Goal: Task Accomplishment & Management: Manage account settings

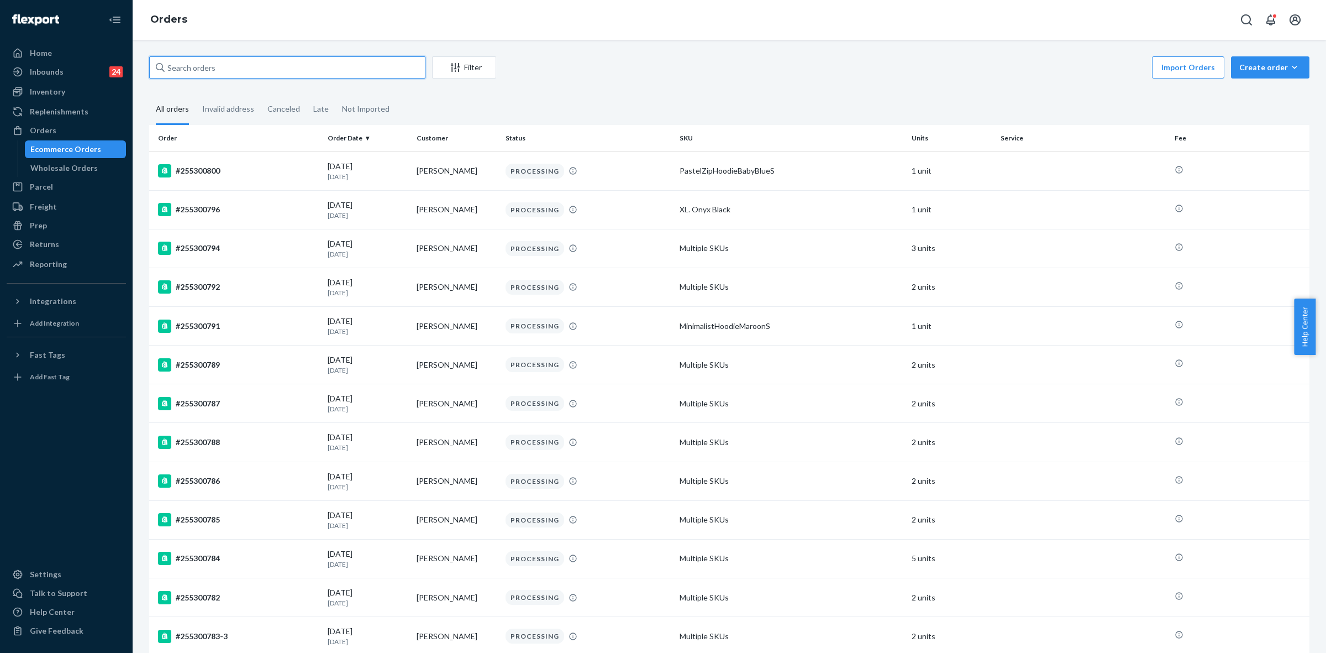
click at [183, 73] on input "text" at bounding box center [287, 67] width 276 height 22
paste input "254891428"
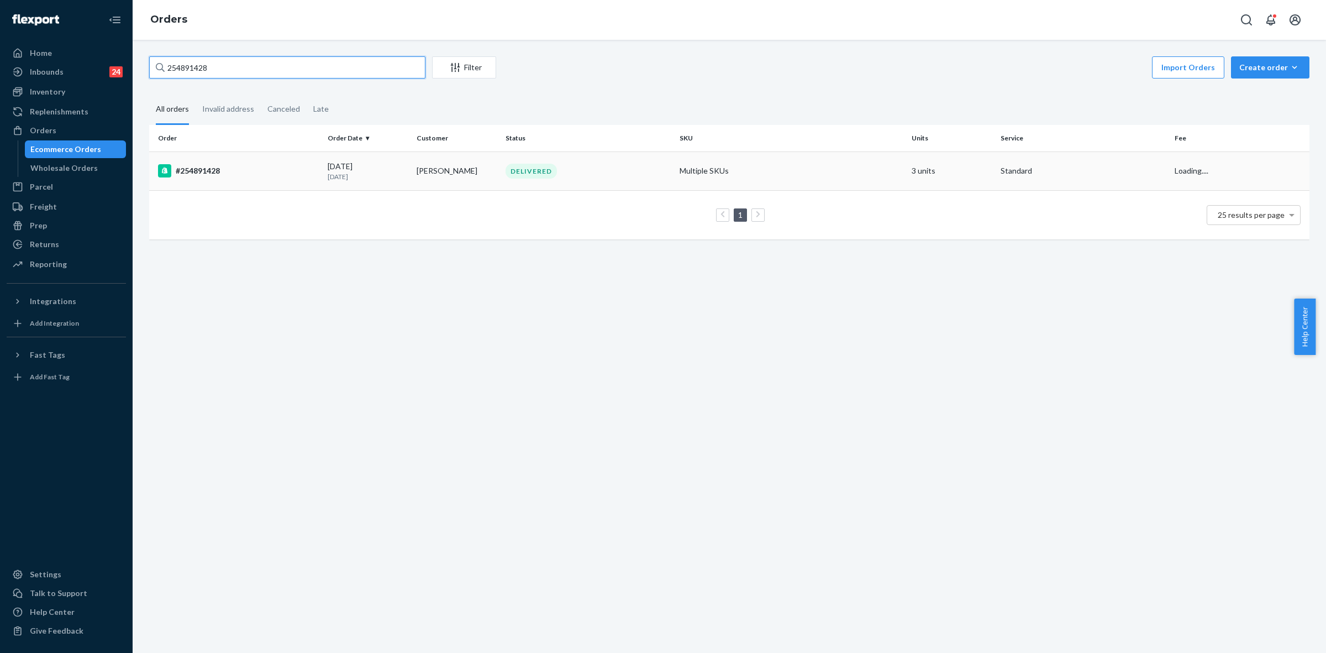
type input "254891428"
click at [277, 172] on div "#254891428" at bounding box center [238, 170] width 161 height 13
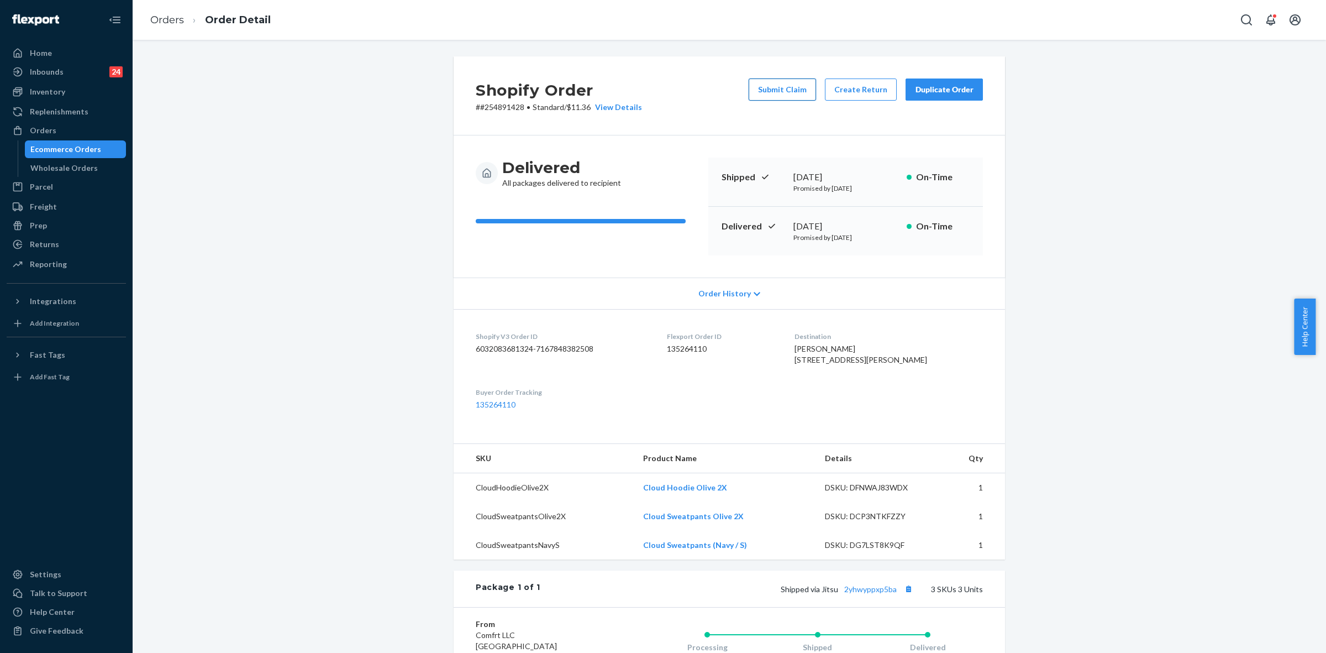
click at [786, 88] on button "Submit Claim" at bounding box center [782, 89] width 67 height 22
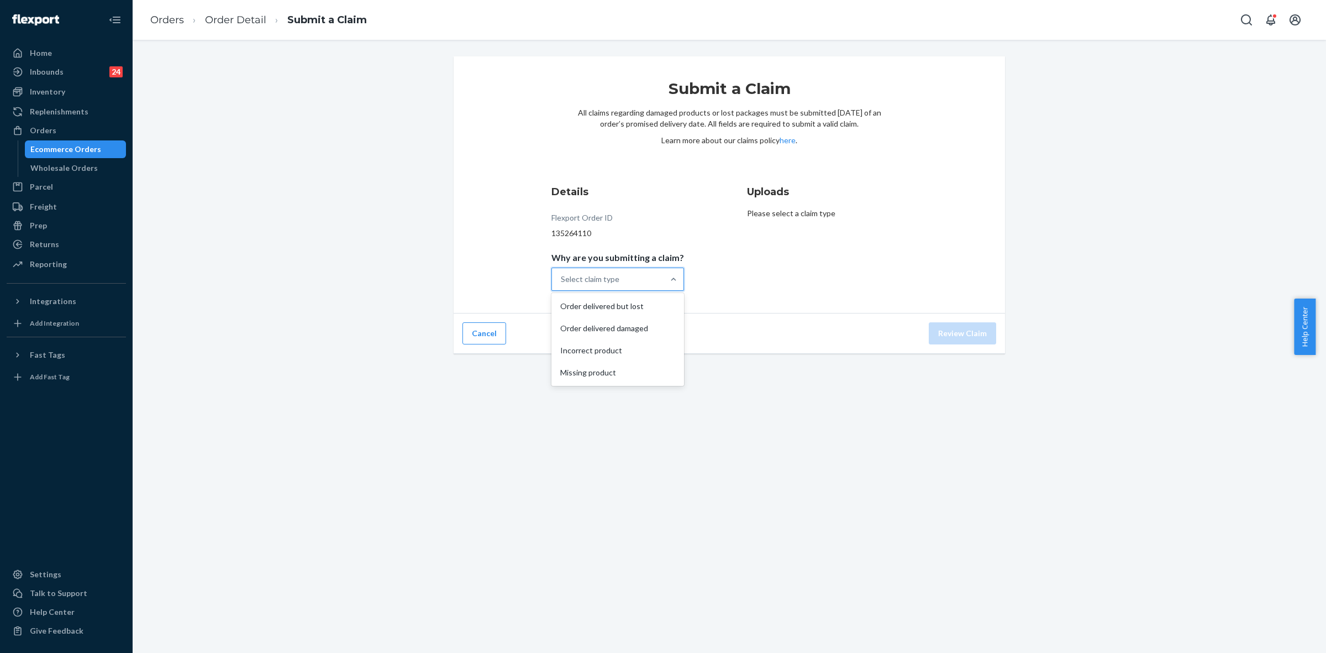
click at [655, 275] on div "Select claim type" at bounding box center [608, 279] width 112 height 22
click at [562, 275] on input "Why are you submitting a claim? option Order delivered but lost focused, 1 of 4…" at bounding box center [561, 279] width 1 height 11
click at [601, 302] on div "Order delivered but lost" at bounding box center [618, 306] width 128 height 22
click at [562, 285] on input "Why are you submitting a claim? option Order delivered but lost focused, 0 of 4…" at bounding box center [561, 279] width 1 height 11
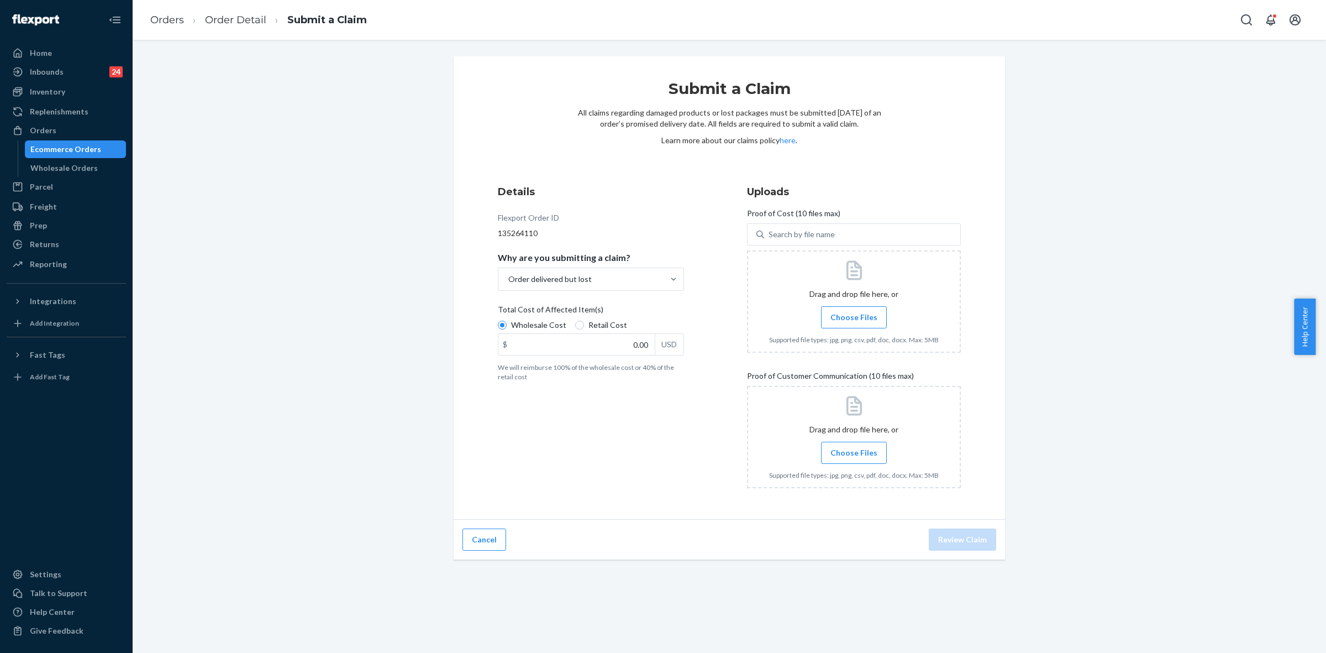
click at [871, 310] on label "Choose Files" at bounding box center [854, 317] width 66 height 22
click at [854, 311] on input "Choose Files" at bounding box center [854, 317] width 1 height 12
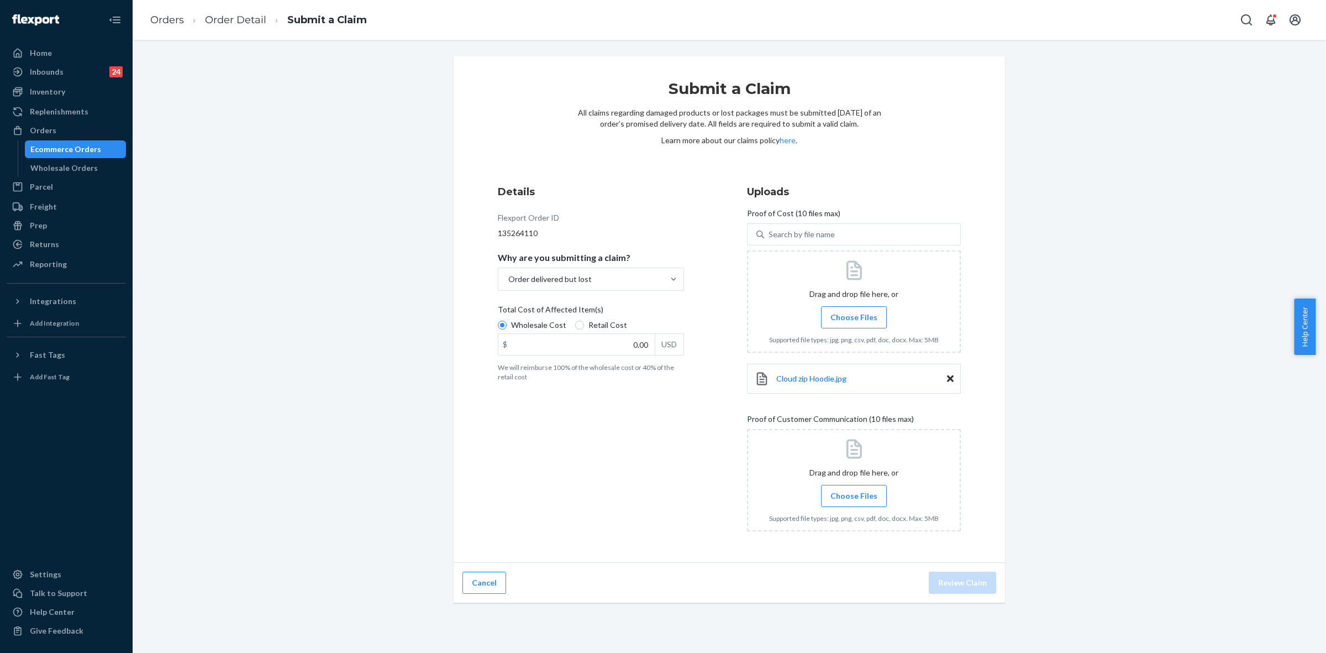
drag, startPoint x: 1114, startPoint y: 575, endPoint x: 1079, endPoint y: 623, distance: 59.7
click at [1115, 574] on div "Submit a Claim All claims regarding damaged products or lost packages must be s…" at bounding box center [729, 329] width 1177 height 547
click at [818, 377] on span "Cloud zip Hoodie.jpg" at bounding box center [811, 378] width 70 height 9
click at [851, 319] on span "Choose Files" at bounding box center [854, 317] width 47 height 11
click at [854, 319] on input "Choose Files" at bounding box center [854, 317] width 1 height 12
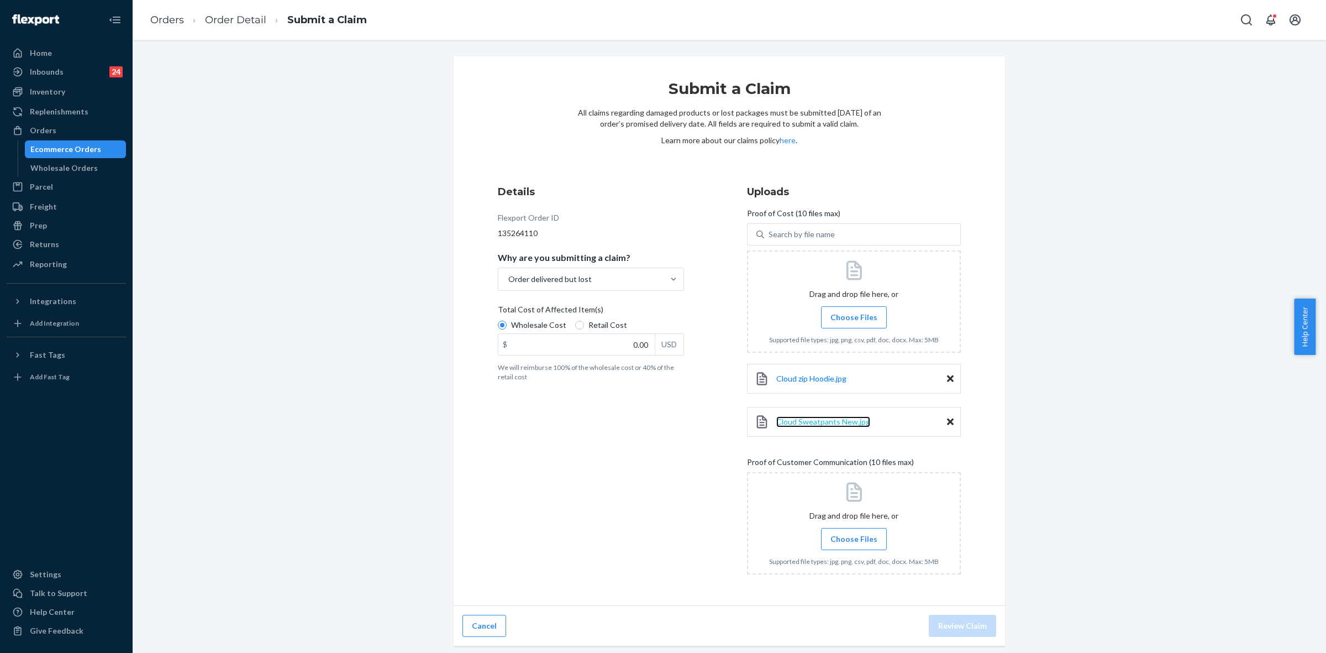
click at [819, 423] on span "Cloud Sweatpants New.jpg" at bounding box center [823, 421] width 94 height 9
click at [949, 380] on div "Cloud zip Hoodie.jpg" at bounding box center [854, 379] width 214 height 30
click at [947, 375] on icon at bounding box center [950, 379] width 7 height 10
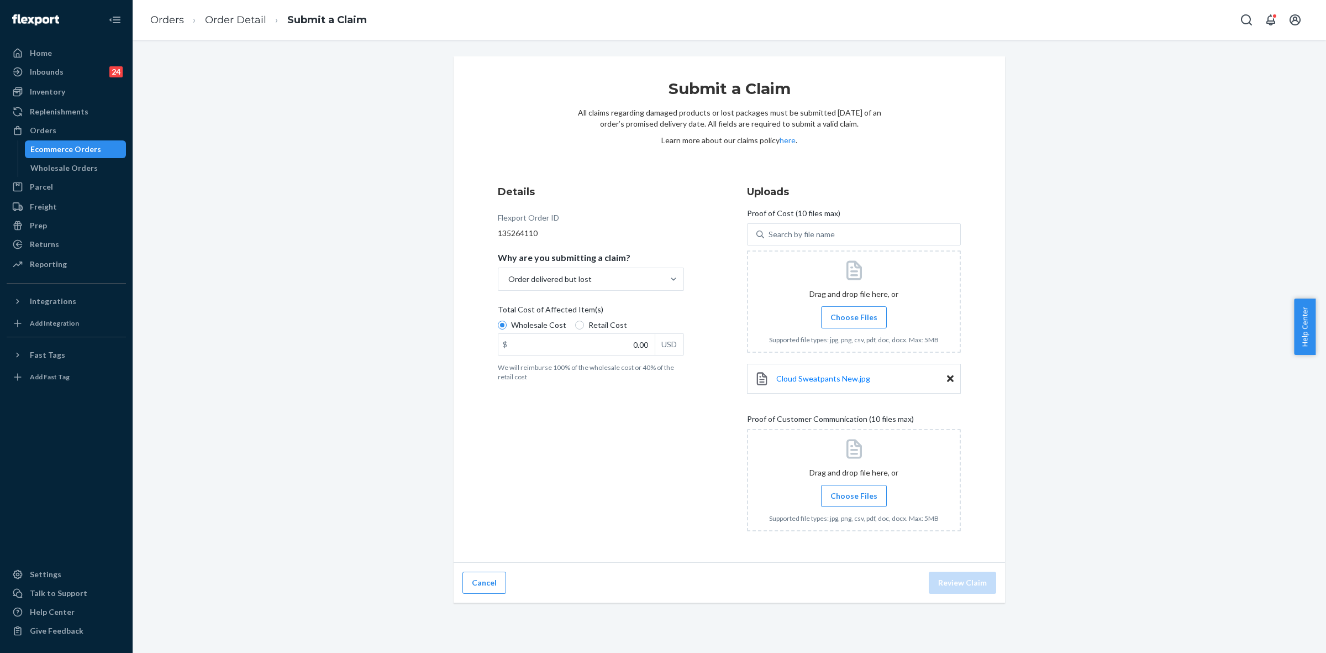
click at [854, 319] on span "Choose Files" at bounding box center [854, 317] width 47 height 11
click at [854, 319] on input "Choose Files" at bounding box center [854, 317] width 1 height 12
click at [806, 379] on span "Cloud Sweatpants New.jpg" at bounding box center [823, 378] width 94 height 9
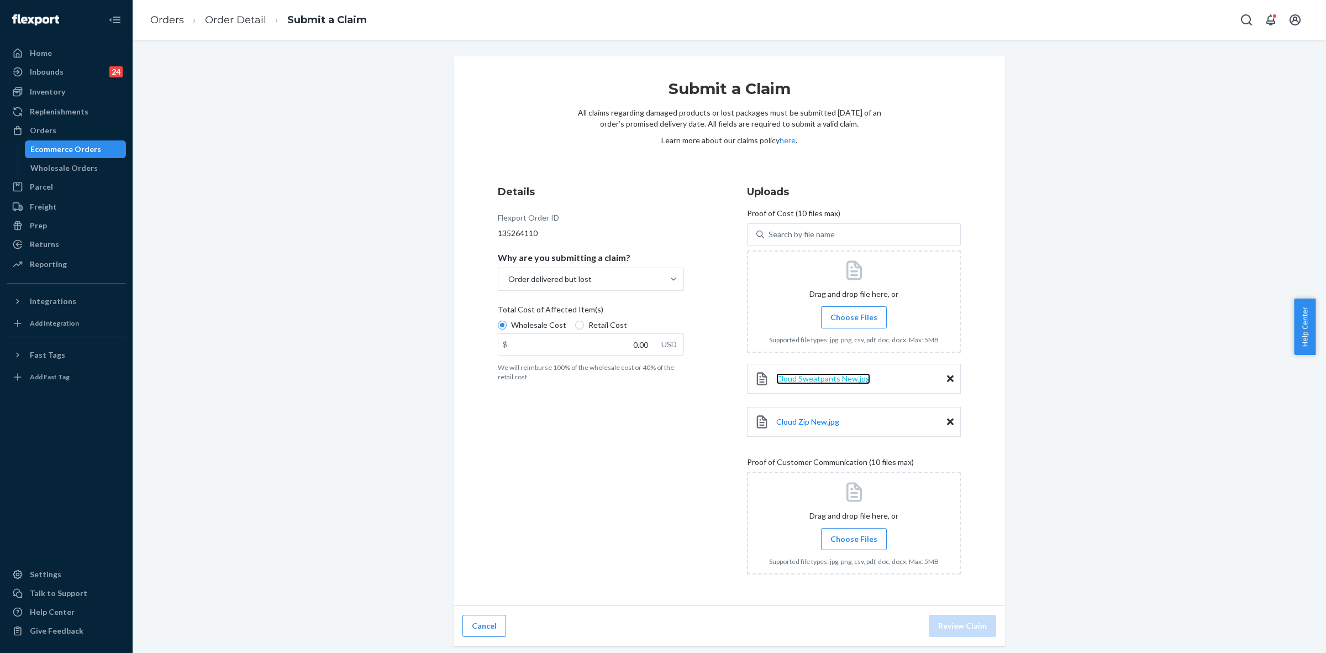
click at [832, 376] on span "Cloud Sweatpants New.jpg" at bounding box center [823, 378] width 94 height 9
click at [628, 344] on input "0.00" at bounding box center [576, 344] width 156 height 21
type input "124.00"
click at [854, 532] on label "Choose Files" at bounding box center [854, 539] width 66 height 22
click at [854, 533] on input "Choose Files" at bounding box center [854, 539] width 1 height 12
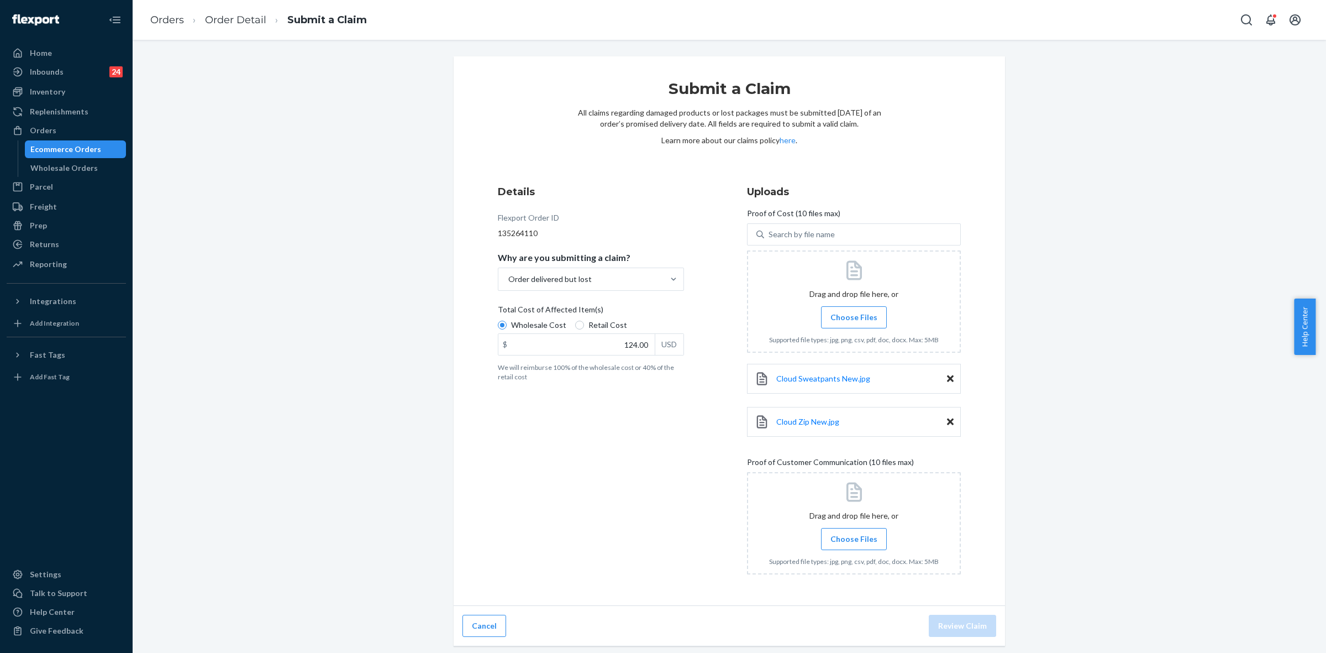
click at [851, 536] on span "Choose Files" at bounding box center [854, 538] width 47 height 11
click at [854, 536] on input "Choose Files" at bounding box center [854, 539] width 1 height 12
click at [833, 539] on span "Choose Files" at bounding box center [854, 538] width 47 height 11
click at [854, 539] on input "Choose Files" at bounding box center [854, 539] width 1 height 12
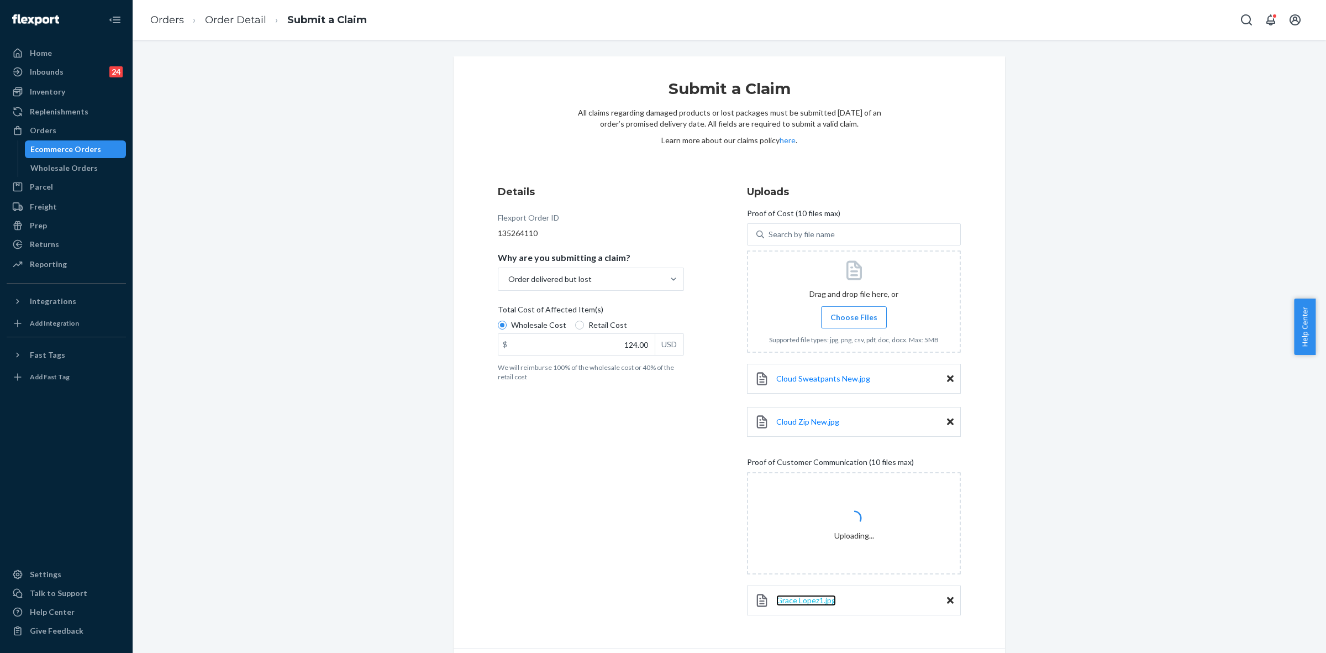
click at [796, 597] on span "Grace Lopez1.jpg" at bounding box center [806, 599] width 60 height 9
click at [819, 639] on span "Grace Lopez2.jpg" at bounding box center [806, 642] width 60 height 9
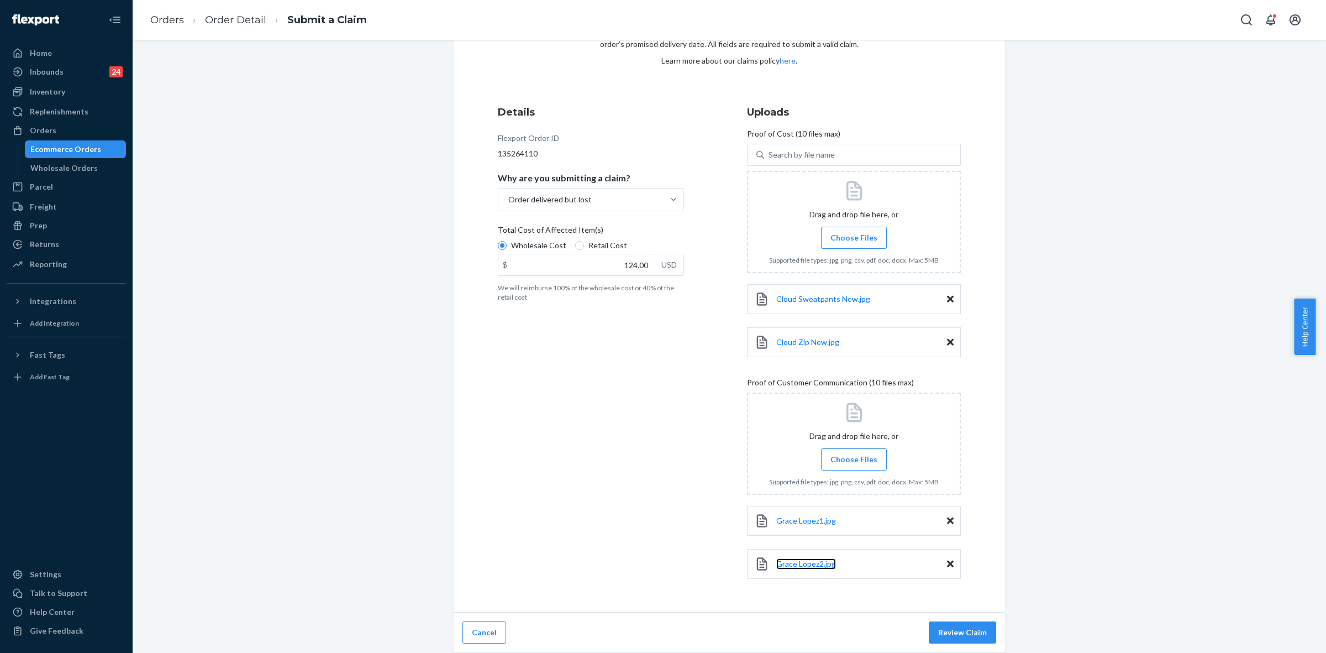
scroll to position [81, 0]
click at [854, 462] on input "Choose Files" at bounding box center [854, 459] width 1 height 12
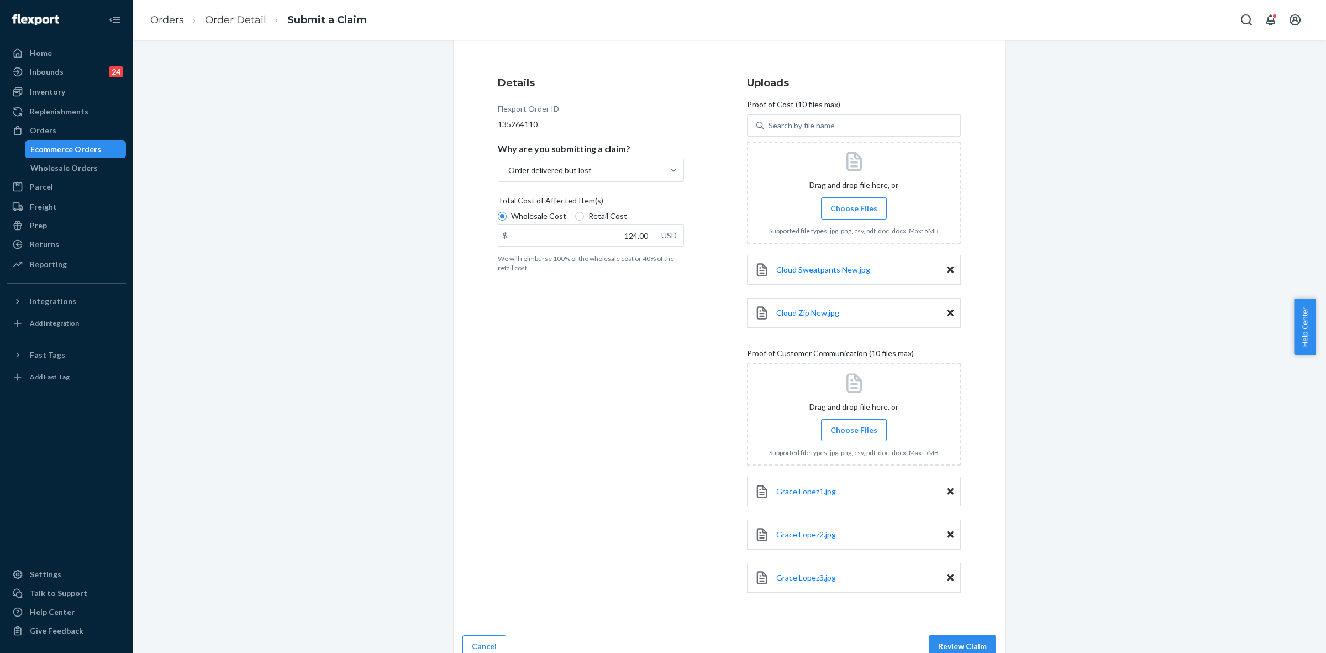
scroll to position [124, 0]
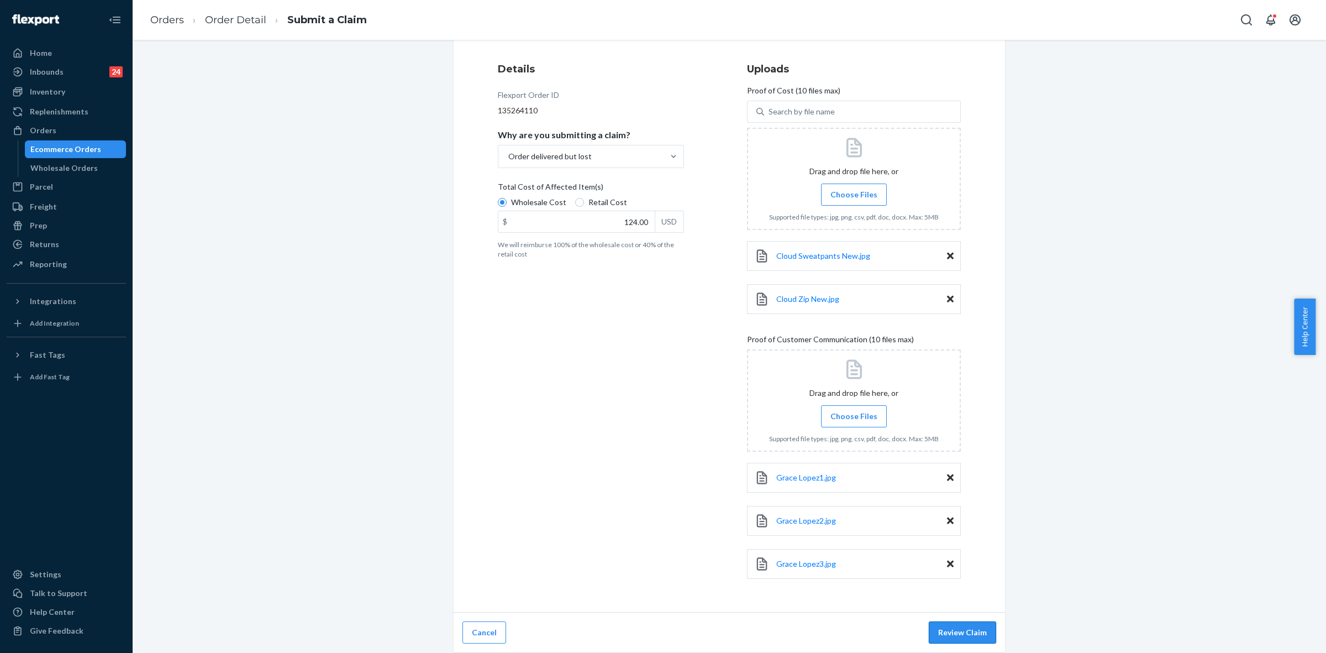
click at [979, 631] on button "Review Claim" at bounding box center [962, 632] width 67 height 22
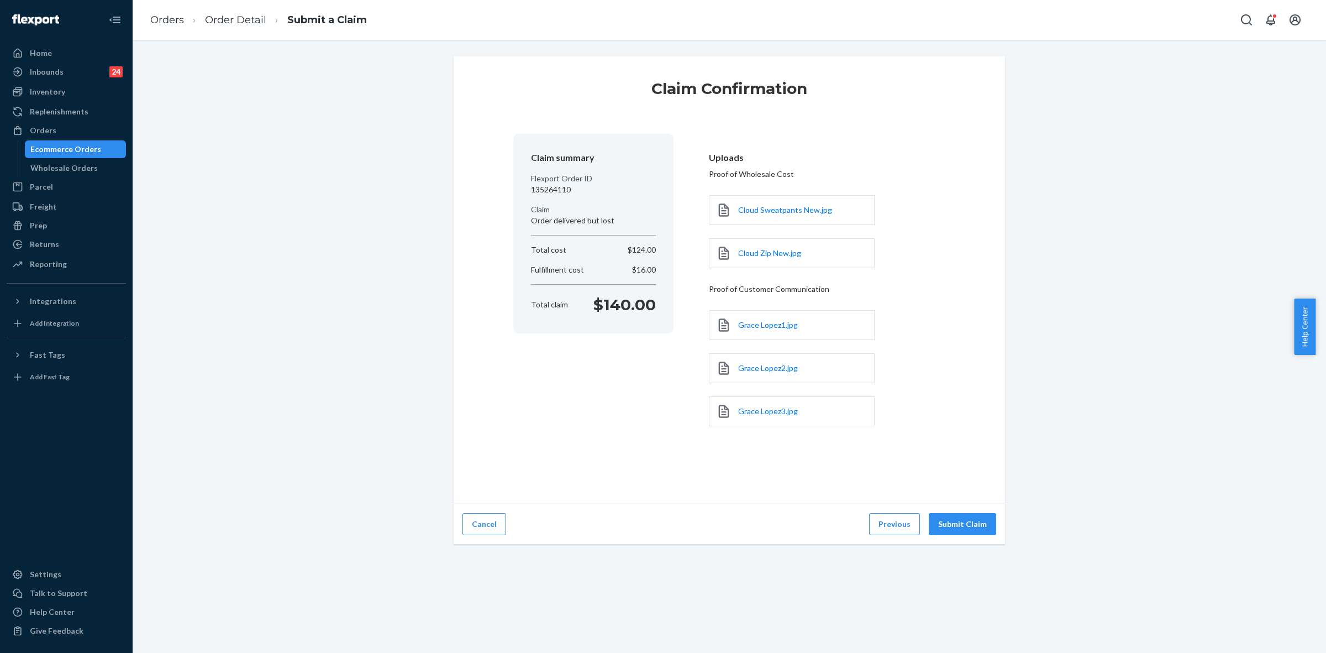
scroll to position [0, 0]
click at [962, 529] on button "Submit Claim" at bounding box center [962, 524] width 67 height 22
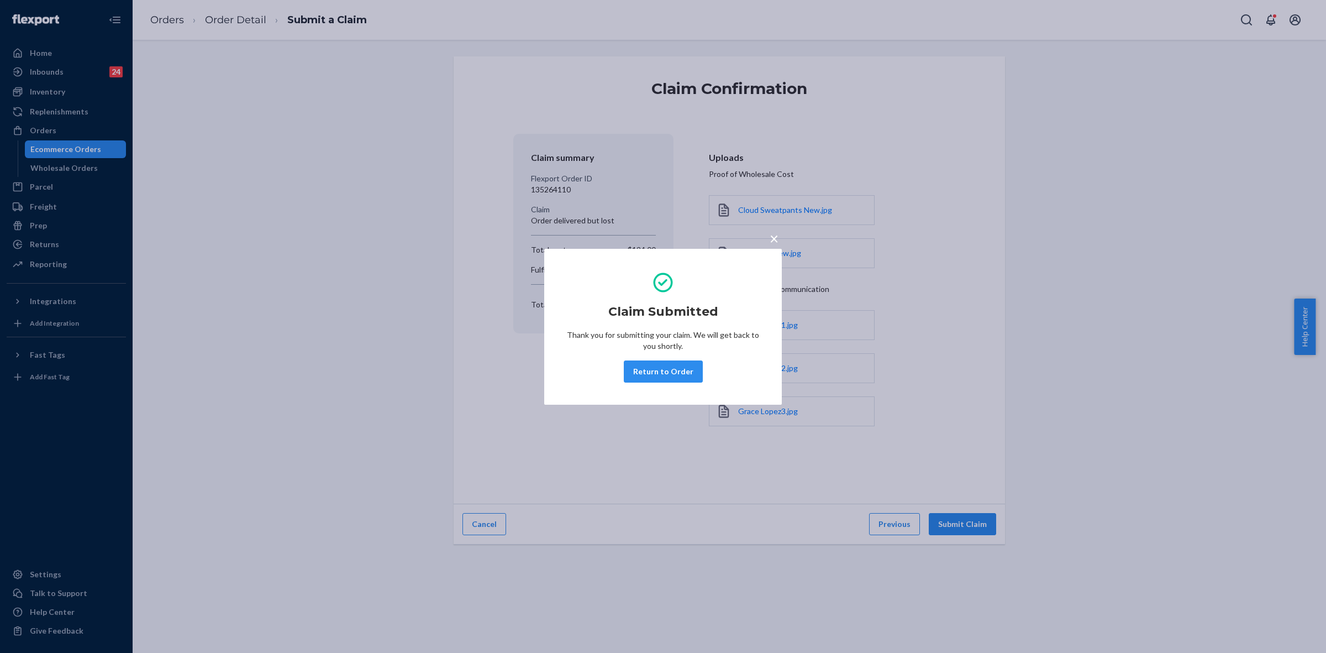
drag, startPoint x: 656, startPoint y: 371, endPoint x: 992, endPoint y: 514, distance: 365.4
click at [659, 371] on button "Return to Order" at bounding box center [663, 371] width 79 height 22
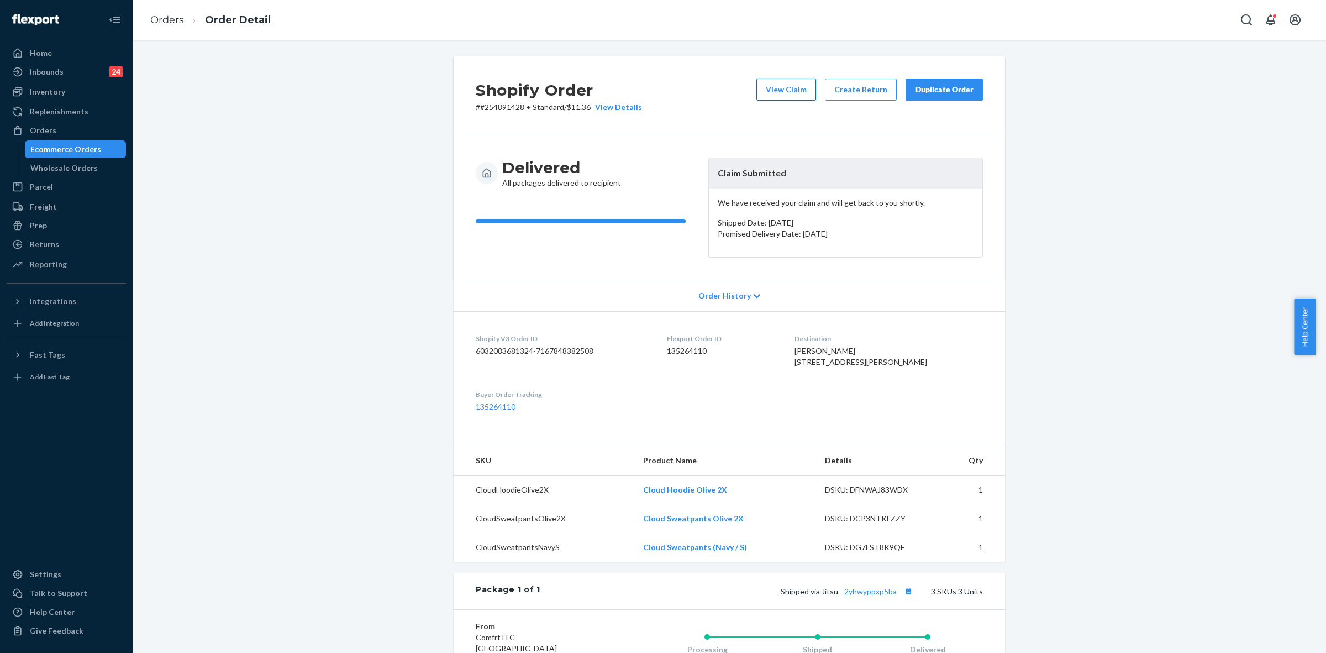
click at [791, 95] on button "View Claim" at bounding box center [787, 89] width 60 height 22
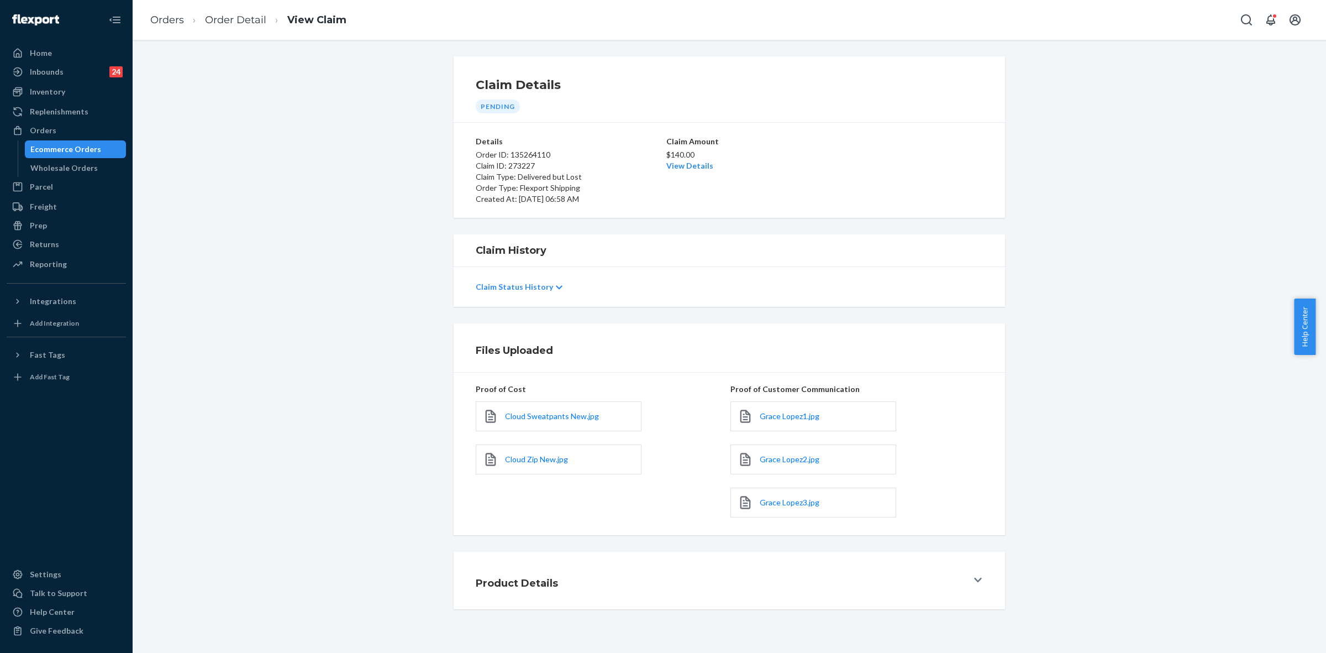
click at [967, 581] on button "Product Details" at bounding box center [730, 580] width 552 height 57
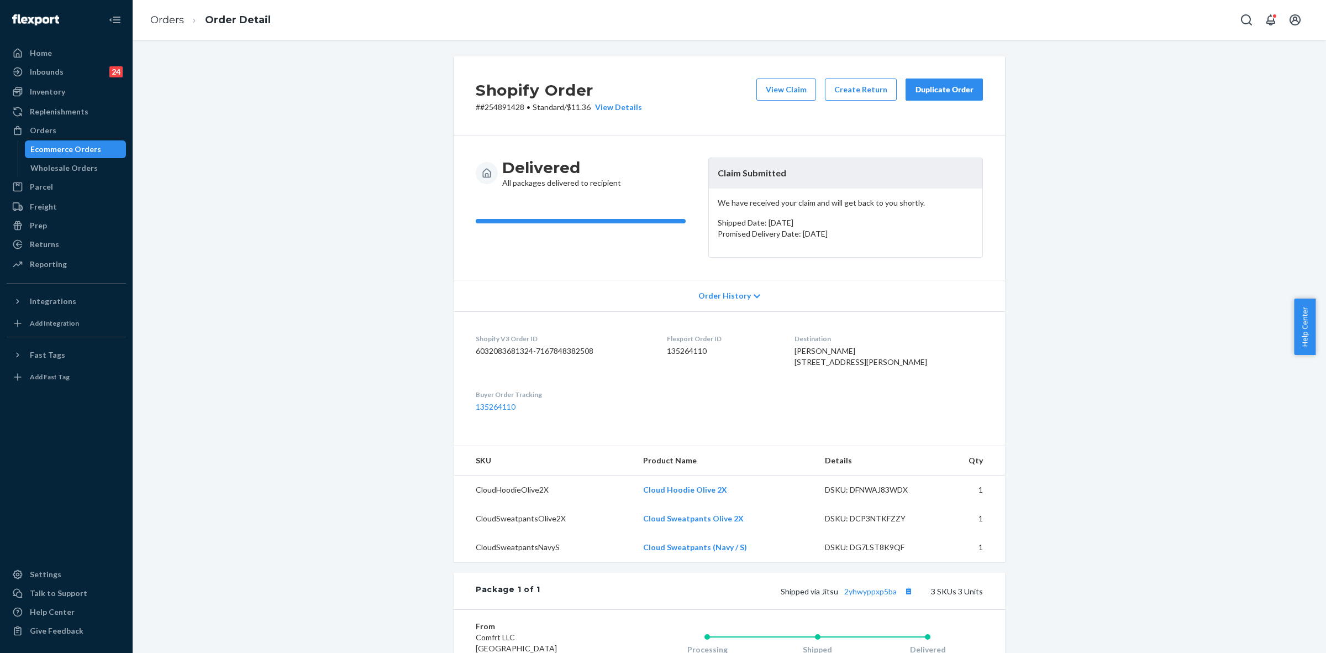
click at [490, 102] on p "# #254891428 • Standard / $11.36 View Details" at bounding box center [559, 107] width 166 height 11
copy p "254891428"
drag, startPoint x: 711, startPoint y: 172, endPoint x: 796, endPoint y: 170, distance: 85.7
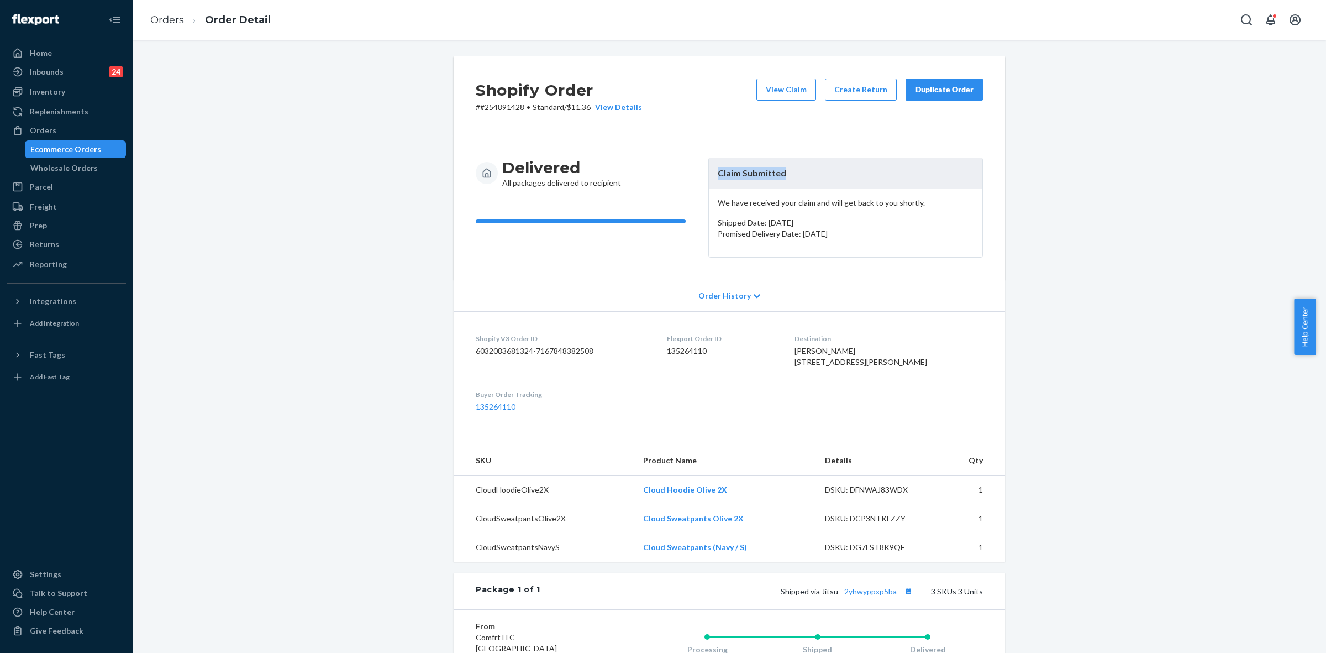
click at [796, 170] on header "Claim Submitted" at bounding box center [846, 173] width 274 height 30
copy header "Claim Submitted"
click at [55, 126] on div "Orders" at bounding box center [66, 130] width 117 height 15
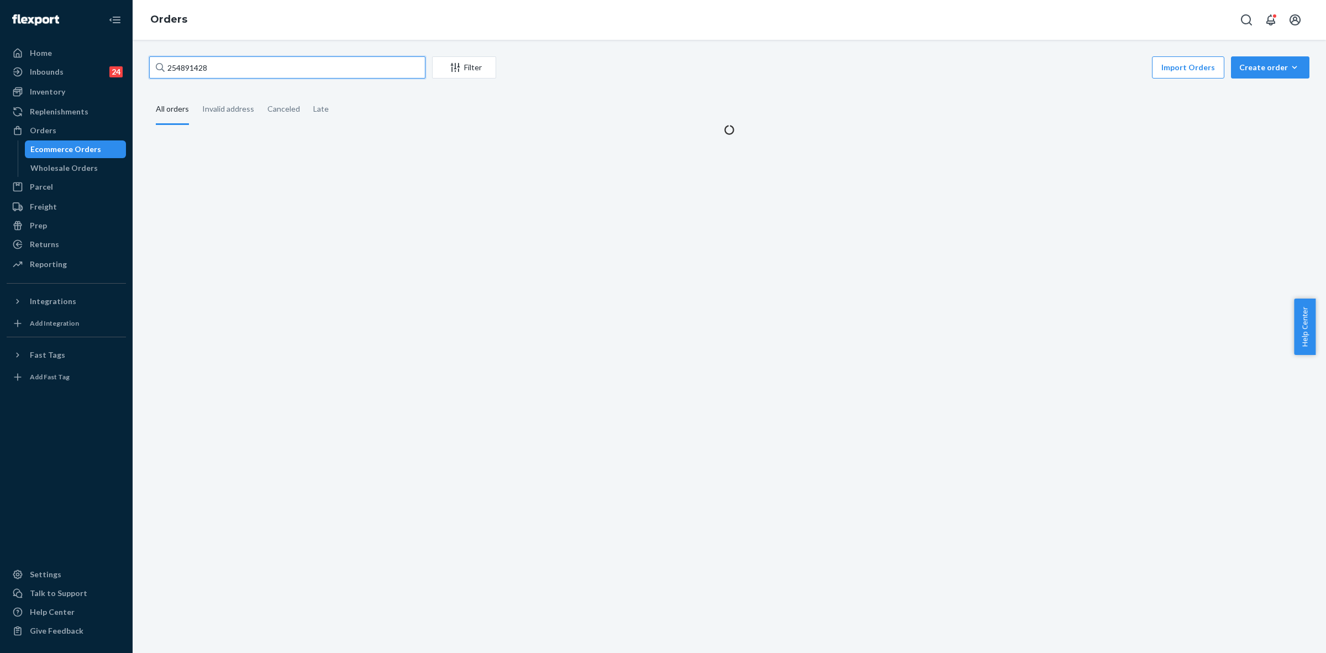
click at [192, 65] on input "254891428" at bounding box center [287, 67] width 276 height 22
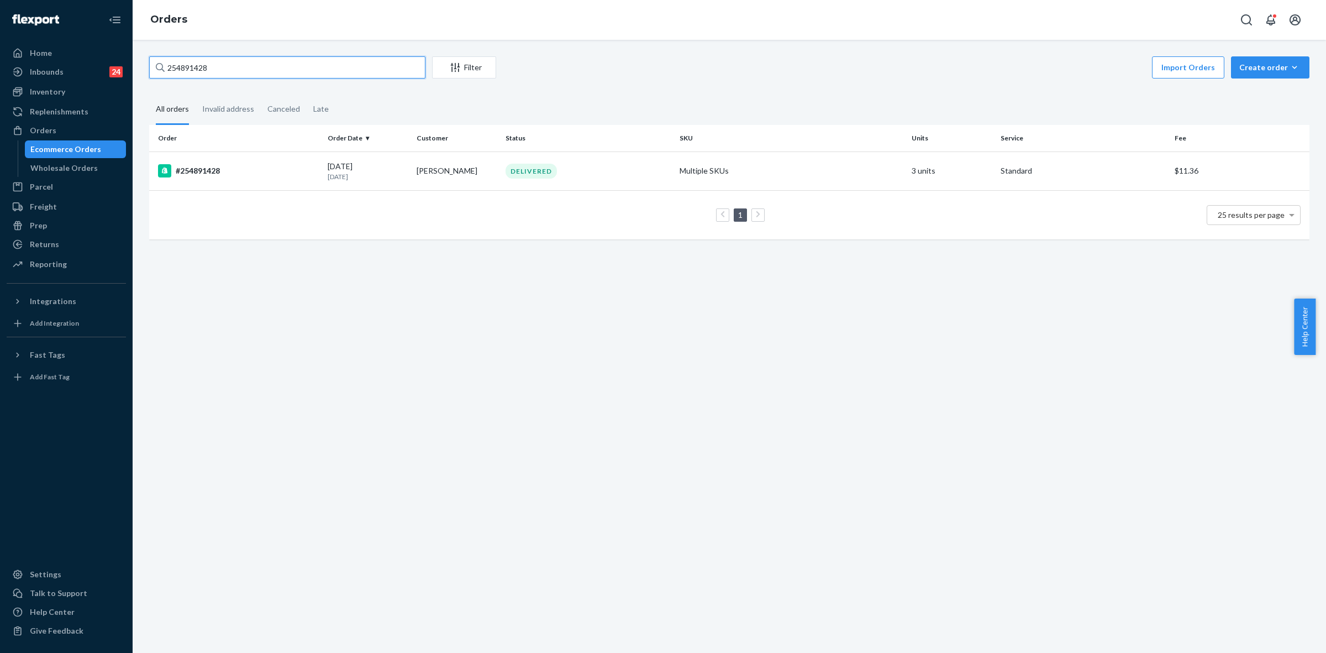
paste input "5132773"
type input "255132773"
click at [434, 164] on td "Jaidyn Falcone" at bounding box center [456, 170] width 89 height 39
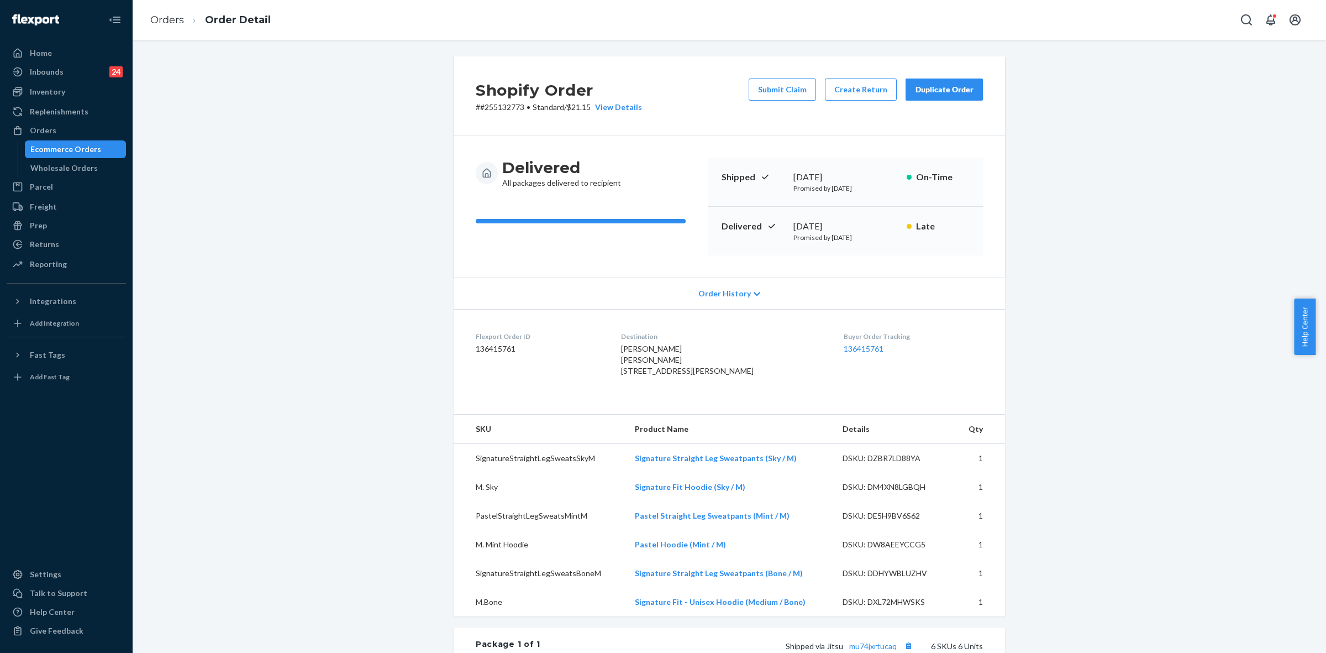
drag, startPoint x: 53, startPoint y: 122, endPoint x: 177, endPoint y: 190, distance: 141.7
click at [53, 123] on div "Orders" at bounding box center [66, 130] width 117 height 15
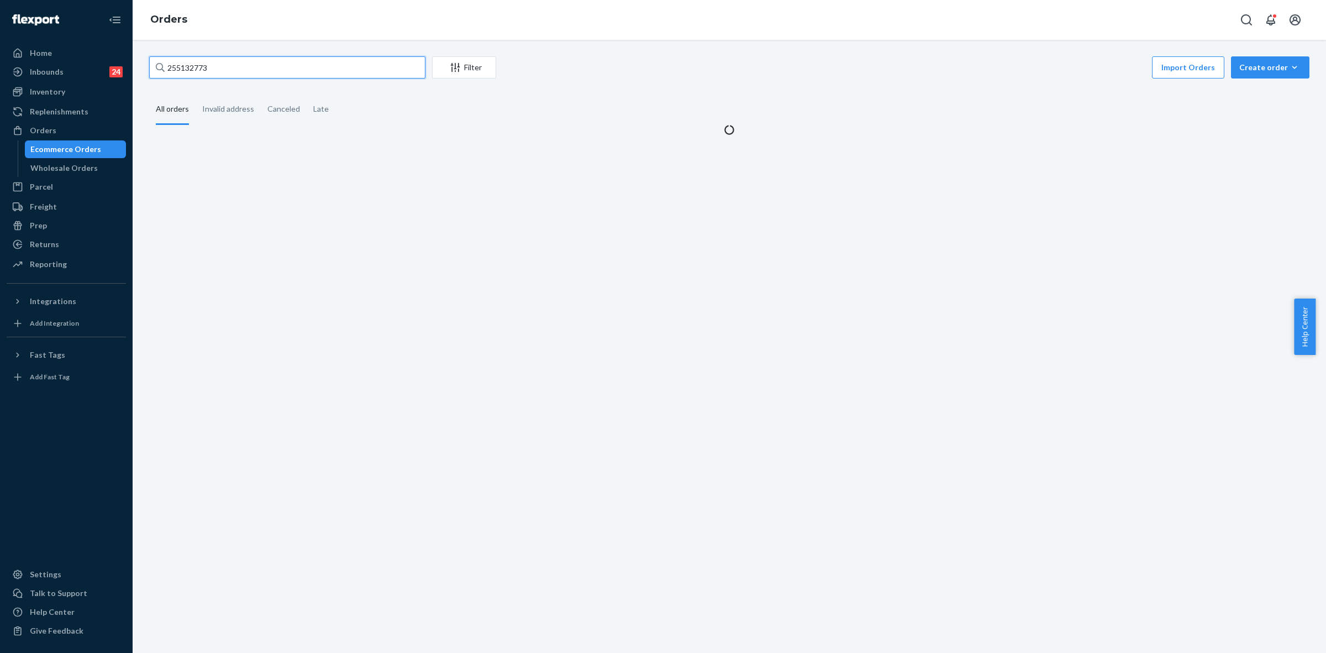
click at [197, 76] on input "255132773" at bounding box center [287, 67] width 276 height 22
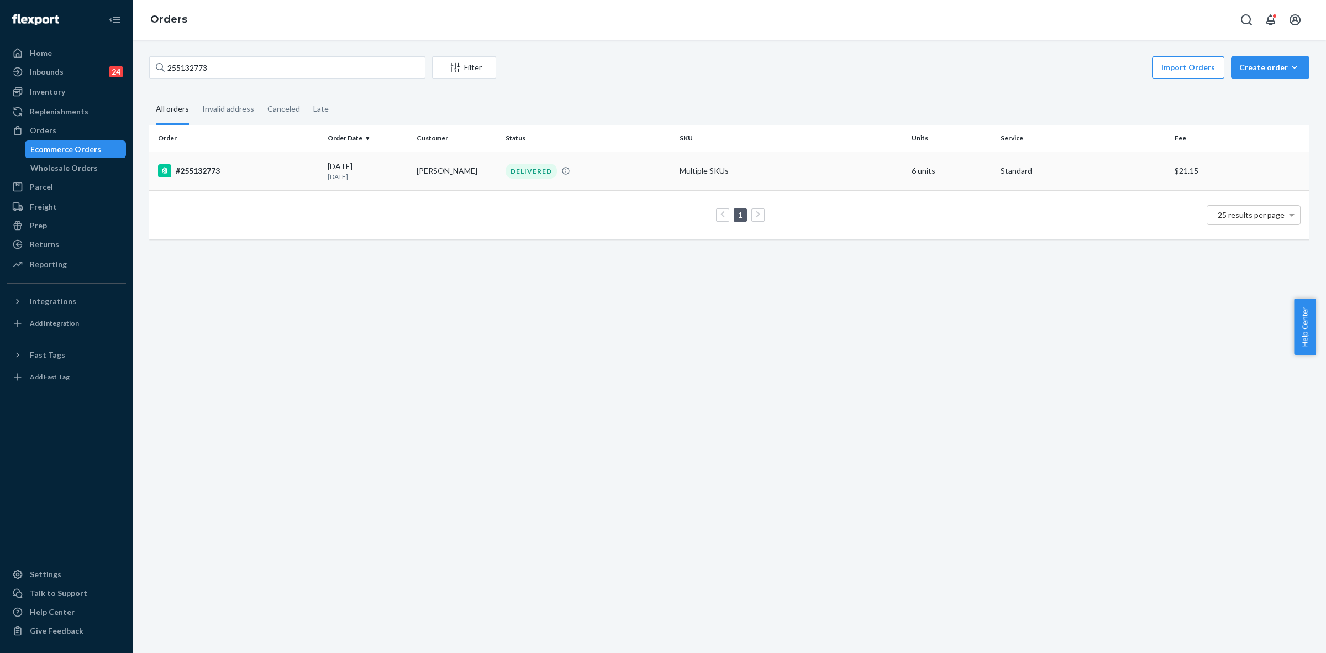
click at [465, 172] on td "Jaidyn Falcone" at bounding box center [456, 170] width 89 height 39
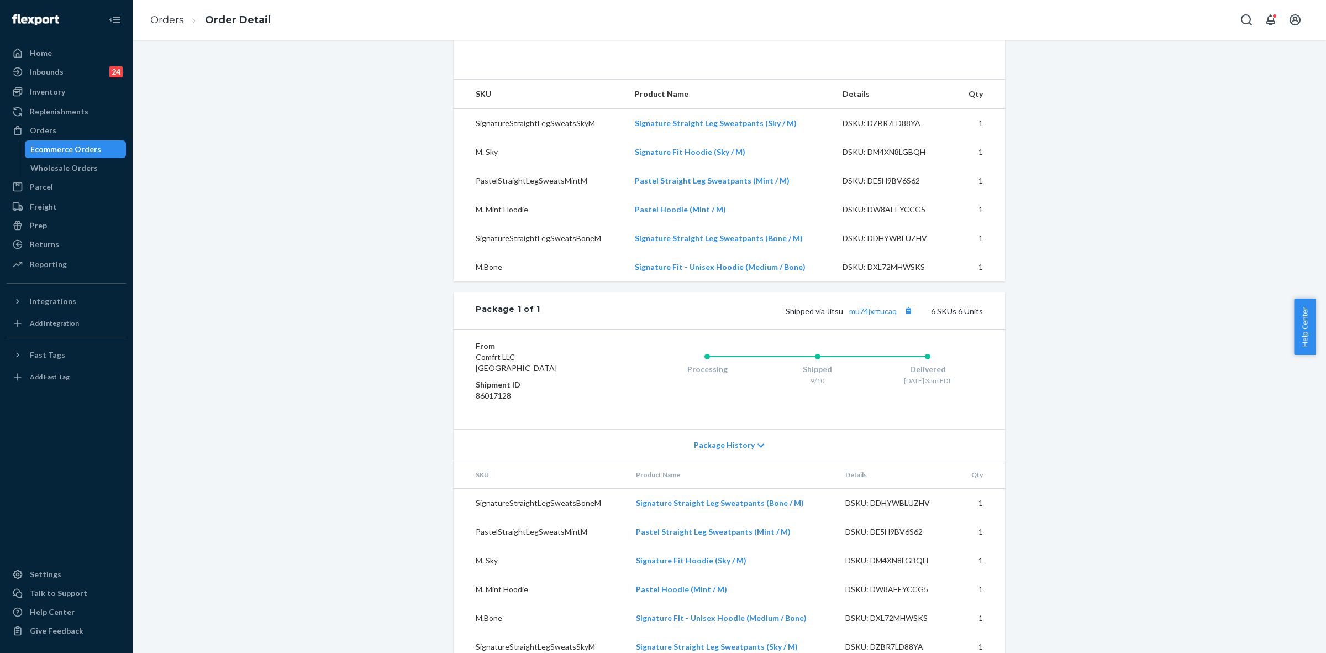
scroll to position [345, 0]
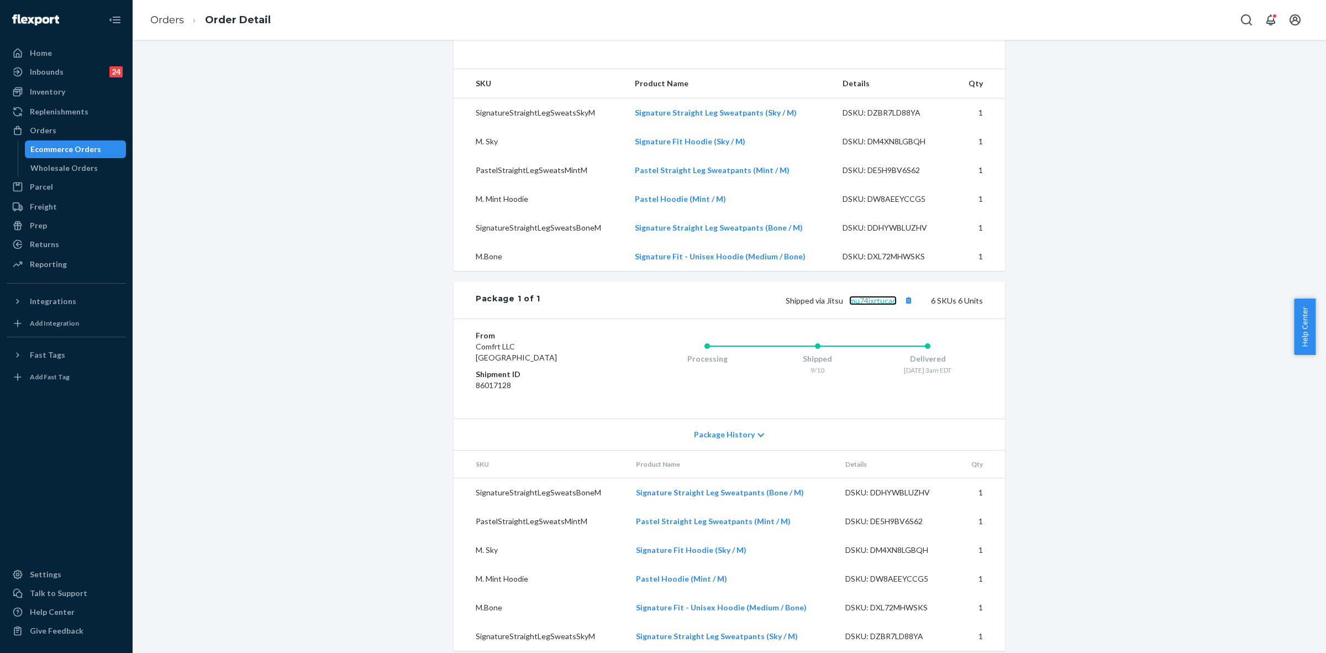
click at [857, 305] on link "mu74jxrtucaq" at bounding box center [873, 300] width 48 height 9
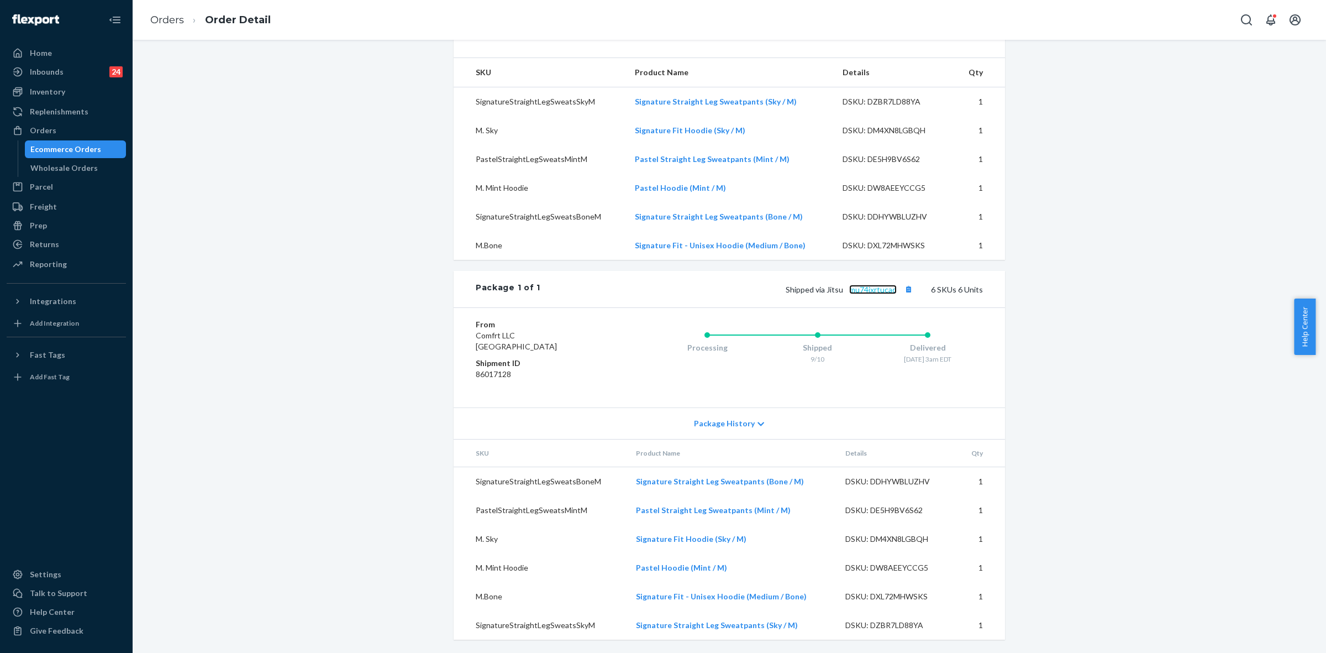
scroll to position [391, 0]
click at [758, 424] on icon at bounding box center [761, 424] width 7 height 8
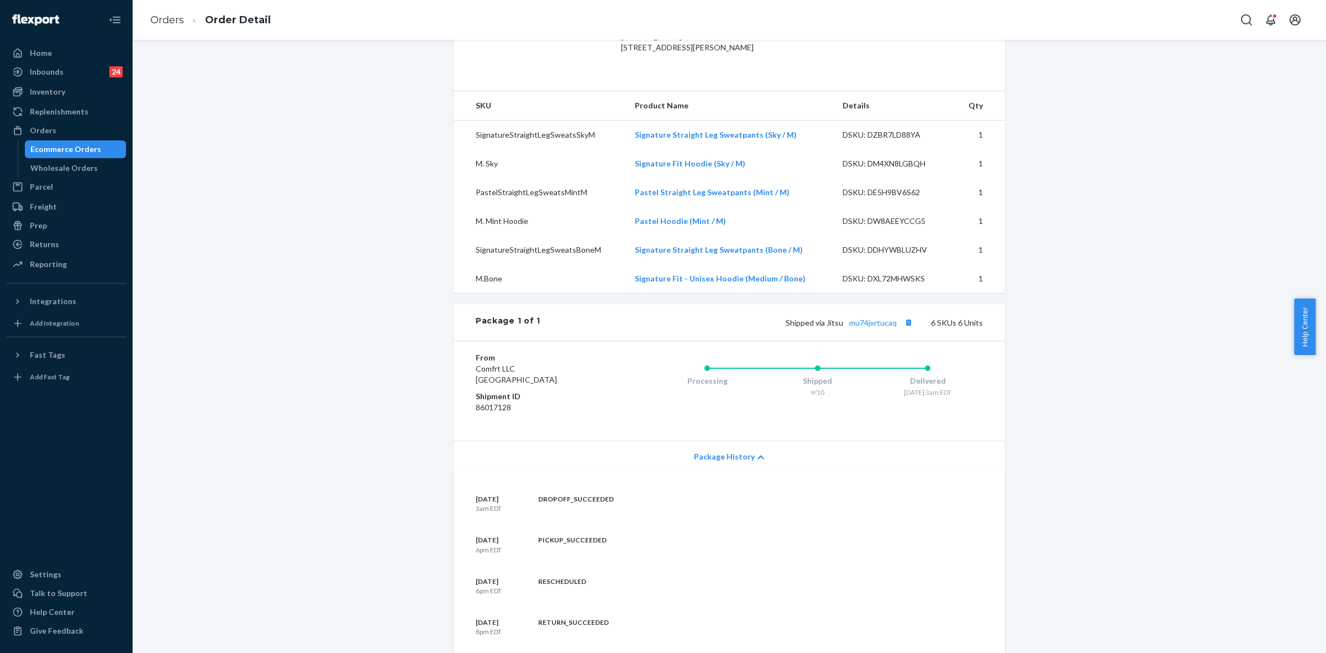
scroll to position [322, 0]
click at [855, 329] on link "mu74jxrtucaq" at bounding box center [873, 323] width 48 height 9
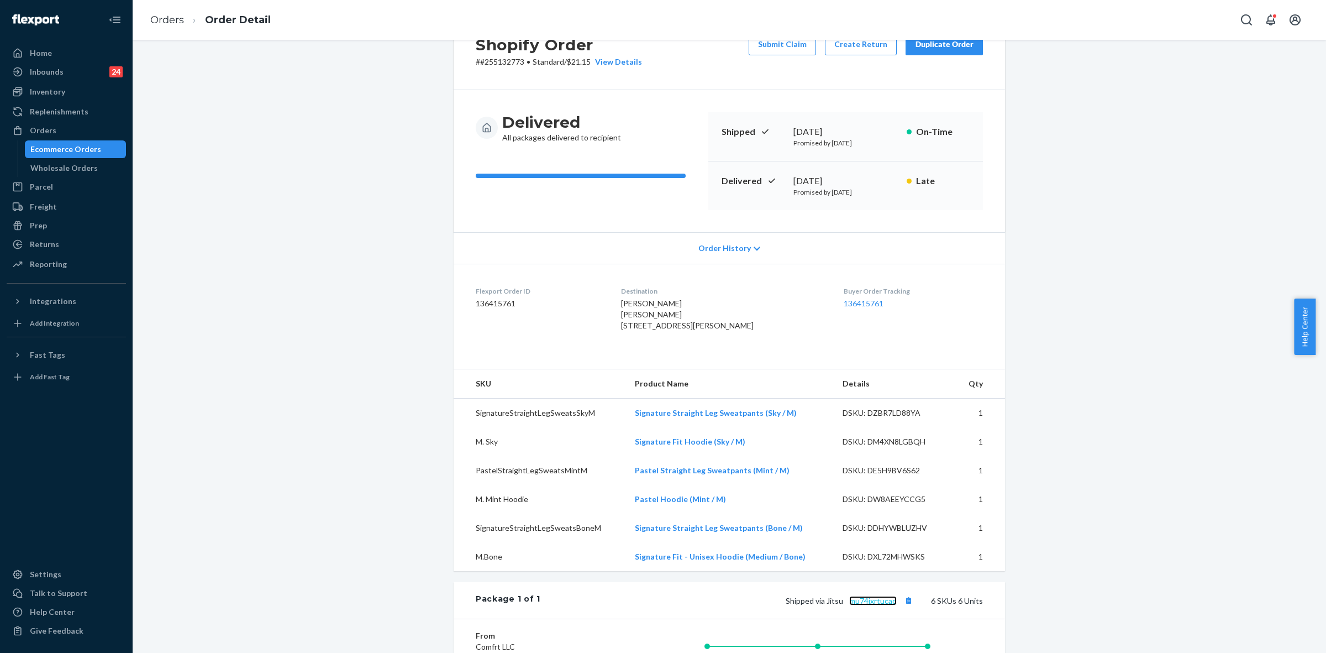
scroll to position [253, 0]
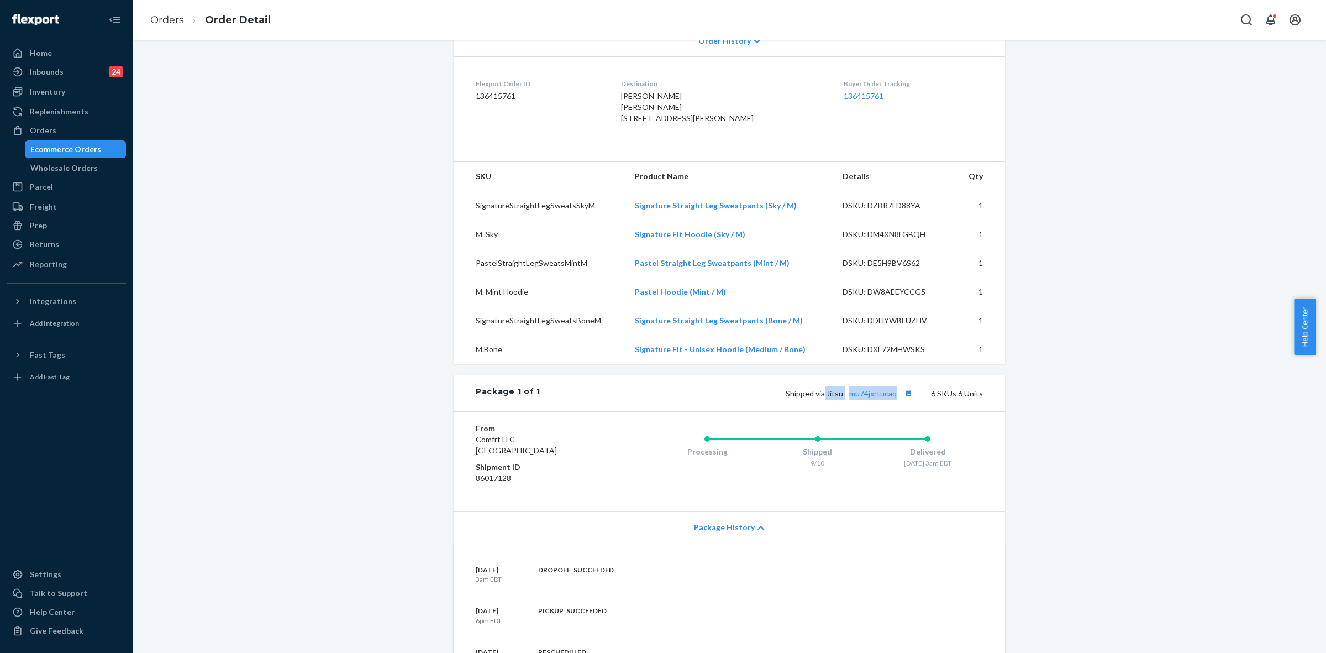
drag, startPoint x: 822, startPoint y: 426, endPoint x: 895, endPoint y: 423, distance: 73.6
click at [895, 398] on span "Shipped via Jitsu mu74jxrtucaq" at bounding box center [851, 392] width 130 height 9
copy span "Jitsu mu74jxrtucaq"
click at [50, 93] on div "Inventory" at bounding box center [47, 91] width 35 height 11
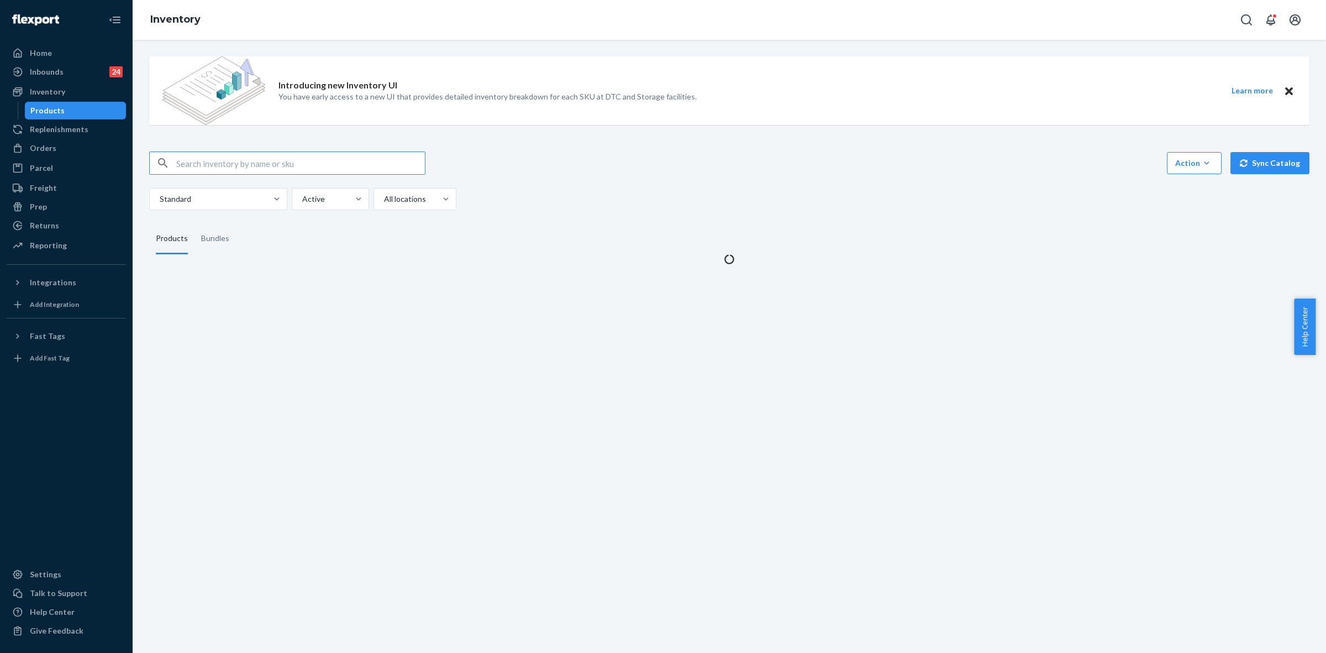
click at [189, 156] on input "text" at bounding box center [300, 163] width 249 height 22
click at [213, 171] on input "text" at bounding box center [300, 163] width 249 height 22
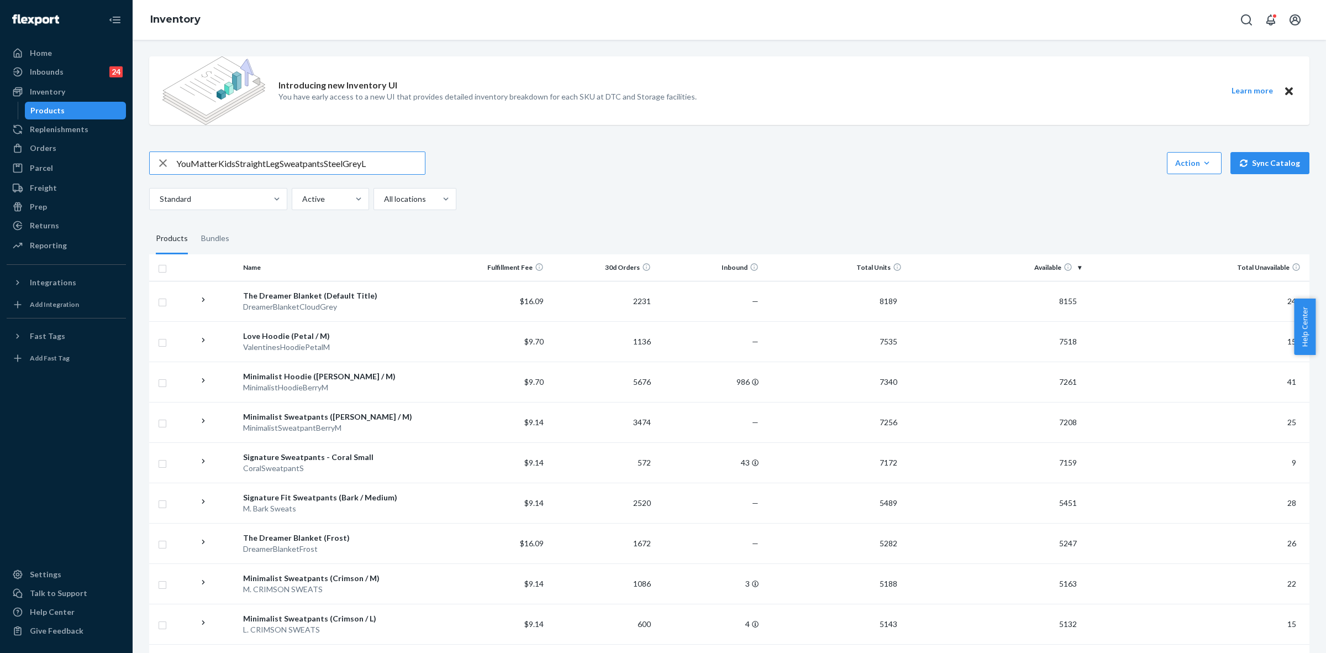
click at [192, 162] on input "YouMatterKidsStraightLegSweatpantsSteelGreyL" at bounding box center [300, 163] width 249 height 22
click at [219, 166] on input "You MatterKidsStraightLegSweatpantsSteelGreyL" at bounding box center [300, 163] width 249 height 22
click at [236, 161] on input "You Matter KidsStraightLegSweatpantsSteelGreyL" at bounding box center [300, 163] width 249 height 22
click at [239, 161] on input "You Matter KidsStraightLegSweatpantsSteelGreyL" at bounding box center [300, 163] width 249 height 22
click at [287, 164] on input "You Matter Kids StraightLegSweatpantsSteelGreyL" at bounding box center [300, 163] width 249 height 22
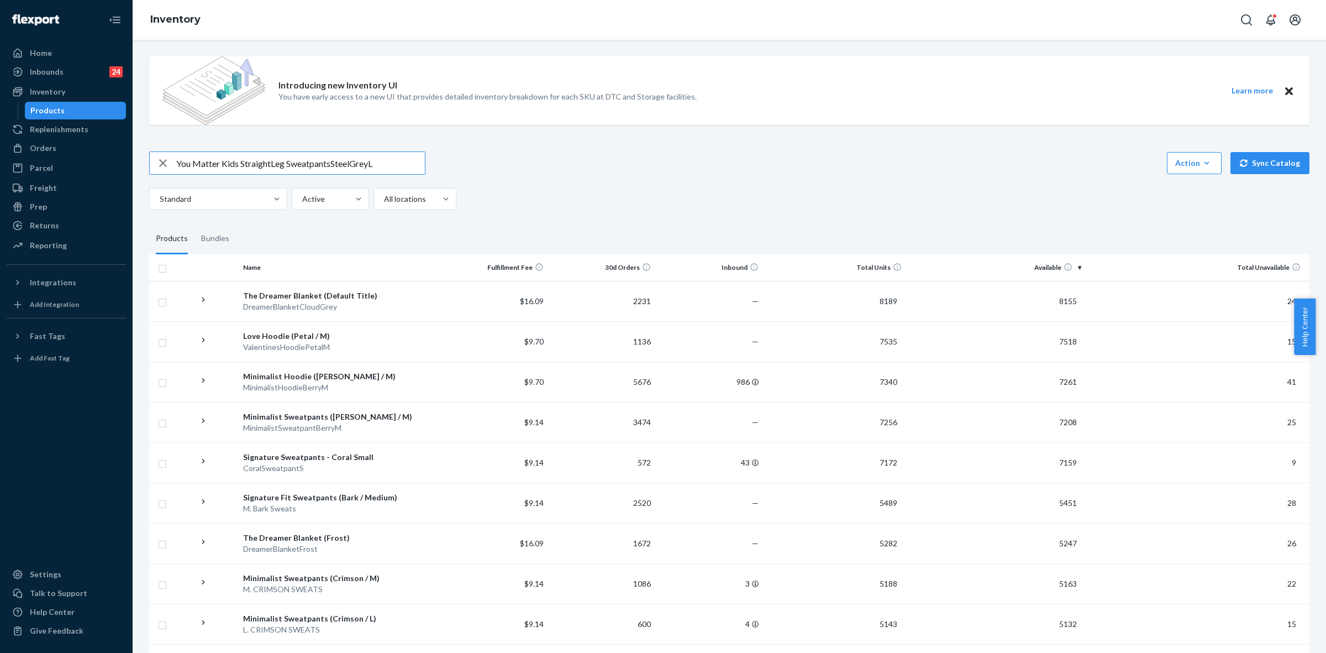
click at [332, 164] on input "You Matter Kids StraightLeg SweatpantsSteelGreyL" at bounding box center [300, 163] width 249 height 22
click at [354, 164] on input "You Matter Kids StraightLeg Sweatpants SteelGreyL" at bounding box center [300, 163] width 249 height 22
click at [374, 164] on input "You Matter Kids StraightLeg Sweatpants Steel GreyL" at bounding box center [300, 163] width 249 height 22
type input "You Matter Kids StraightLeg Sweatpants Steel Grey L"
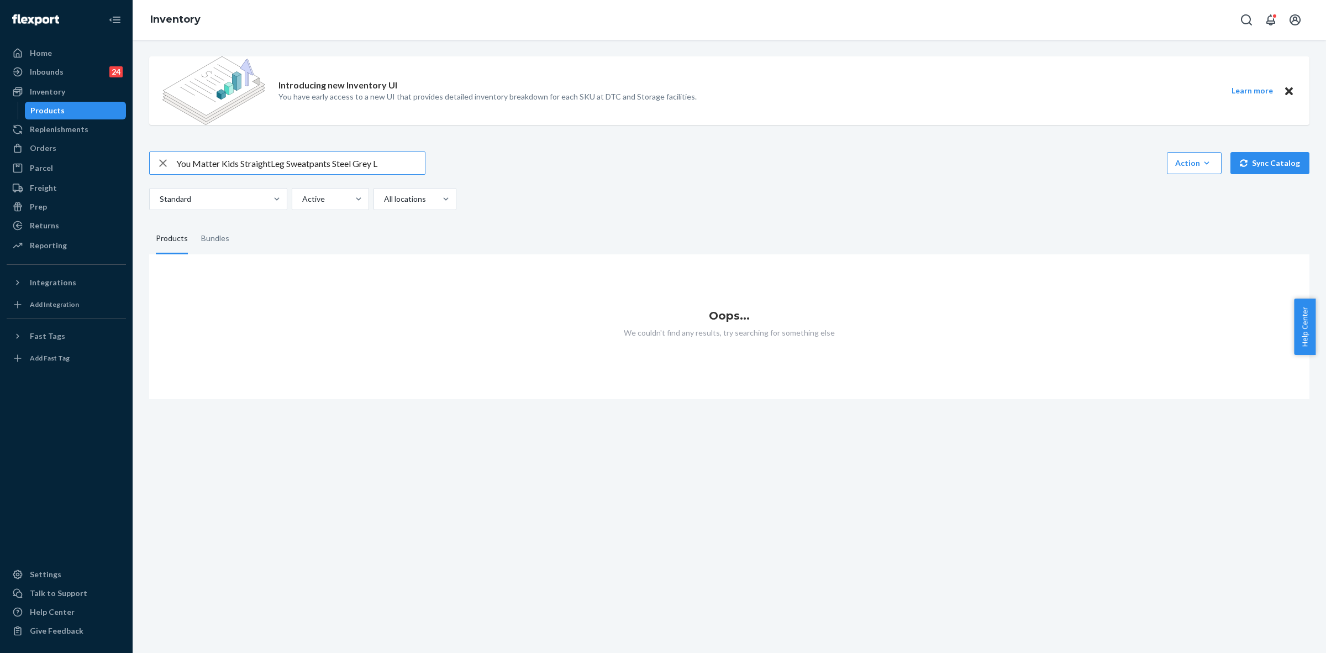
click at [401, 164] on input "You Matter Kids StraightLeg Sweatpants Steel Grey L" at bounding box center [300, 163] width 249 height 22
drag, startPoint x: 221, startPoint y: 161, endPoint x: 387, endPoint y: 161, distance: 166.3
click at [180, 162] on input "You Matter Kids StraightLeg Sweatpants Steel Grey L" at bounding box center [300, 163] width 249 height 22
click at [394, 155] on input "You Matter Kids StraightLeg Sweatpants Steel Grey L" at bounding box center [300, 163] width 249 height 22
drag, startPoint x: 391, startPoint y: 166, endPoint x: 377, endPoint y: 164, distance: 13.4
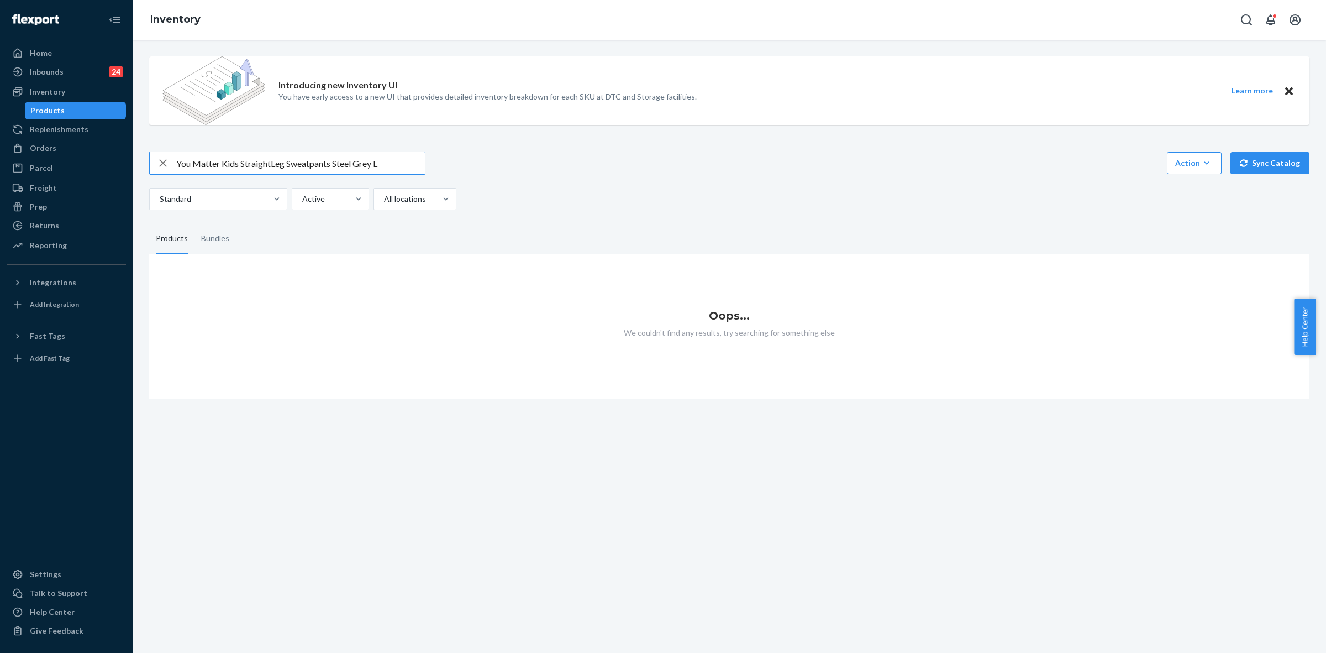
click at [377, 164] on input "You Matter Kids StraightLeg Sweatpants Steel Grey L" at bounding box center [300, 163] width 249 height 22
click at [427, 220] on div "All locations" at bounding box center [415, 225] width 78 height 22
click at [384, 204] on input "option All locations focused, 1 of 3. 3 results available. Use Up and Down to c…" at bounding box center [383, 198] width 1 height 11
click at [402, 162] on input "You Matter Kids StraightLeg Sweatpants Steel Grey L" at bounding box center [300, 163] width 249 height 22
drag, startPoint x: 405, startPoint y: 169, endPoint x: 174, endPoint y: 161, distance: 230.6
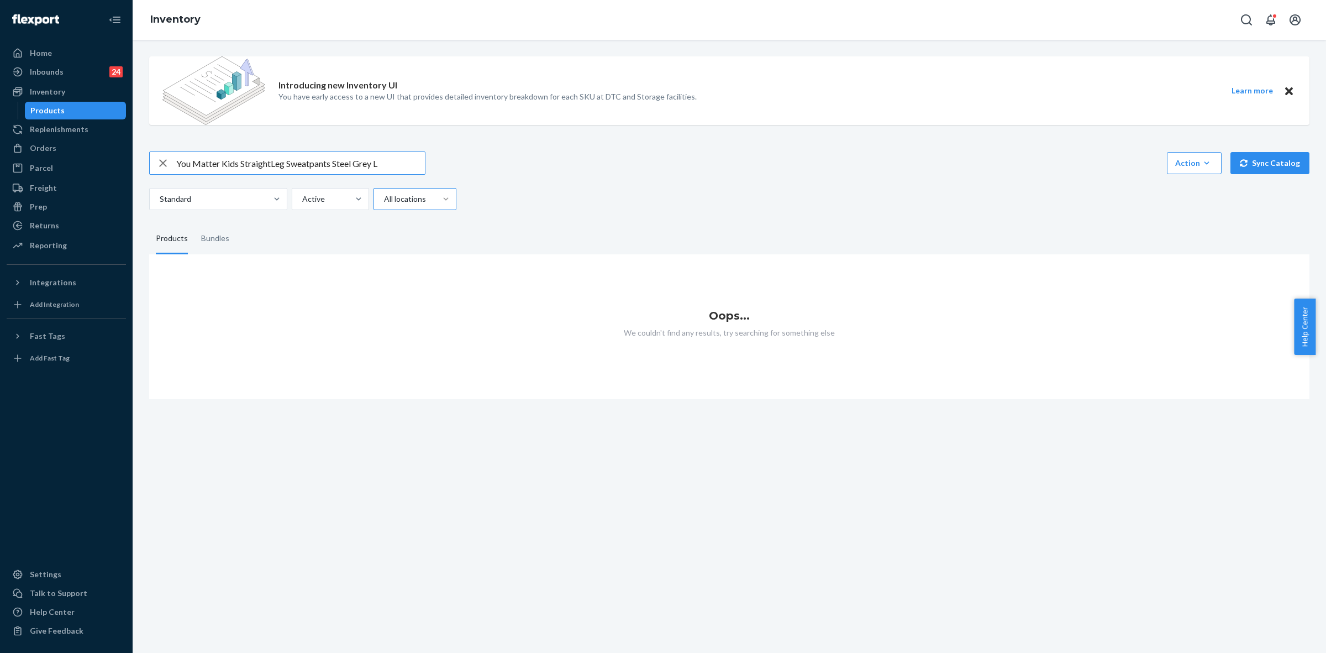
click at [172, 159] on div "You Matter Kids StraightLeg Sweatpants Steel Grey L" at bounding box center [287, 163] width 275 height 22
click at [239, 162] on input "You Matter Kids traight" at bounding box center [300, 163] width 249 height 22
click at [241, 163] on input "You Matter Kids traight" at bounding box center [300, 163] width 249 height 22
click at [283, 167] on input "You Matter Kids straight" at bounding box center [300, 163] width 249 height 22
click at [283, 166] on input "You Matter Kids straight" at bounding box center [300, 163] width 249 height 22
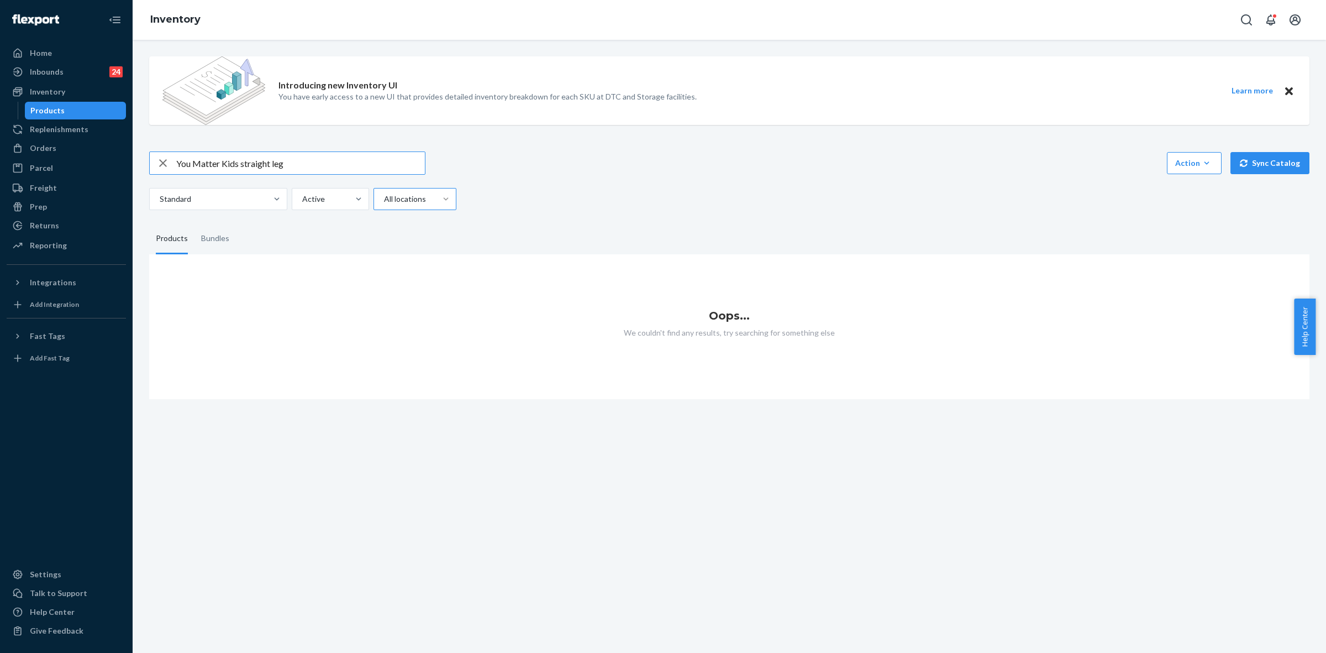
type input "You Matter Kids straight leg"
click at [293, 170] on input "You Matter Kids straight leg" at bounding box center [300, 163] width 249 height 22
click at [293, 166] on input "You Matter Kids straight leg" at bounding box center [300, 163] width 249 height 22
click at [49, 146] on div "Orders" at bounding box center [43, 148] width 27 height 11
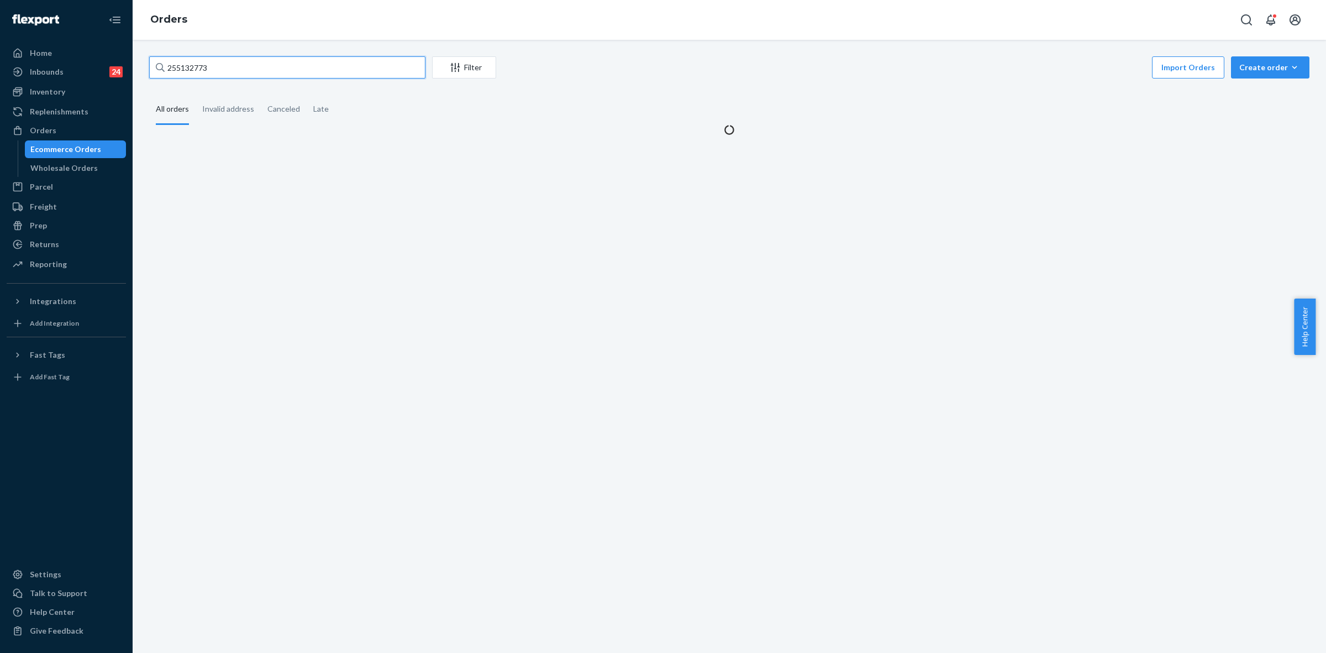
click at [181, 70] on input "255132773" at bounding box center [287, 67] width 276 height 22
click at [181, 69] on input "255132773" at bounding box center [287, 67] width 276 height 22
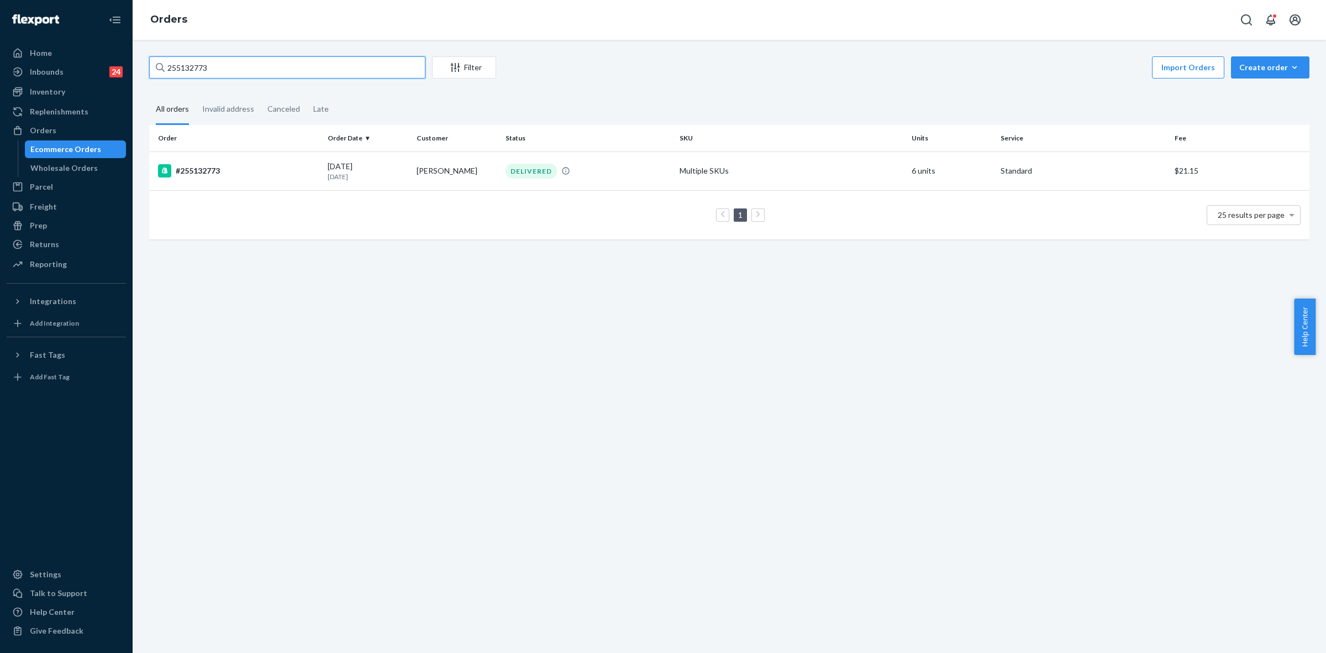
paste input "7824"
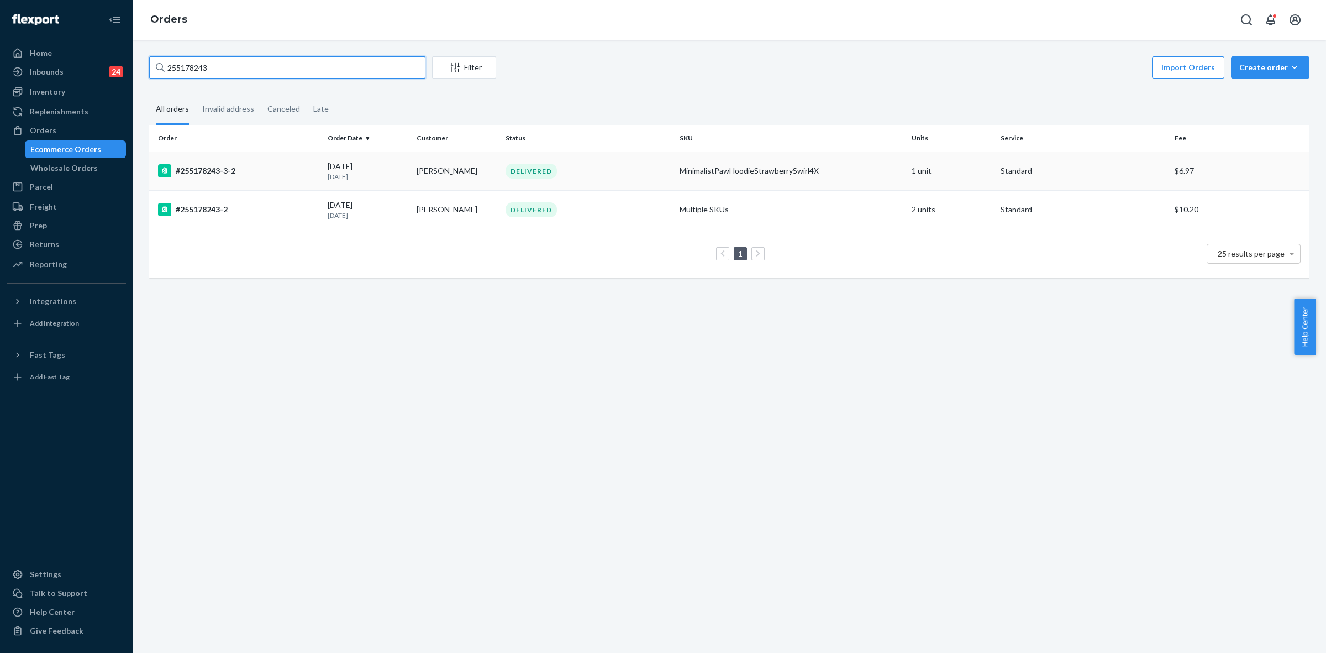
type input "255178243"
click at [618, 169] on div "DELIVERED" at bounding box center [588, 171] width 170 height 15
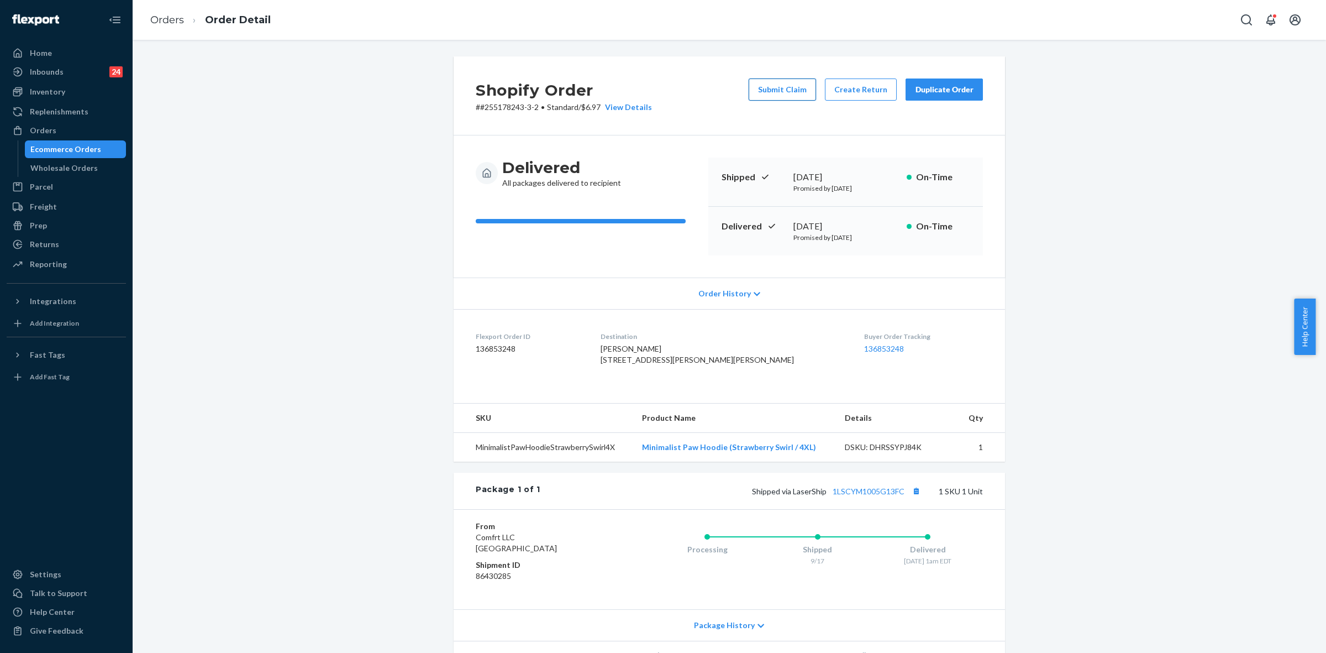
click at [787, 91] on button "Submit Claim" at bounding box center [782, 89] width 67 height 22
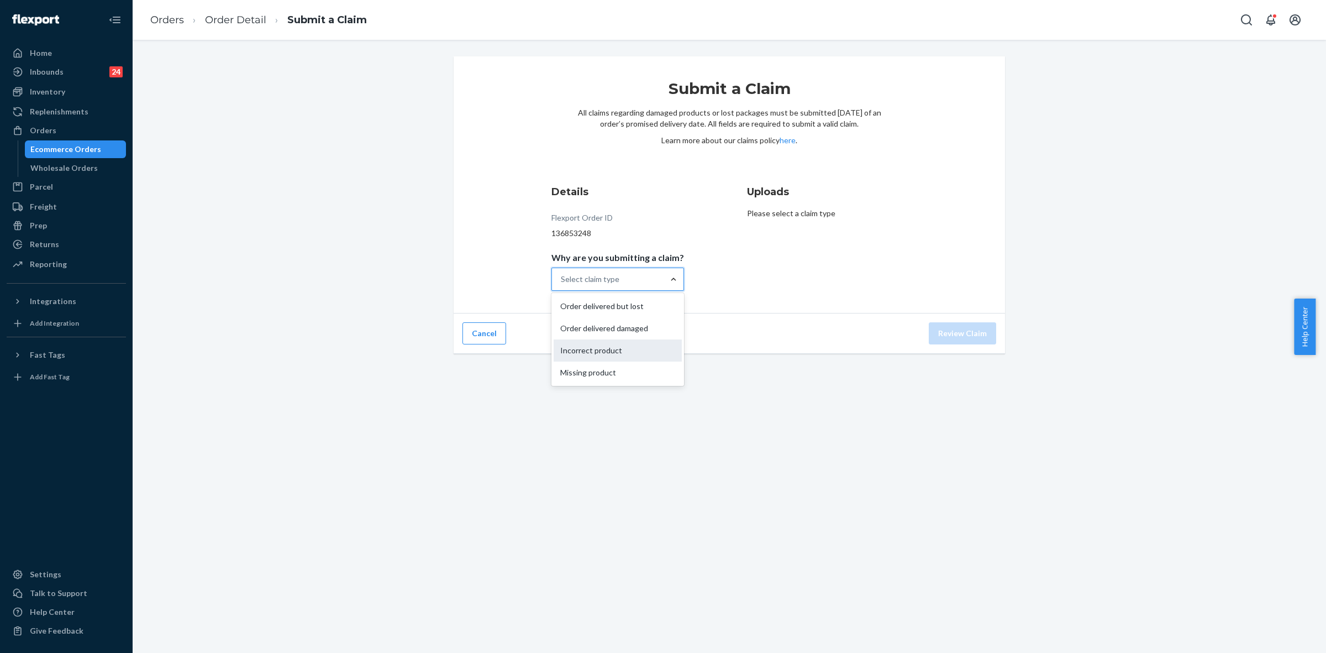
click at [605, 352] on div "Incorrect product" at bounding box center [618, 350] width 128 height 22
click at [562, 285] on input "Why are you submitting a claim? option Incorrect product focused, 3 of 4. 4 res…" at bounding box center [561, 279] width 1 height 11
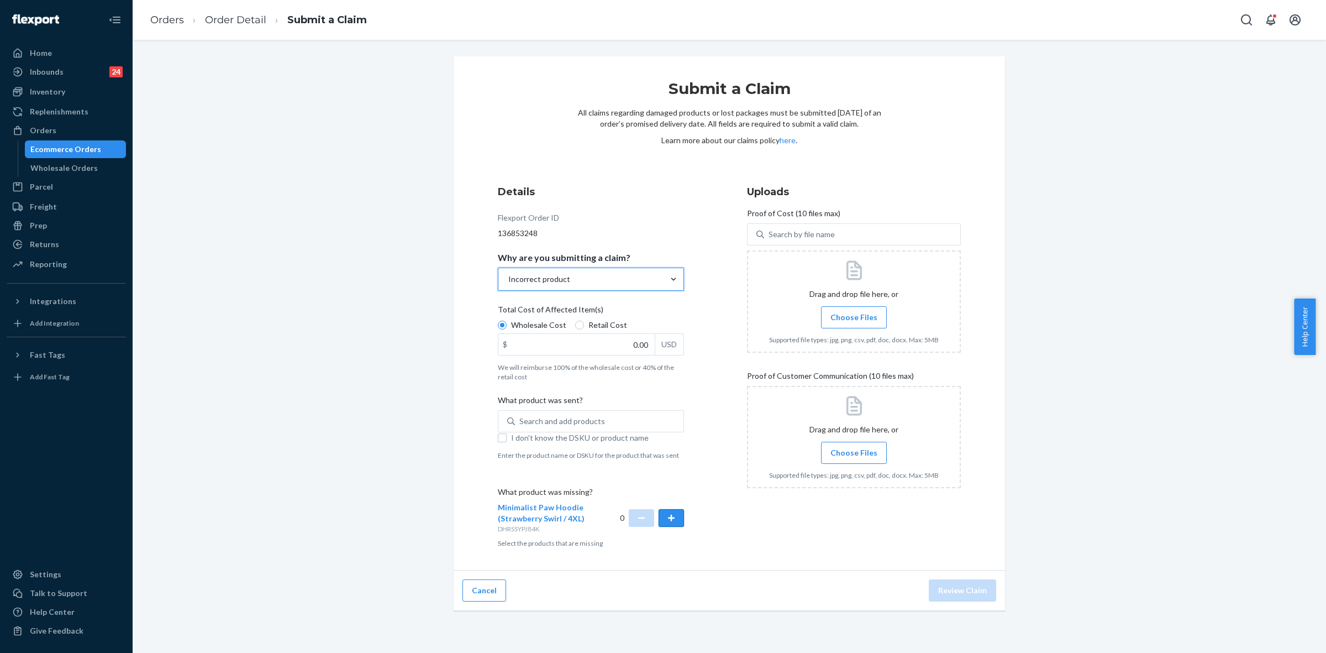
click at [666, 516] on button "button" at bounding box center [671, 518] width 25 height 18
click at [536, 418] on div "Search and add products" at bounding box center [562, 421] width 86 height 11
click at [521, 418] on input "Search and add products" at bounding box center [519, 421] width 1 height 11
paste input "Tranquil Hoodie Blue Steel XL"
type input "Tranquil Hoodie Blue Steel XL"
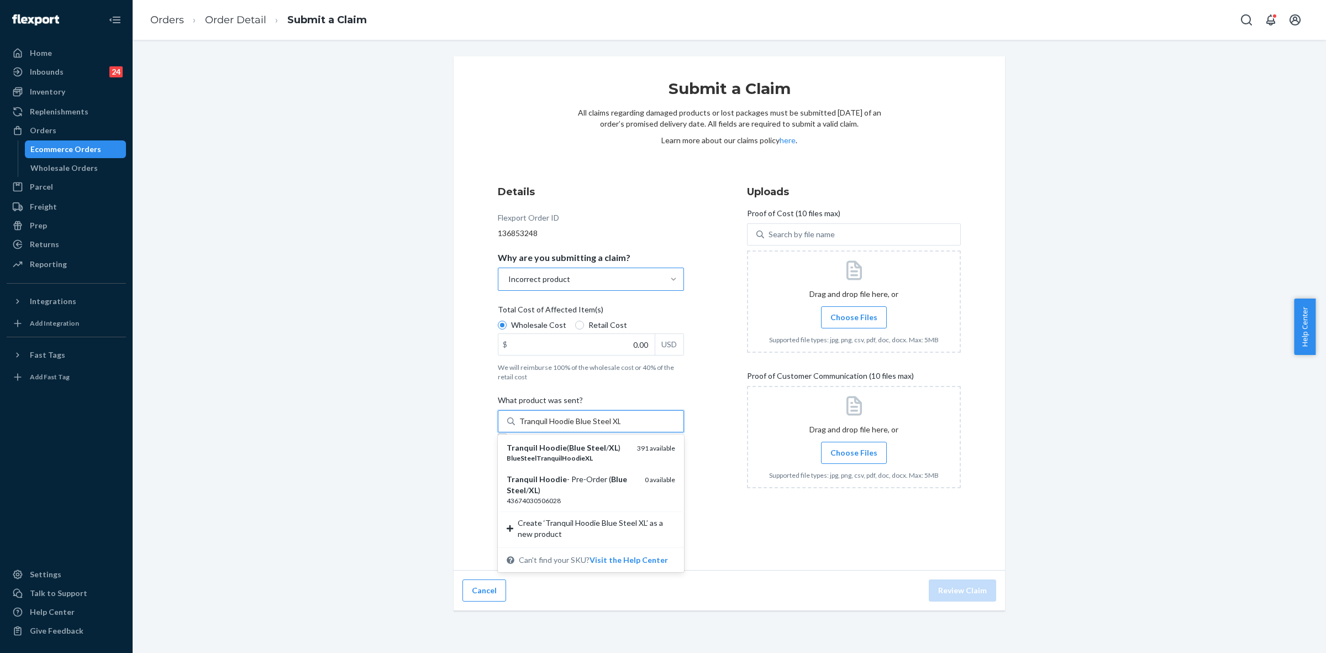
click at [591, 453] on div "Tranquil Hoodie ( Blue Steel / XL )" at bounding box center [568, 447] width 122 height 11
click at [591, 427] on input "Tranquil Hoodie Blue Steel XL" at bounding box center [569, 421] width 101 height 11
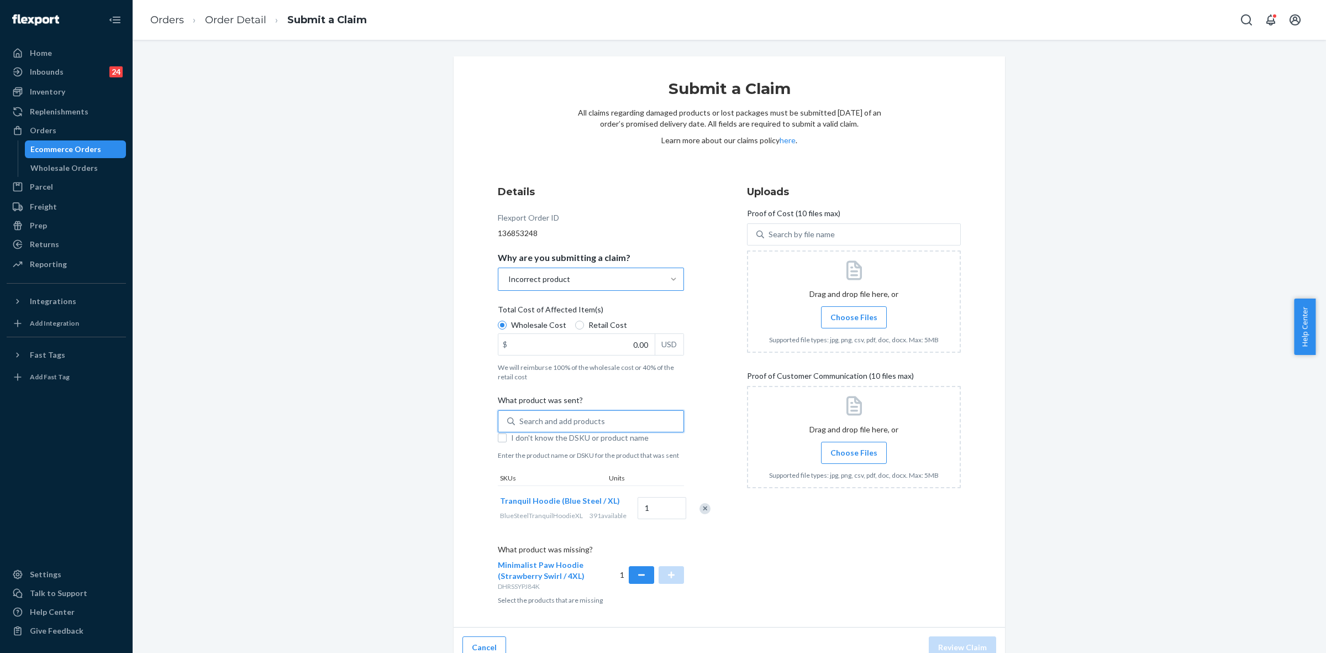
click at [854, 312] on span "Choose Files" at bounding box center [854, 317] width 47 height 11
click at [854, 312] on input "Choose Files" at bounding box center [854, 317] width 1 height 12
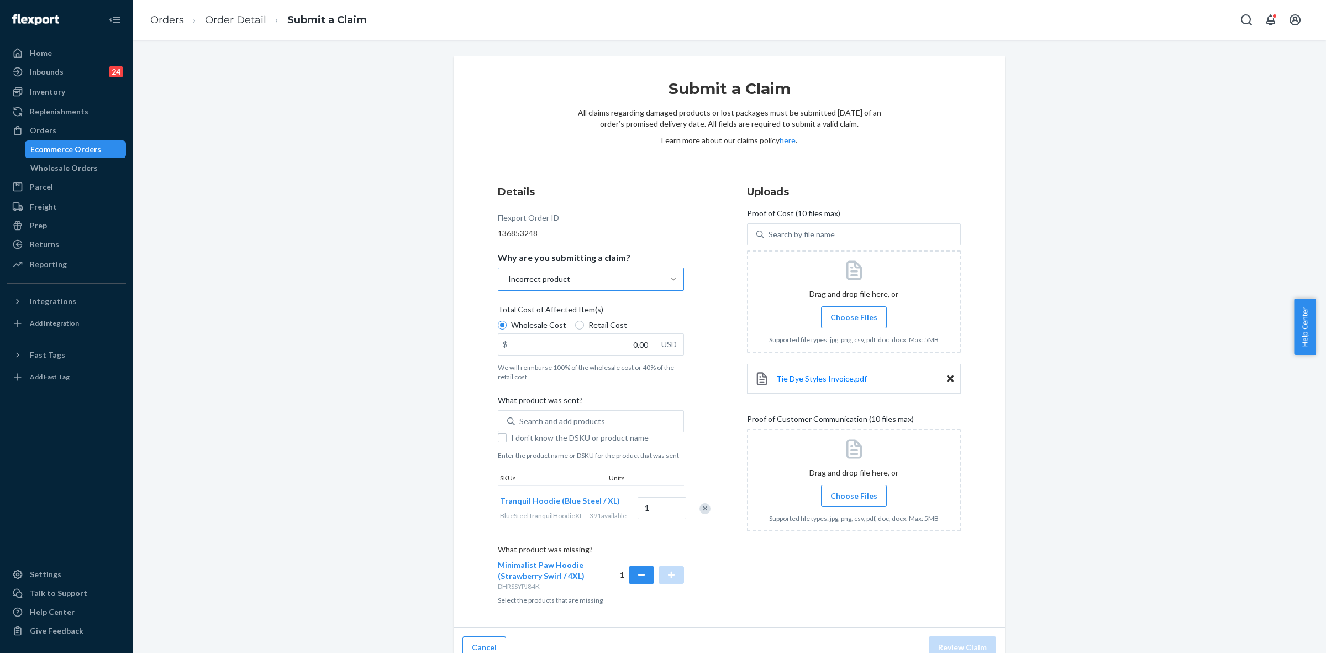
click at [835, 312] on span "Choose Files" at bounding box center [854, 317] width 47 height 11
click at [854, 312] on input "Choose Files" at bounding box center [854, 317] width 1 height 12
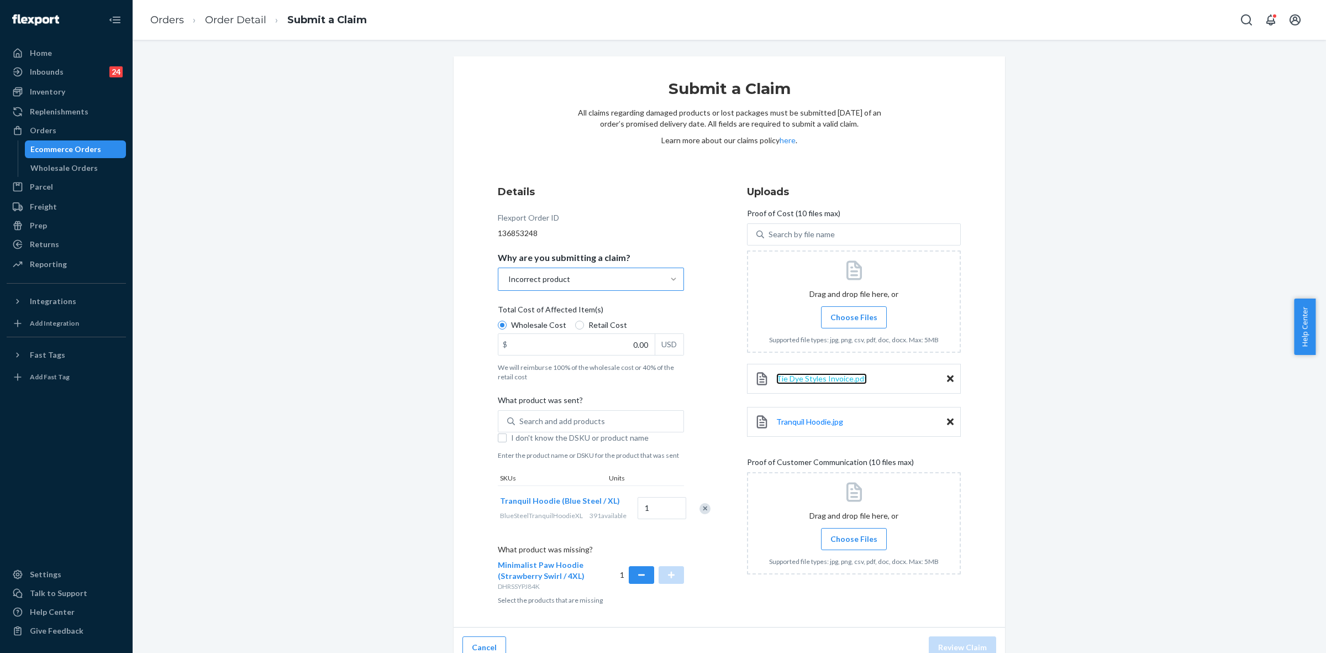
click at [834, 376] on span "Tie Dye Styles Invoice.pdf" at bounding box center [821, 378] width 91 height 9
click at [837, 317] on span "Choose Files" at bounding box center [854, 317] width 47 height 11
click at [854, 317] on input "Choose Files" at bounding box center [854, 317] width 1 height 12
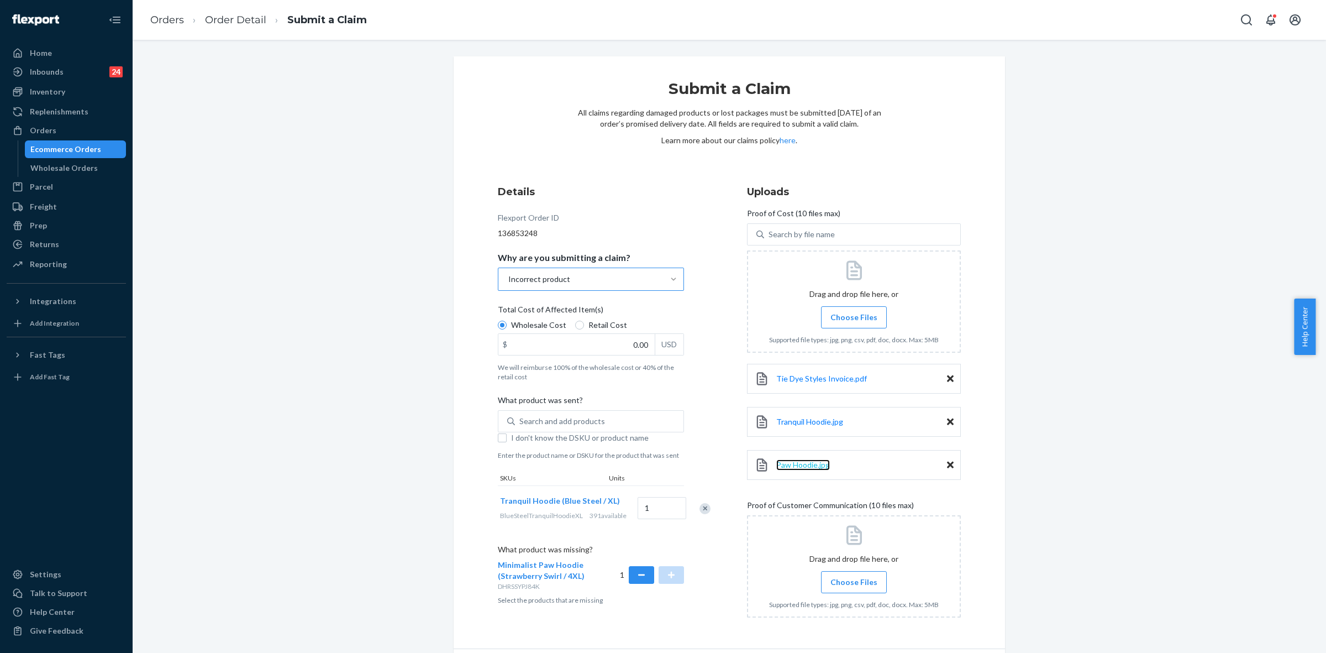
click at [808, 469] on span "Paw Hoodie.jpg" at bounding box center [803, 464] width 54 height 9
drag, startPoint x: 949, startPoint y: 466, endPoint x: 951, endPoint y: 474, distance: 7.8
click at [949, 466] on div "Paw Hoodie.jpg" at bounding box center [854, 465] width 214 height 30
click at [947, 464] on icon at bounding box center [950, 464] width 7 height 7
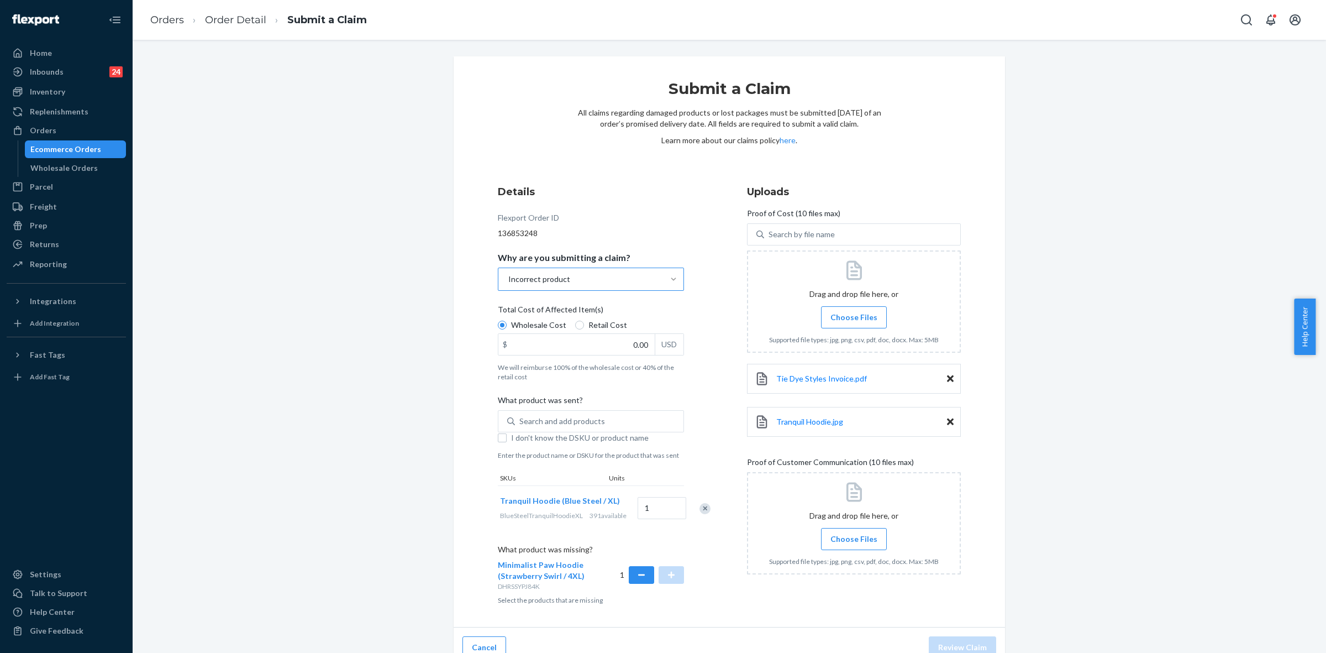
click at [838, 312] on span "Choose Files" at bounding box center [854, 317] width 47 height 11
click at [854, 311] on input "Choose Files" at bounding box center [854, 317] width 1 height 12
click at [949, 377] on div "Tie Dye Styles Invoice.pdf" at bounding box center [854, 379] width 214 height 30
click at [947, 379] on icon at bounding box center [950, 378] width 7 height 7
click at [846, 316] on span "Choose Files" at bounding box center [854, 317] width 47 height 11
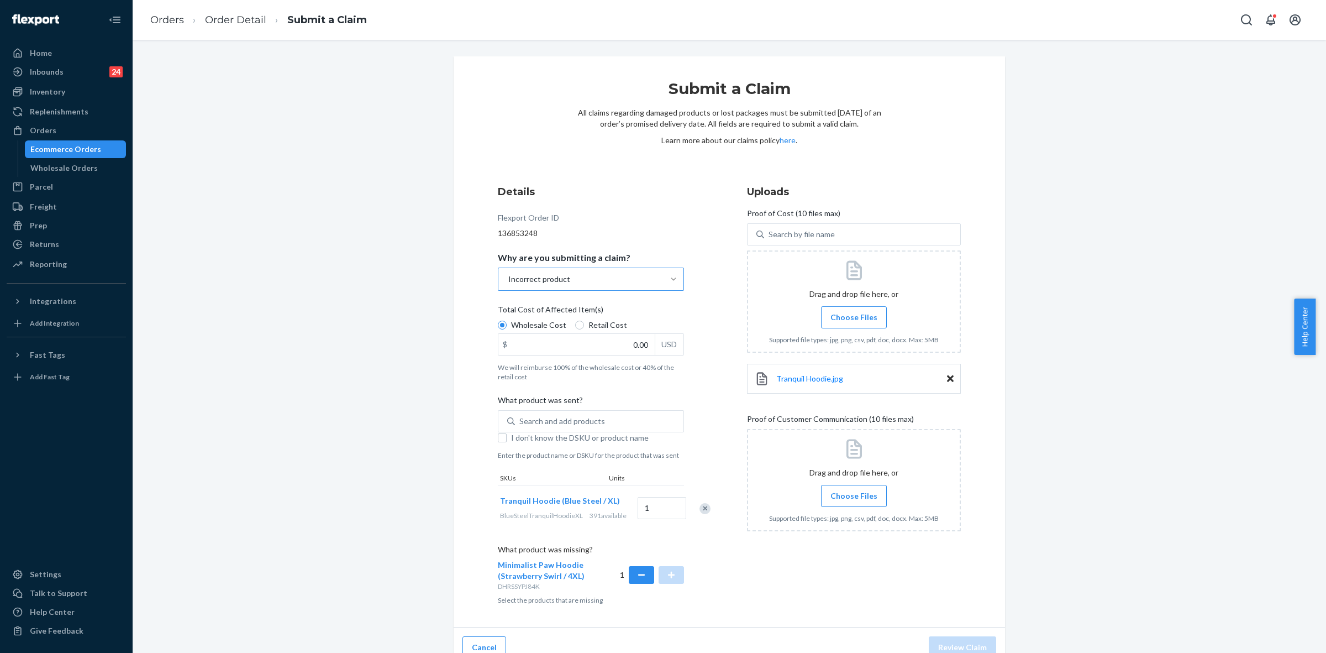
click at [854, 316] on input "Choose Files" at bounding box center [854, 317] width 1 height 12
click at [947, 377] on icon at bounding box center [950, 379] width 7 height 10
click at [843, 316] on span "Choose Files" at bounding box center [854, 317] width 47 height 11
click at [854, 316] on input "Choose Files" at bounding box center [854, 317] width 1 height 12
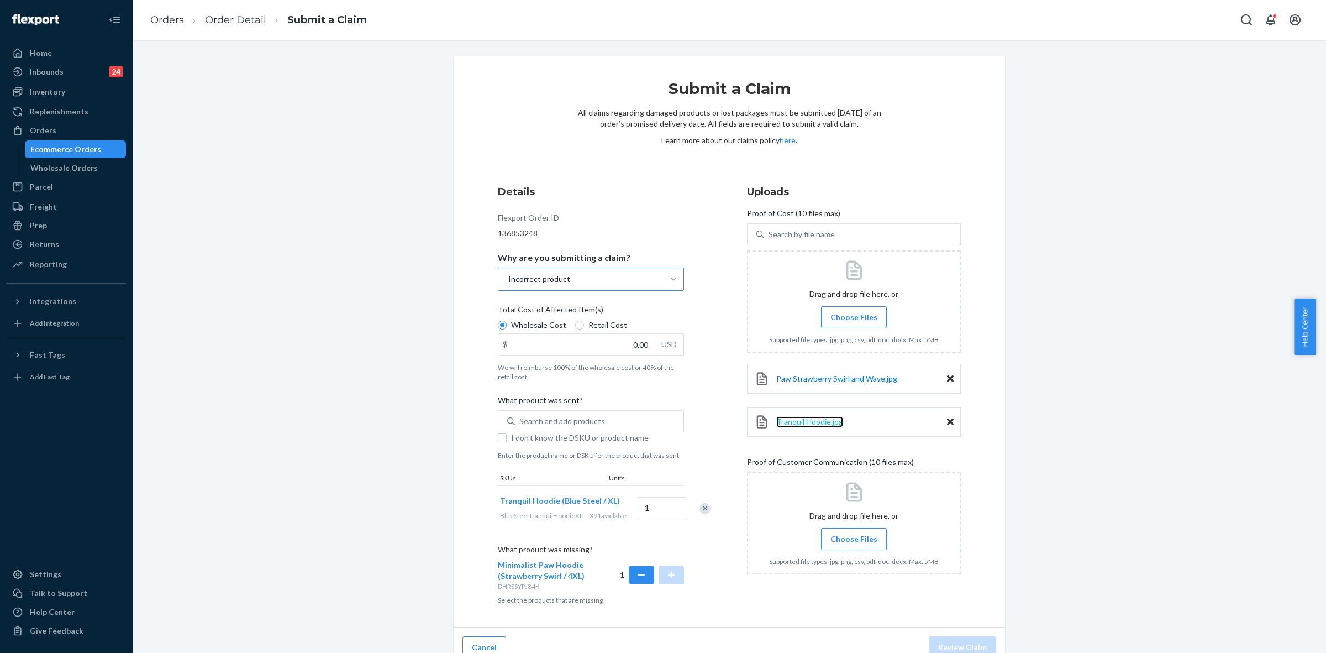
click at [819, 419] on span "Tranquil Hoodie.jpg" at bounding box center [809, 421] width 67 height 9
click at [832, 379] on span "Paw Strawberry Swirl and Wave.jpg" at bounding box center [836, 378] width 121 height 9
click at [639, 338] on input "0.00" at bounding box center [576, 344] width 156 height 21
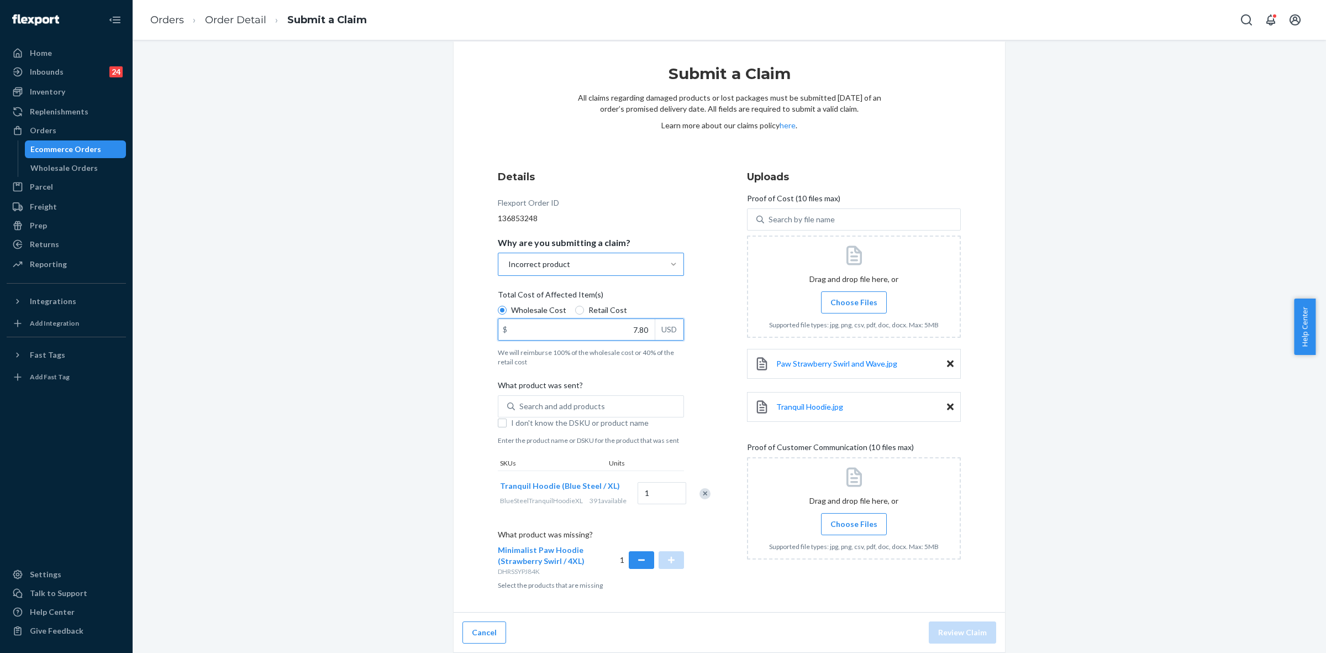
scroll to position [34, 0]
type input "7.80"
click at [841, 491] on div at bounding box center [854, 508] width 214 height 102
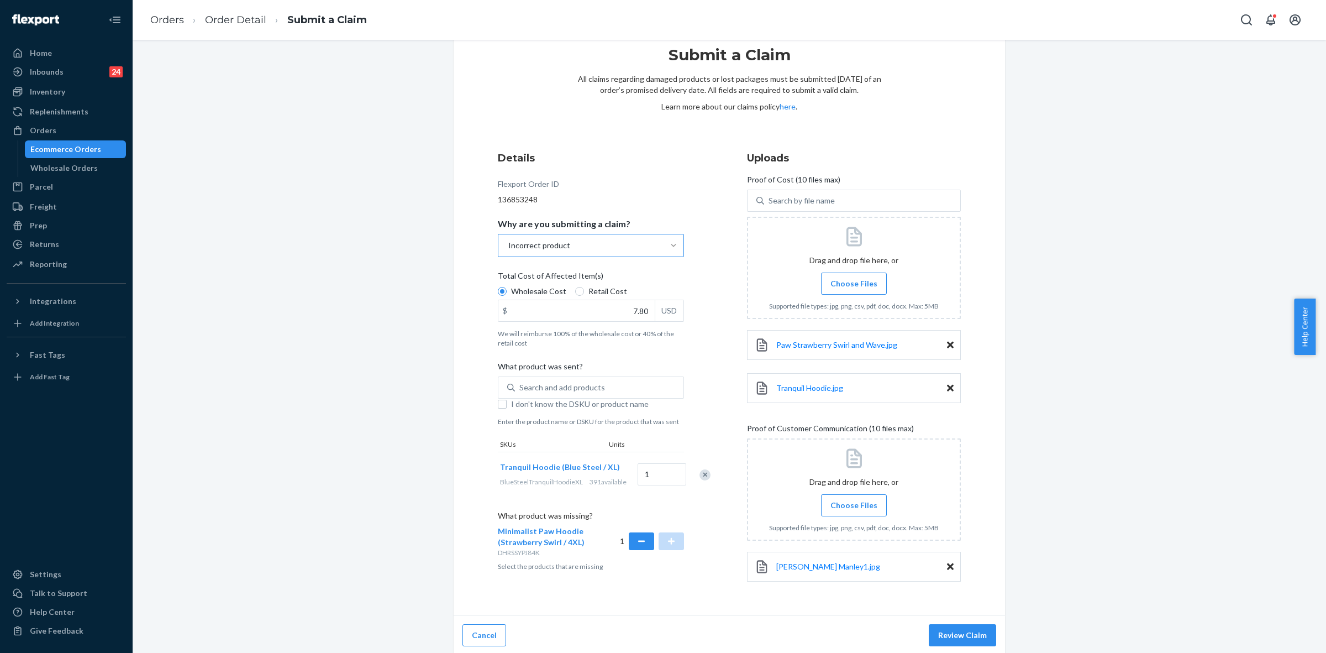
click at [863, 503] on span "Choose Files" at bounding box center [854, 505] width 47 height 11
click at [854, 503] on input "Choose Files" at bounding box center [854, 505] width 1 height 12
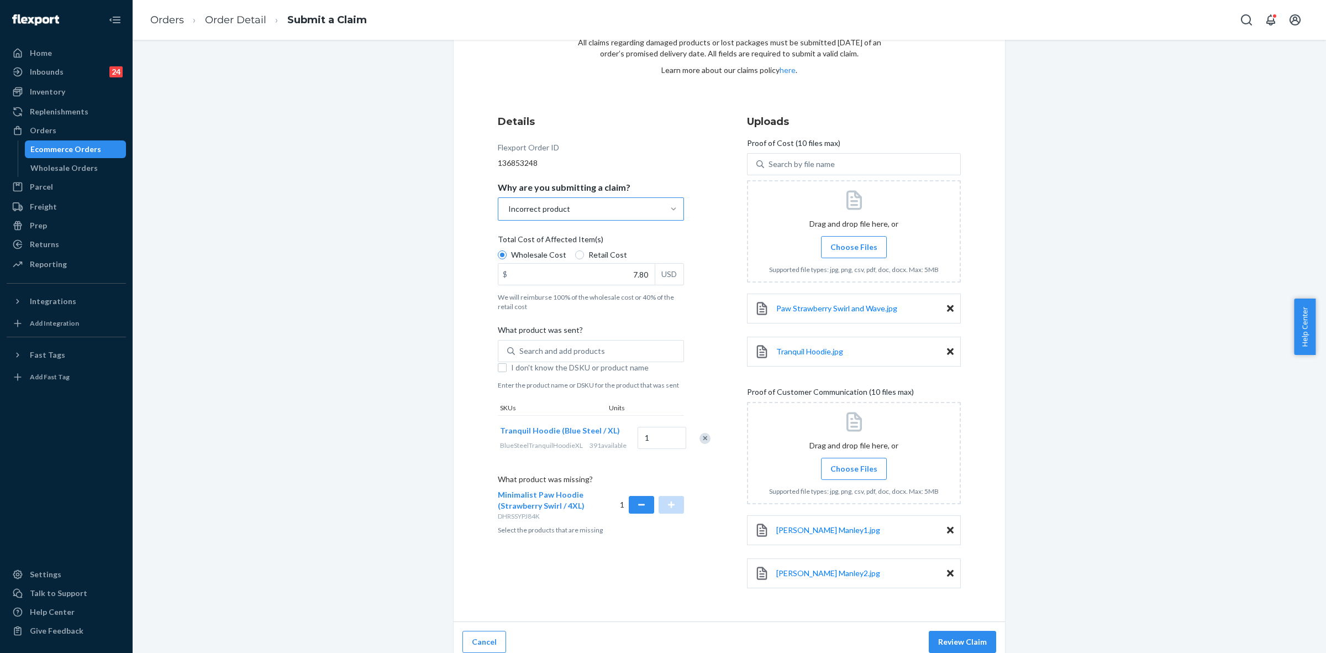
scroll to position [81, 0]
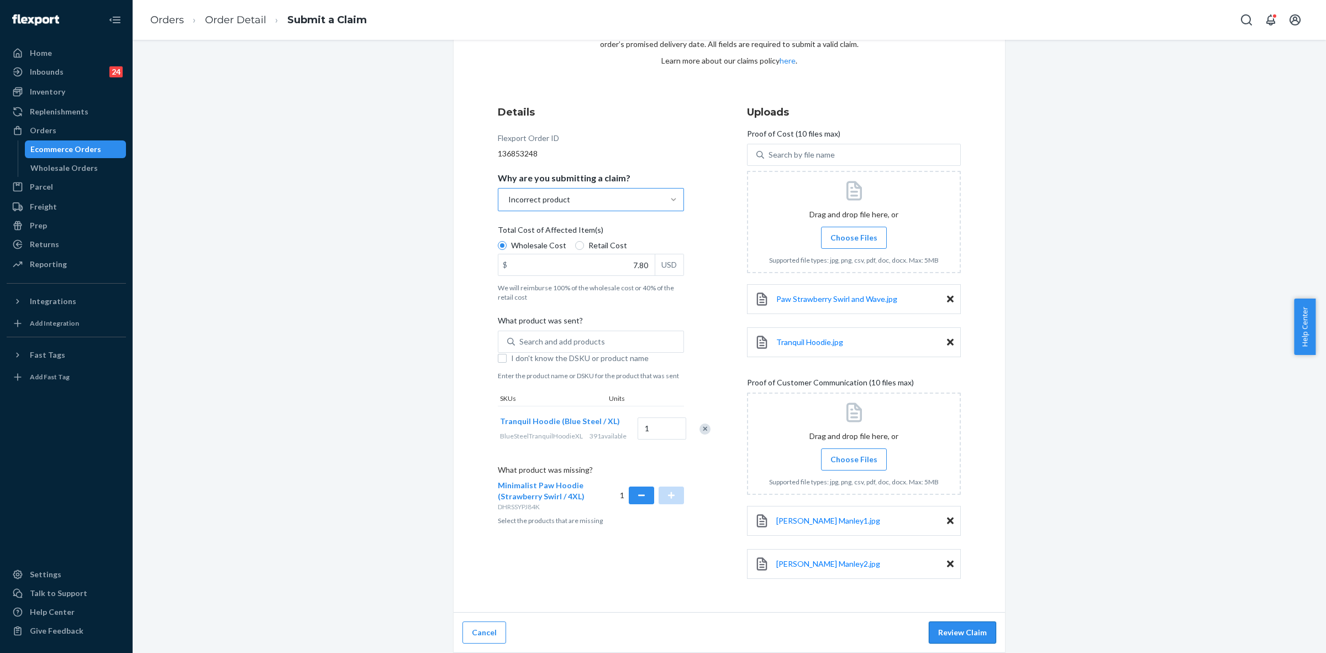
click at [962, 632] on button "Review Claim" at bounding box center [962, 632] width 67 height 22
drag, startPoint x: 963, startPoint y: 633, endPoint x: 993, endPoint y: 652, distance: 35.1
click at [964, 631] on button "Review Claim" at bounding box center [962, 632] width 67 height 22
drag, startPoint x: 959, startPoint y: 629, endPoint x: 993, endPoint y: 642, distance: 36.7
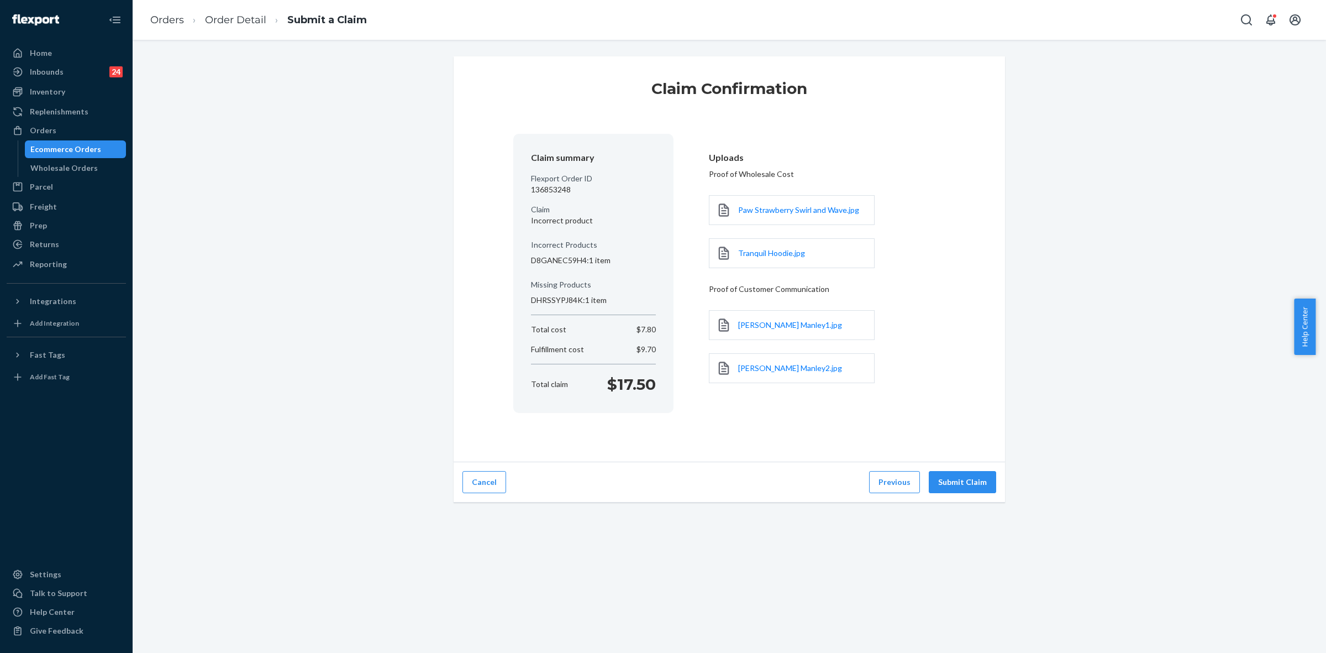
drag, startPoint x: 963, startPoint y: 487, endPoint x: 1029, endPoint y: 550, distance: 91.1
click at [964, 485] on button "Submit Claim" at bounding box center [962, 482] width 67 height 22
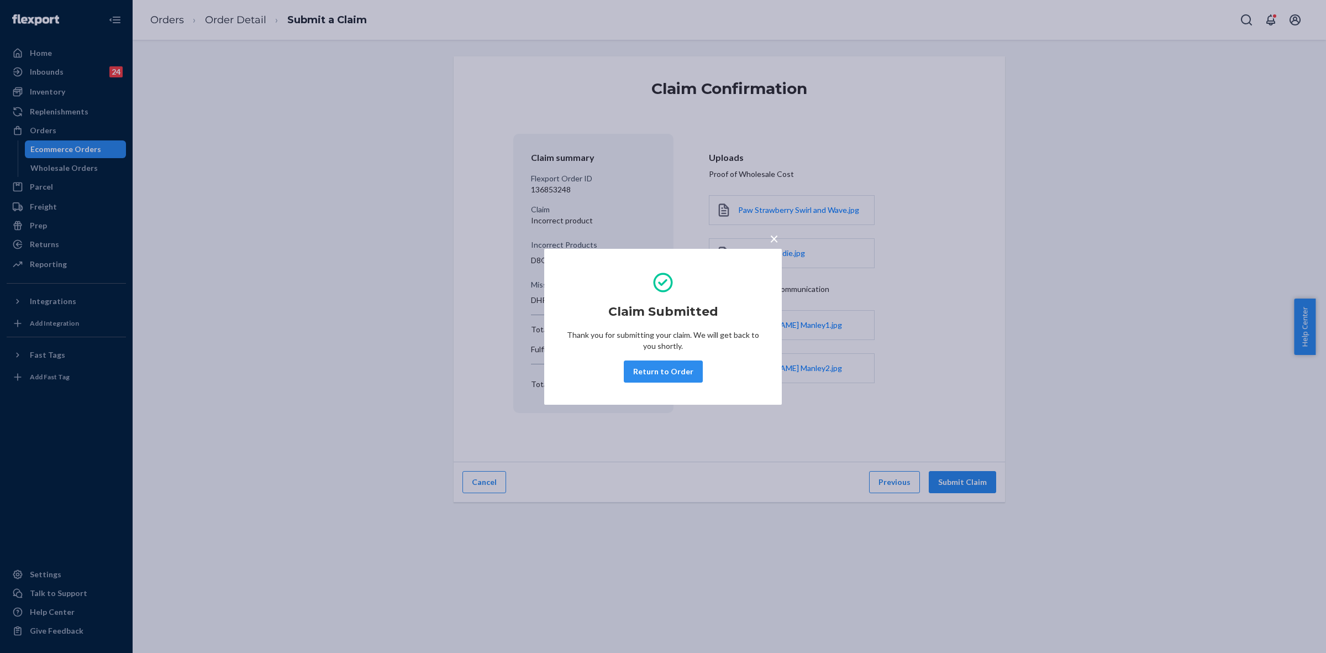
click at [668, 369] on button "Return to Order" at bounding box center [663, 371] width 79 height 22
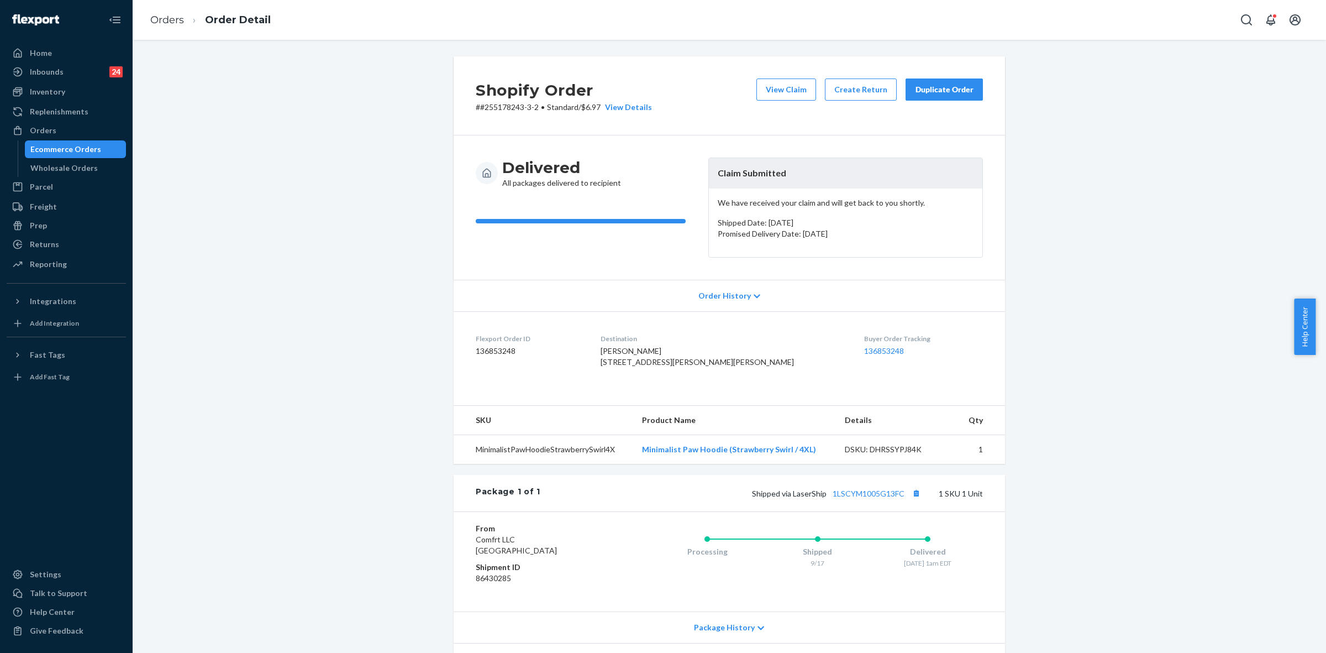
click at [507, 109] on p "# #255178243-3-2 • Standard / $6.97 View Details" at bounding box center [564, 107] width 176 height 11
click at [506, 108] on p "# #255178243-3-2 • Standard / $6.97 View Details" at bounding box center [564, 107] width 176 height 11
copy p "255178243"
drag, startPoint x: 714, startPoint y: 173, endPoint x: 797, endPoint y: 187, distance: 84.6
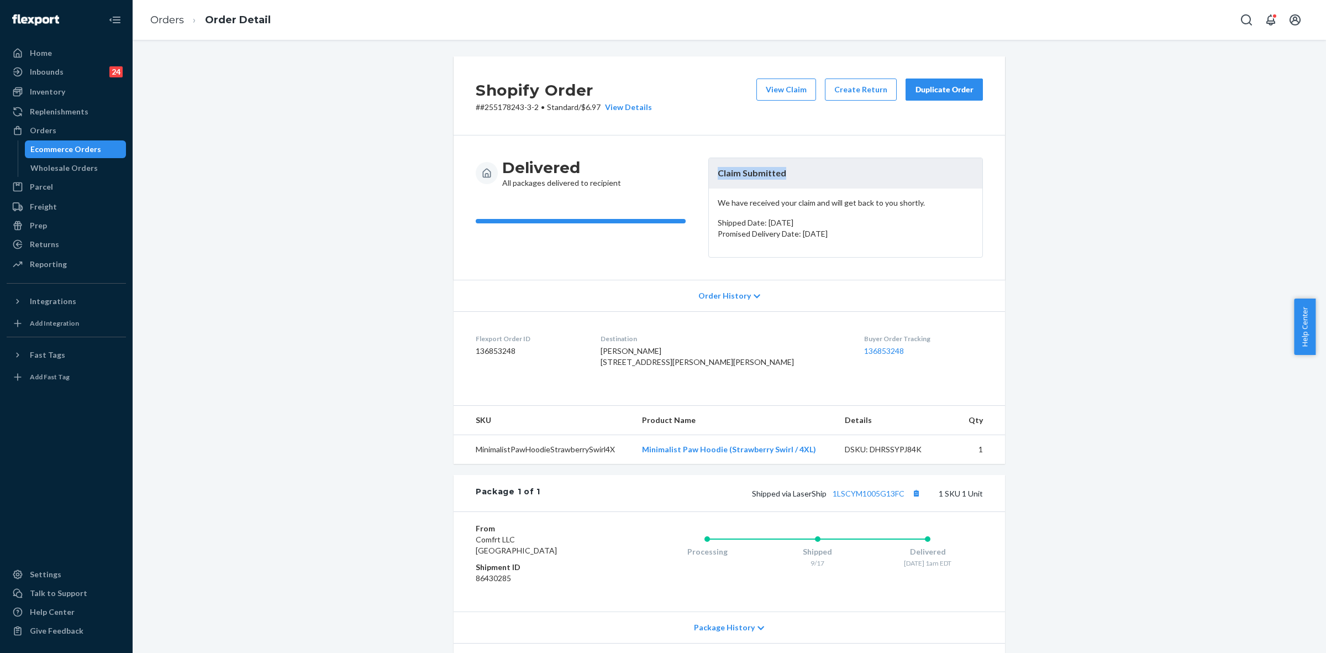
click at [799, 174] on header "Claim Submitted" at bounding box center [846, 173] width 274 height 30
copy header "Claim Submitted"
drag, startPoint x: 36, startPoint y: 124, endPoint x: 127, endPoint y: 145, distance: 93.4
click at [36, 125] on div "Orders" at bounding box center [43, 130] width 27 height 11
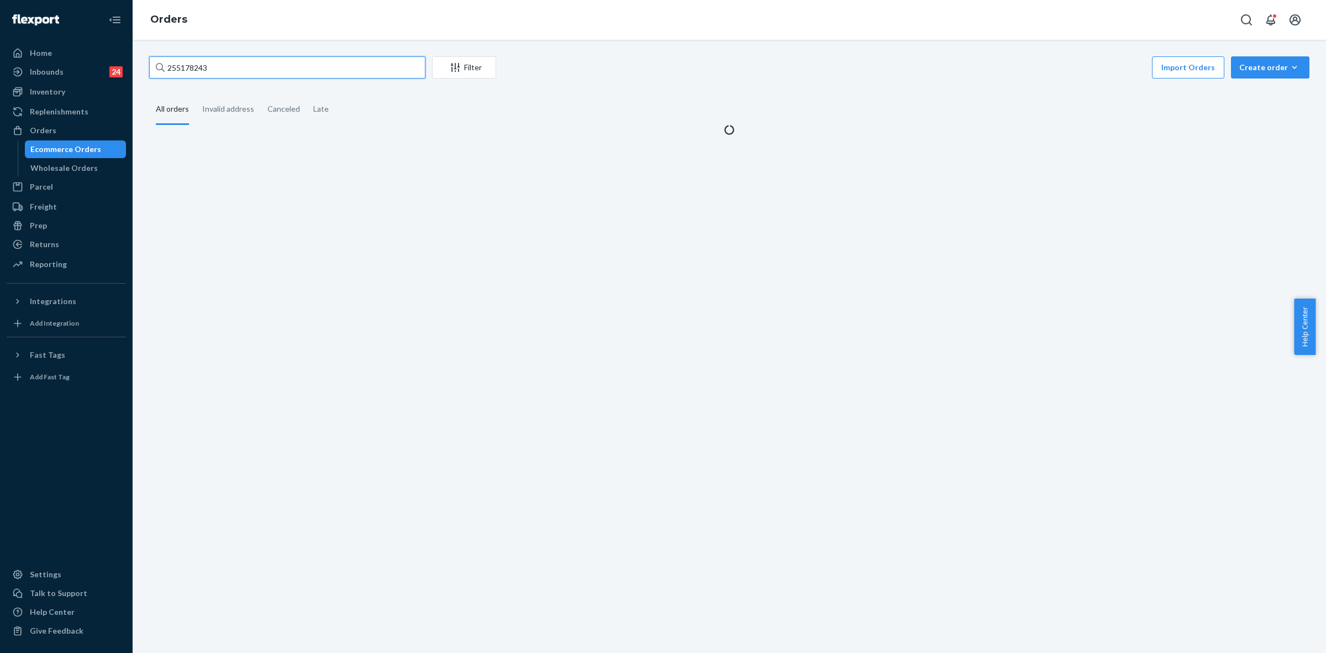
click at [192, 65] on input "255178243" at bounding box center [287, 67] width 276 height 22
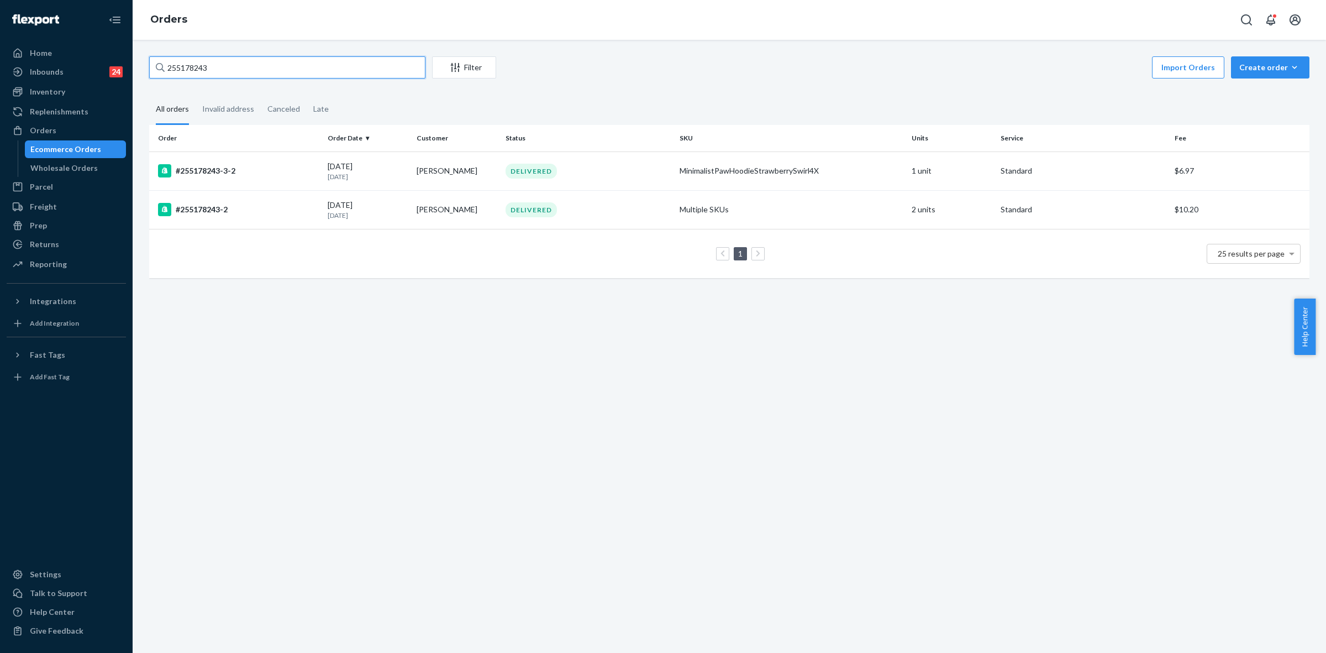
paste input "3598711"
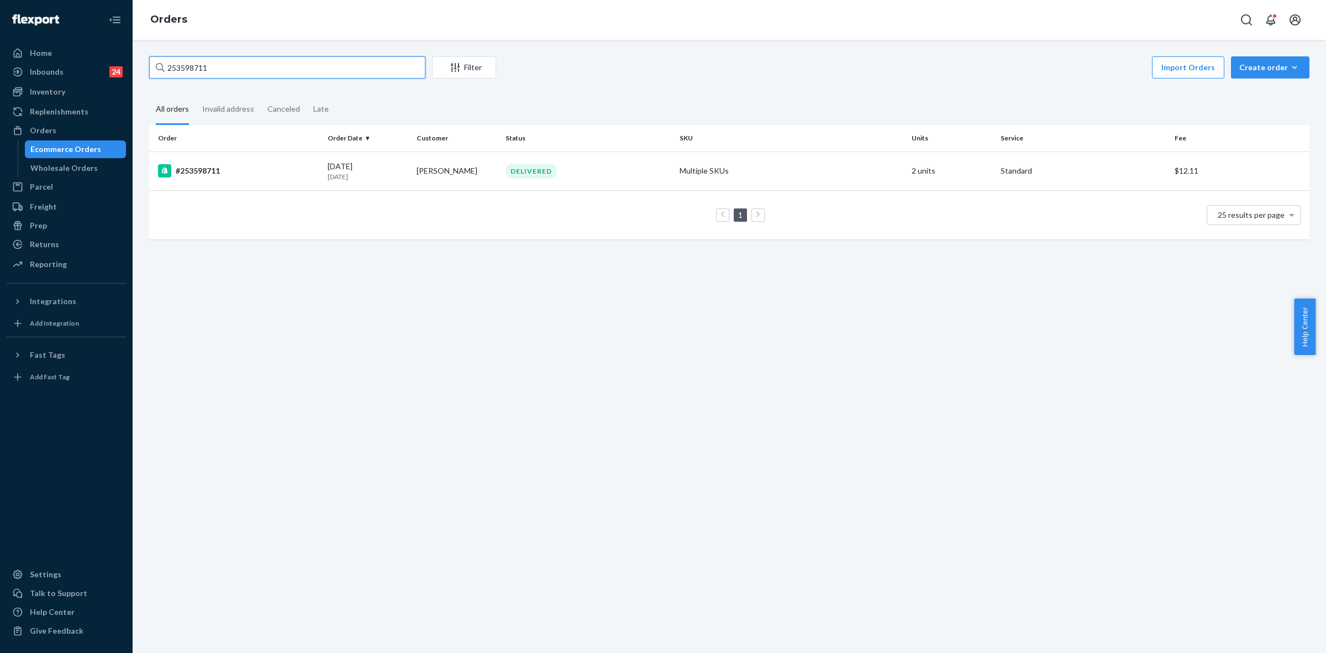
type input "253598711"
click at [459, 178] on td "Judith Shirley" at bounding box center [456, 170] width 89 height 39
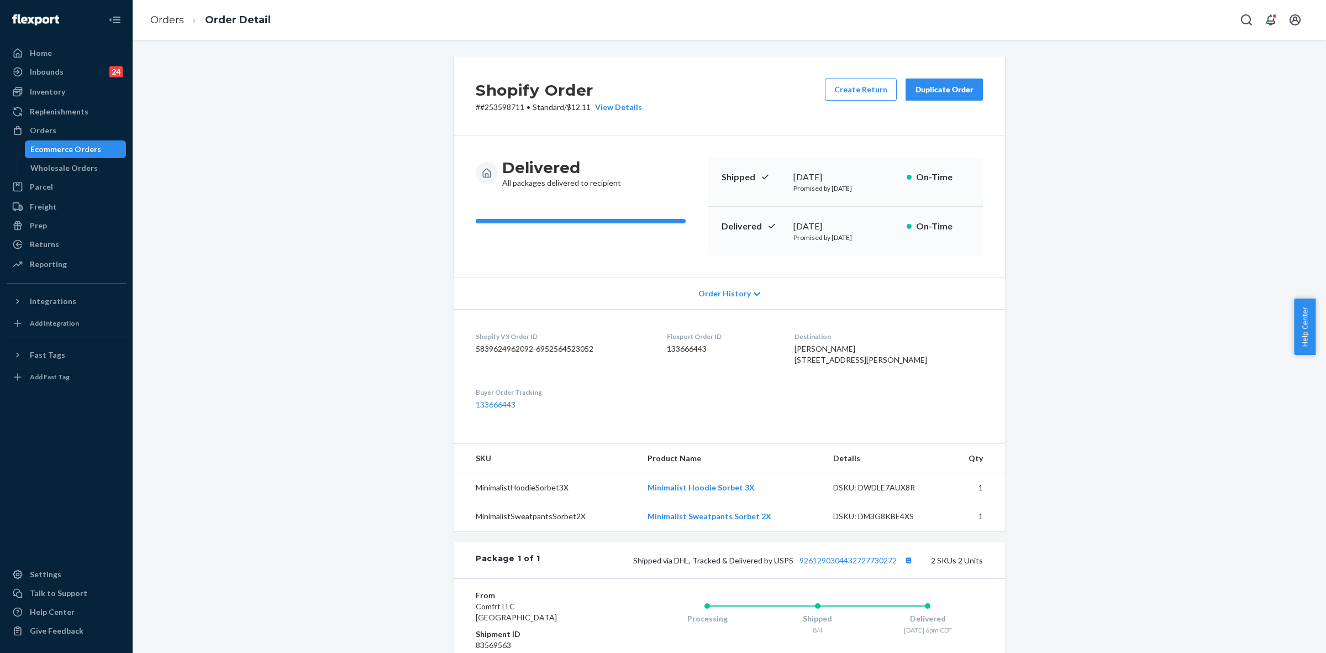
drag, startPoint x: 848, startPoint y: 101, endPoint x: 869, endPoint y: 137, distance: 41.8
click at [848, 101] on div "Create Return Duplicate Order" at bounding box center [904, 95] width 167 height 34
click at [846, 92] on button "Create Return" at bounding box center [861, 89] width 72 height 22
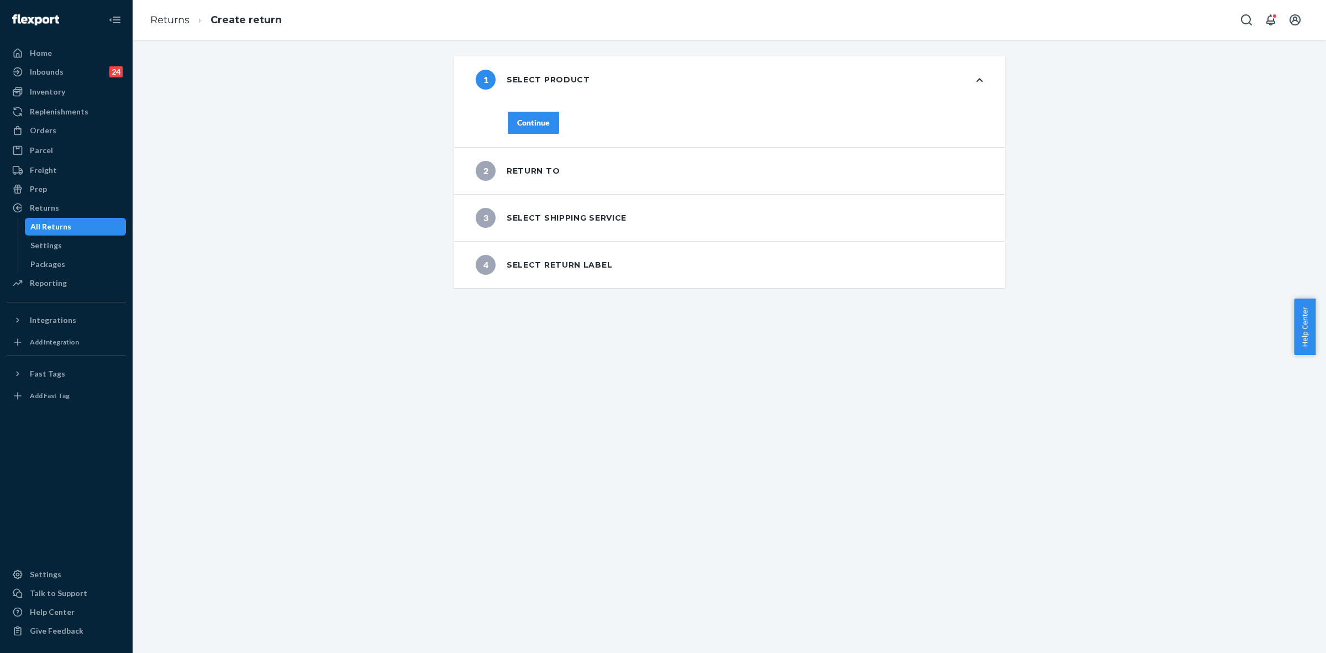
click at [545, 119] on button "Continue" at bounding box center [533, 123] width 51 height 22
click at [532, 122] on div "Continue" at bounding box center [533, 122] width 33 height 11
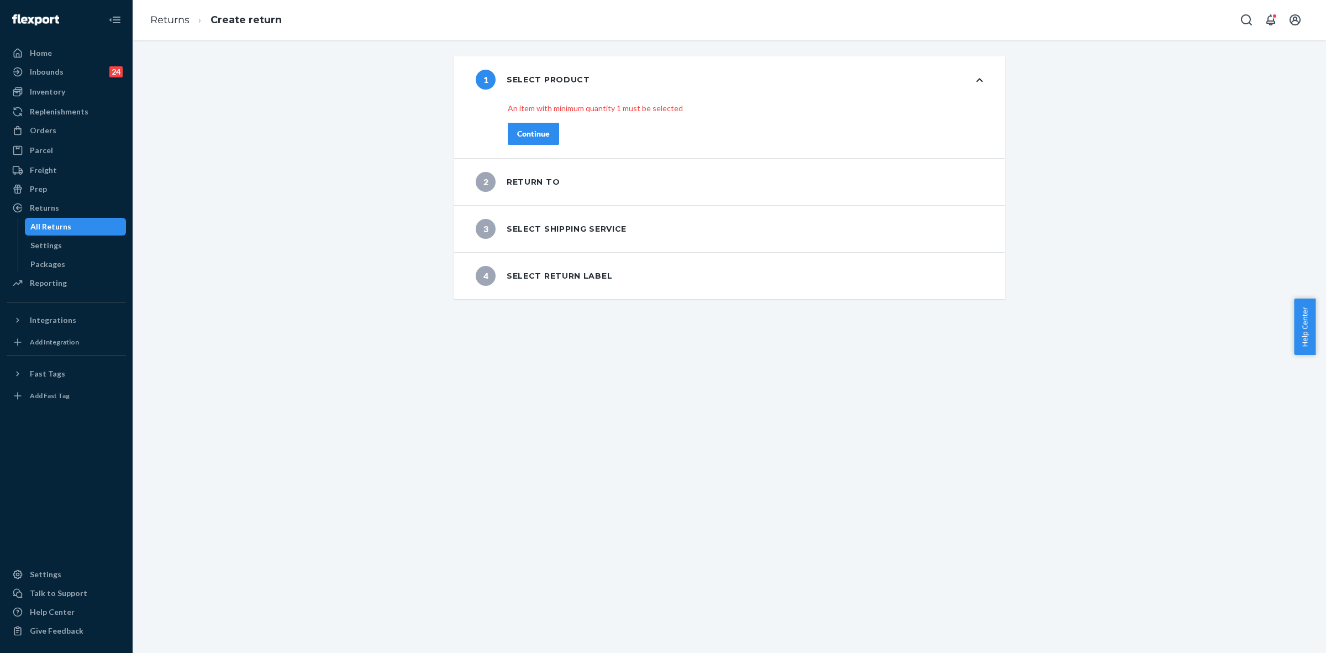
click at [976, 78] on icon at bounding box center [979, 80] width 7 height 8
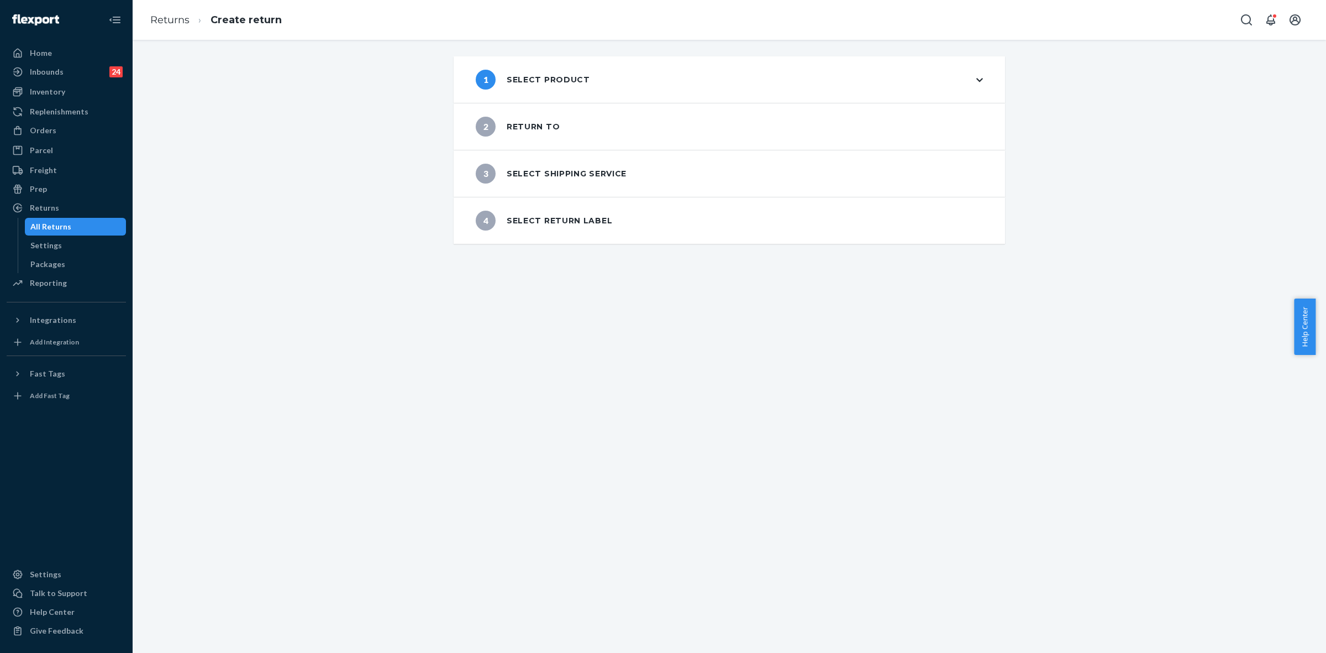
click at [548, 76] on div "1 Select product" at bounding box center [533, 80] width 114 height 20
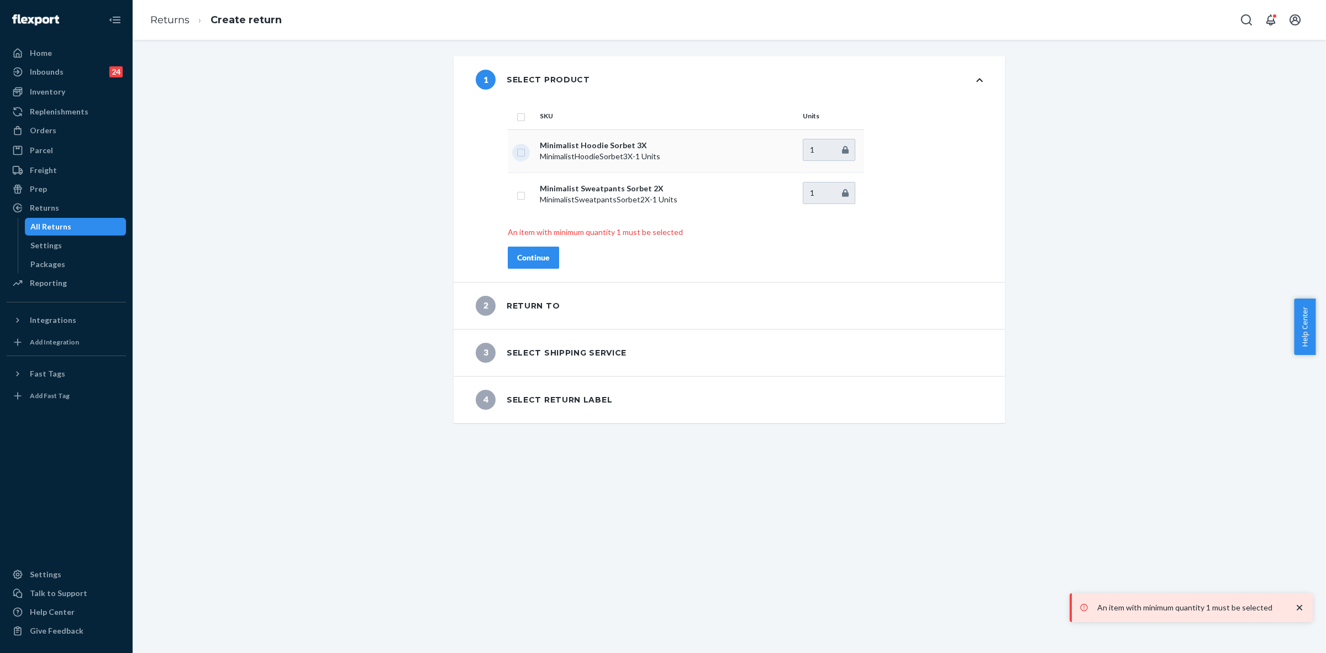
click at [517, 153] on input "checkbox" at bounding box center [521, 151] width 9 height 12
checkbox input "true"
click at [517, 198] on input "checkbox" at bounding box center [521, 194] width 9 height 12
checkbox input "true"
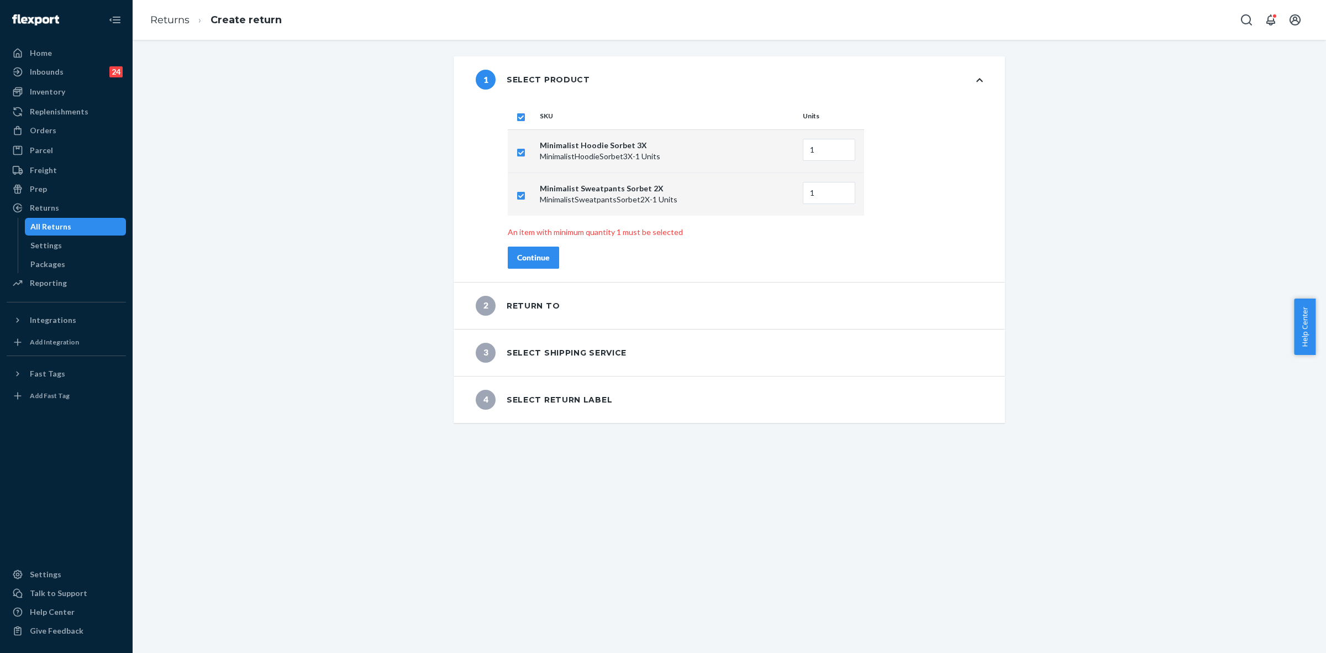
click at [525, 261] on div "Continue" at bounding box center [533, 257] width 33 height 11
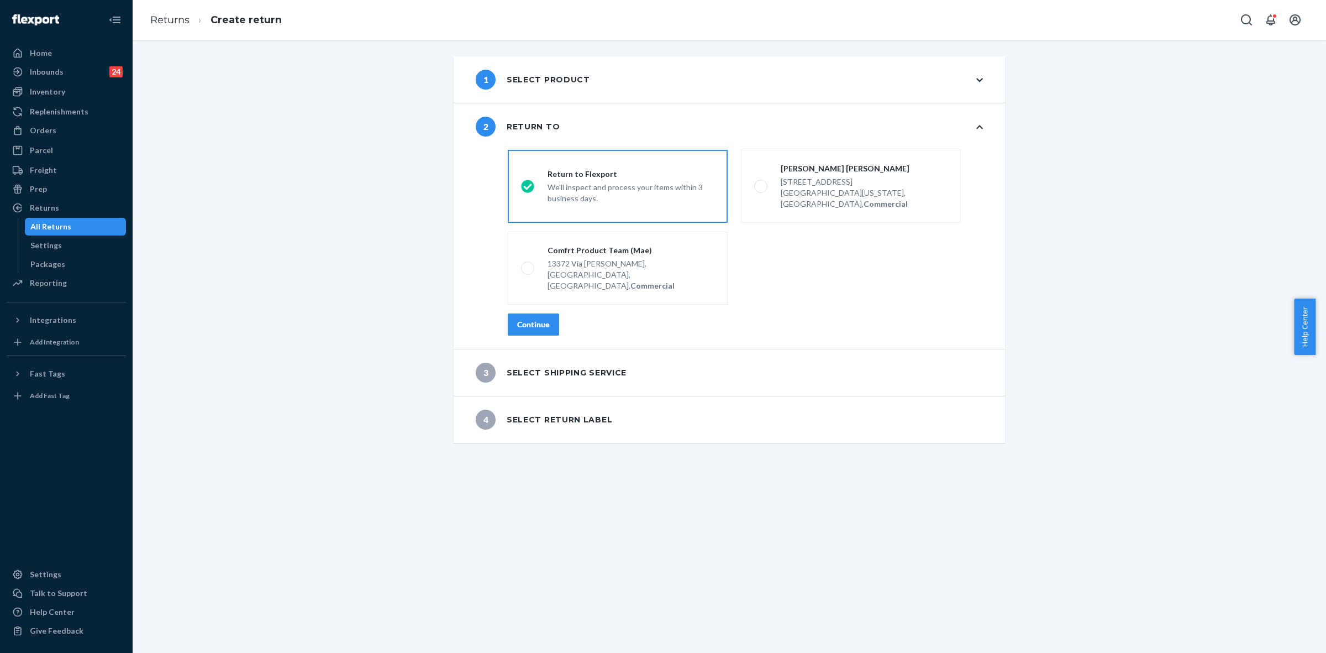
click at [531, 319] on div "Continue" at bounding box center [533, 324] width 33 height 11
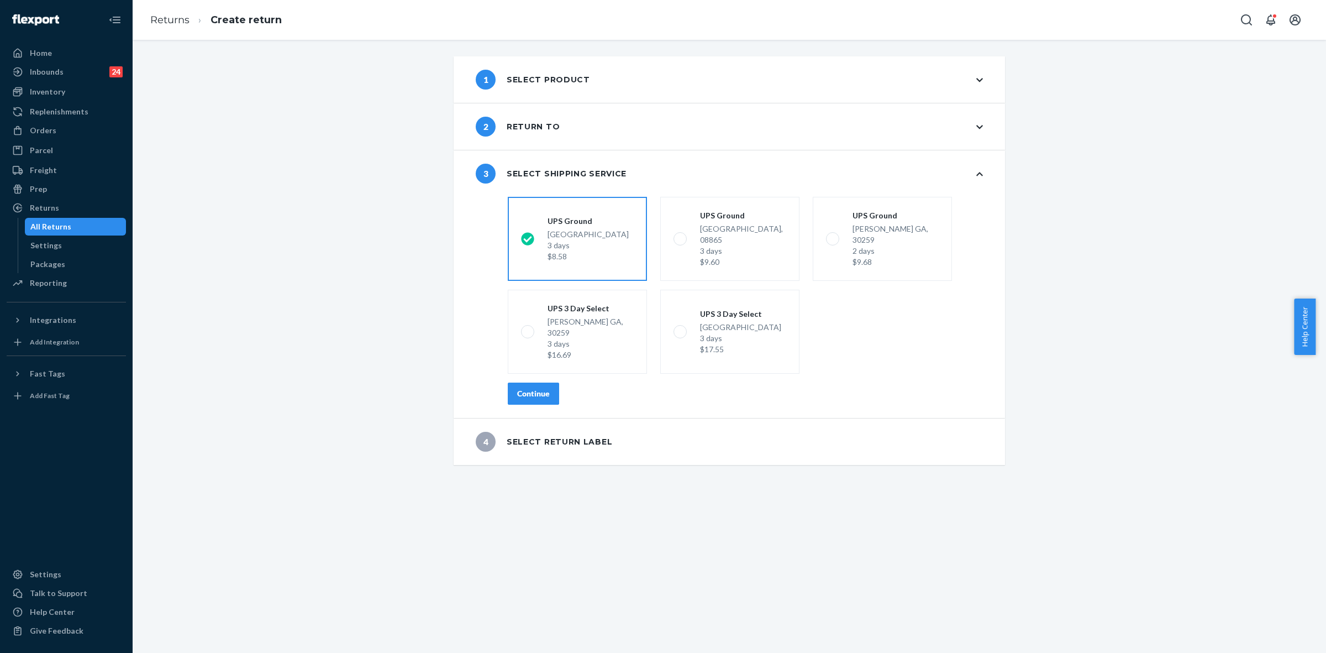
click at [536, 382] on button "Continue" at bounding box center [533, 393] width 51 height 22
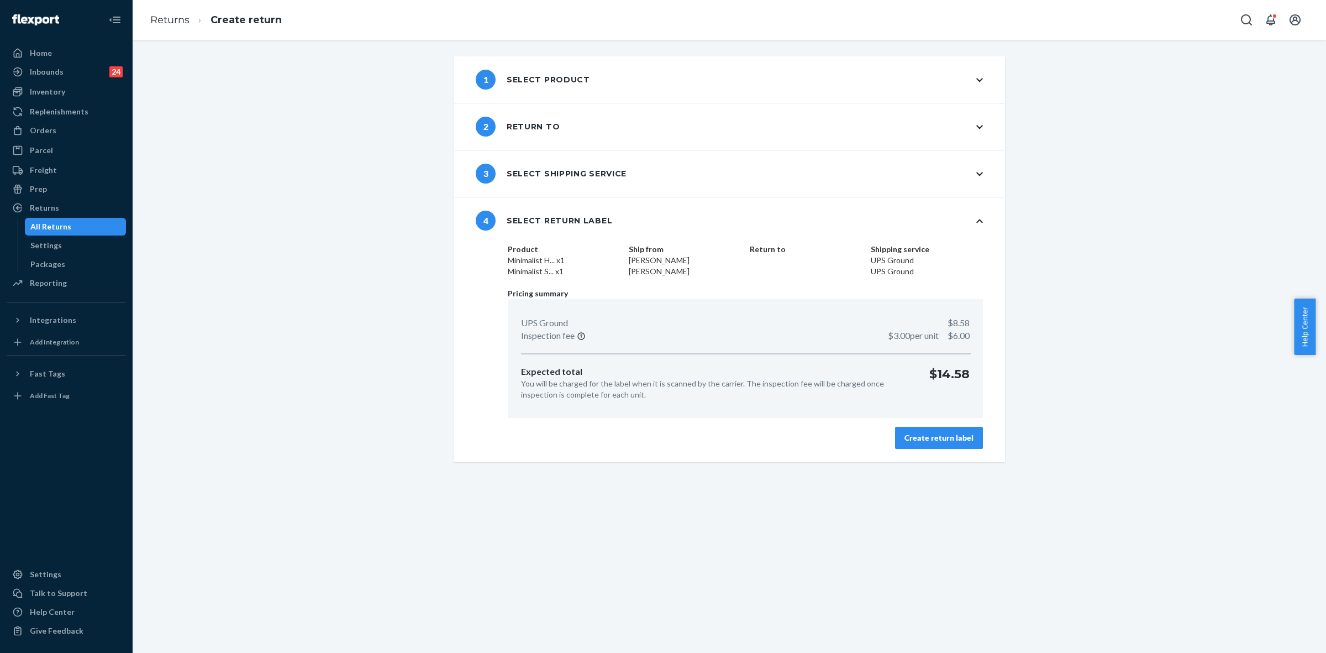
click at [912, 443] on button "Create return label" at bounding box center [939, 438] width 88 height 22
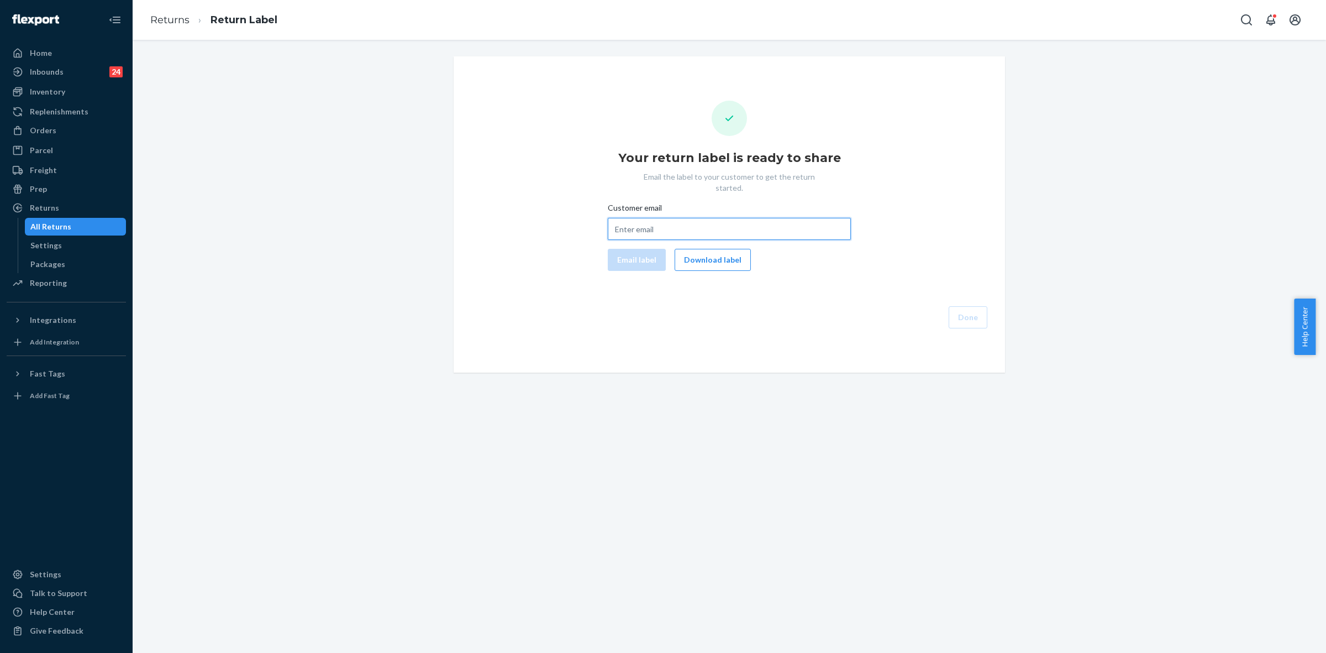
click at [618, 225] on input "Customer email" at bounding box center [729, 229] width 243 height 22
paste input "jshirley1031@gmail.com"
type input "jshirley1031@gmail.com"
click at [627, 249] on button "Email label" at bounding box center [637, 260] width 58 height 22
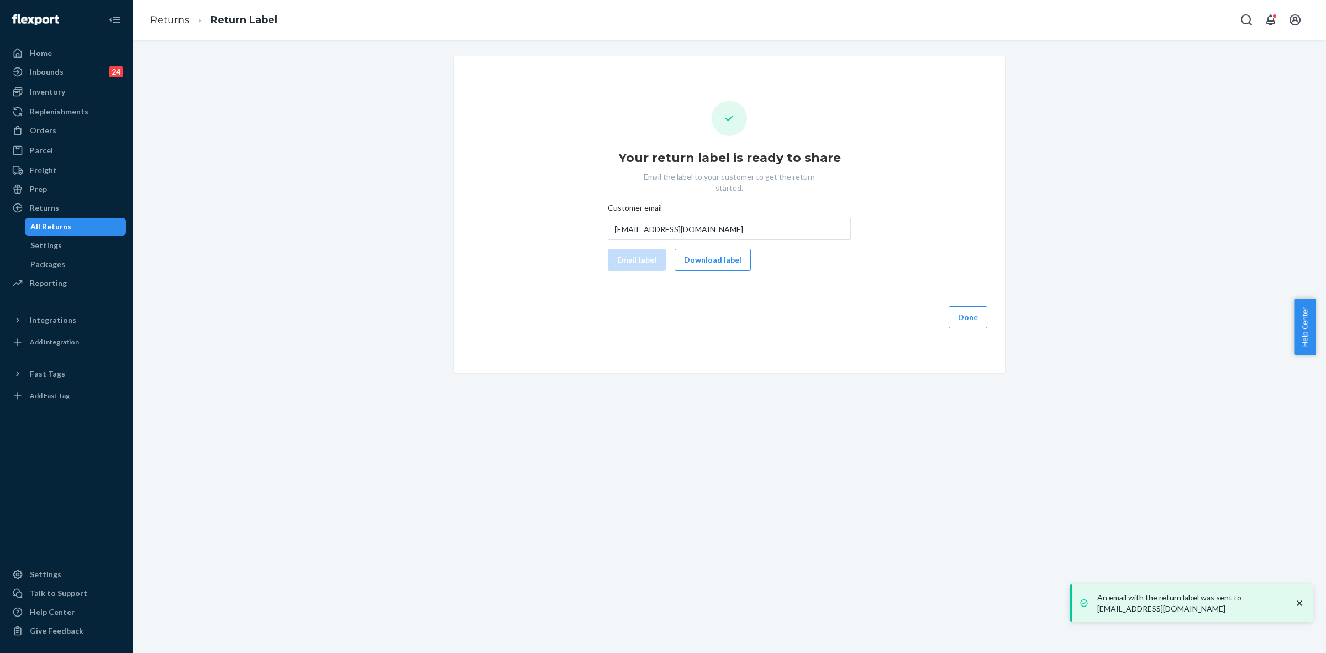
click at [700, 252] on button "Download label" at bounding box center [713, 260] width 76 height 22
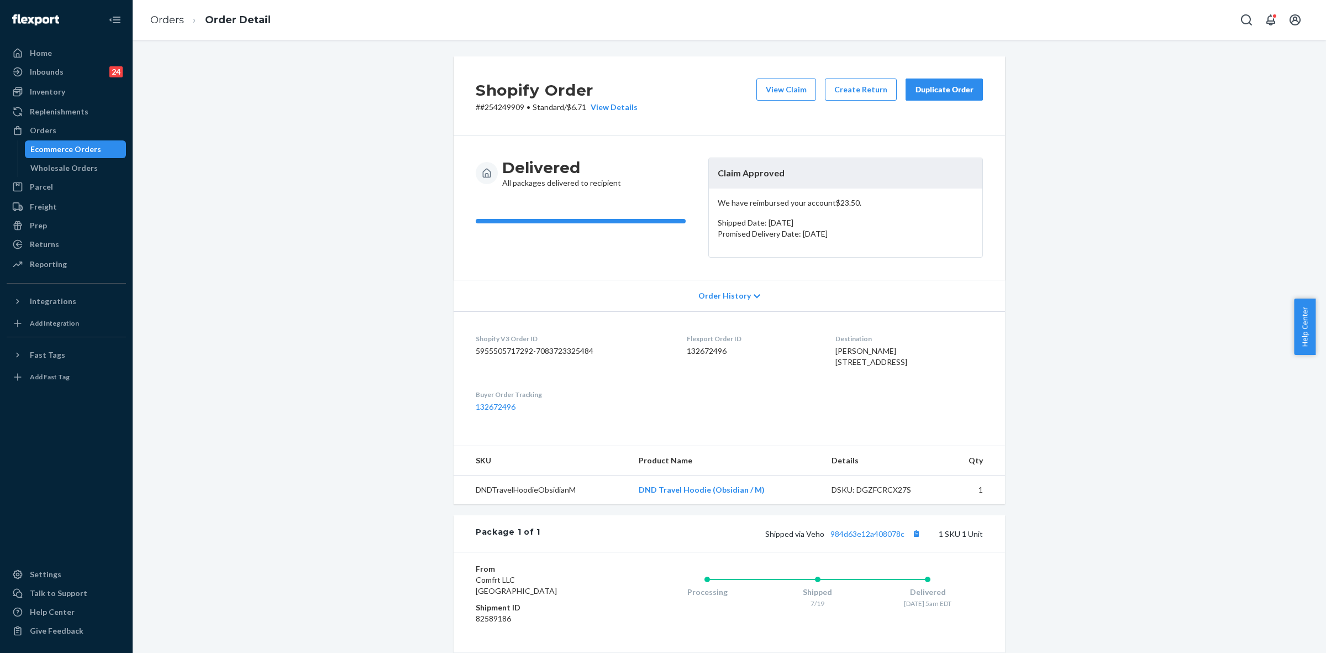
click at [1210, 300] on div "Shopify Order # #254249909 • Standard / $6.71 View Details View Claim Create Re…" at bounding box center [729, 404] width 1177 height 697
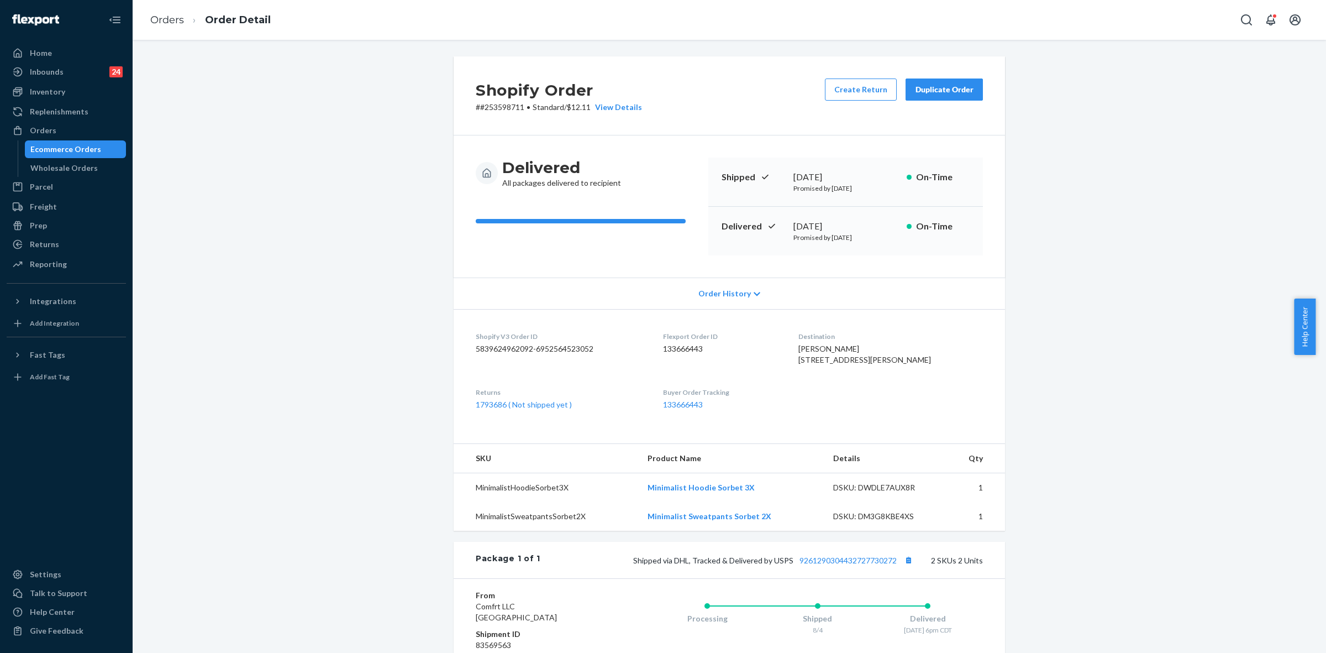
drag, startPoint x: 46, startPoint y: 239, endPoint x: 373, endPoint y: 307, distance: 334.1
click at [46, 239] on div "Returns" at bounding box center [44, 244] width 29 height 11
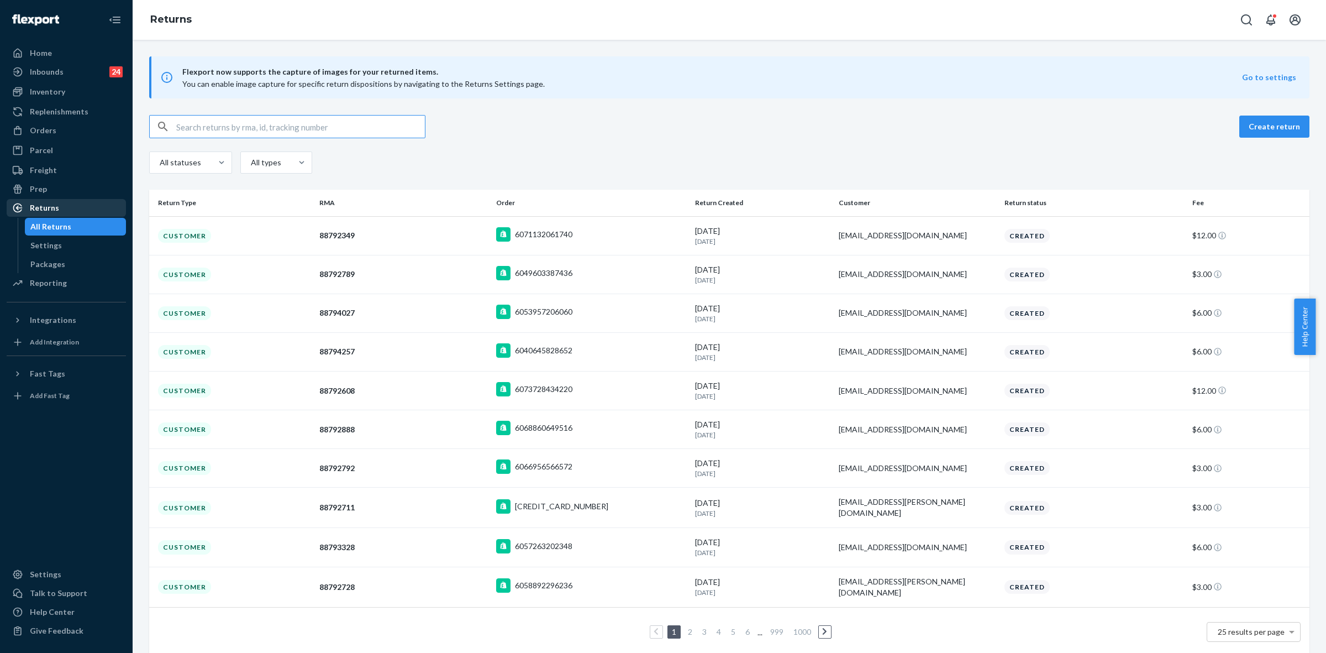
click at [77, 208] on div "Returns" at bounding box center [66, 207] width 117 height 15
click at [67, 225] on div "All Returns" at bounding box center [50, 226] width 41 height 11
click at [208, 125] on input "text" at bounding box center [300, 126] width 249 height 22
paste input "[PERSON_NAME]"
type input "[PERSON_NAME]"
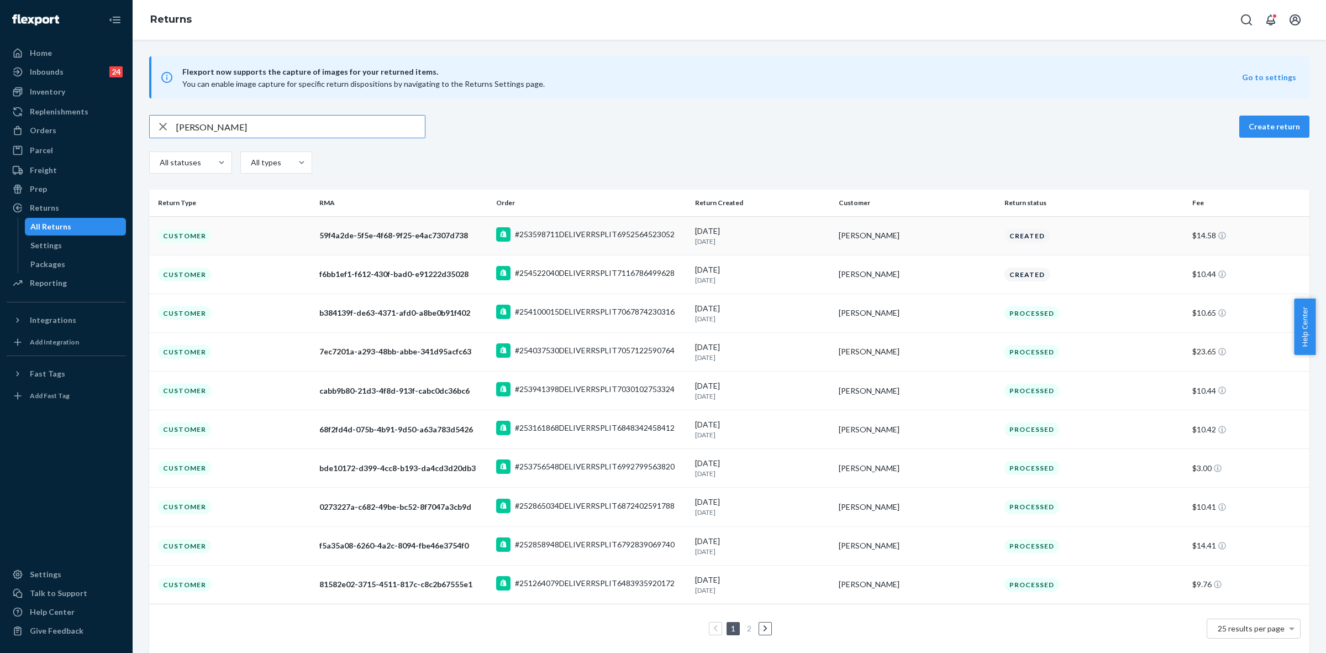
click at [796, 239] on p "[DATE]" at bounding box center [762, 241] width 135 height 9
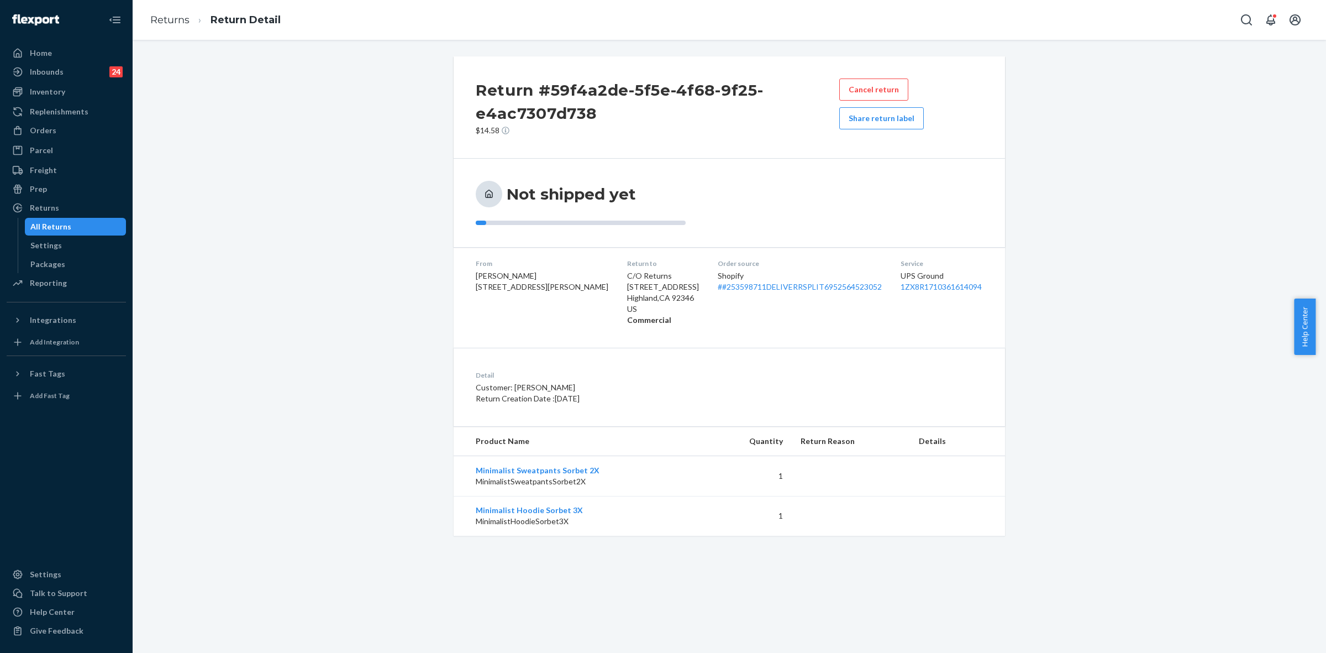
drag, startPoint x: 48, startPoint y: 132, endPoint x: 128, endPoint y: 138, distance: 79.9
click at [49, 131] on div "Orders" at bounding box center [43, 130] width 27 height 11
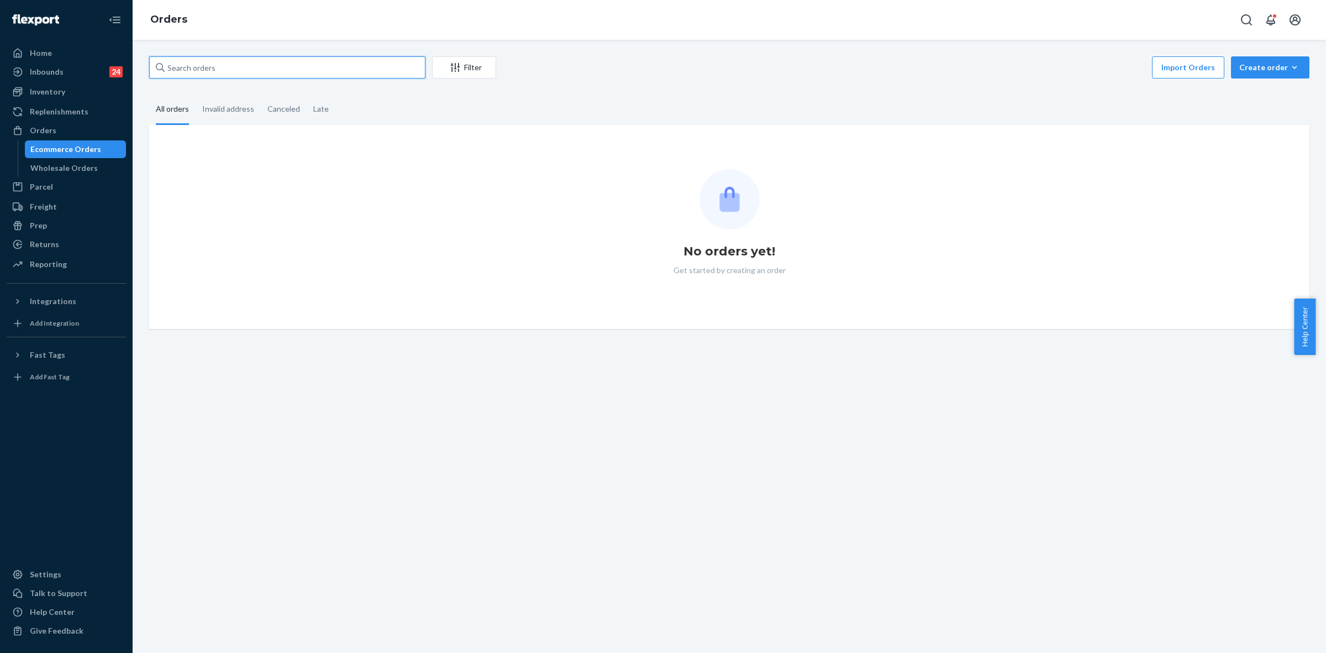
click at [172, 70] on input "text" at bounding box center [287, 67] width 276 height 22
drag, startPoint x: 172, startPoint y: 70, endPoint x: 186, endPoint y: 71, distance: 13.3
click at [172, 70] on input "text" at bounding box center [287, 67] width 276 height 22
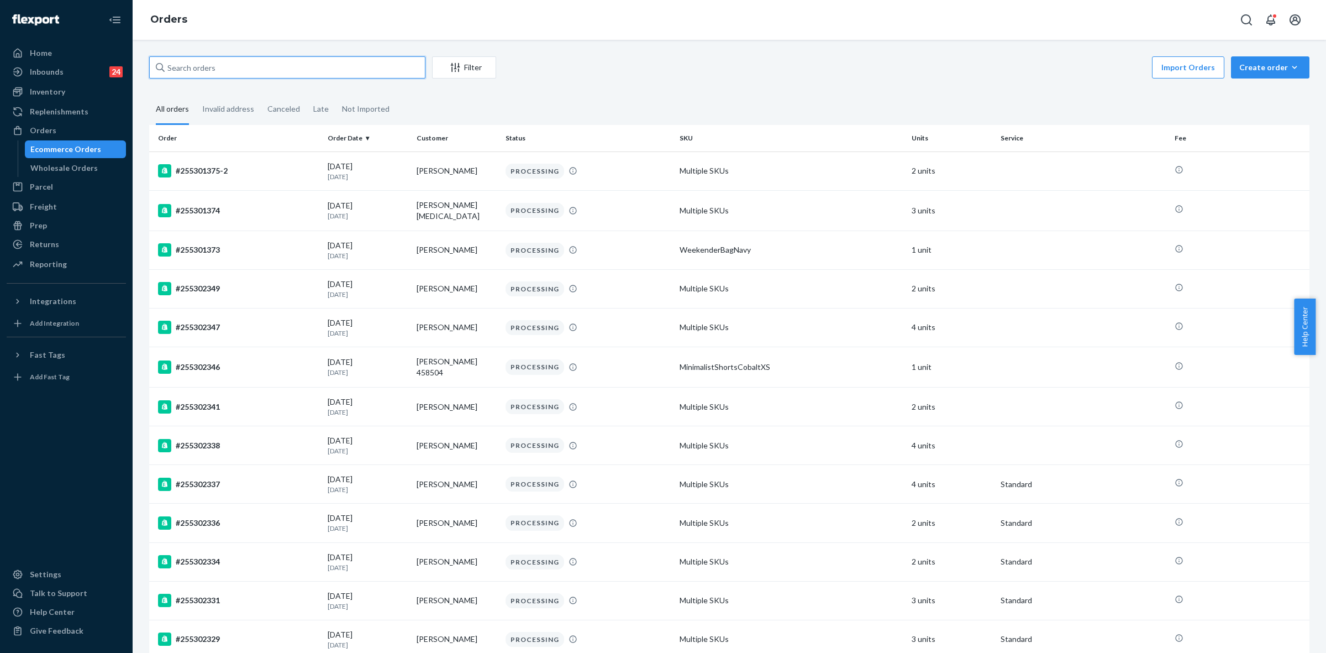
paste input "255173458"
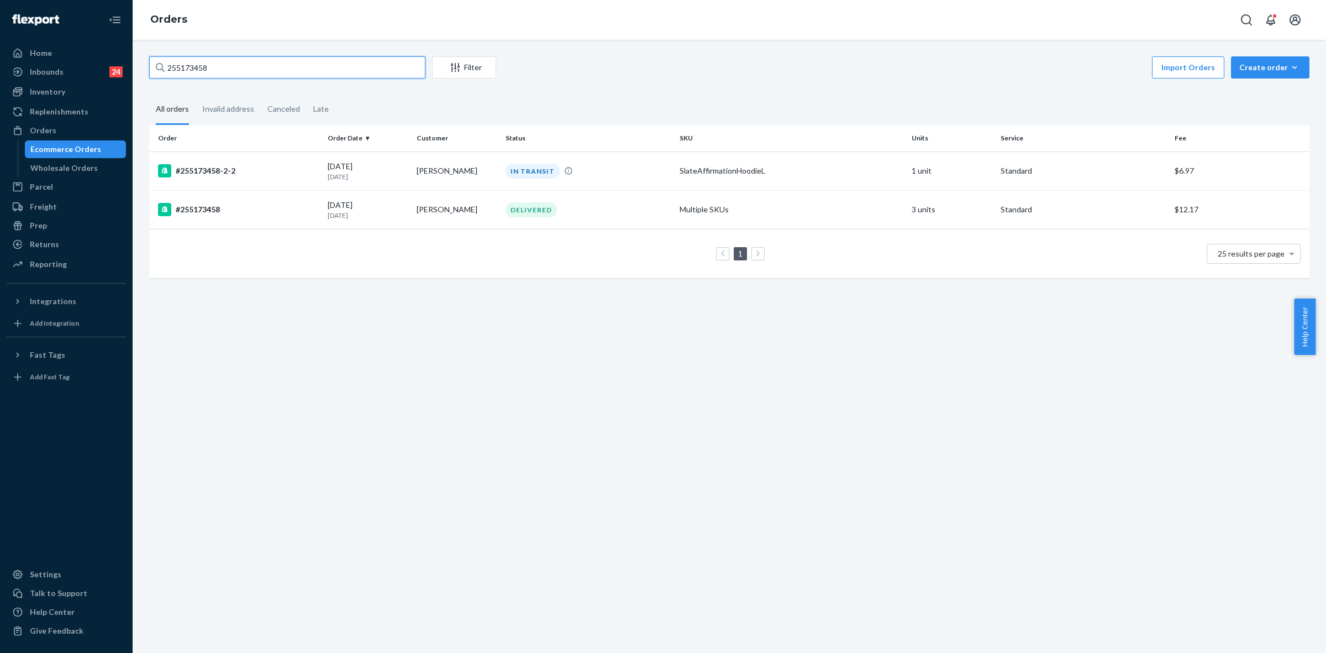
type input "255173458"
click at [571, 214] on div "DELIVERED" at bounding box center [588, 209] width 170 height 15
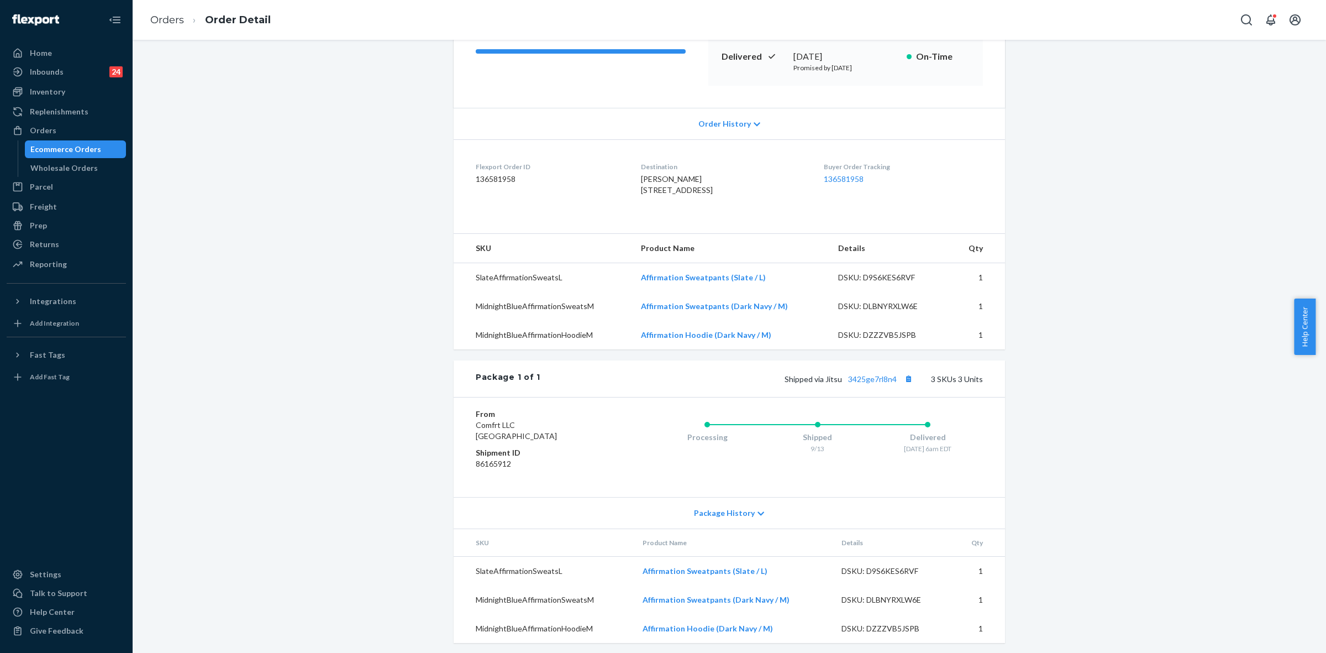
scroll to position [196, 0]
click at [758, 508] on icon at bounding box center [761, 510] width 7 height 4
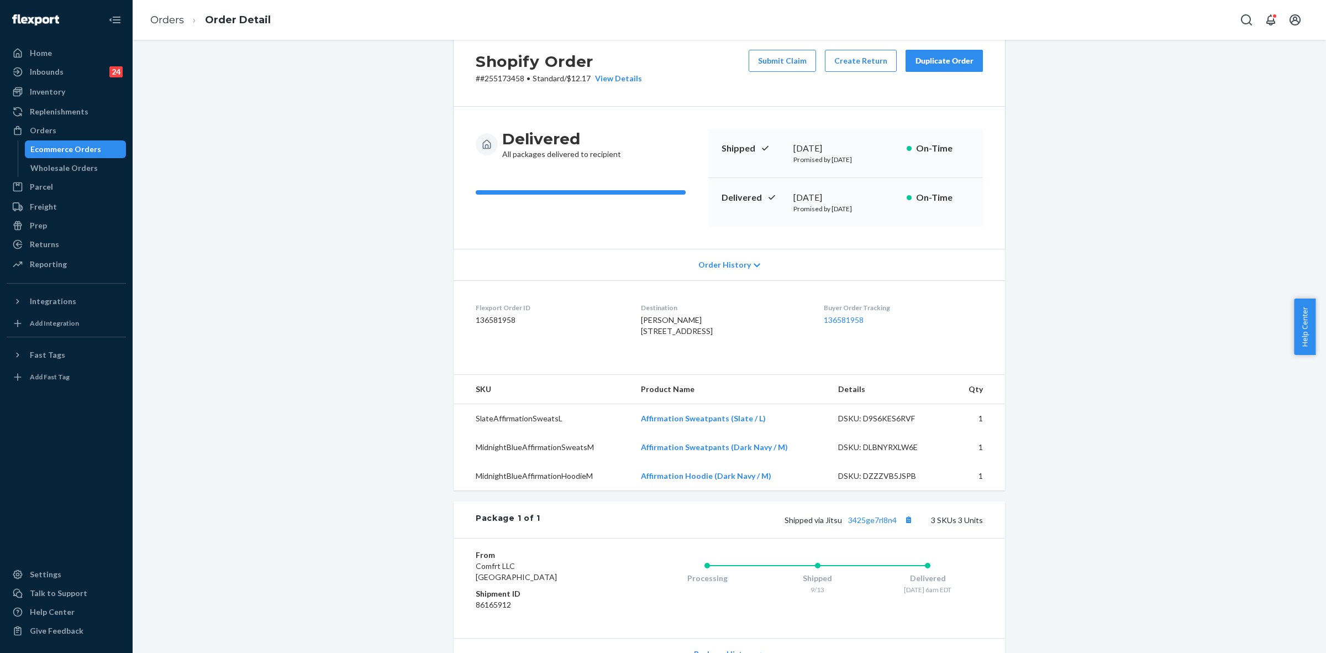
scroll to position [0, 0]
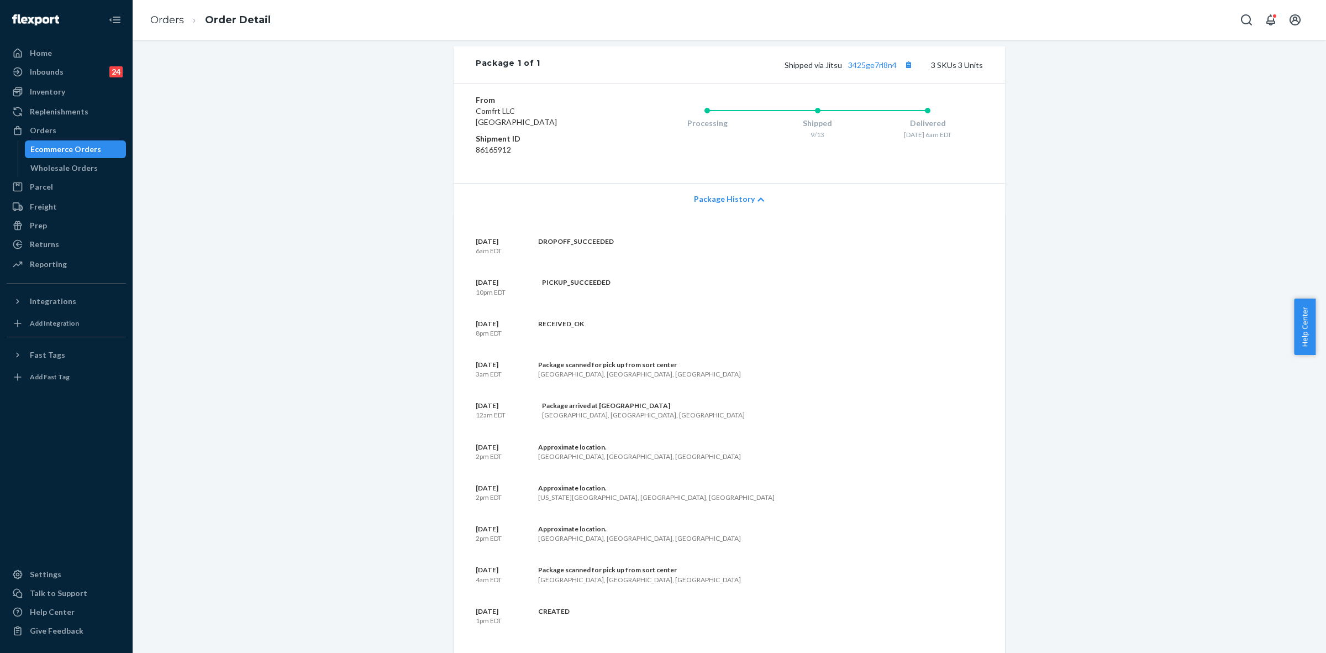
scroll to position [276, 0]
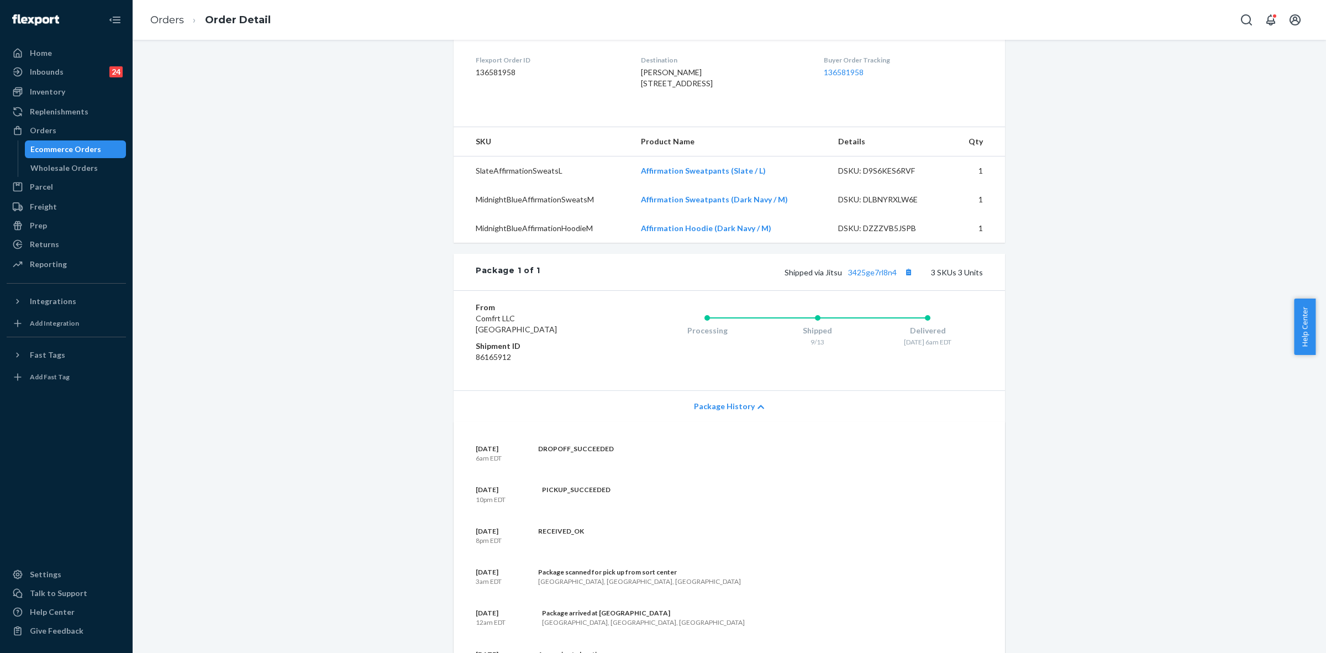
click at [876, 279] on div "Shipped via Jitsu 3425ge7rl8n4 3 SKUs 3 Units" at bounding box center [761, 272] width 443 height 14
click at [863, 277] on link "3425ge7rl8n4" at bounding box center [872, 271] width 49 height 9
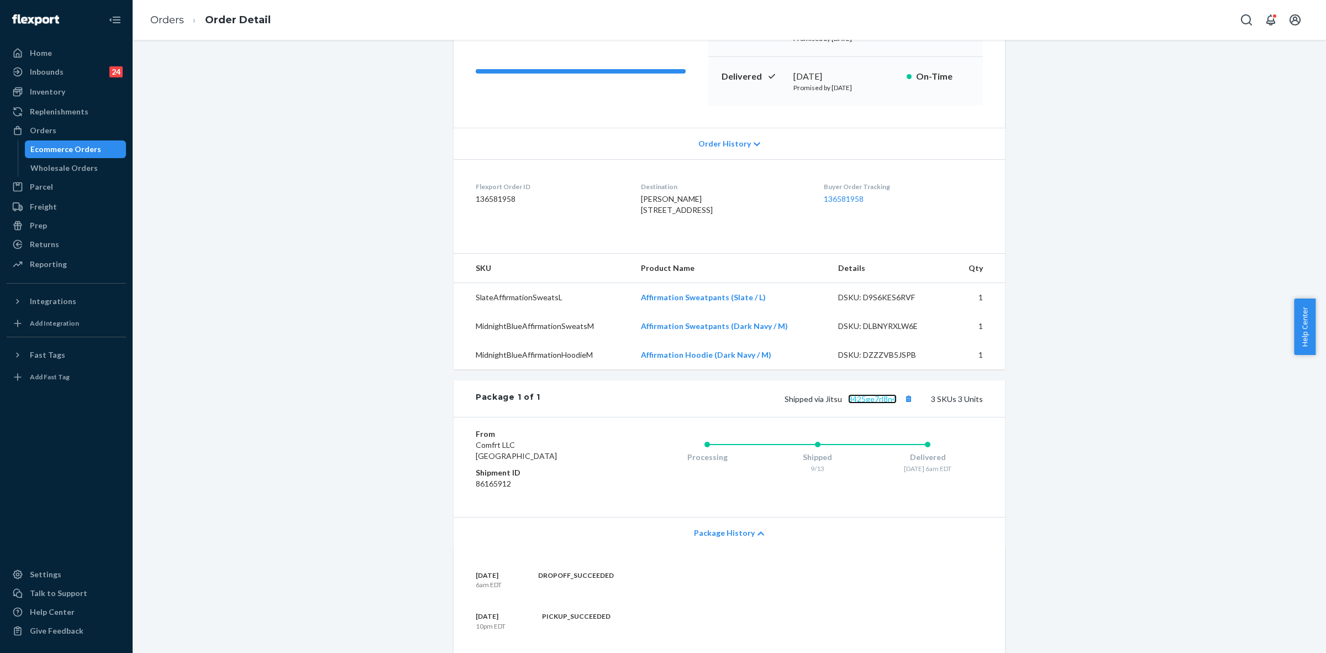
scroll to position [98, 0]
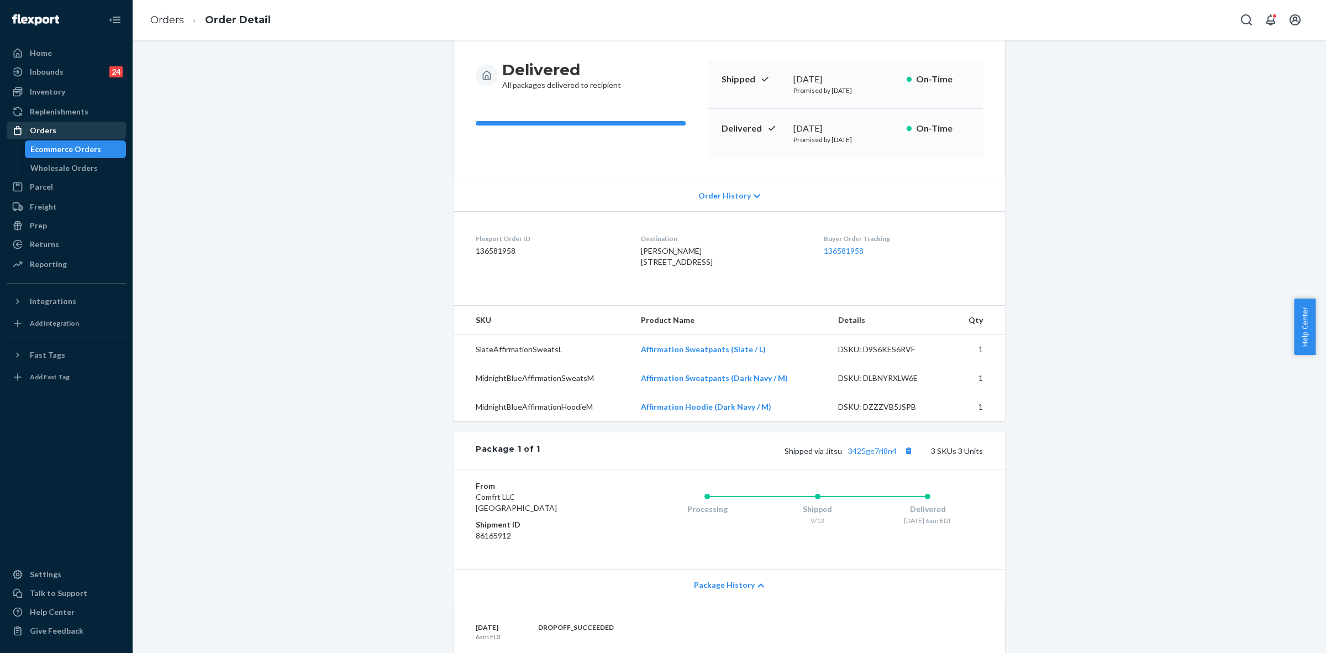
click at [47, 128] on div "Orders" at bounding box center [43, 130] width 27 height 11
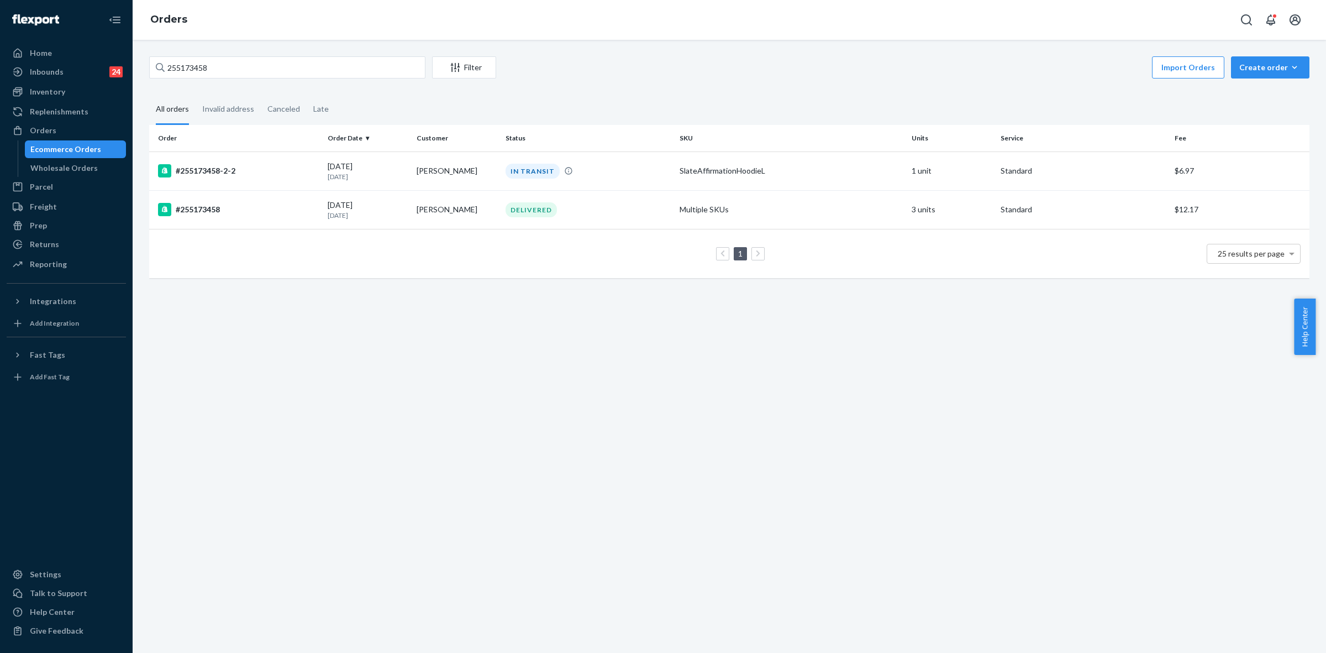
drag, startPoint x: 595, startPoint y: 159, endPoint x: 683, endPoint y: 209, distance: 101.0
click at [596, 159] on td "IN TRANSIT" at bounding box center [588, 170] width 174 height 39
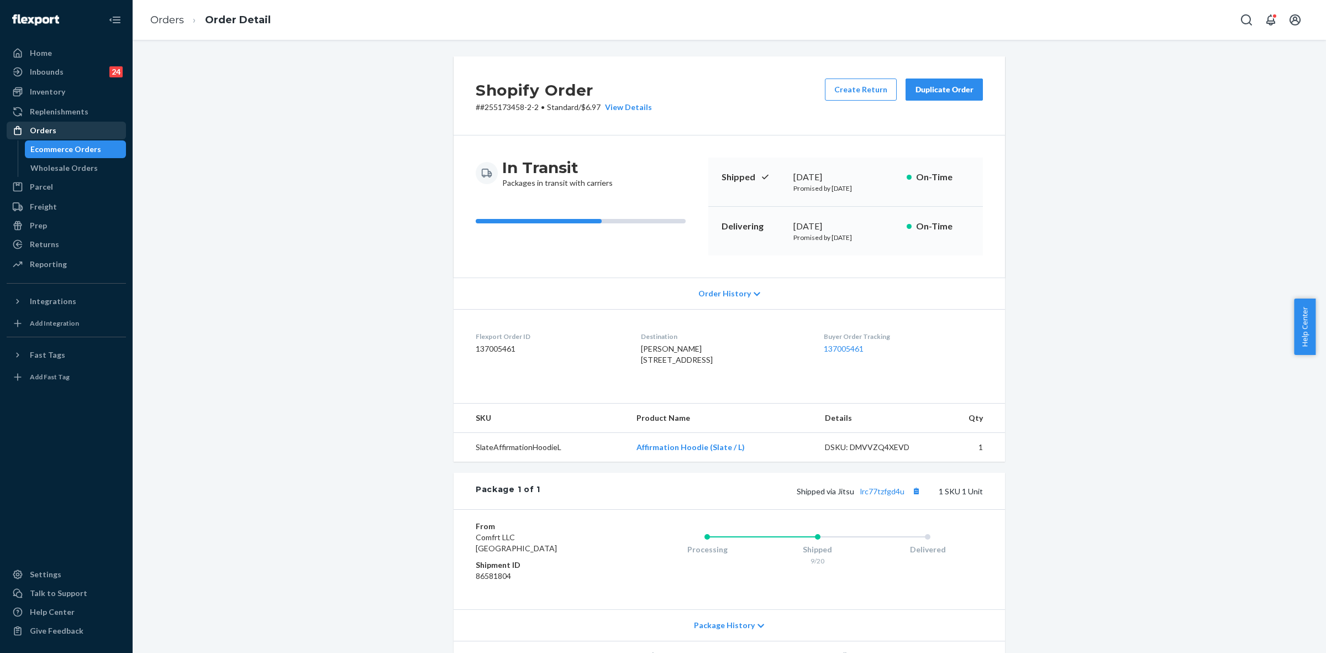
drag, startPoint x: 50, startPoint y: 126, endPoint x: 87, endPoint y: 134, distance: 37.9
click at [51, 126] on div "Orders" at bounding box center [43, 130] width 27 height 11
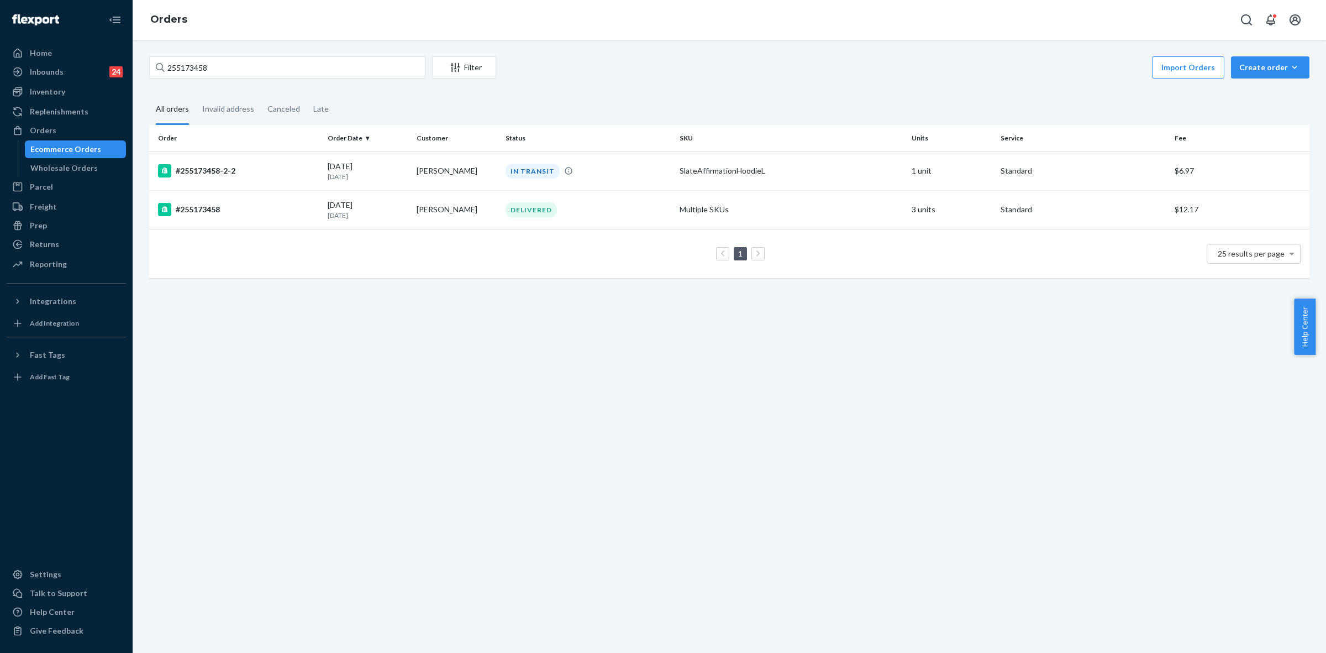
click at [634, 214] on div "DELIVERED" at bounding box center [588, 209] width 170 height 15
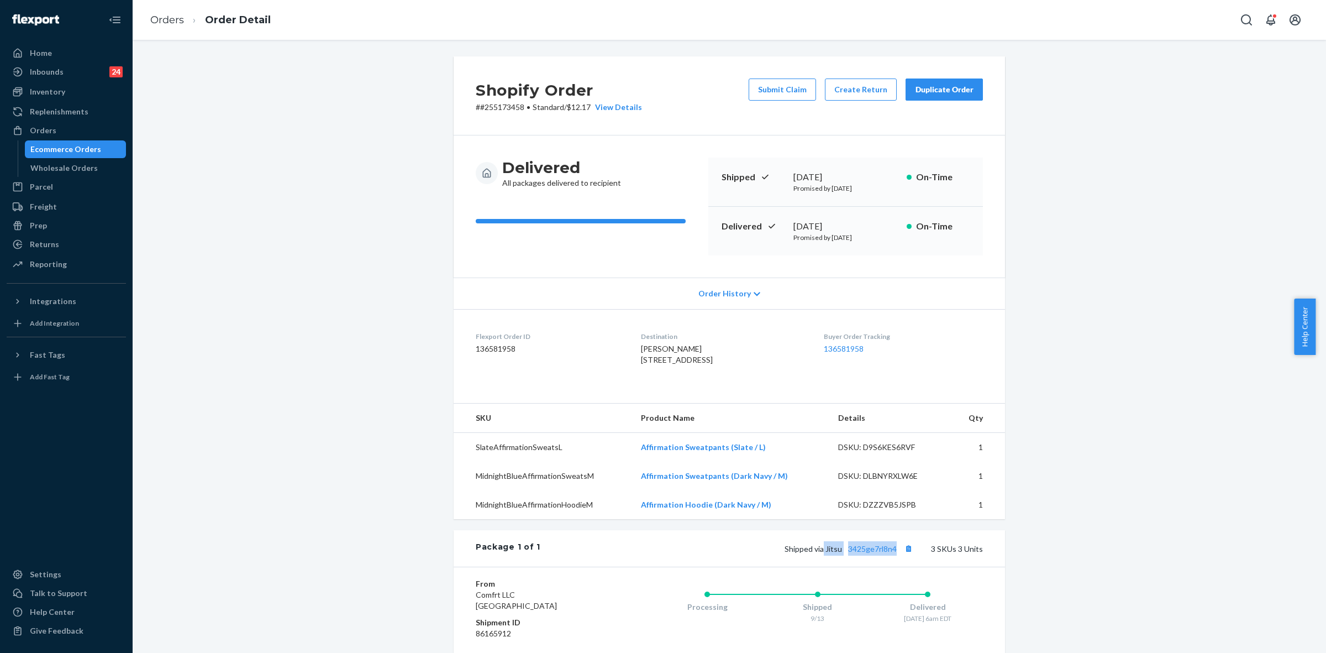
drag, startPoint x: 820, startPoint y: 571, endPoint x: 895, endPoint y: 571, distance: 75.7
click at [895, 553] on span "Shipped via Jitsu 3425ge7rl8n4" at bounding box center [850, 548] width 131 height 9
copy span "Jitsu 3425ge7rl8n4"
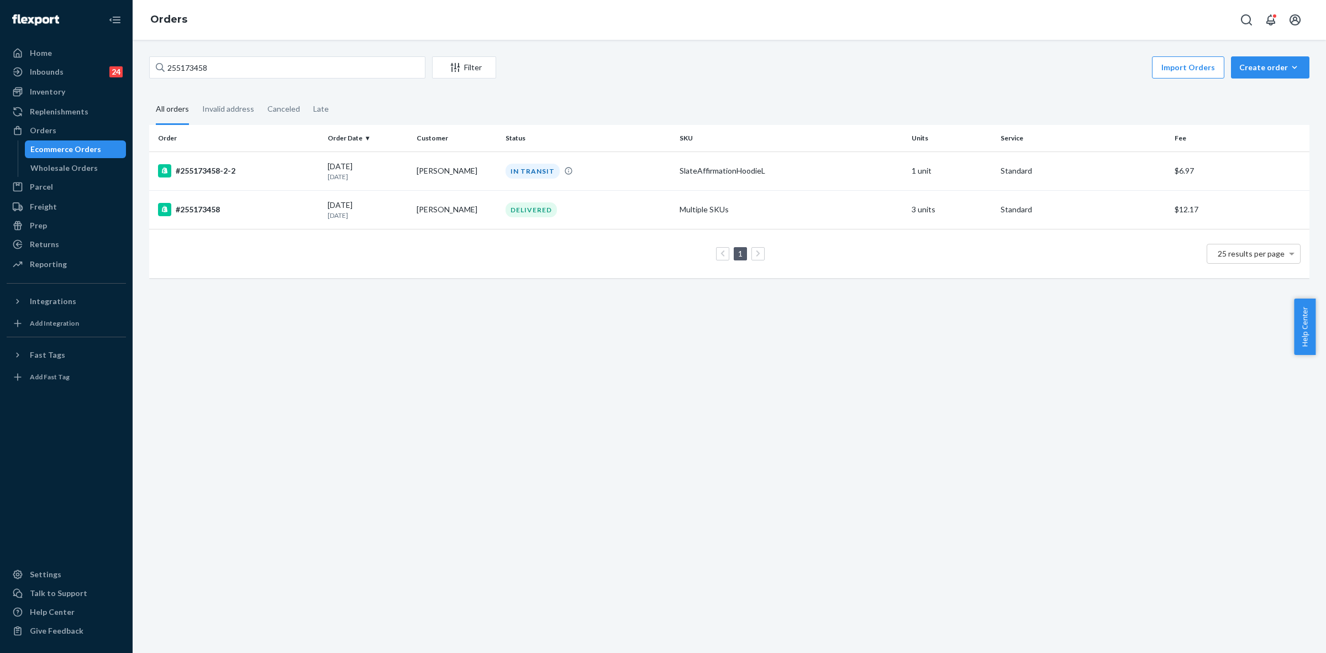
click at [584, 183] on td "IN TRANSIT" at bounding box center [588, 170] width 174 height 39
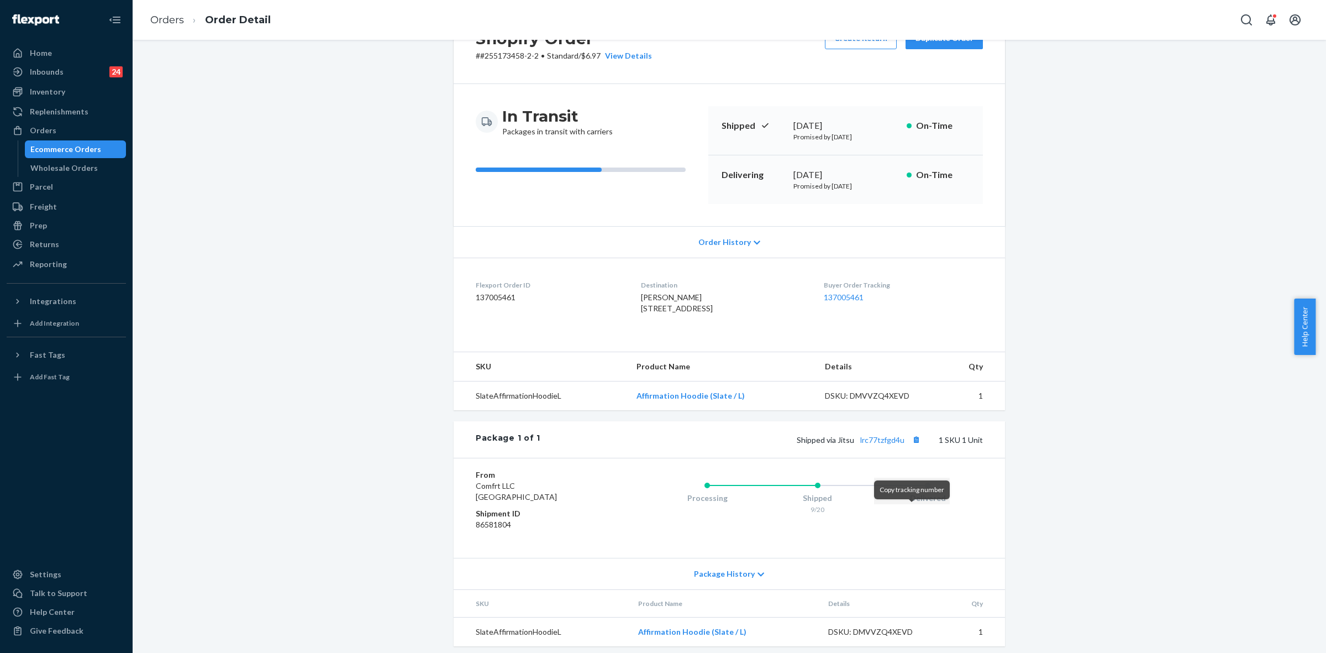
scroll to position [81, 0]
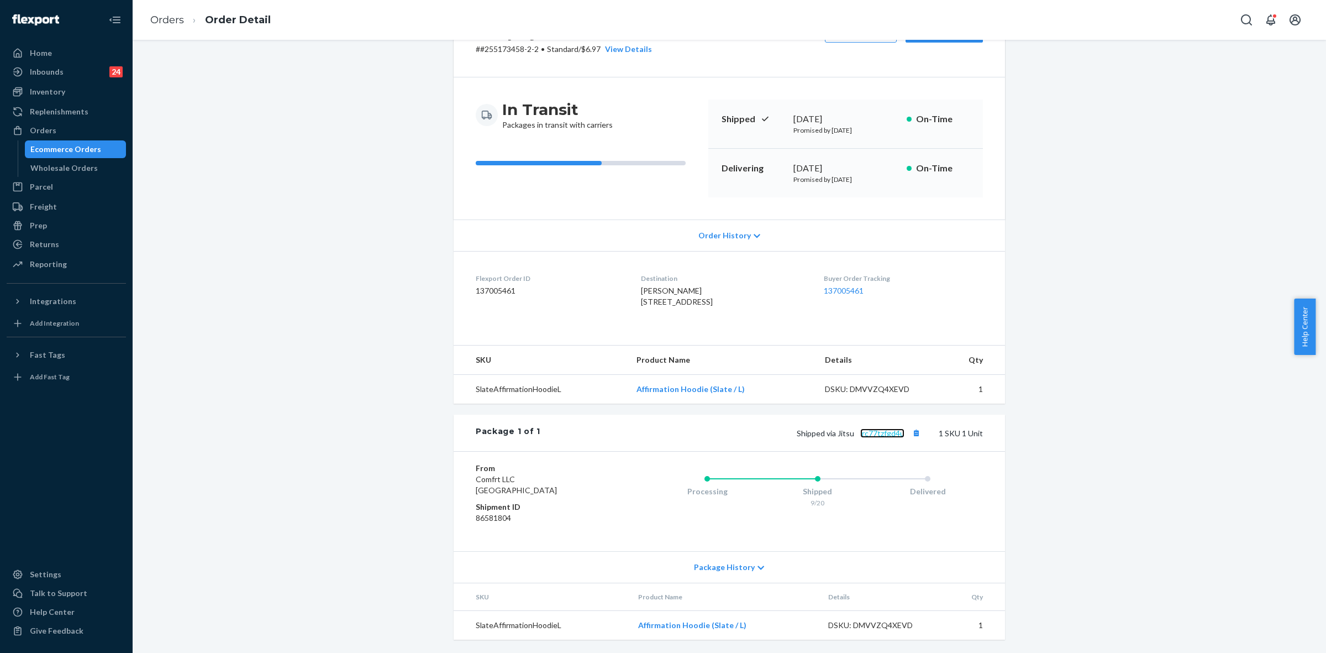
click at [878, 434] on link "lrc77tzfgd4u" at bounding box center [882, 432] width 44 height 9
drag, startPoint x: 835, startPoint y: 433, endPoint x: 907, endPoint y: 427, distance: 72.6
click at [907, 428] on span "Shipped via Jitsu lrc77tzfgd4u" at bounding box center [860, 432] width 127 height 9
copy span "Jitsu lrc77tzfgd4u"
click at [55, 134] on div "Orders" at bounding box center [66, 130] width 117 height 15
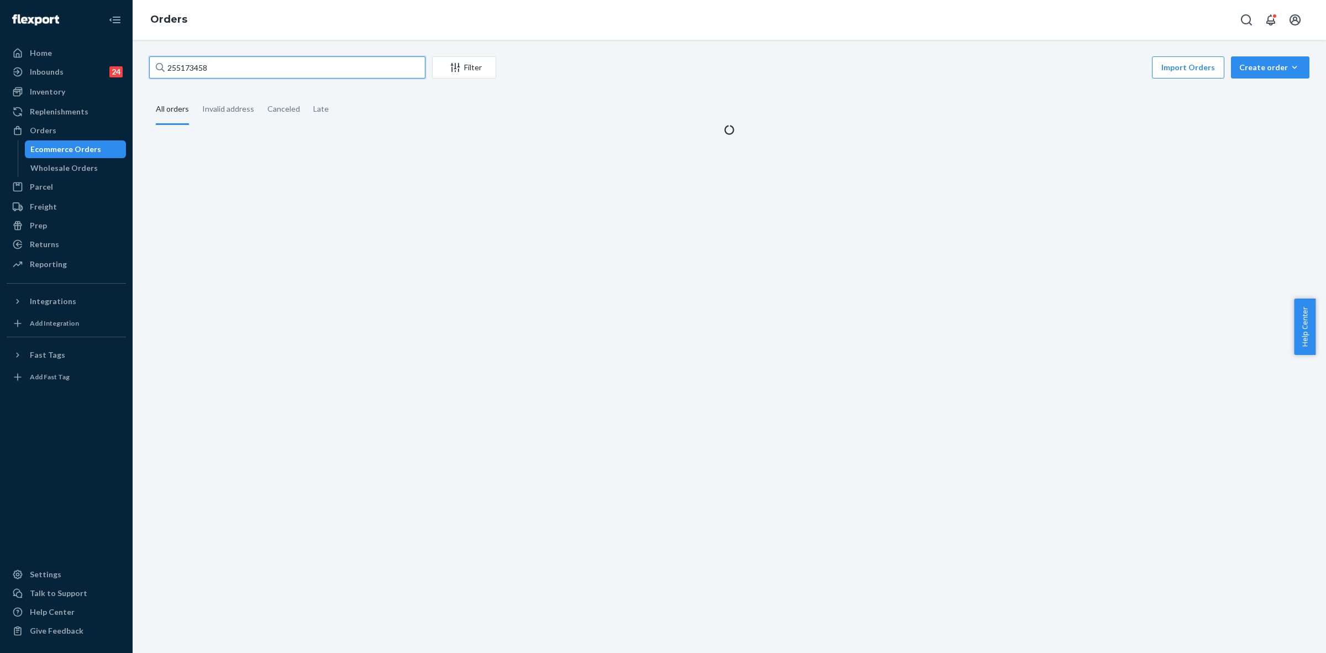
click at [192, 65] on input "255173458" at bounding box center [287, 67] width 276 height 22
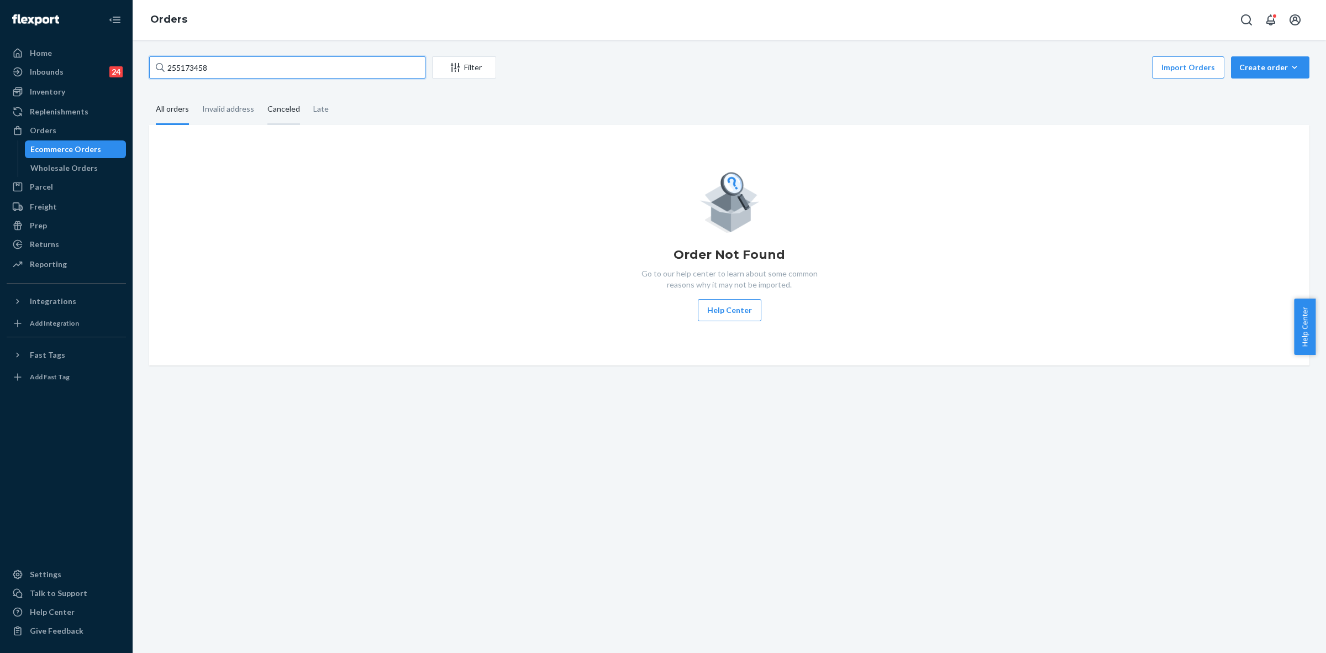
paste input "S1_UZMIOLX"
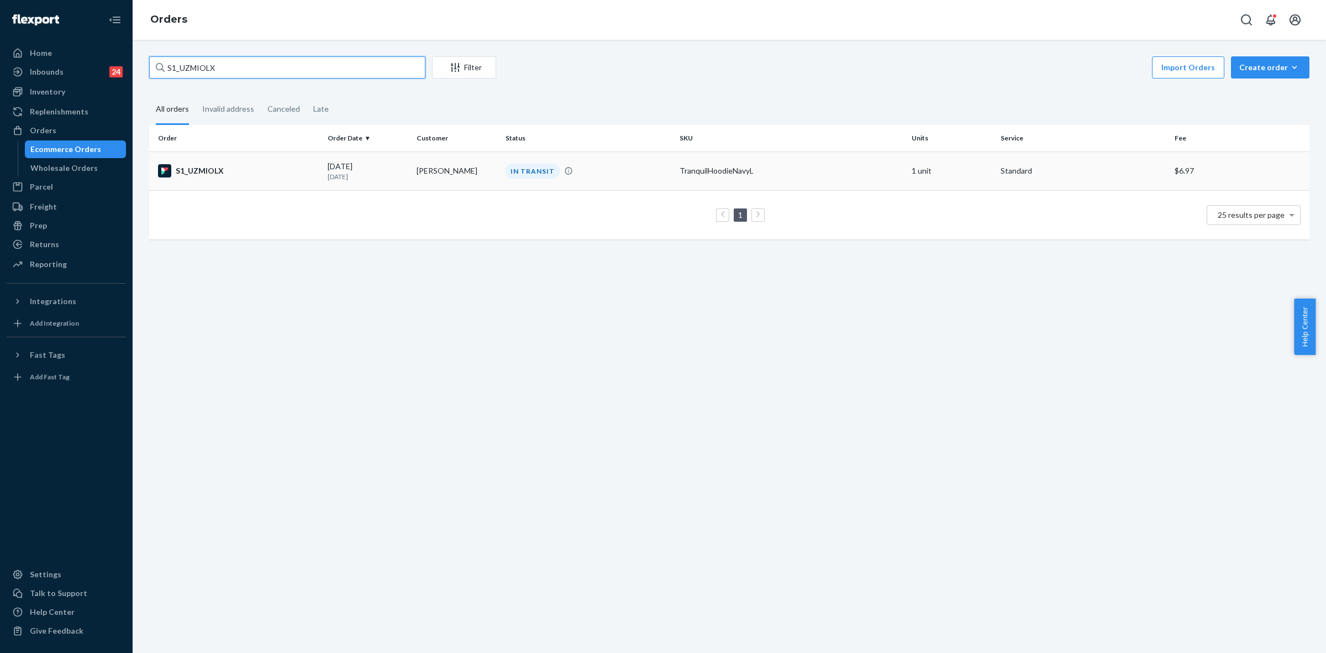
type input "S1_UZMIOLX"
click at [597, 180] on td "IN TRANSIT" at bounding box center [588, 170] width 174 height 39
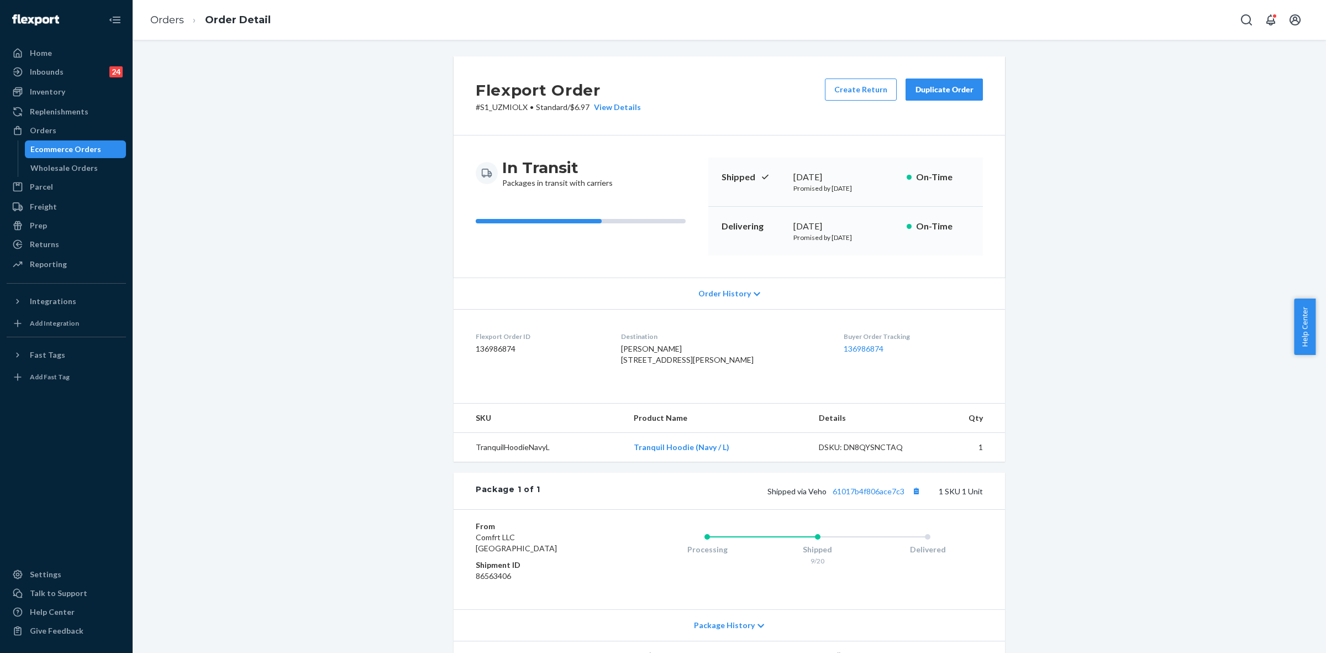
click at [43, 128] on div "Orders" at bounding box center [43, 130] width 27 height 11
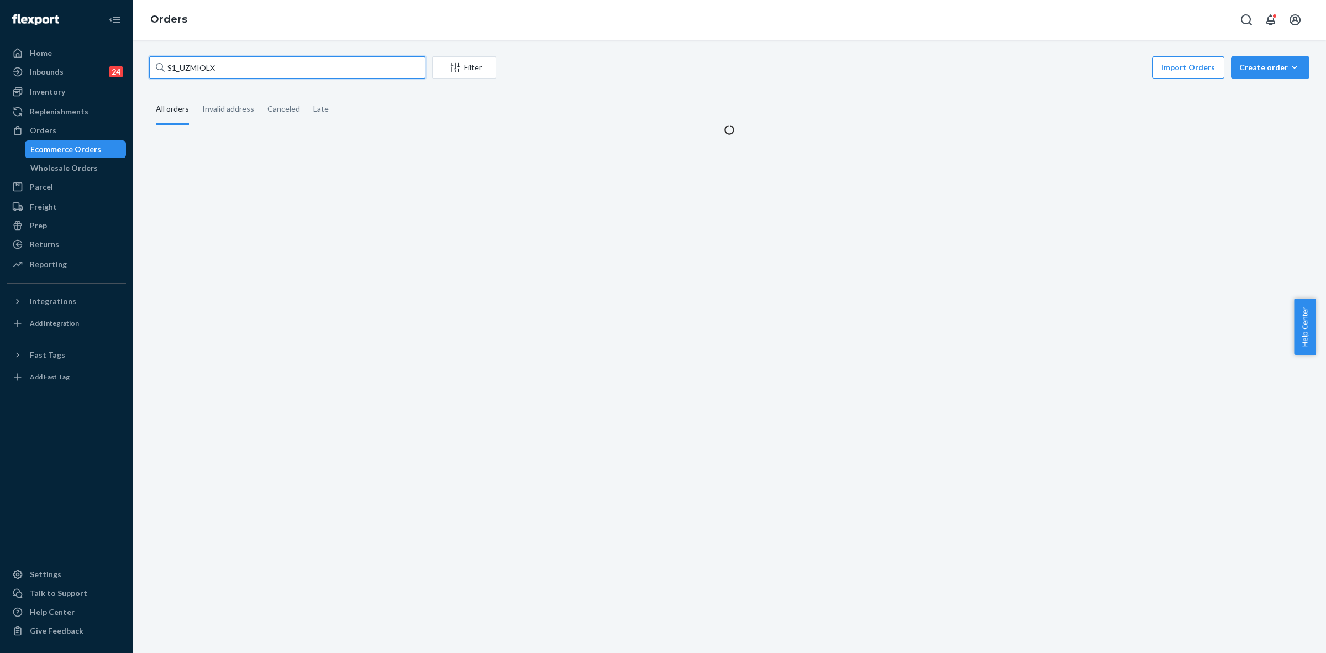
click at [188, 69] on input "S1_UZMIOLX" at bounding box center [287, 67] width 276 height 22
click at [187, 68] on input "S1_UZMIOLX" at bounding box center [287, 67] width 276 height 22
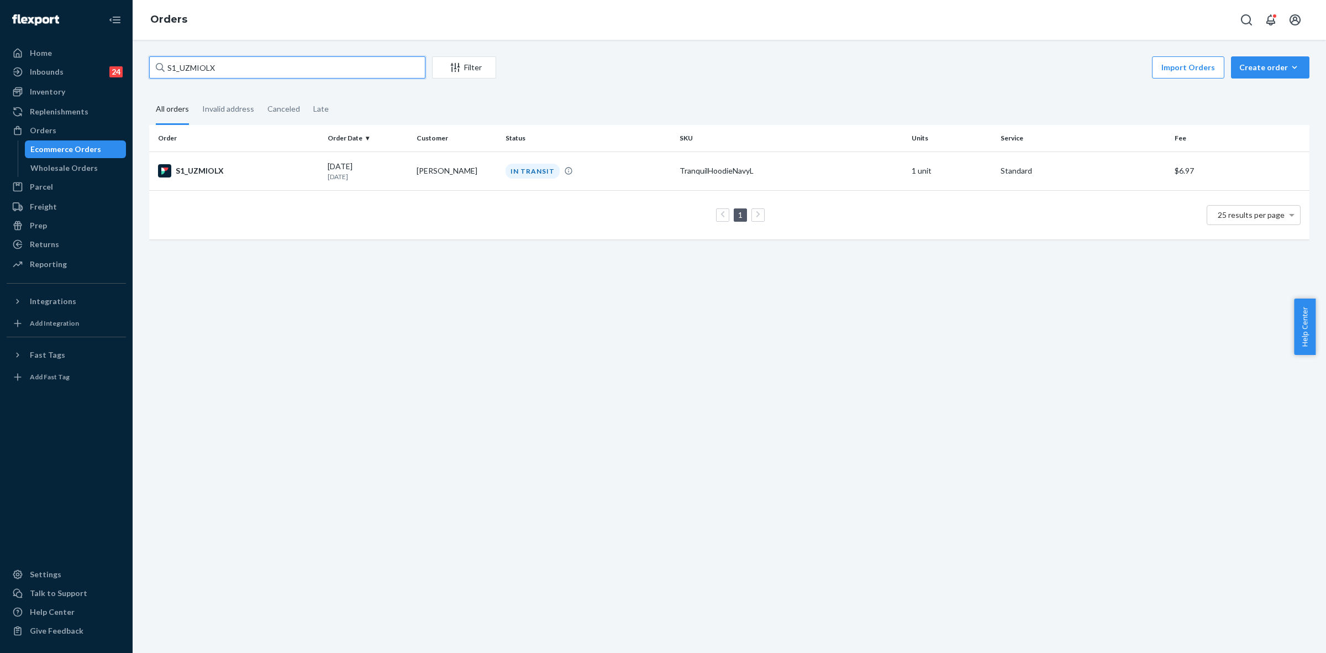
paste input "#255231575"
type input "#255231575"
click at [508, 172] on div "DELIVERED" at bounding box center [531, 171] width 51 height 15
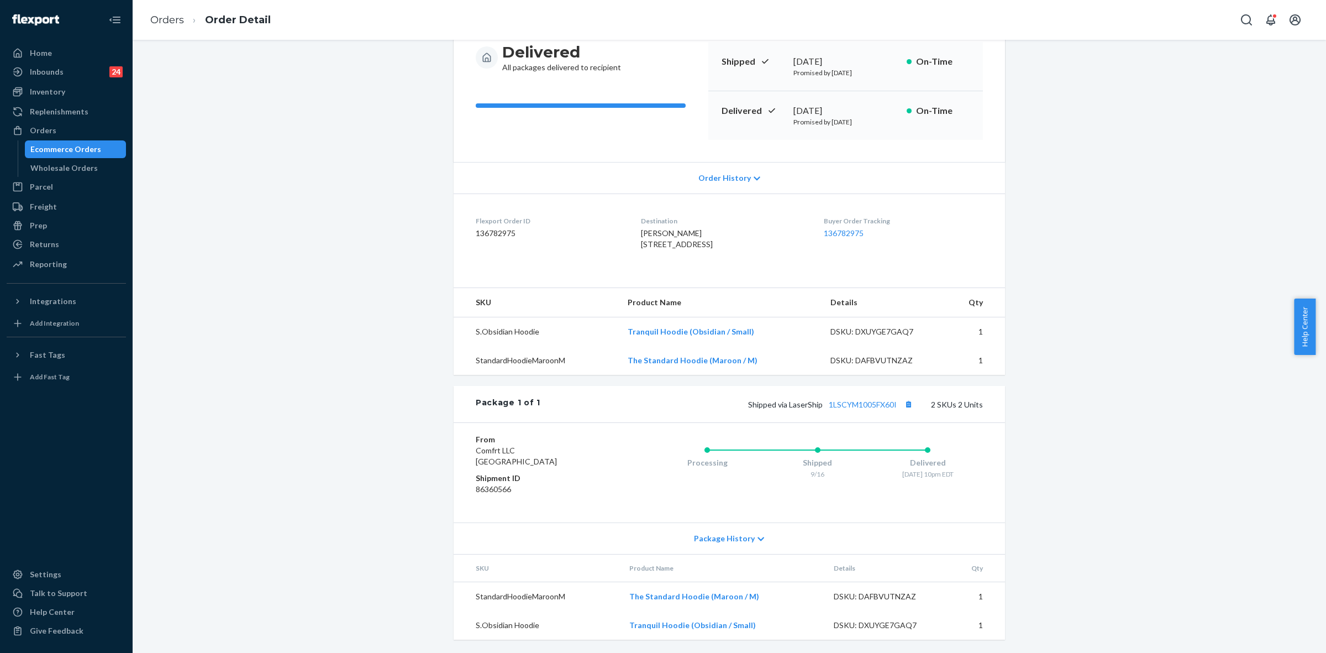
scroll to position [139, 0]
drag, startPoint x: 758, startPoint y: 542, endPoint x: 774, endPoint y: 548, distance: 17.9
click at [758, 540] on div "Package History" at bounding box center [730, 537] width 552 height 31
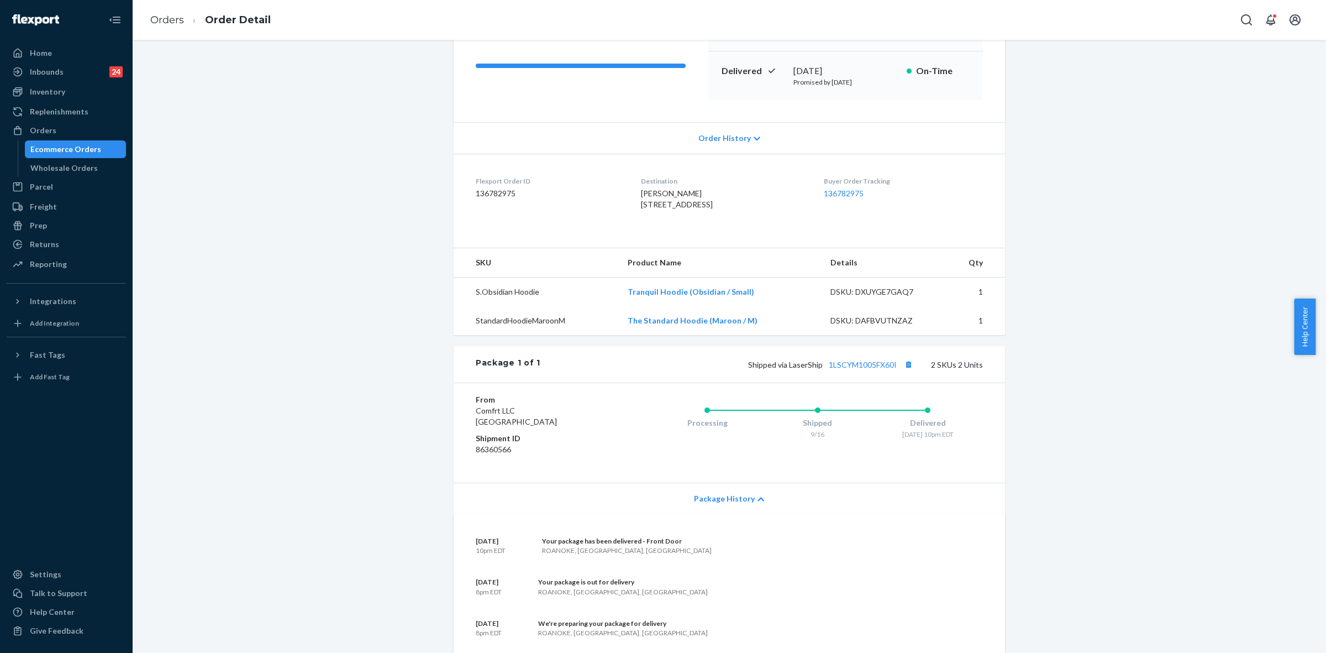
scroll to position [0, 0]
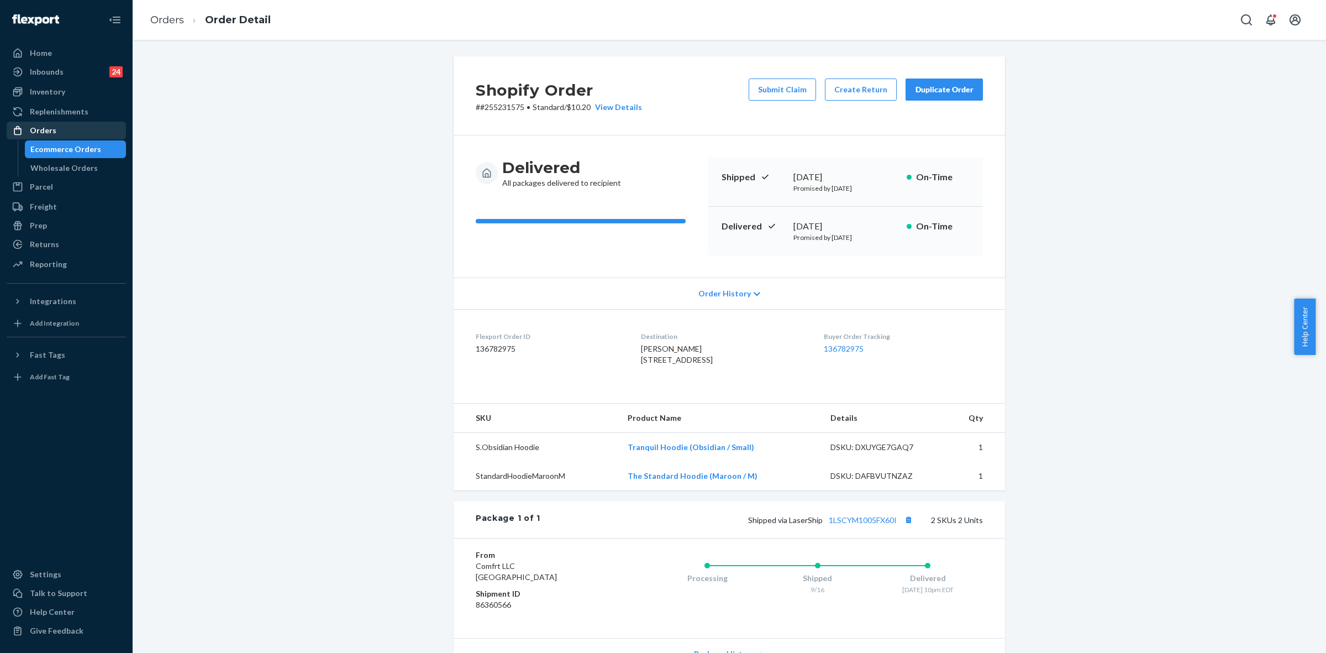
click at [56, 132] on div "Orders" at bounding box center [66, 130] width 117 height 15
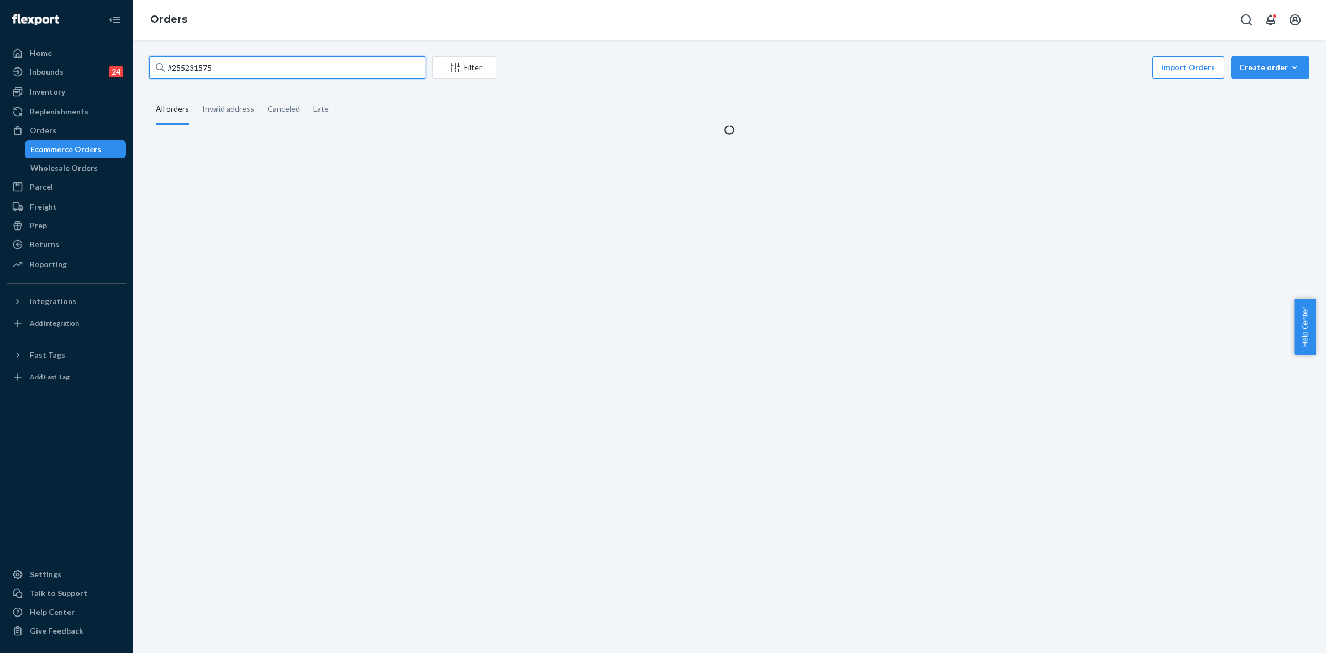
click at [185, 75] on input "#255231575" at bounding box center [287, 67] width 276 height 22
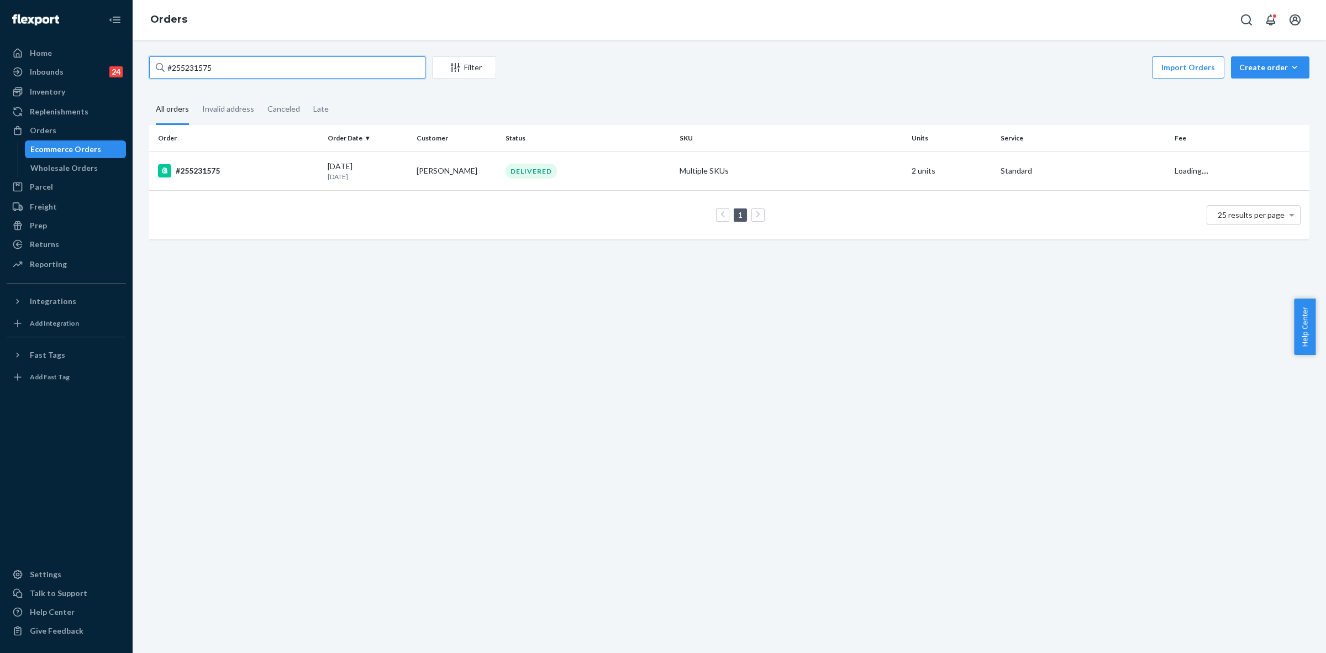
click at [184, 72] on input "#255231575" at bounding box center [287, 67] width 276 height 22
paste input "SKJVLRJJEL"
type input "SKJVLRJJEL"
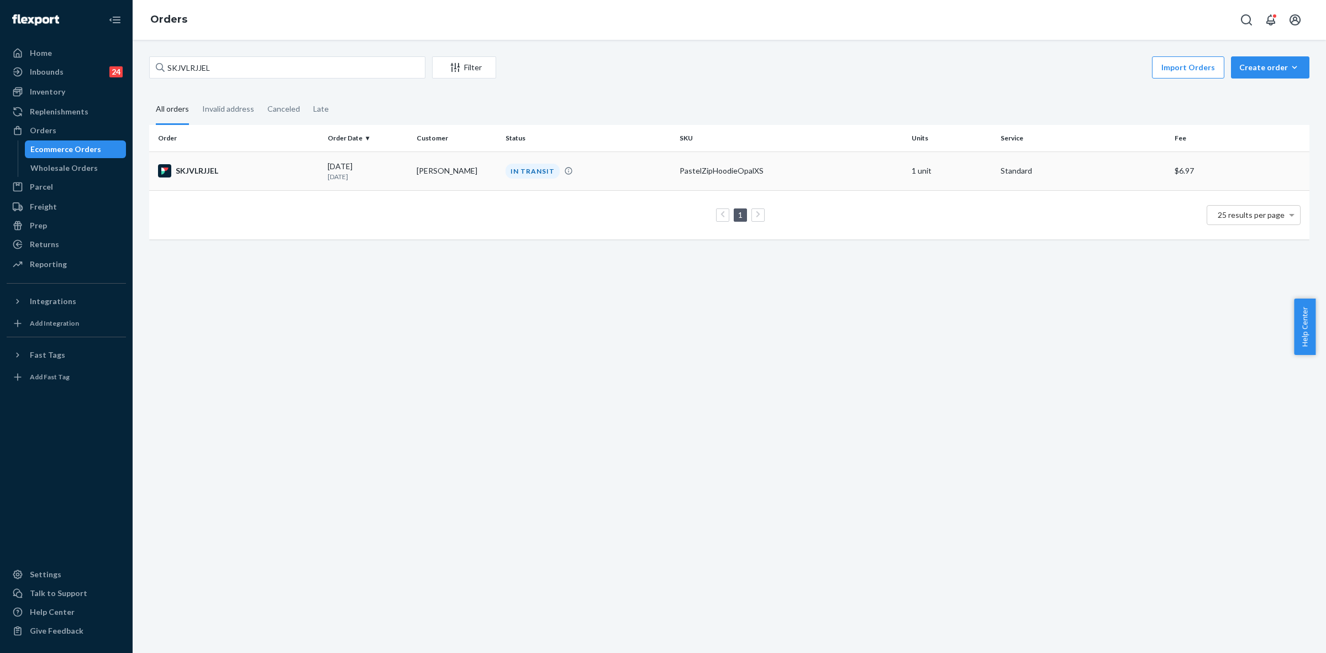
click at [385, 172] on p "[DATE]" at bounding box center [368, 176] width 80 height 9
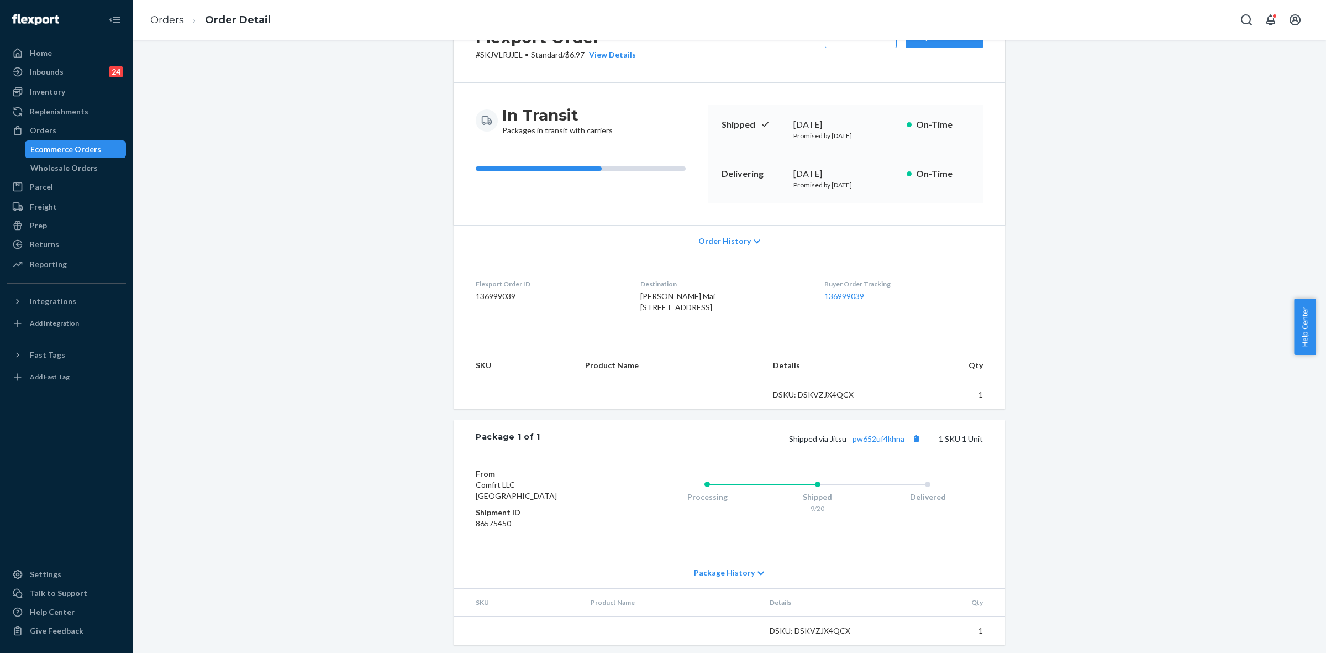
scroll to position [81, 0]
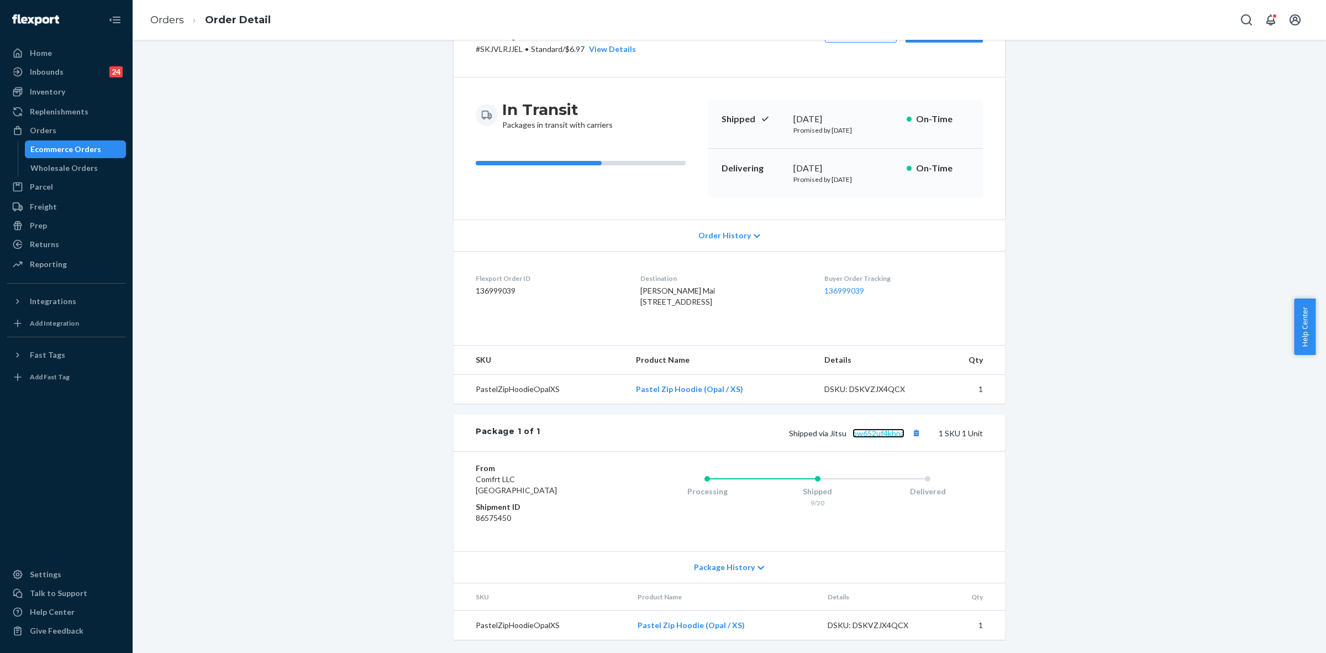
click at [891, 432] on link "pw652uf4khna" at bounding box center [879, 432] width 52 height 9
drag, startPoint x: 826, startPoint y: 430, endPoint x: 899, endPoint y: 430, distance: 72.4
click at [899, 430] on span "Shipped via Jitsu pw652uf4khna" at bounding box center [856, 432] width 134 height 9
copy span "Jitsu pw652uf4khna"
click at [40, 125] on div "Orders" at bounding box center [43, 130] width 27 height 11
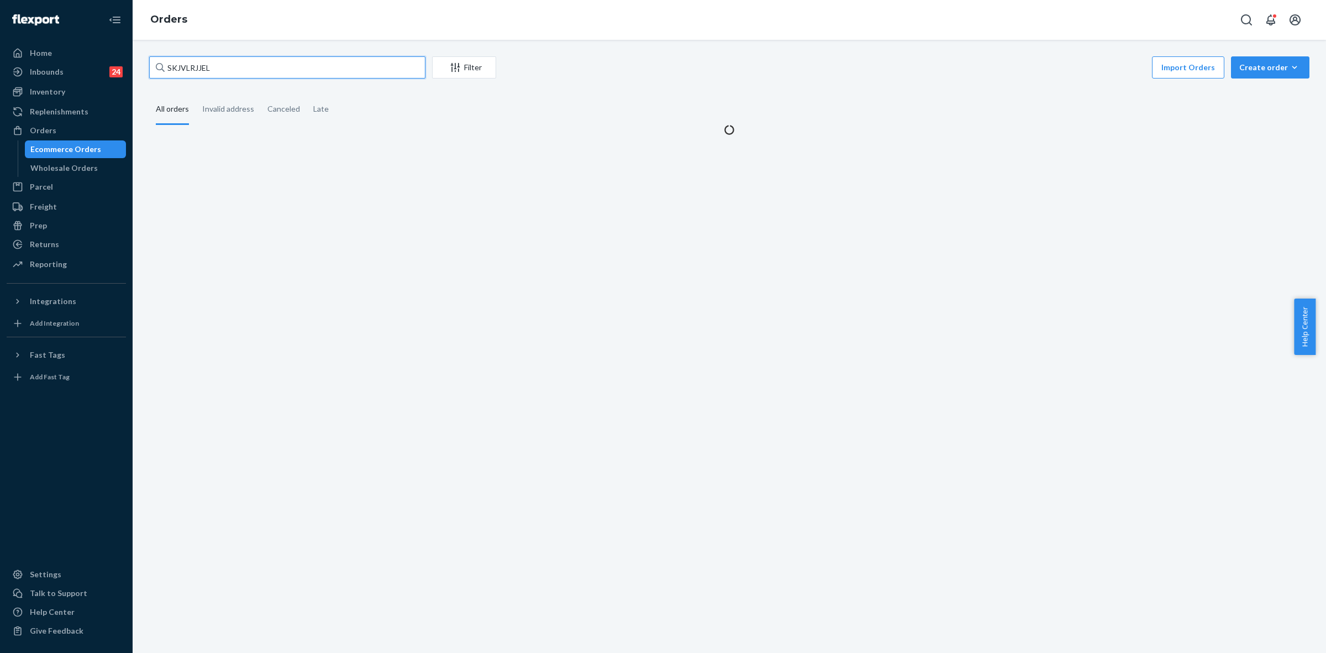
click at [181, 72] on input "SKJVLRJJEL" at bounding box center [287, 67] width 276 height 22
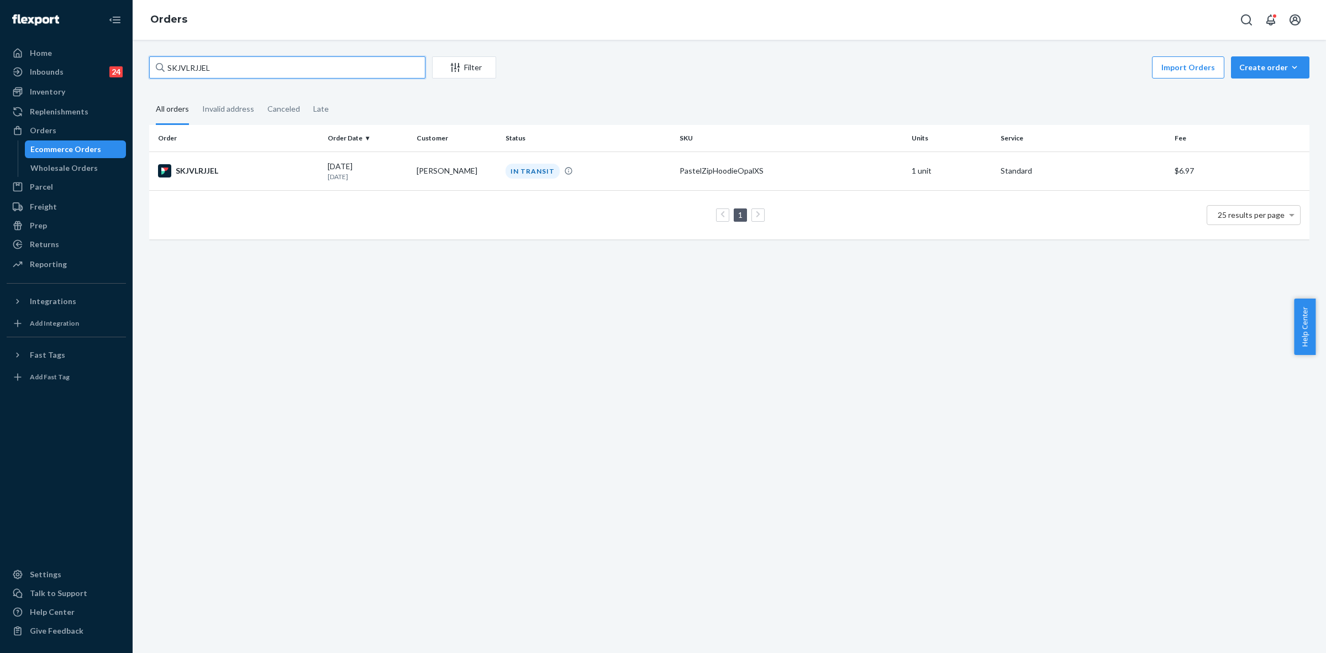
paste input "EZ17583224566307"
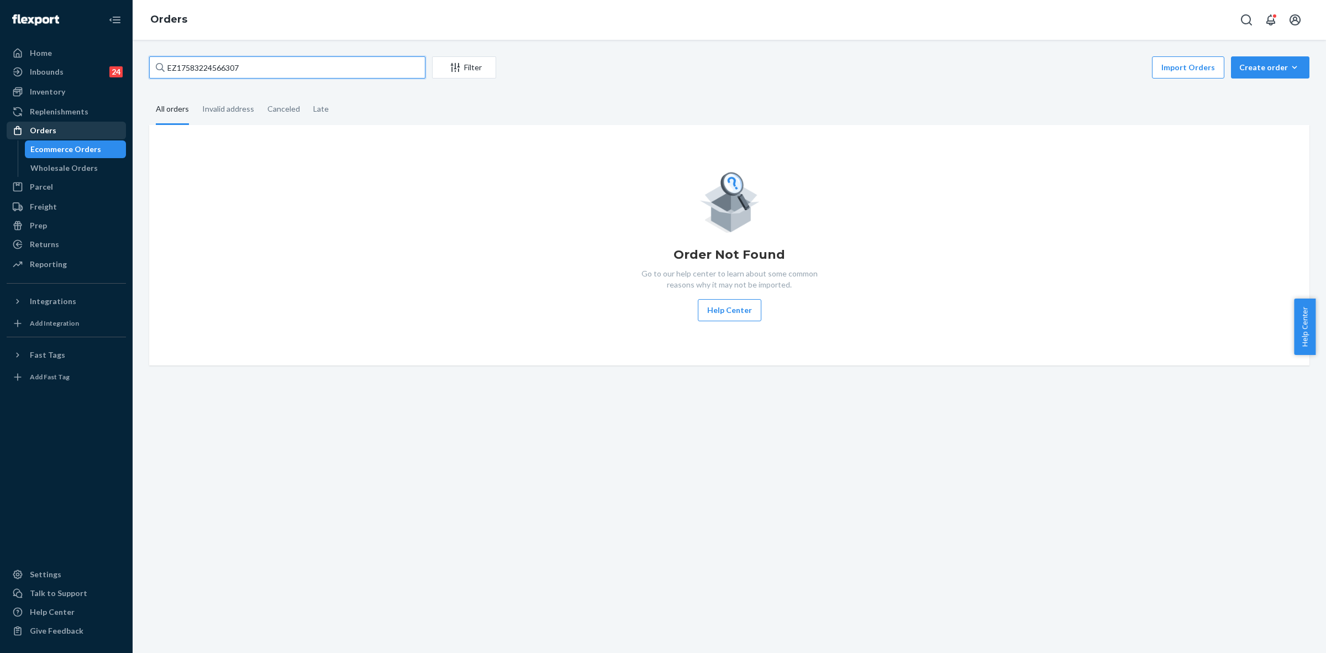
type input "EZ17583224566307"
click at [64, 131] on div "Orders" at bounding box center [66, 130] width 117 height 15
click at [81, 123] on div "Orders" at bounding box center [66, 130] width 117 height 15
click at [73, 135] on div "Orders" at bounding box center [66, 130] width 117 height 15
click at [56, 127] on div "Orders" at bounding box center [66, 130] width 117 height 15
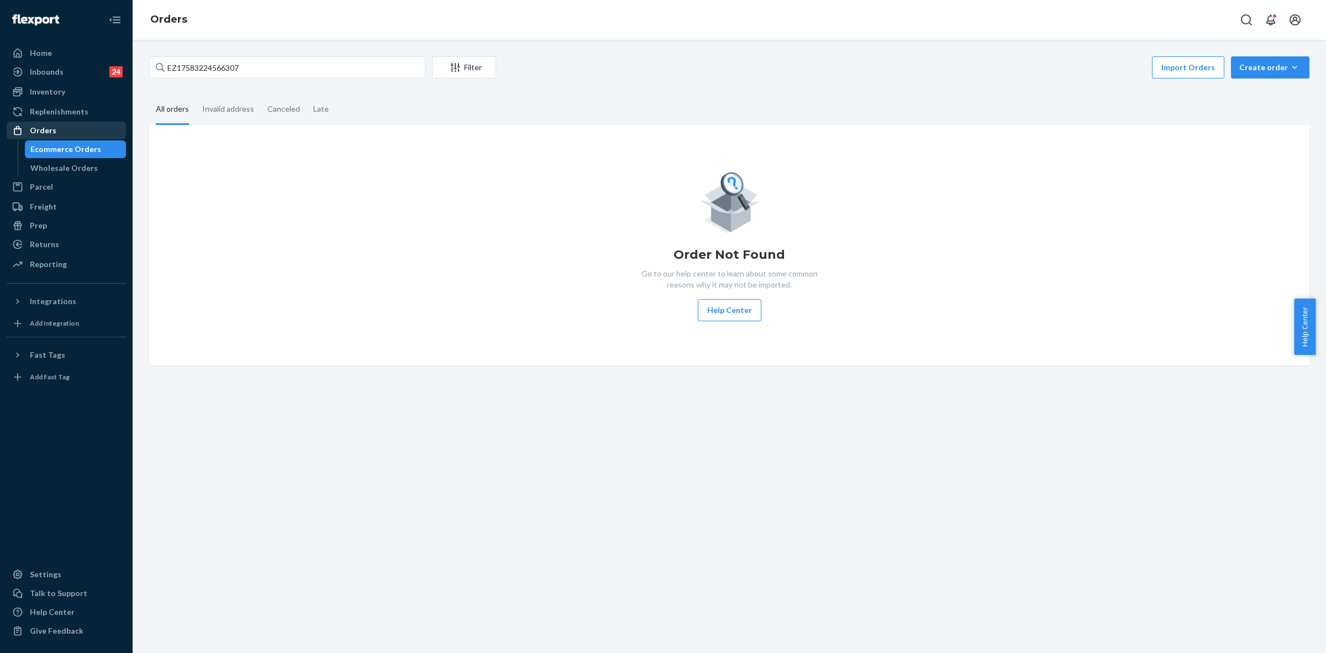
click at [15, 127] on icon at bounding box center [17, 130] width 7 height 9
click at [47, 130] on div "Orders" at bounding box center [43, 130] width 27 height 11
click at [333, 448] on div "EZ17583224566307 Filter Import Orders Create order Ecommerce order Removal orde…" at bounding box center [730, 346] width 1194 height 613
click at [54, 133] on div "Orders" at bounding box center [66, 130] width 117 height 15
drag, startPoint x: 67, startPoint y: 128, endPoint x: 85, endPoint y: 132, distance: 17.4
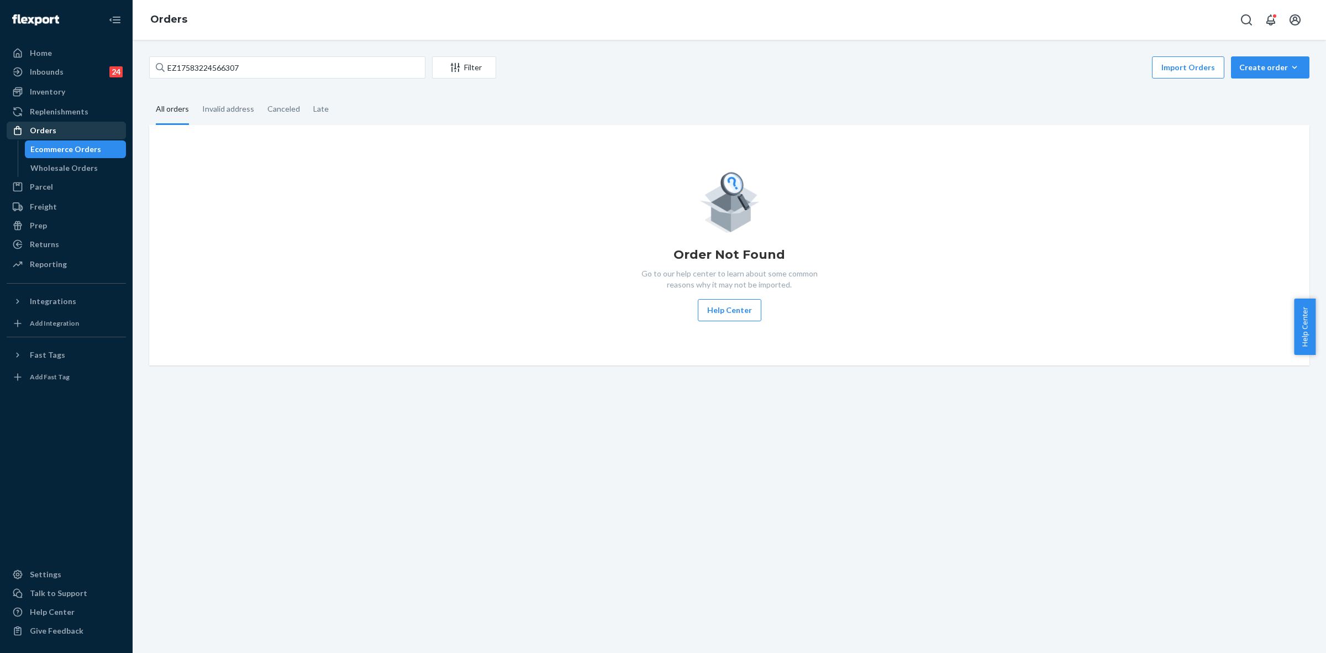
click at [68, 128] on div "Orders" at bounding box center [66, 130] width 117 height 15
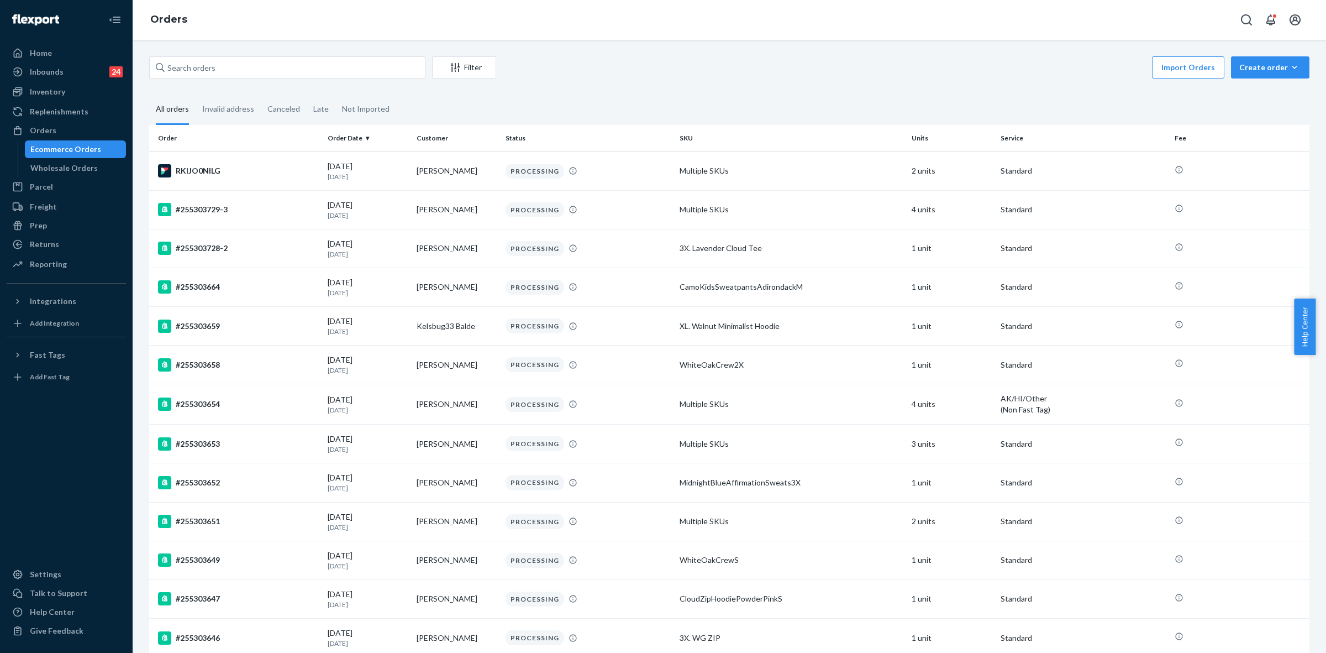
click at [200, 54] on div "Filter Import Orders Create order Ecommerce order Removal order All orders Inva…" at bounding box center [730, 346] width 1194 height 613
click at [184, 65] on input "text" at bounding box center [287, 67] width 276 height 22
paste input "255287160"
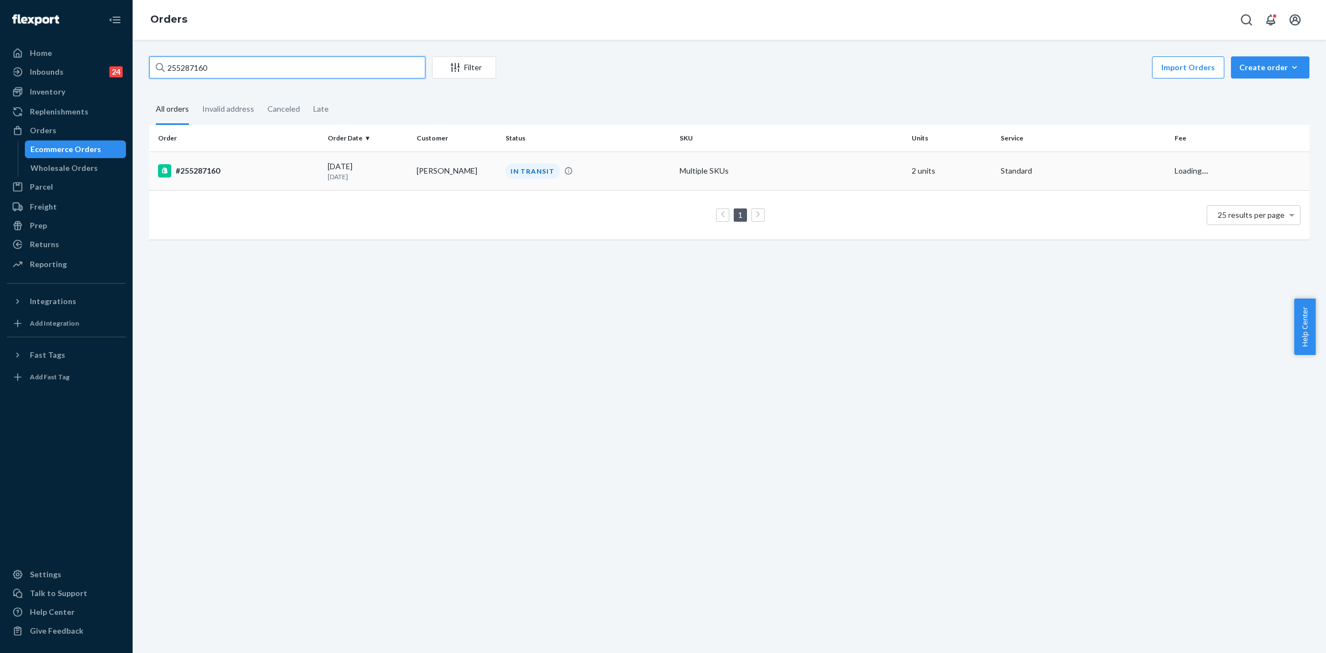
type input "255287160"
click at [514, 185] on td "IN TRANSIT" at bounding box center [588, 170] width 174 height 39
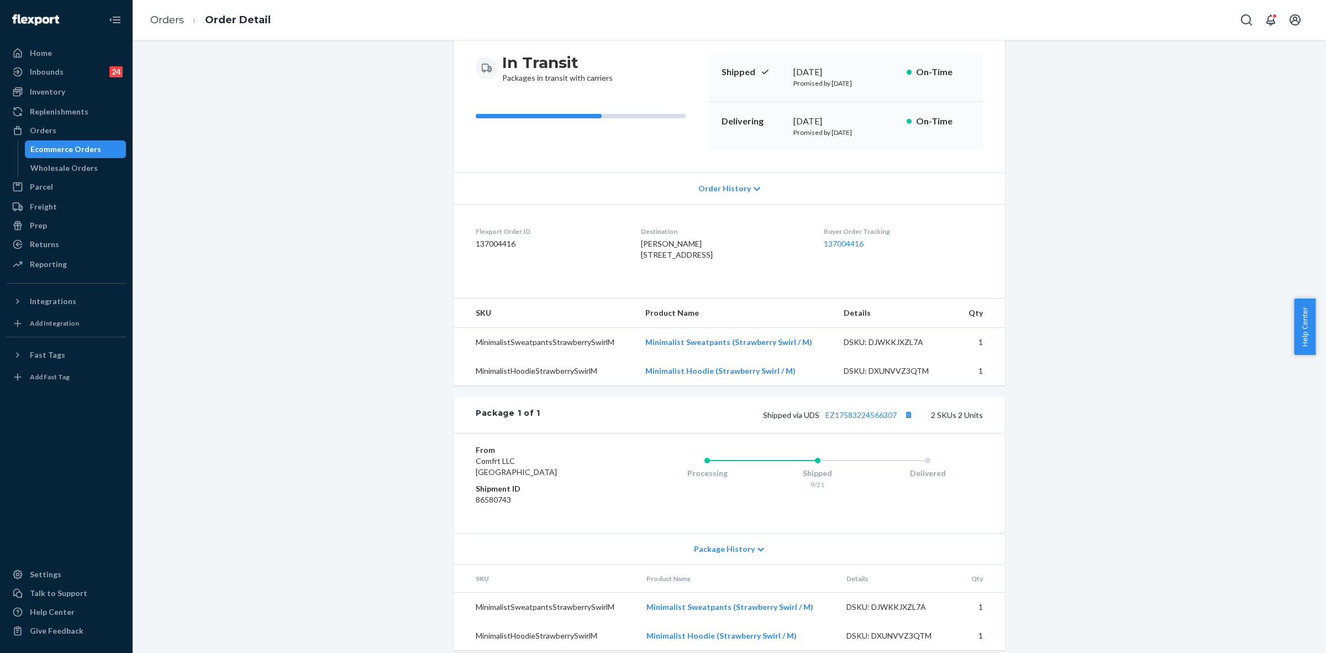
scroll to position [138, 0]
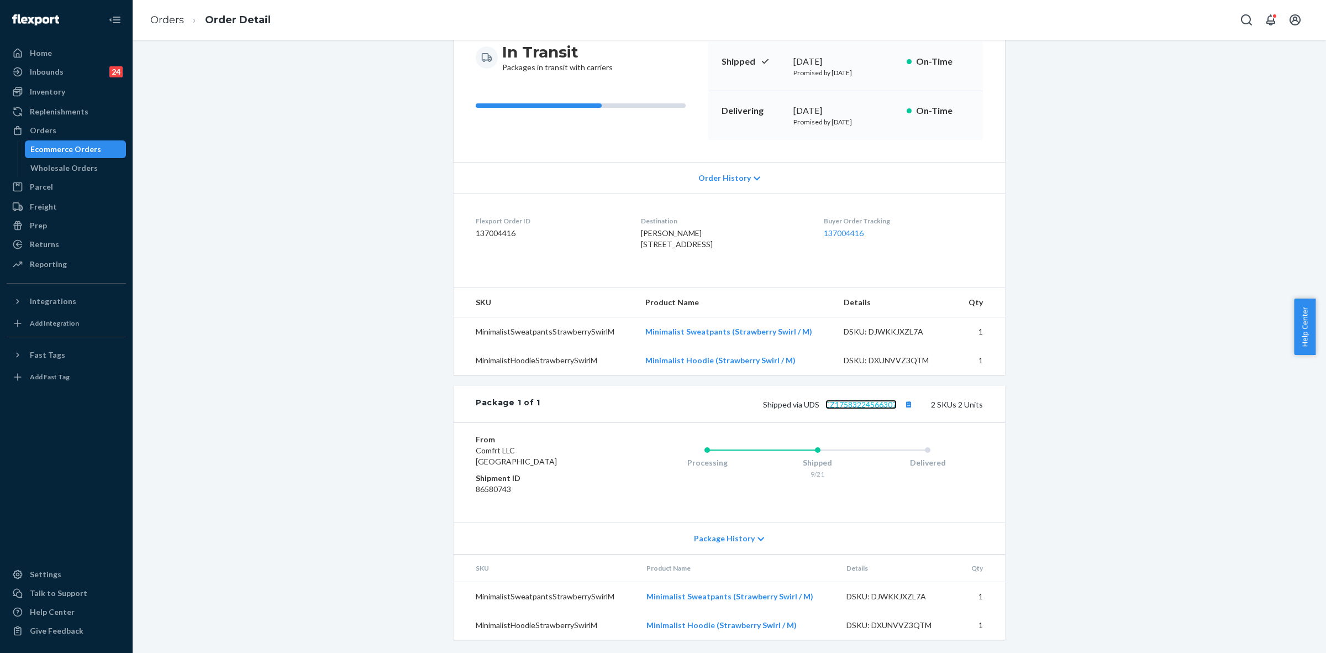
click at [868, 407] on link "EZ17583224566307" at bounding box center [861, 404] width 71 height 9
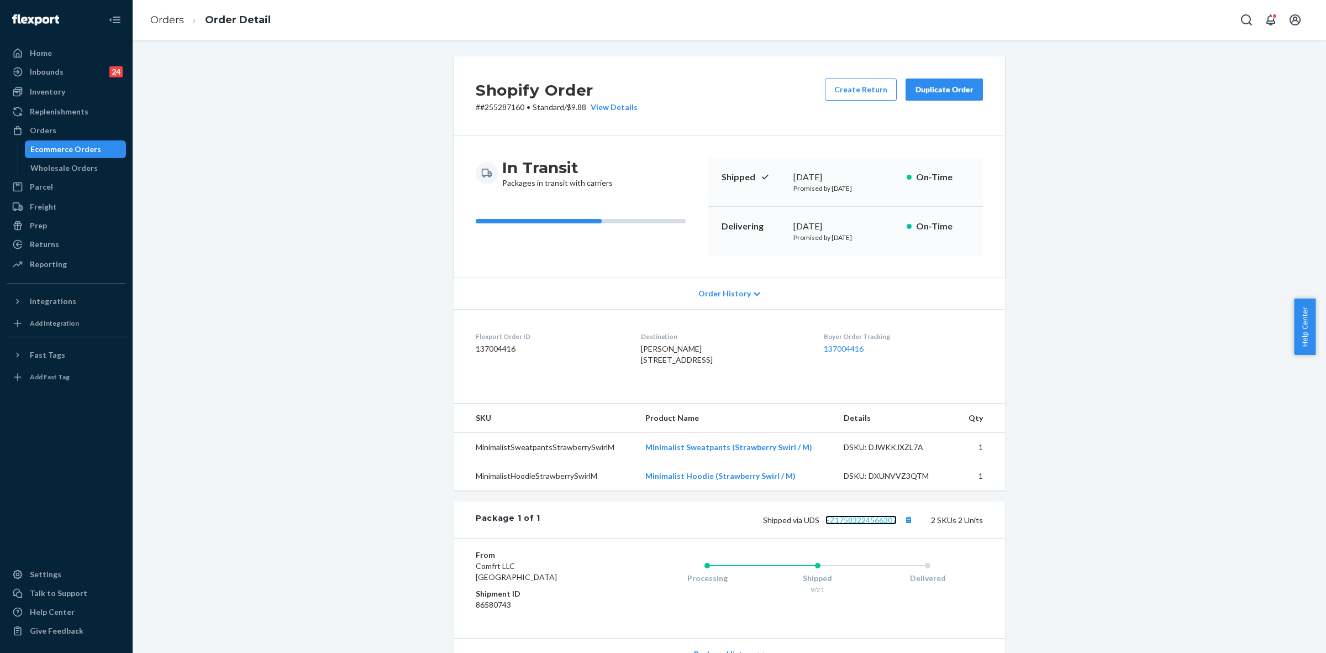
scroll to position [139, 0]
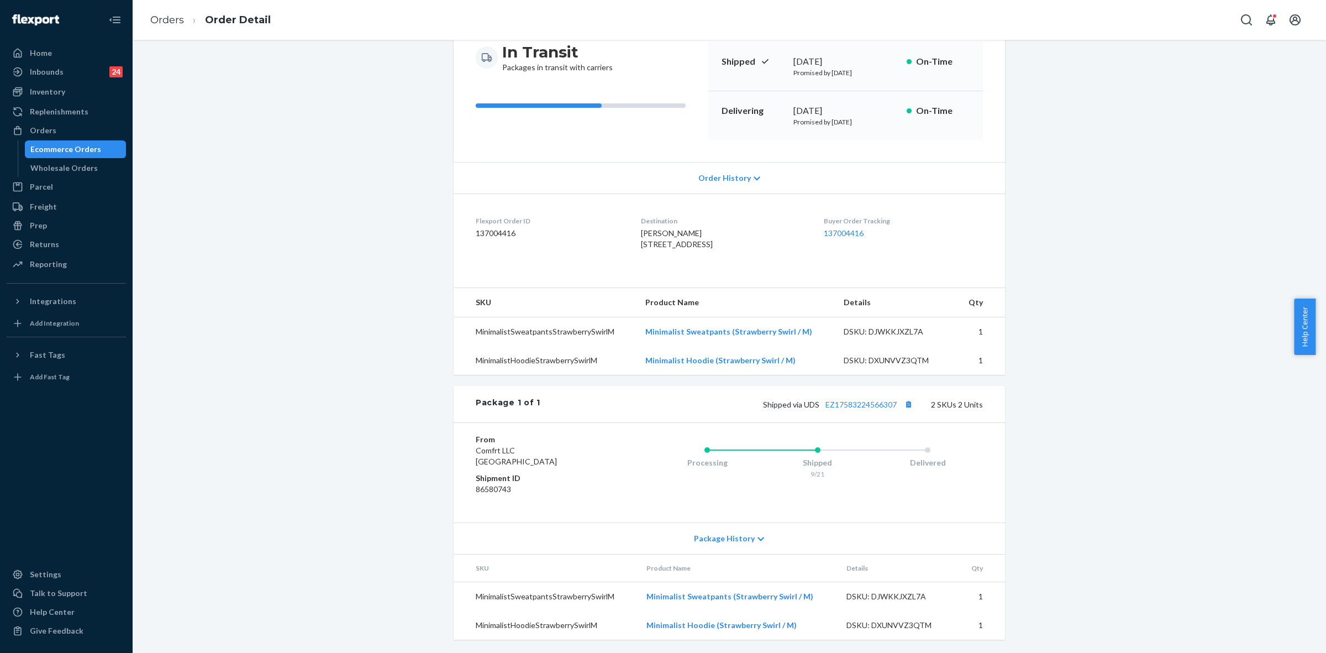
click at [758, 539] on icon at bounding box center [761, 539] width 7 height 8
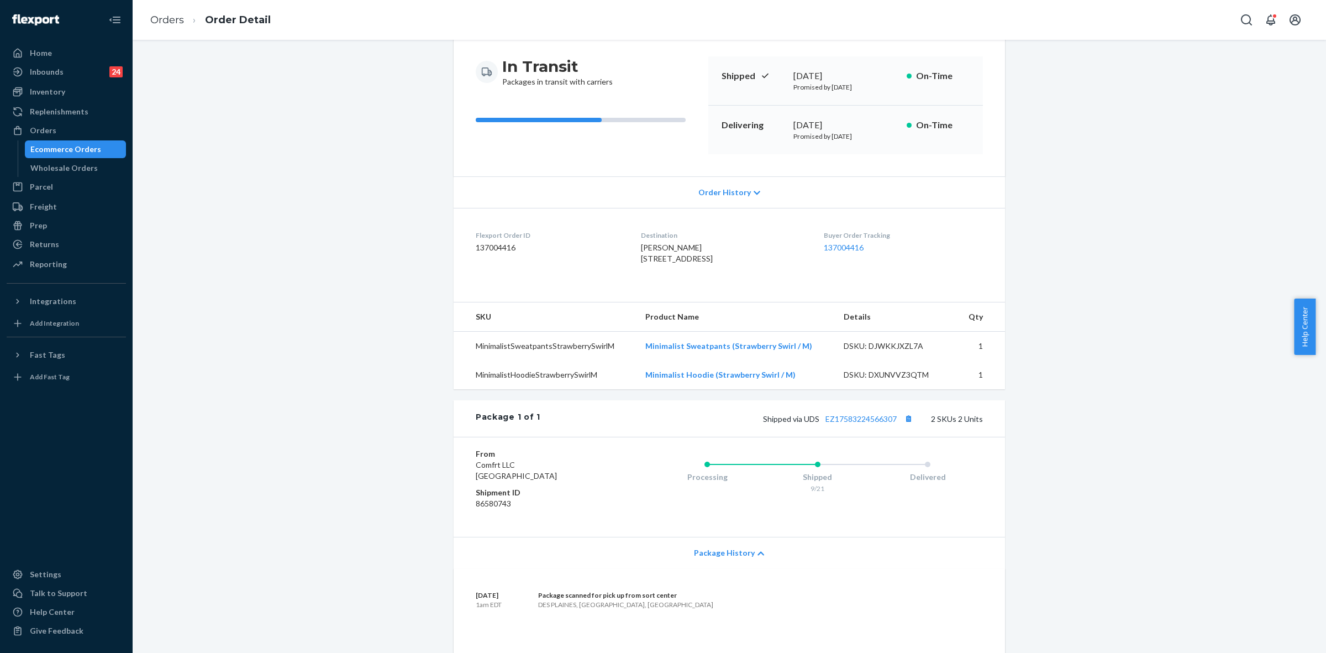
scroll to position [0, 0]
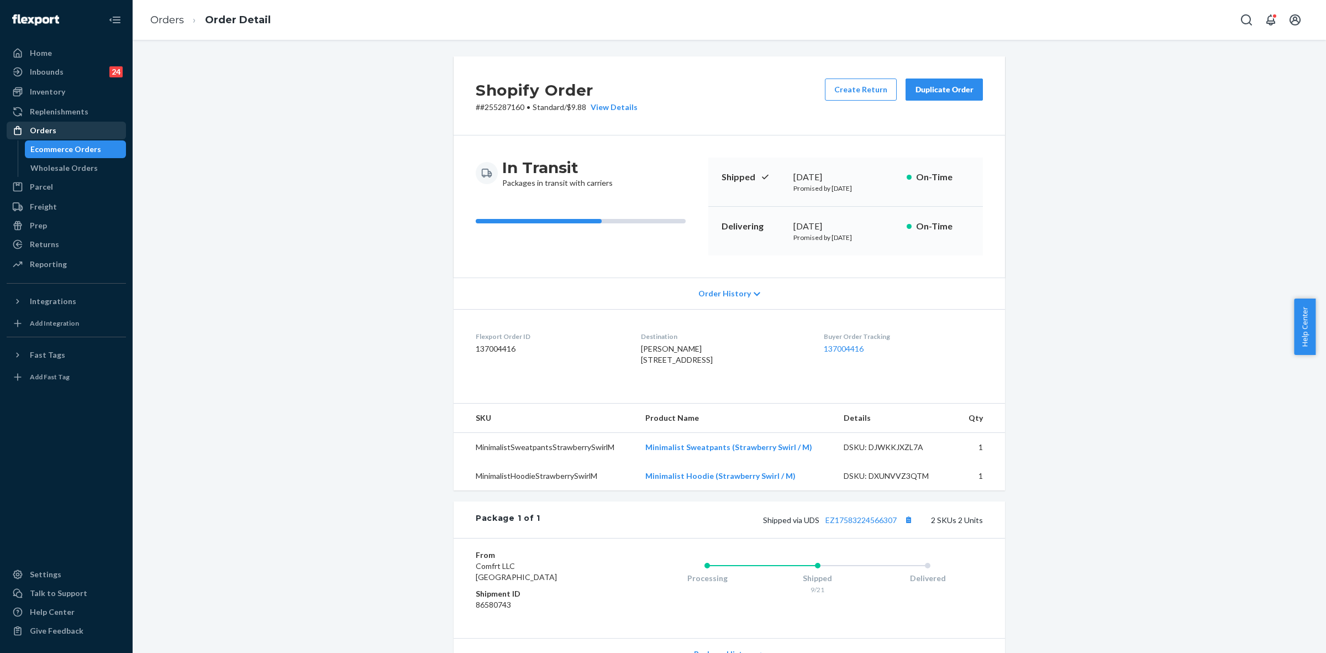
click at [28, 134] on div at bounding box center [21, 130] width 18 height 11
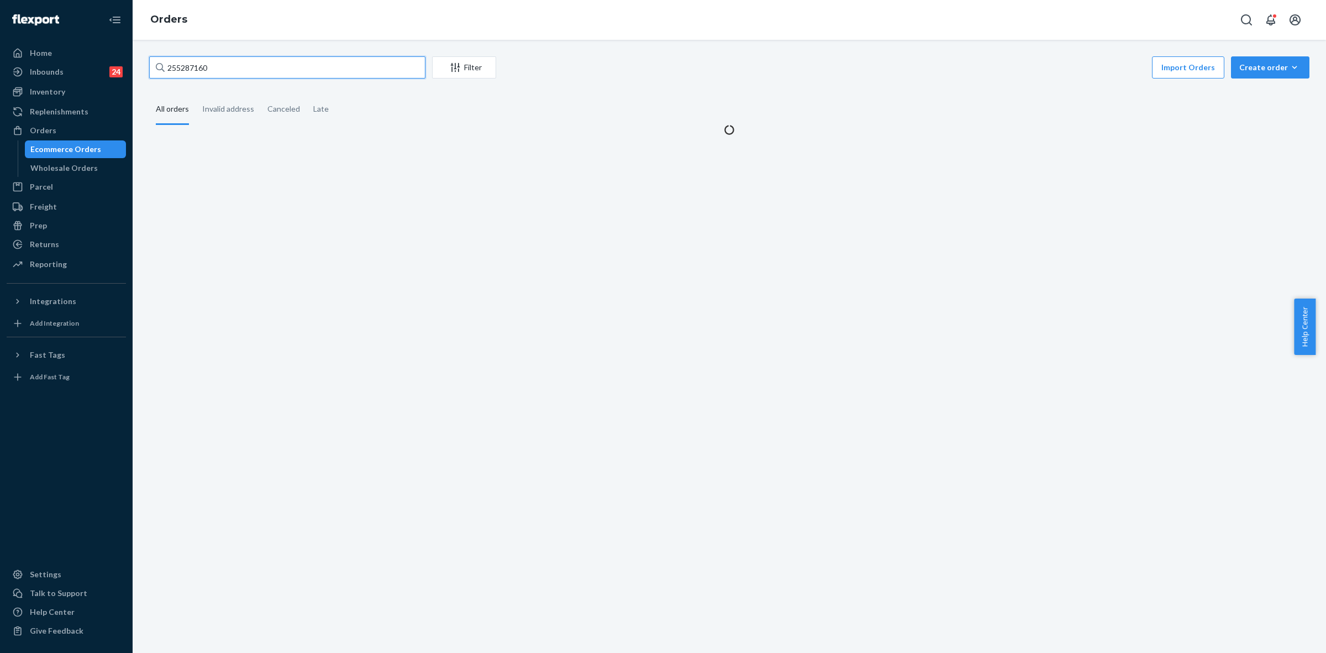
click at [166, 70] on input "255287160" at bounding box center [287, 67] width 276 height 22
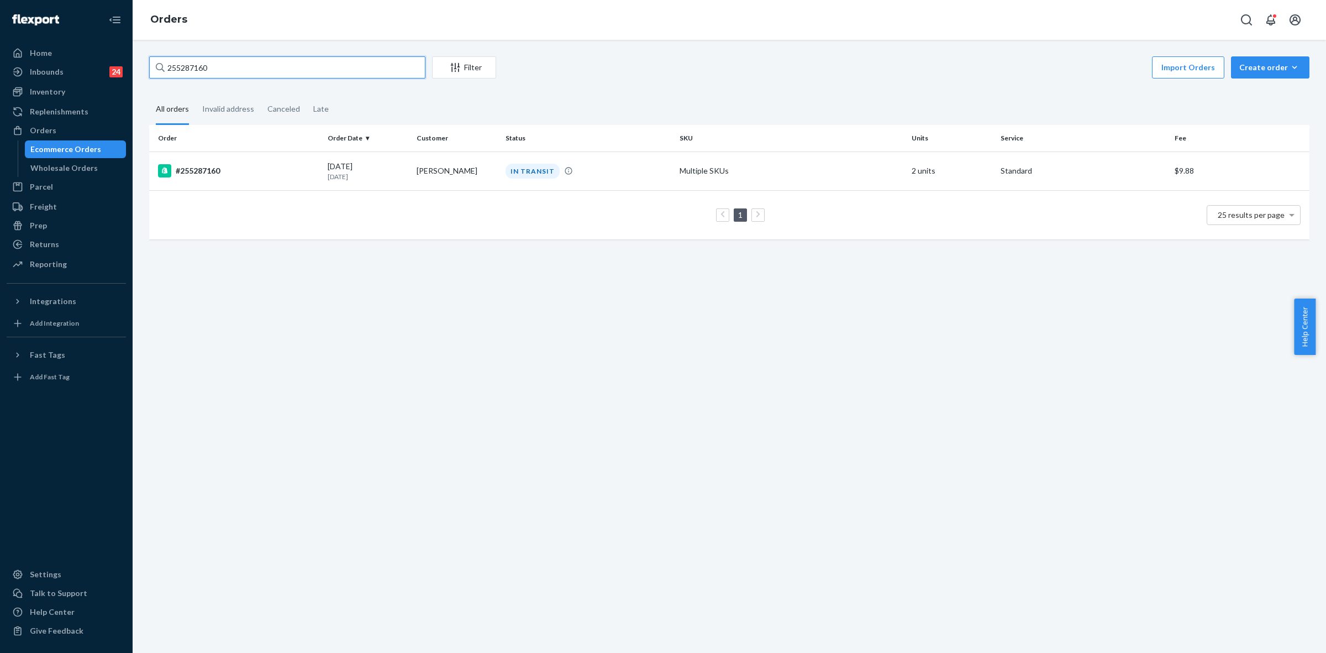
paste input "168554"
type input "255168554"
drag, startPoint x: 598, startPoint y: 169, endPoint x: 581, endPoint y: 233, distance: 66.9
click at [598, 169] on div "DELIVERED" at bounding box center [588, 171] width 170 height 15
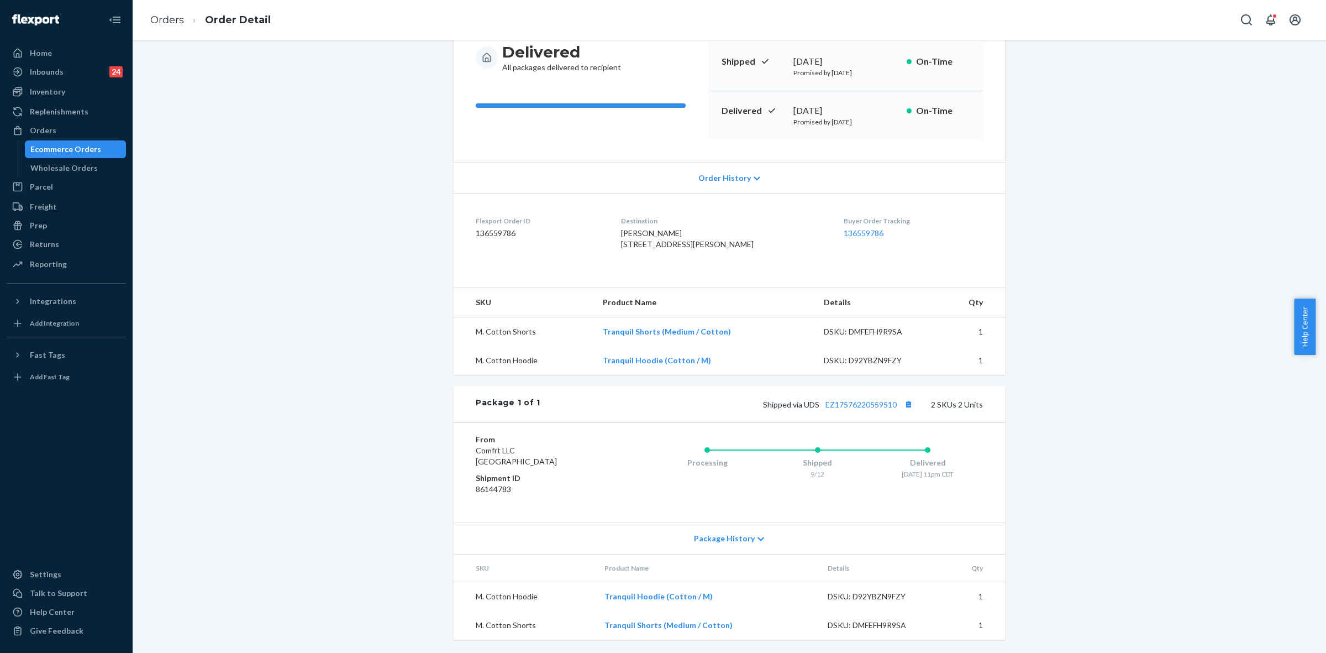
scroll to position [139, 0]
click at [346, 413] on div "Shopify Order # #255168554 • Standard / $9.14 View Details Submit Claim Create …" at bounding box center [729, 297] width 1177 height 712
click at [44, 130] on div "Orders" at bounding box center [43, 130] width 27 height 11
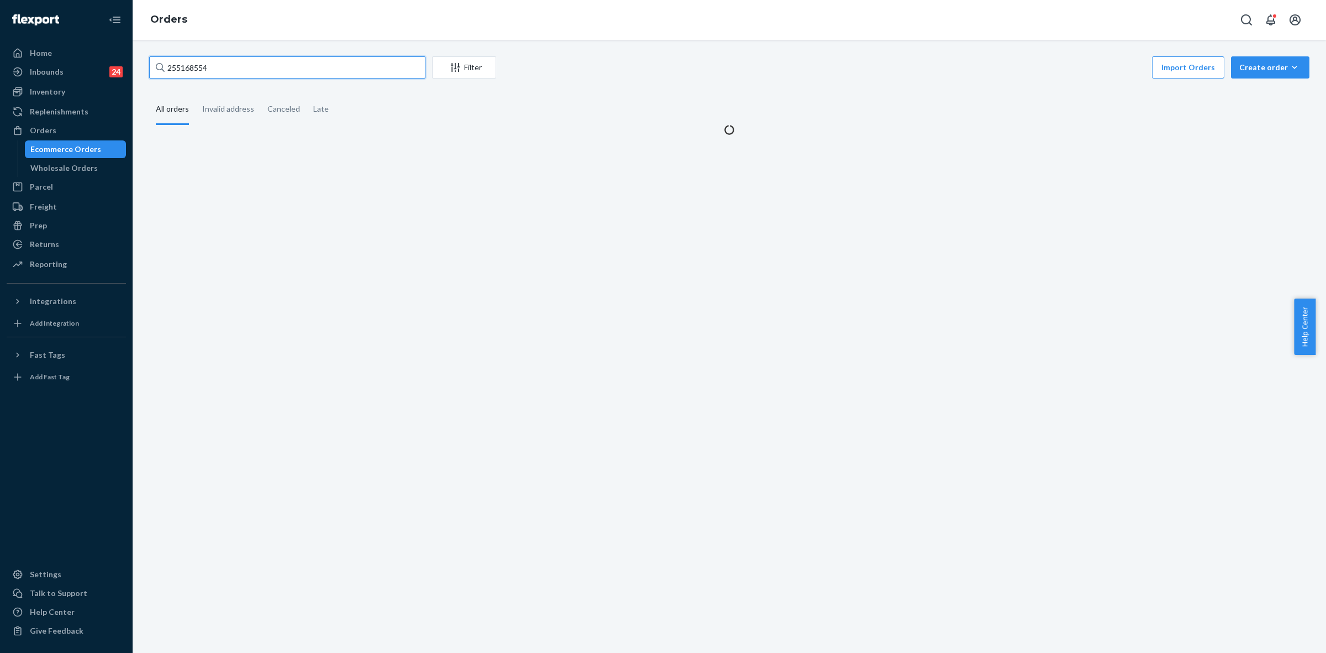
click at [192, 70] on input "255168554" at bounding box center [287, 67] width 276 height 22
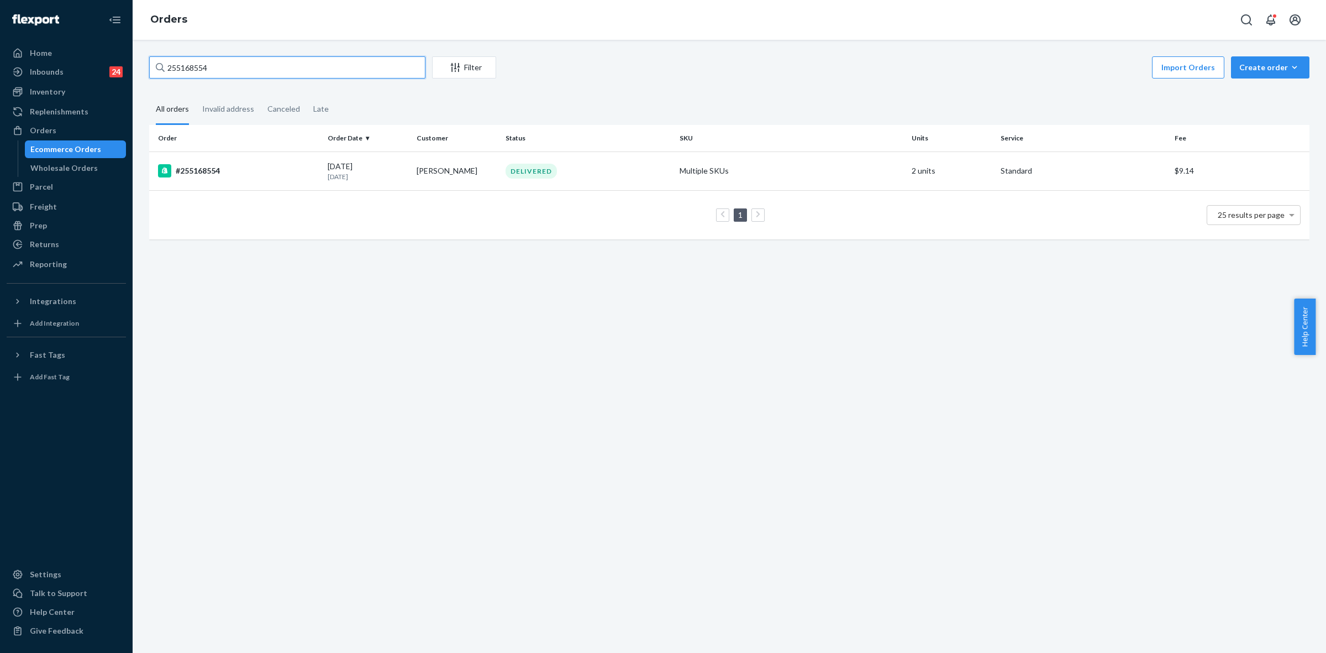
paste input "240142"
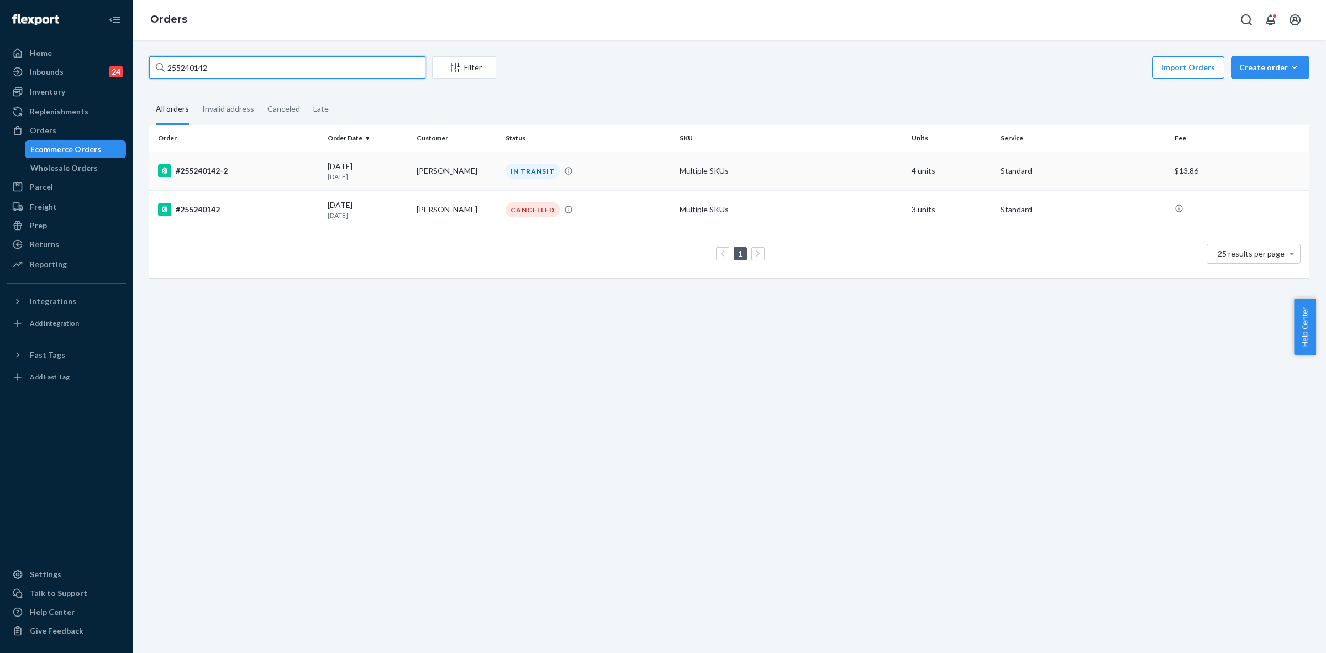
type input "255240142"
click at [634, 166] on div "IN TRANSIT" at bounding box center [588, 171] width 170 height 15
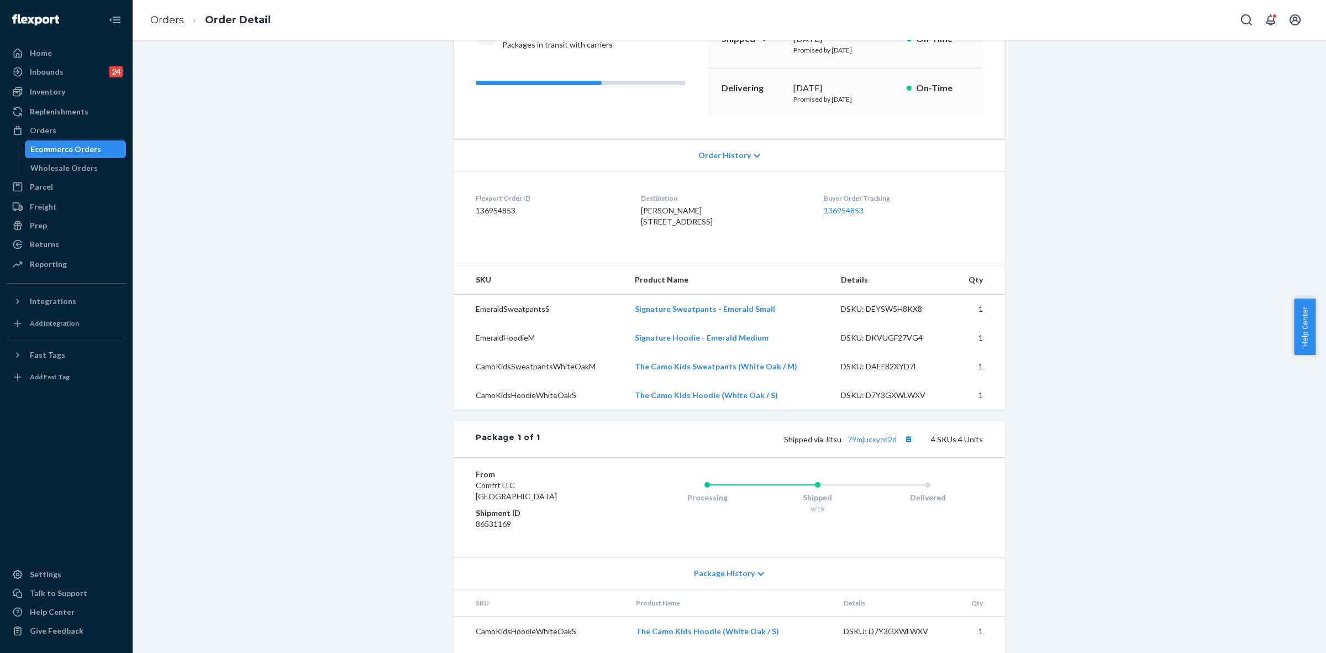
scroll to position [253, 0]
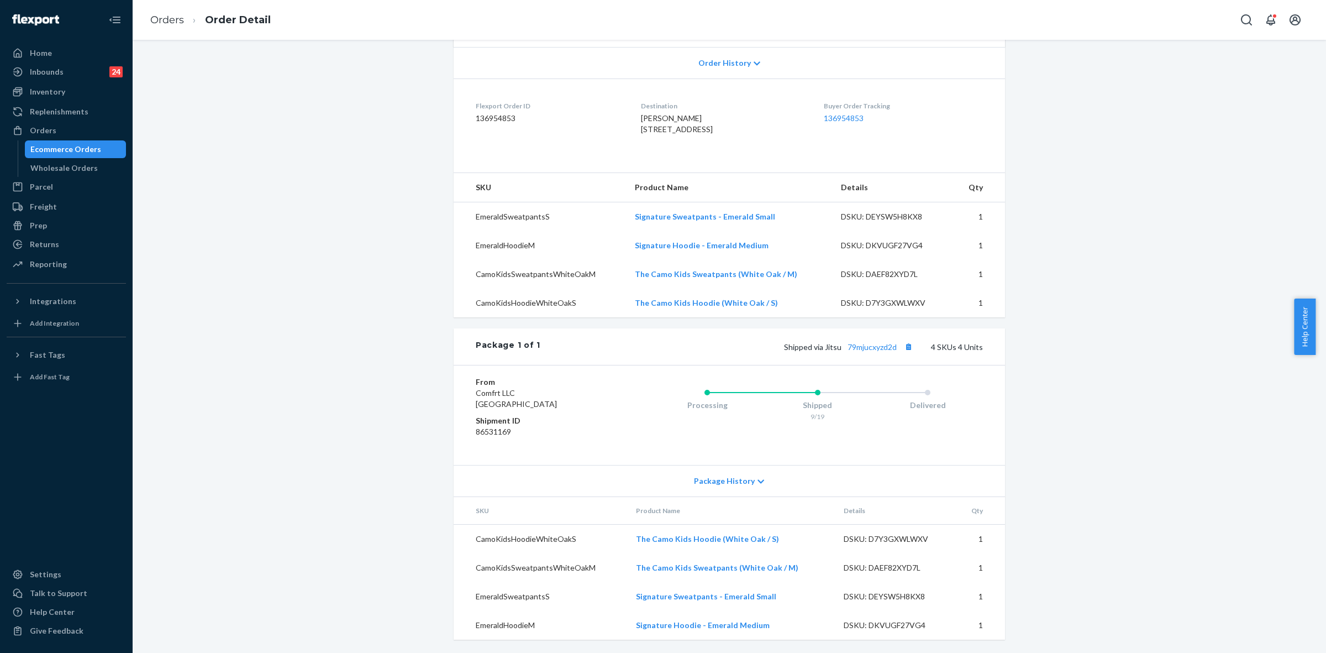
click at [758, 479] on icon at bounding box center [761, 481] width 7 height 8
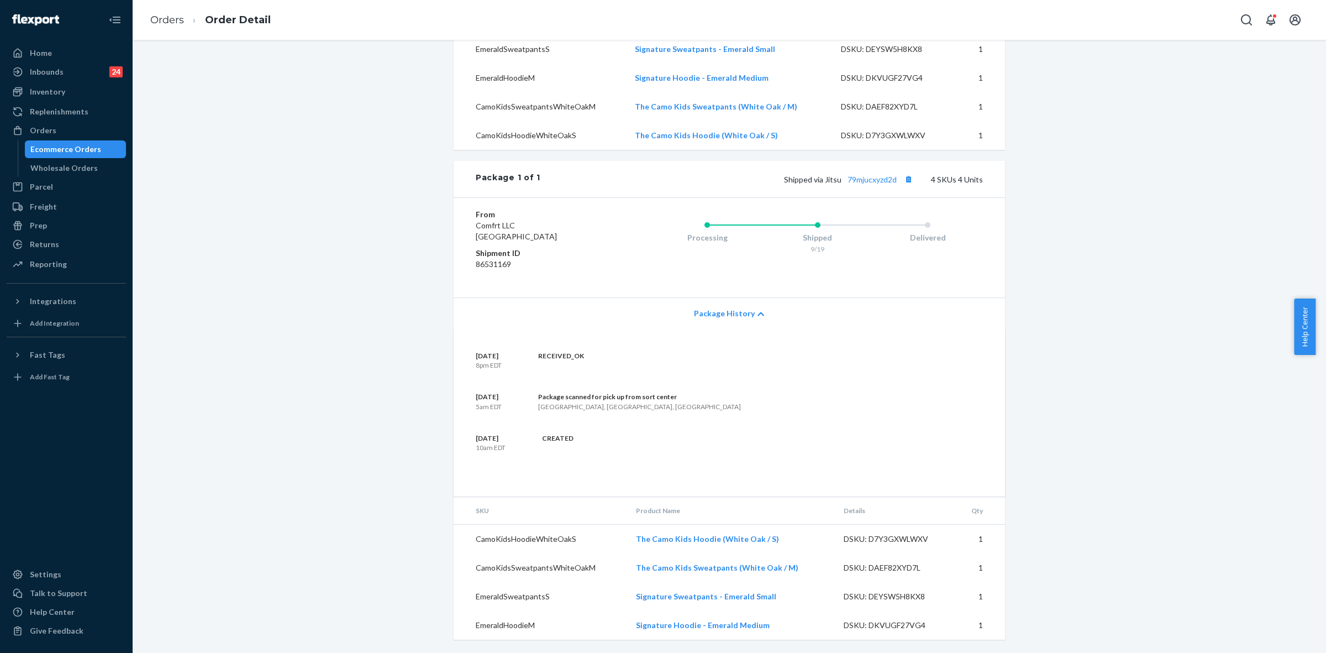
scroll to position [421, 0]
click at [752, 307] on div "Package History" at bounding box center [730, 312] width 552 height 31
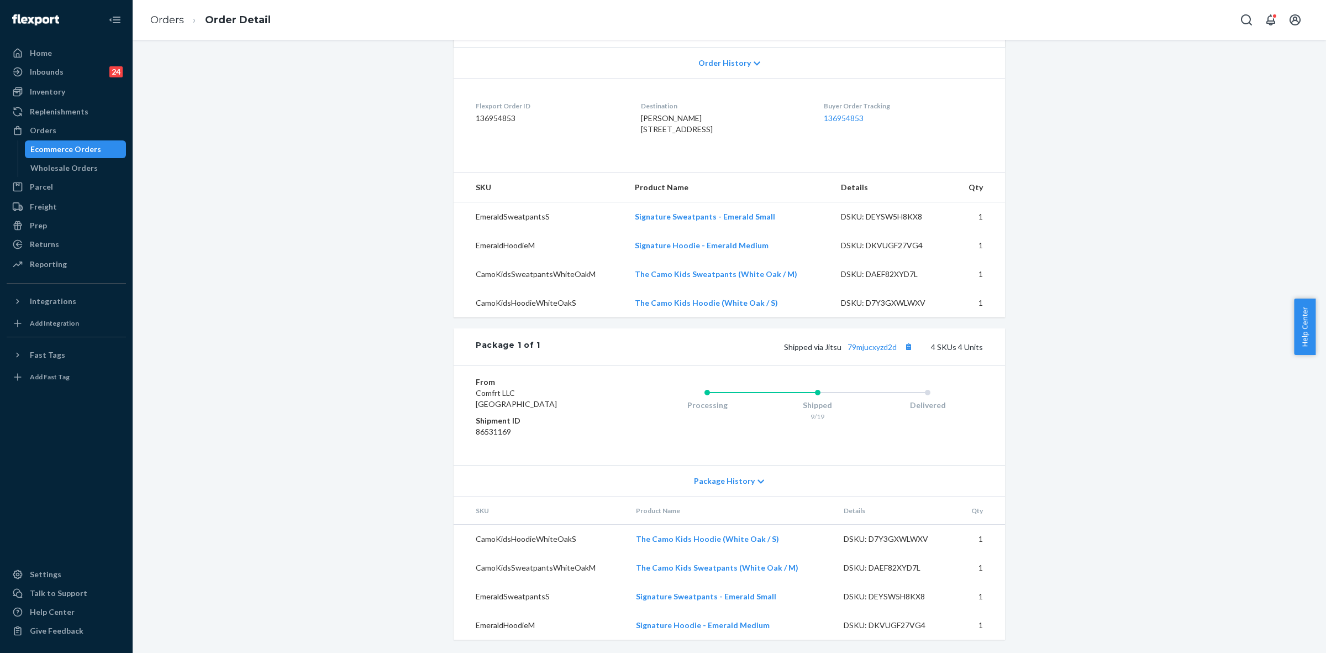
scroll to position [0, 0]
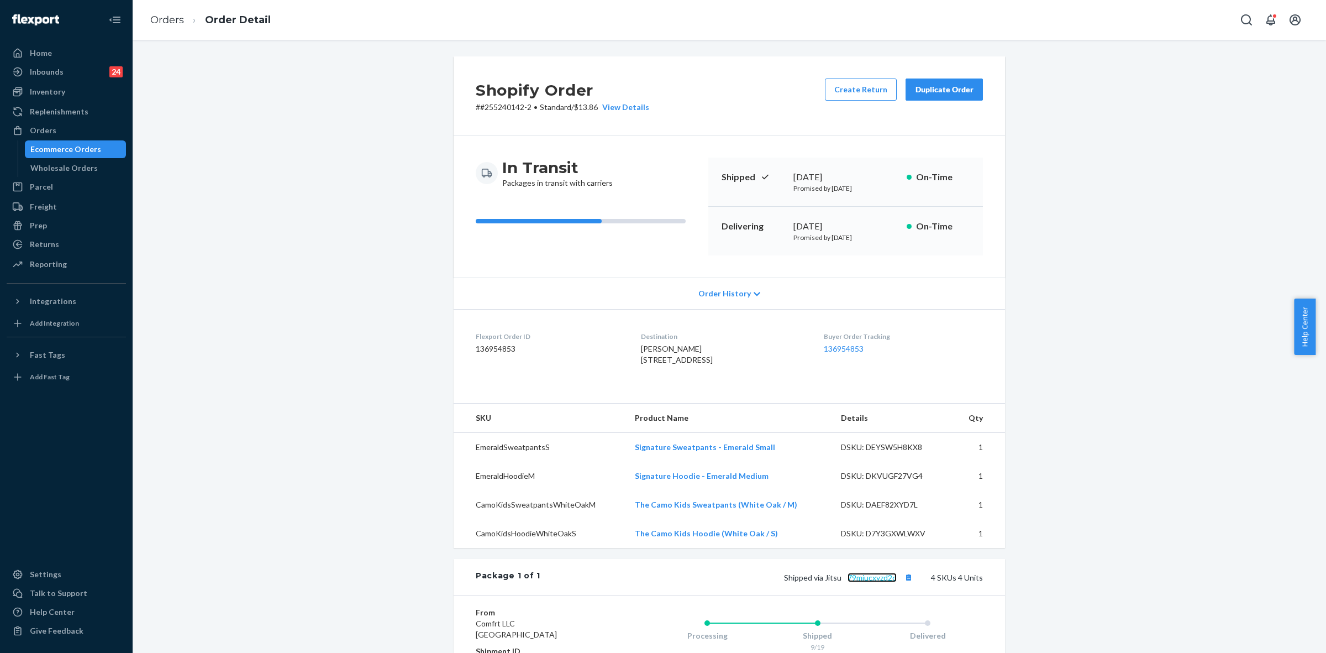
click at [883, 582] on link "79mjucxyzd2d" at bounding box center [872, 577] width 49 height 9
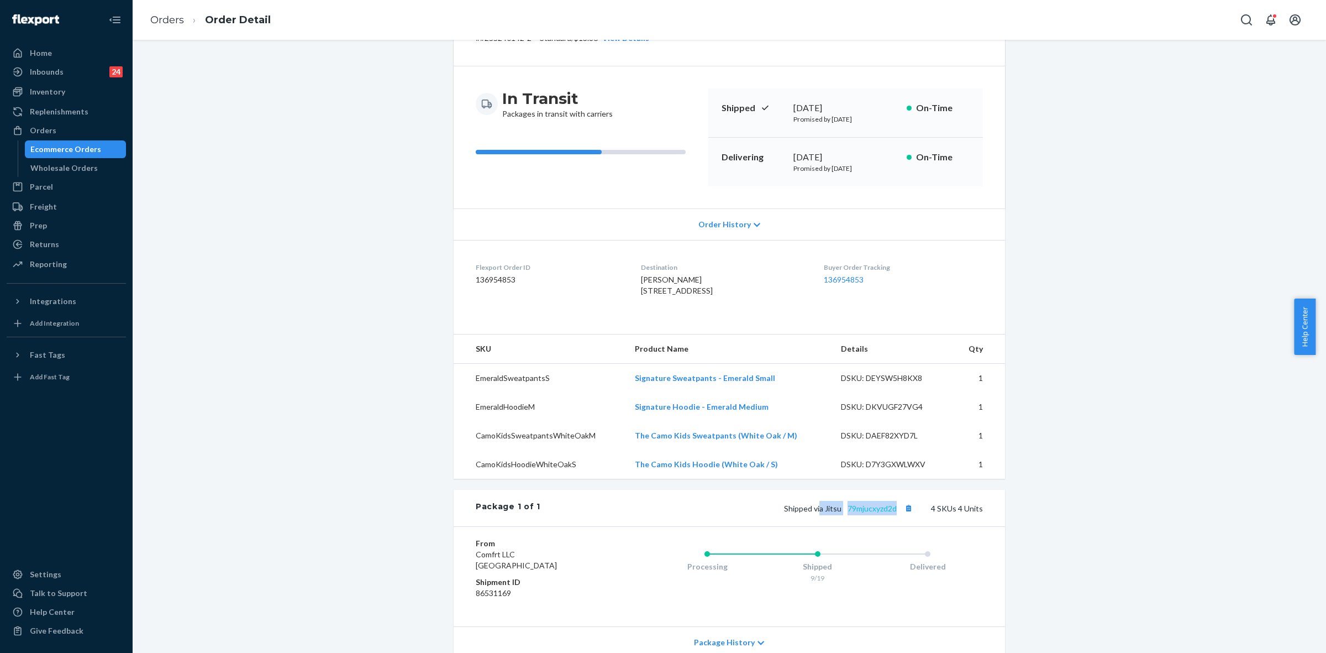
drag, startPoint x: 818, startPoint y: 532, endPoint x: 893, endPoint y: 533, distance: 75.2
click at [893, 513] on span "Shipped via Jitsu 79mjucxyzd2d" at bounding box center [850, 507] width 132 height 9
click at [866, 553] on div "From Comfrt LLC Phillipsburg, NJ 08865 Shipment ID 86531169 Processing Shipped …" at bounding box center [730, 576] width 552 height 100
drag, startPoint x: 821, startPoint y: 529, endPoint x: 894, endPoint y: 531, distance: 72.4
click at [894, 513] on span "Shipped via Jitsu 79mjucxyzd2d" at bounding box center [850, 507] width 132 height 9
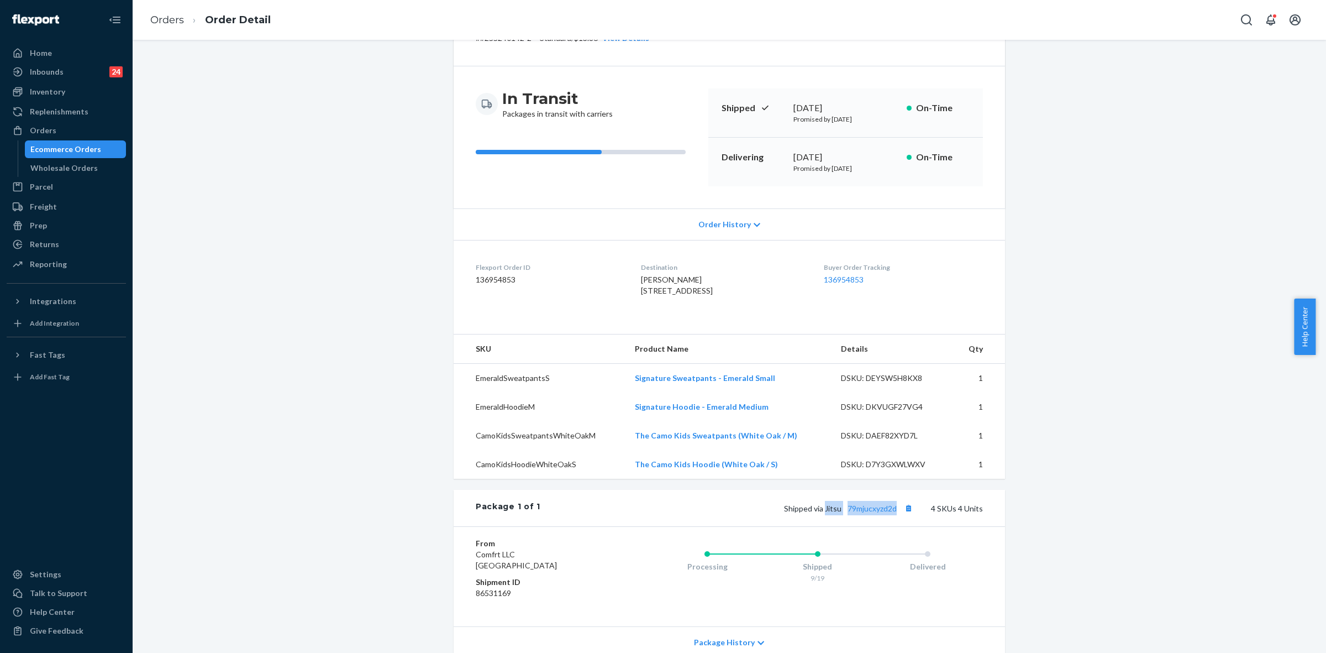
copy span "Jitsu 79mjucxyzd2d"
click at [43, 129] on div "Orders" at bounding box center [43, 130] width 27 height 11
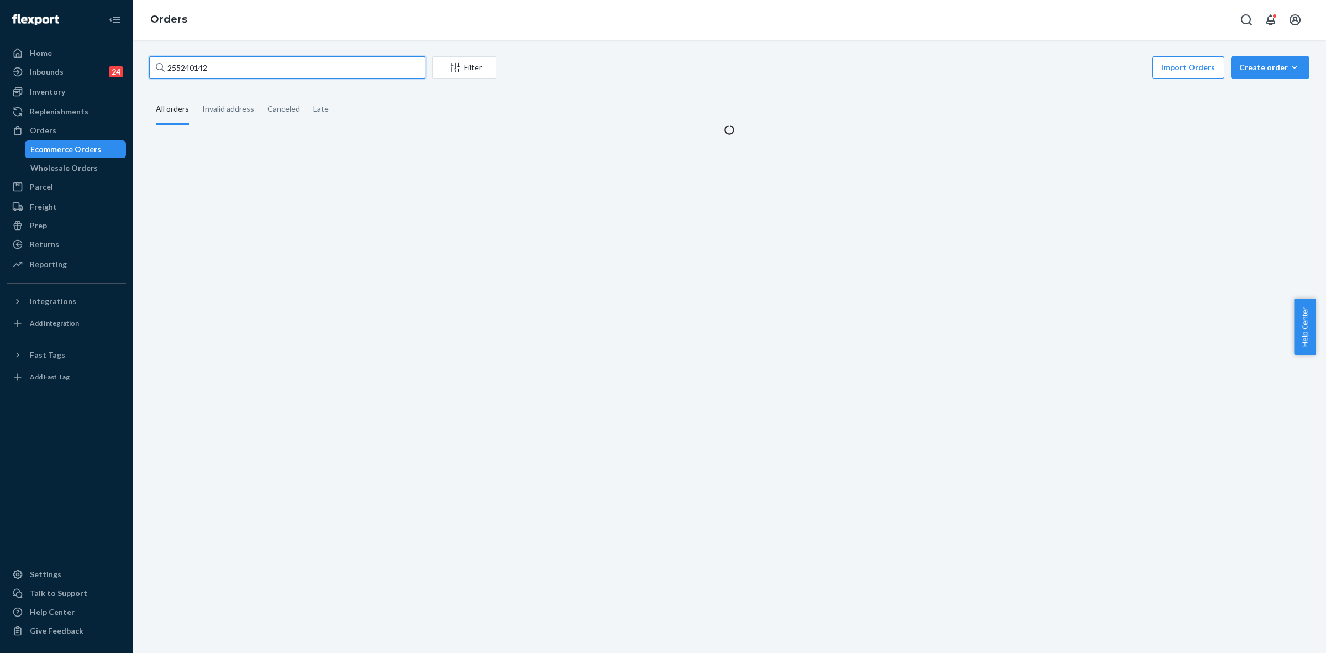
click at [177, 72] on input "255240142" at bounding box center [287, 67] width 276 height 22
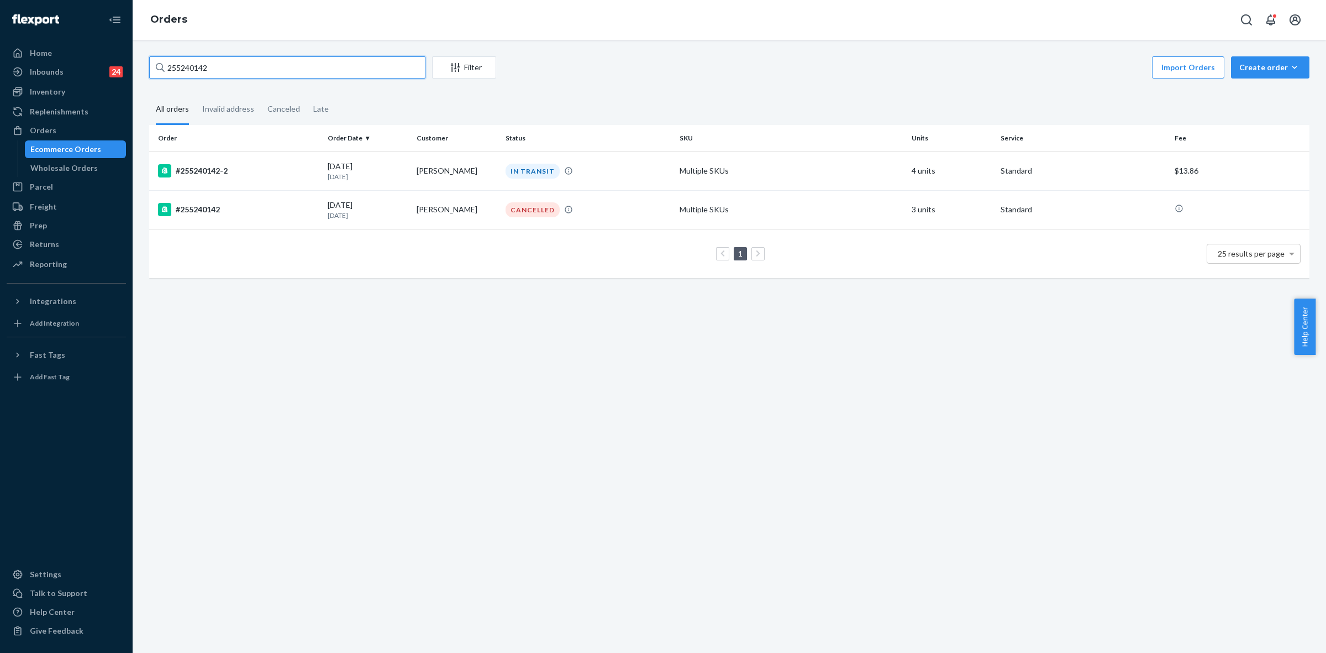
paste input "80373"
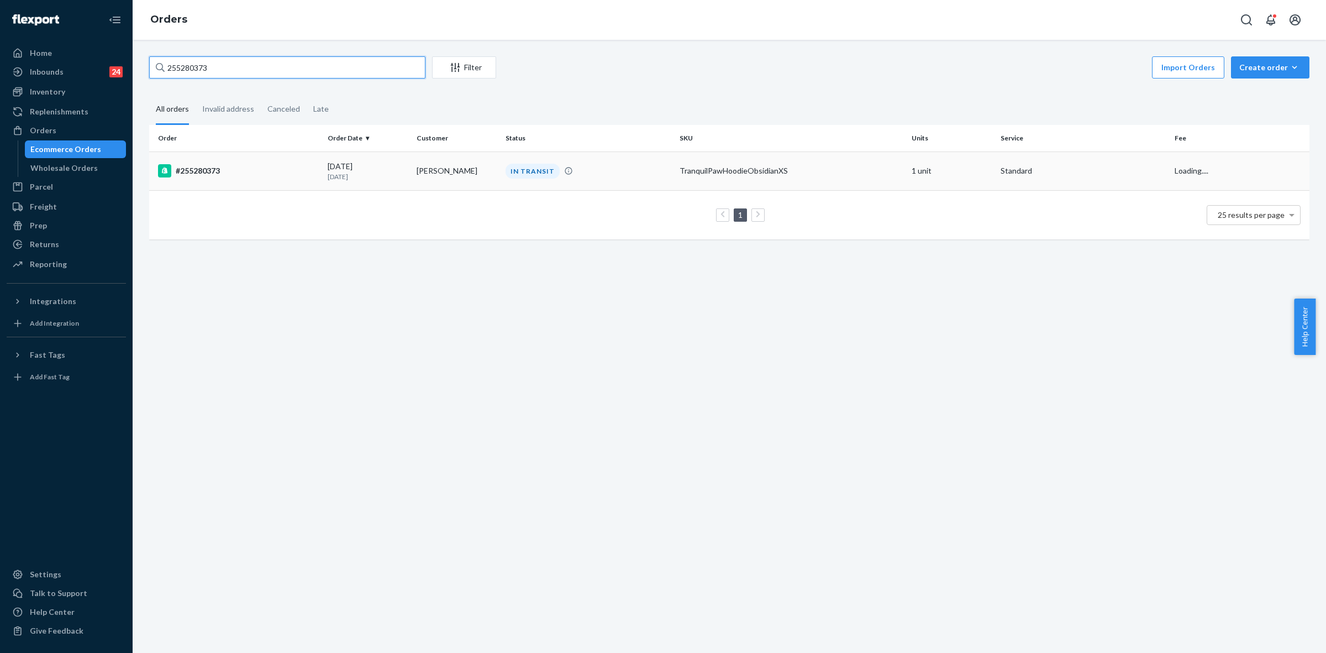
type input "255280373"
click at [474, 155] on td "Rob Smart" at bounding box center [456, 170] width 89 height 39
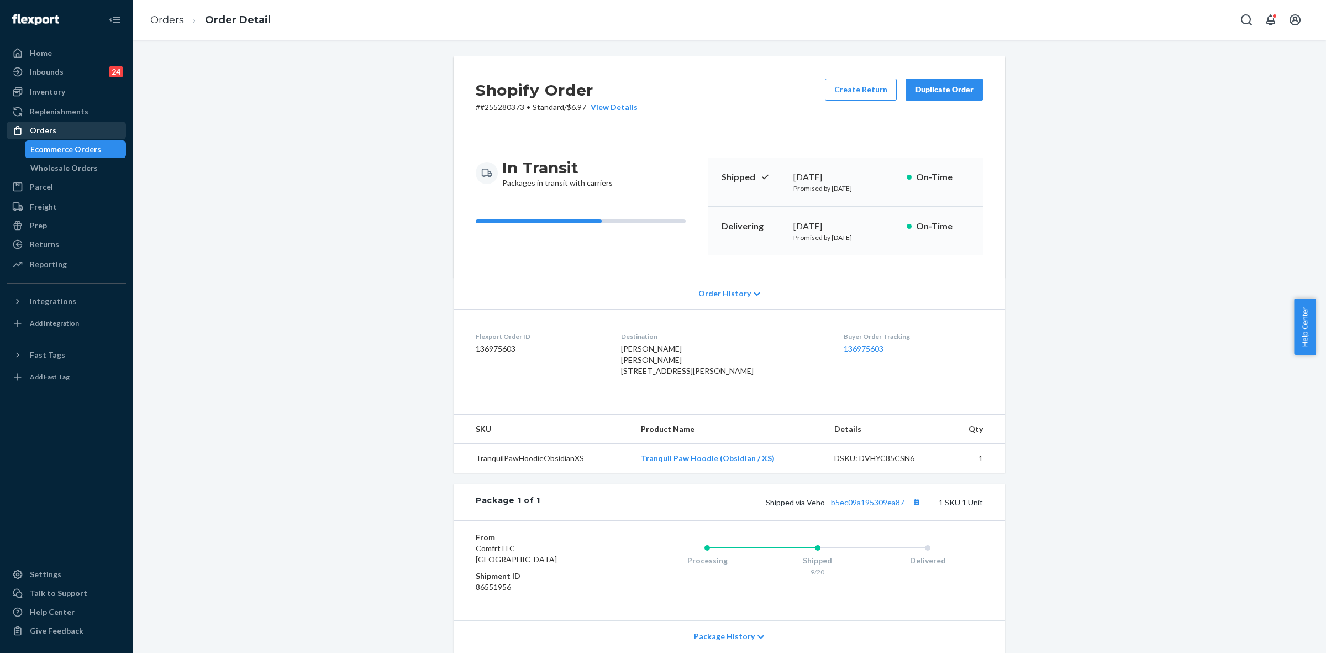
click at [39, 125] on div "Orders" at bounding box center [43, 130] width 27 height 11
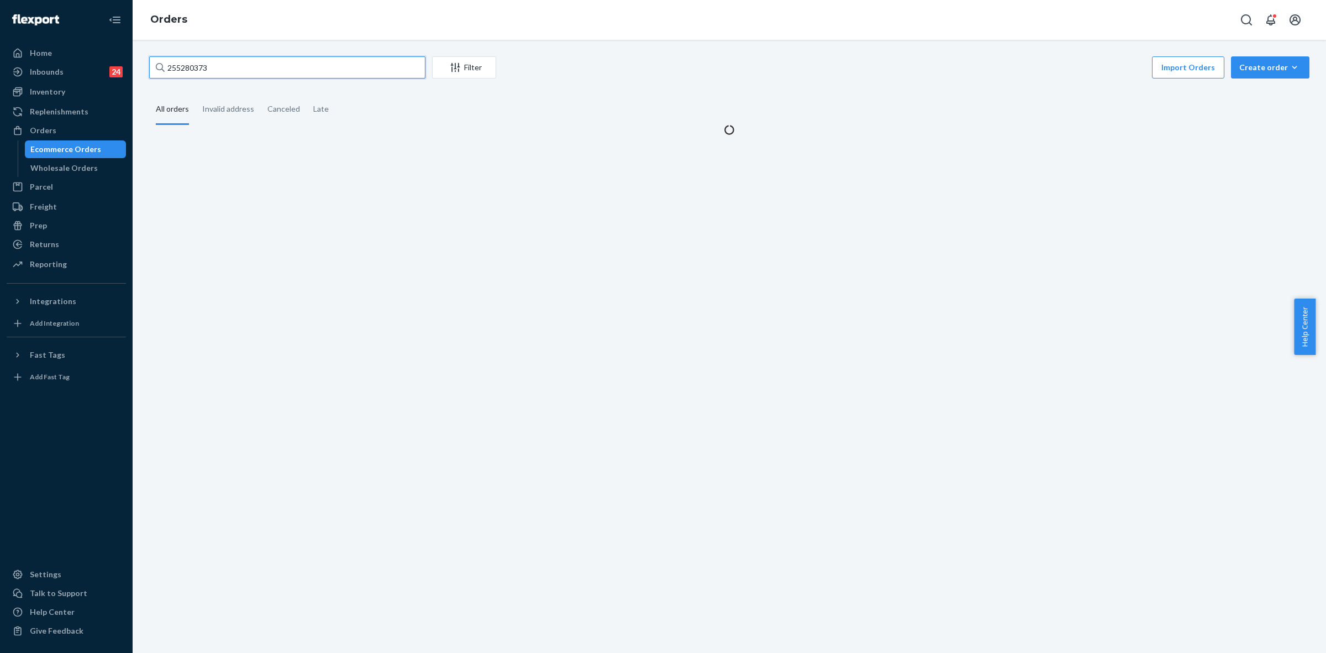
click at [188, 71] on input "255280373" at bounding box center [287, 67] width 276 height 22
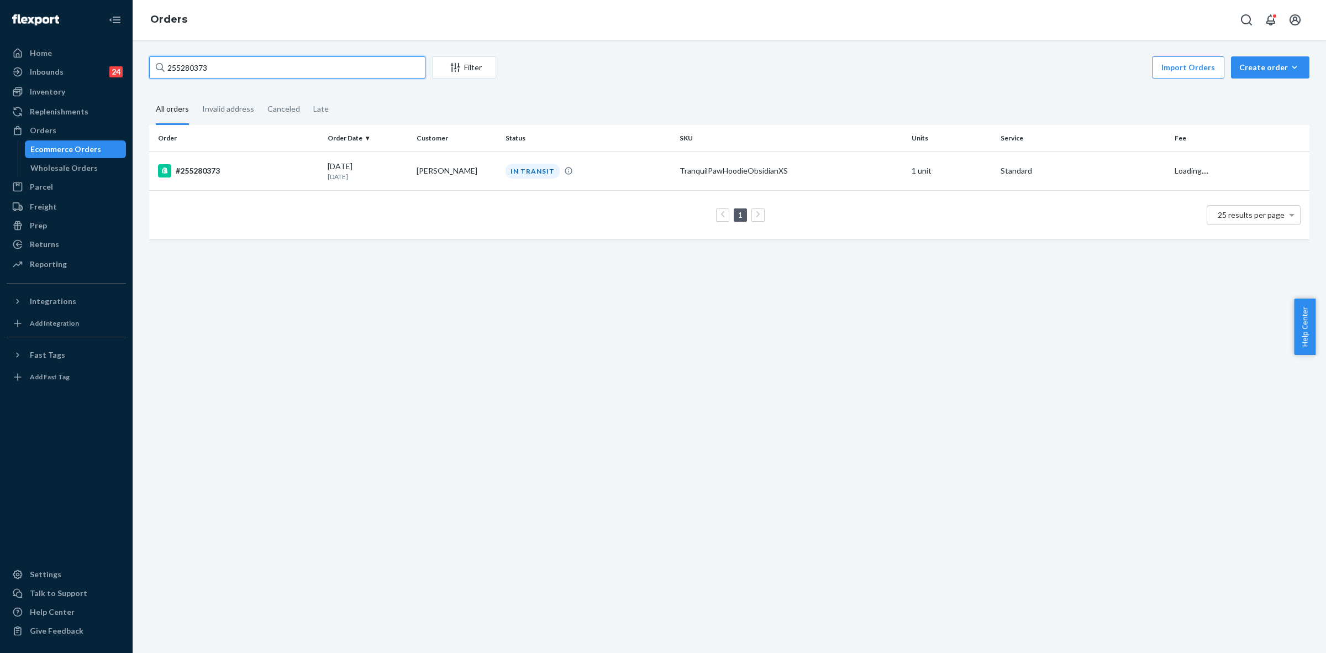
paste input "11874"
type input "255211874"
click at [481, 170] on td "Hanna Plooster" at bounding box center [456, 170] width 89 height 39
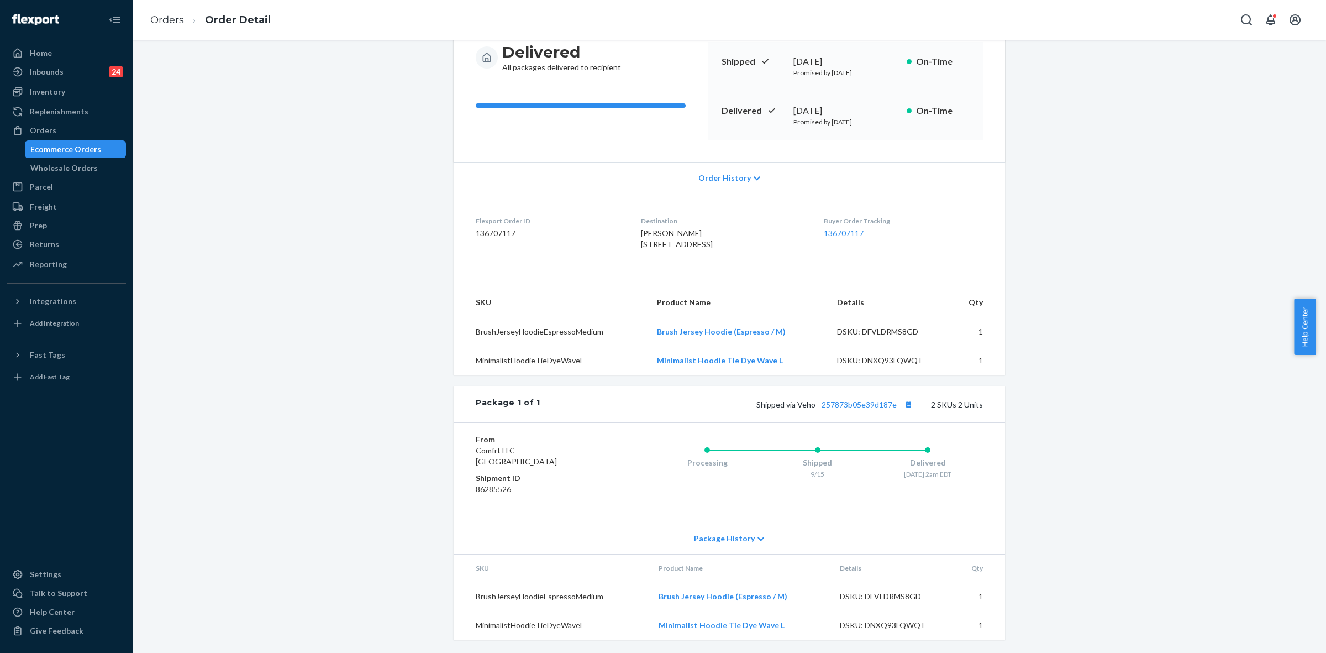
scroll to position [139, 0]
click at [847, 402] on link "257873b05e39d187e" at bounding box center [859, 404] width 75 height 9
click at [54, 130] on div "Orders" at bounding box center [66, 130] width 117 height 15
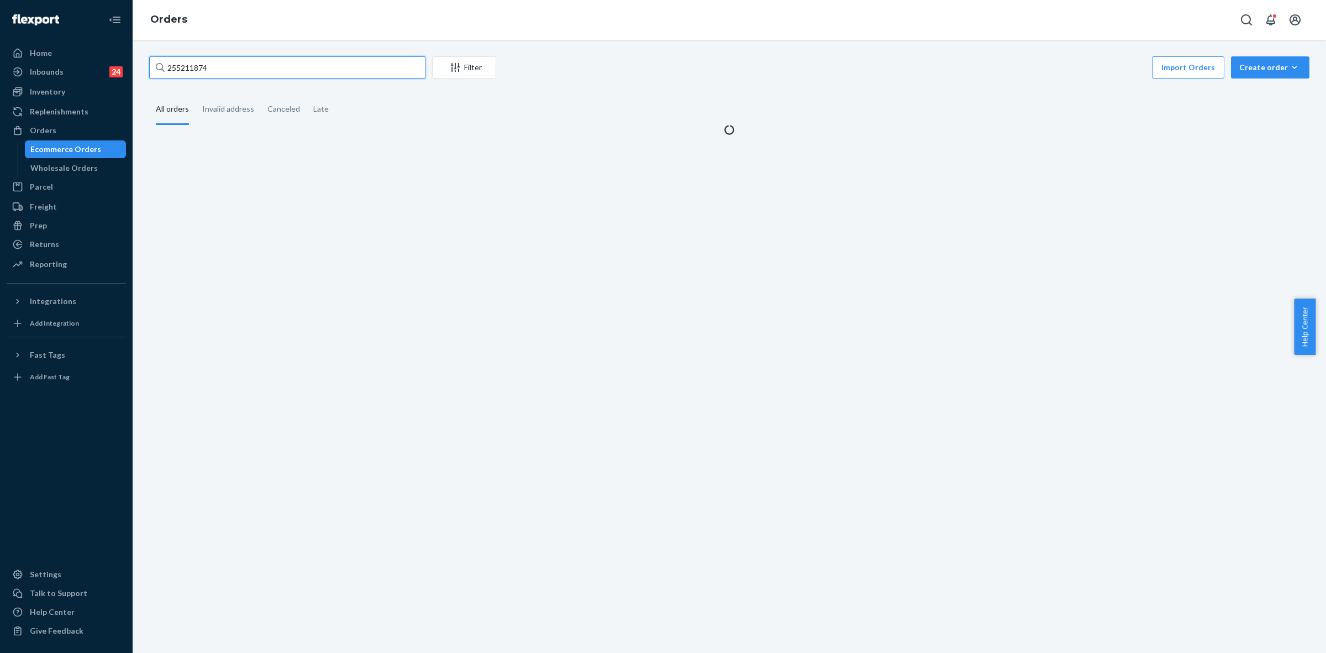
click at [177, 66] on input "255211874" at bounding box center [287, 67] width 276 height 22
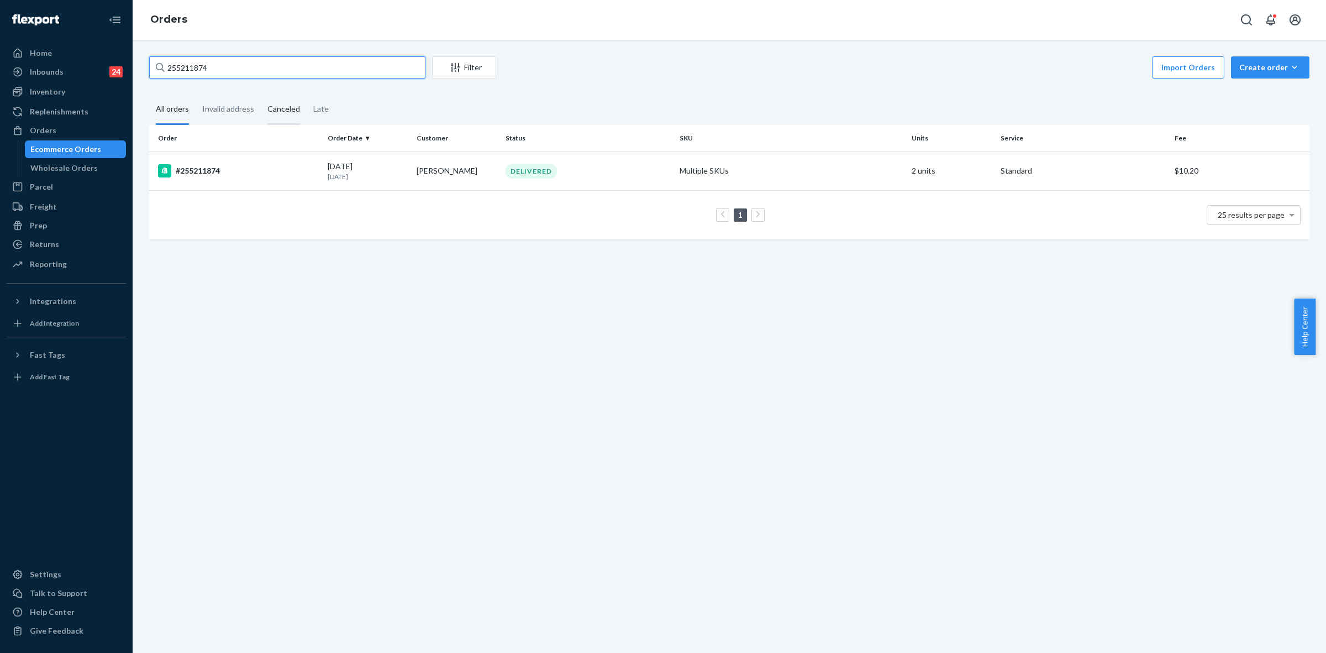
paste input "88932"
type input "255288932"
click at [470, 161] on td "Ivelisse Logue" at bounding box center [456, 170] width 89 height 39
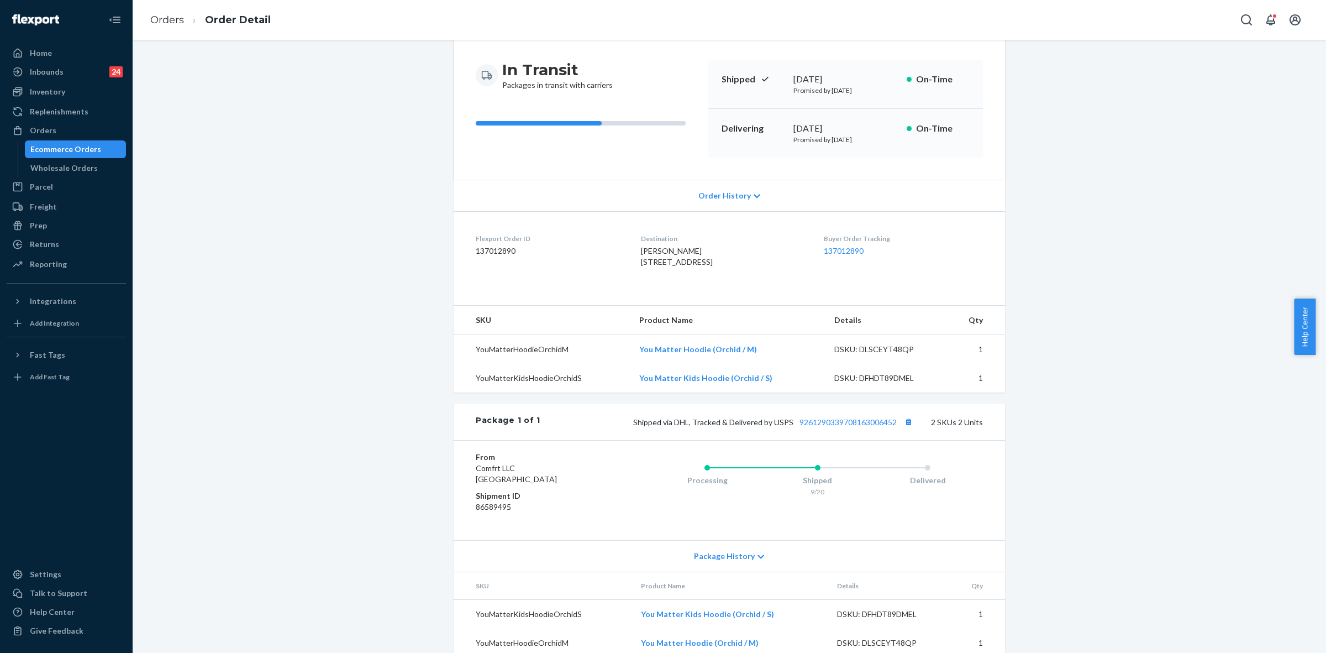
scroll to position [150, 0]
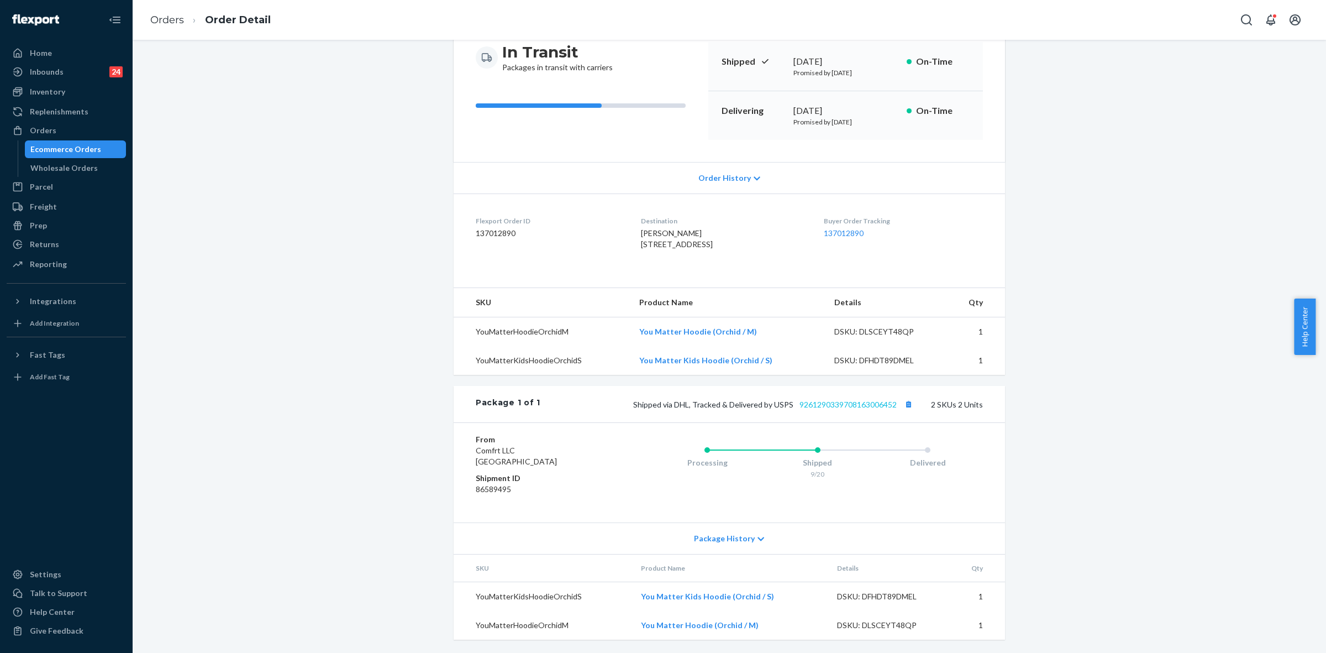
click at [823, 407] on div "Shipped via DHL, Tracked & Delivered by USPS 9261290339708163006452 2 SKUs 2 Un…" at bounding box center [761, 404] width 443 height 14
click at [807, 401] on link "9261290339708163006452" at bounding box center [848, 404] width 97 height 9
drag, startPoint x: 672, startPoint y: 401, endPoint x: 906, endPoint y: 401, distance: 234.3
click at [906, 401] on span "Shipped via DHL, Tracked & Delivered by USPS 9261290339708163006452" at bounding box center [774, 404] width 282 height 9
copy span "DHL, Tracked & Delivered by USPS 9261290339708163006452"
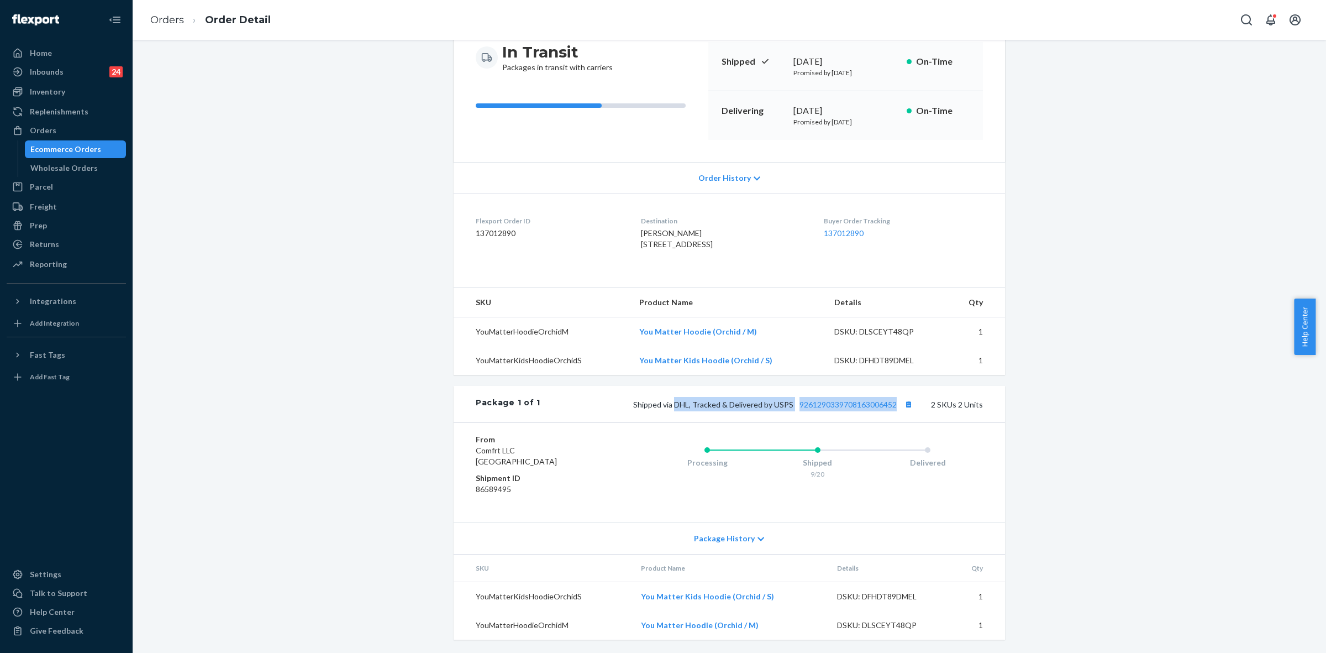
drag, startPoint x: 621, startPoint y: 211, endPoint x: 655, endPoint y: 219, distance: 35.8
click at [655, 219] on dl "Flexport Order ID 137012890 Destination Ivelisse Logue 468 Danbury Rd #468 4 Ne…" at bounding box center [730, 234] width 552 height 83
click at [56, 132] on div "Orders" at bounding box center [66, 130] width 117 height 15
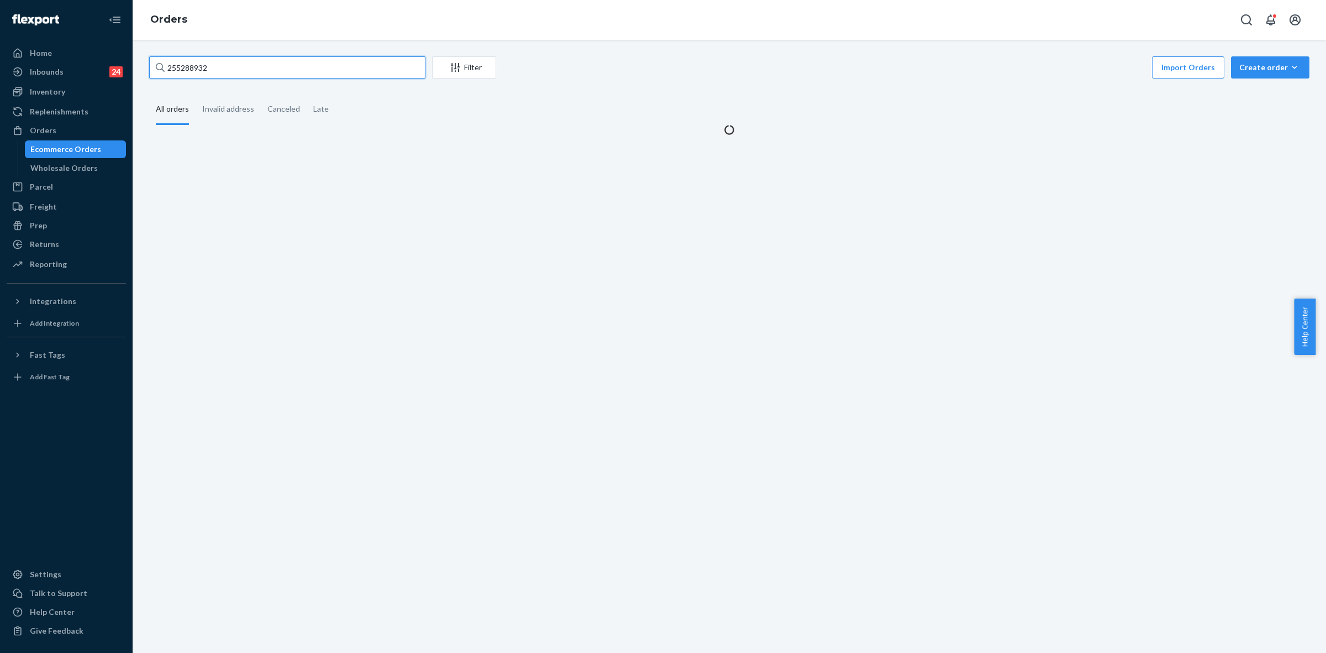
click at [191, 67] on input "255288932" at bounding box center [287, 67] width 276 height 22
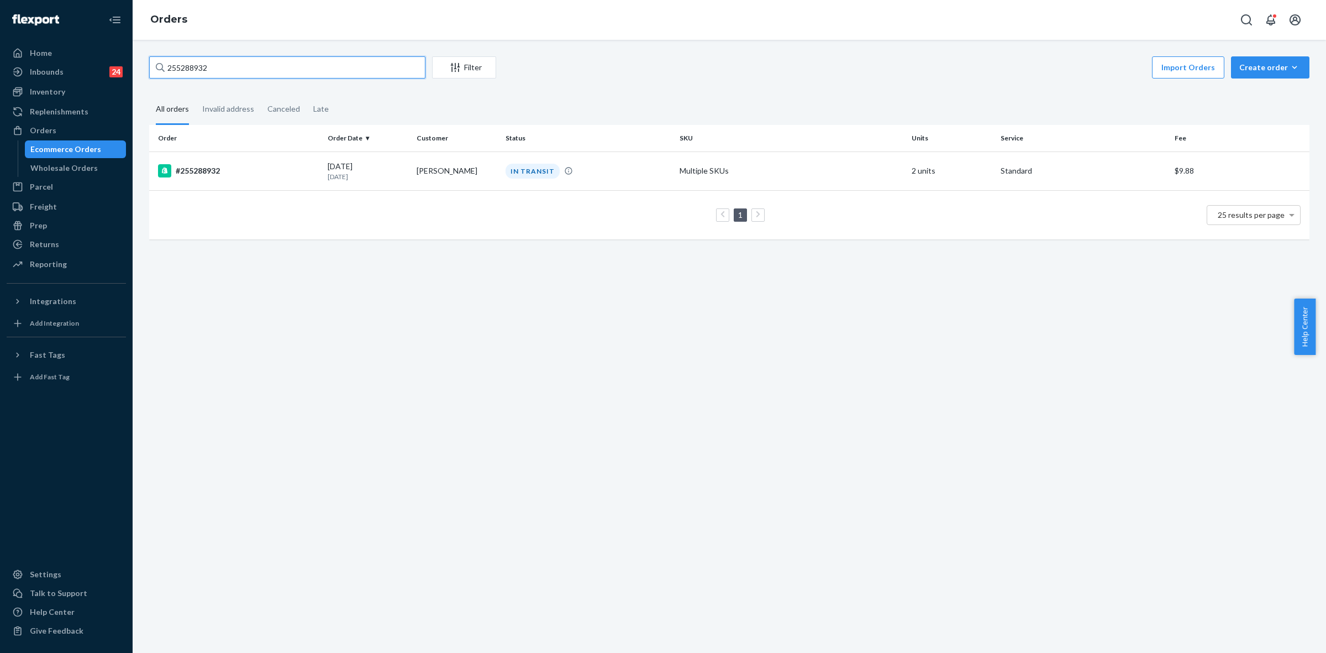
paste input "44539"
type input "255244539"
click at [473, 161] on td "Cassandra Kornfeld" at bounding box center [456, 170] width 89 height 39
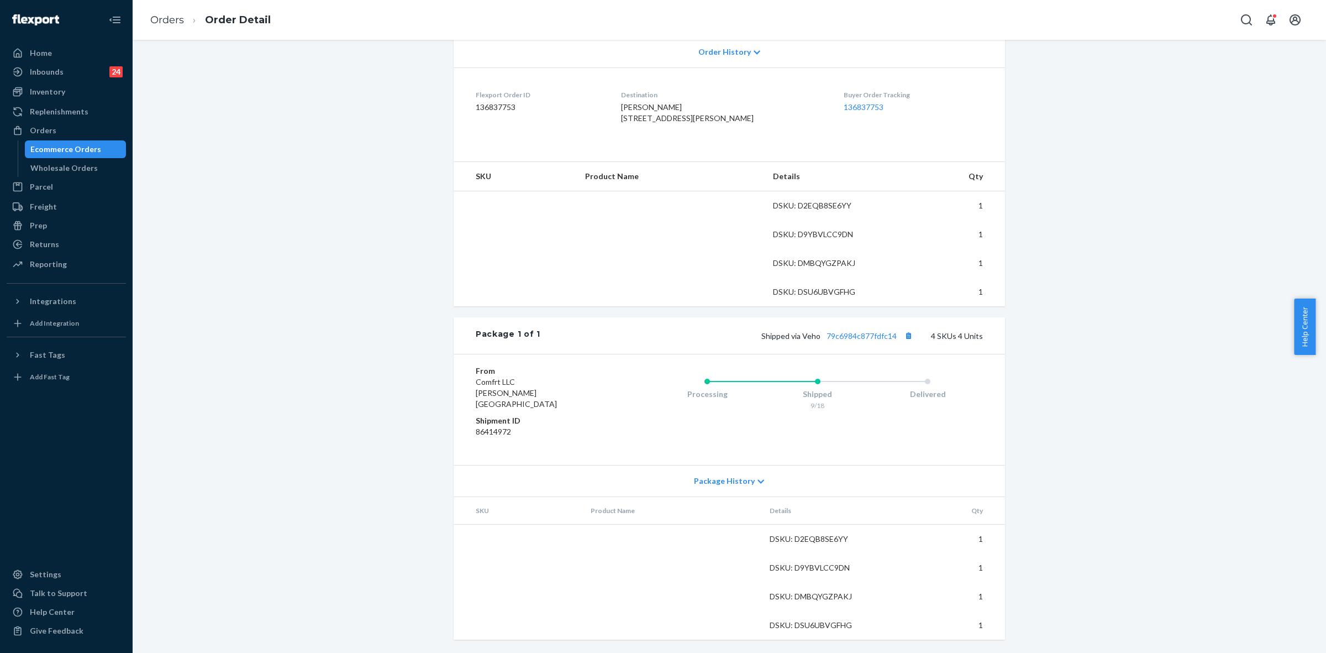
scroll to position [253, 0]
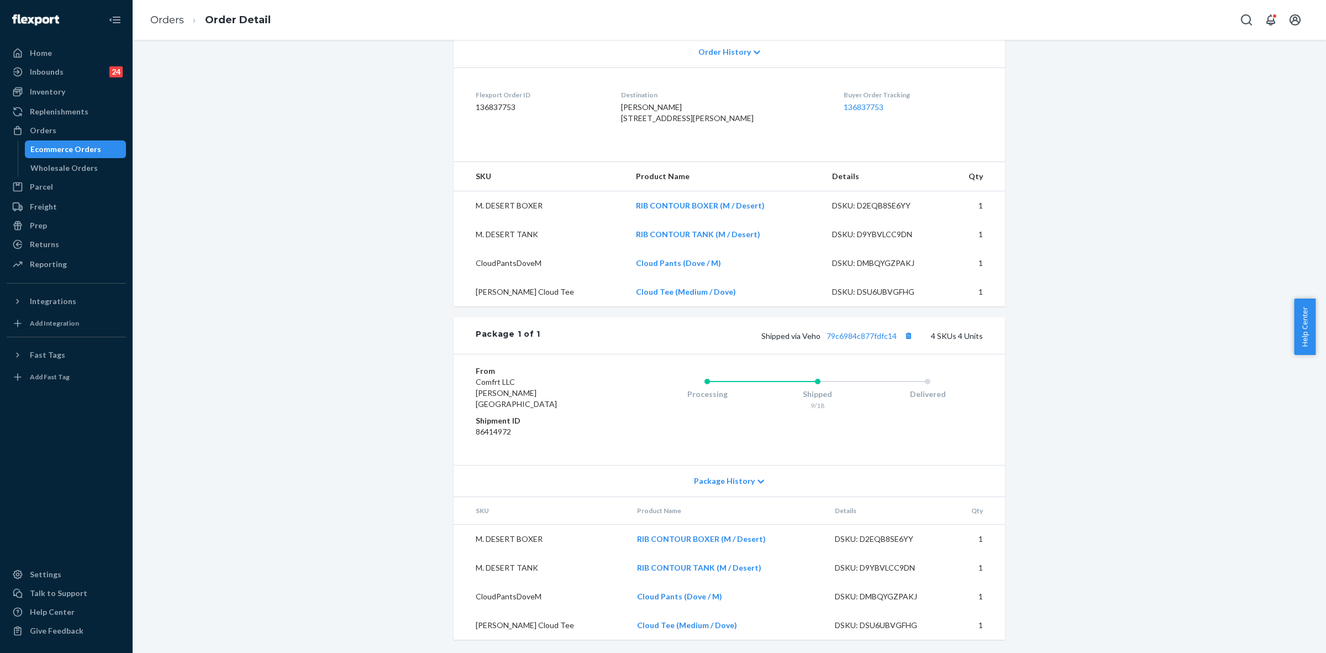
click at [758, 479] on icon at bounding box center [761, 481] width 7 height 8
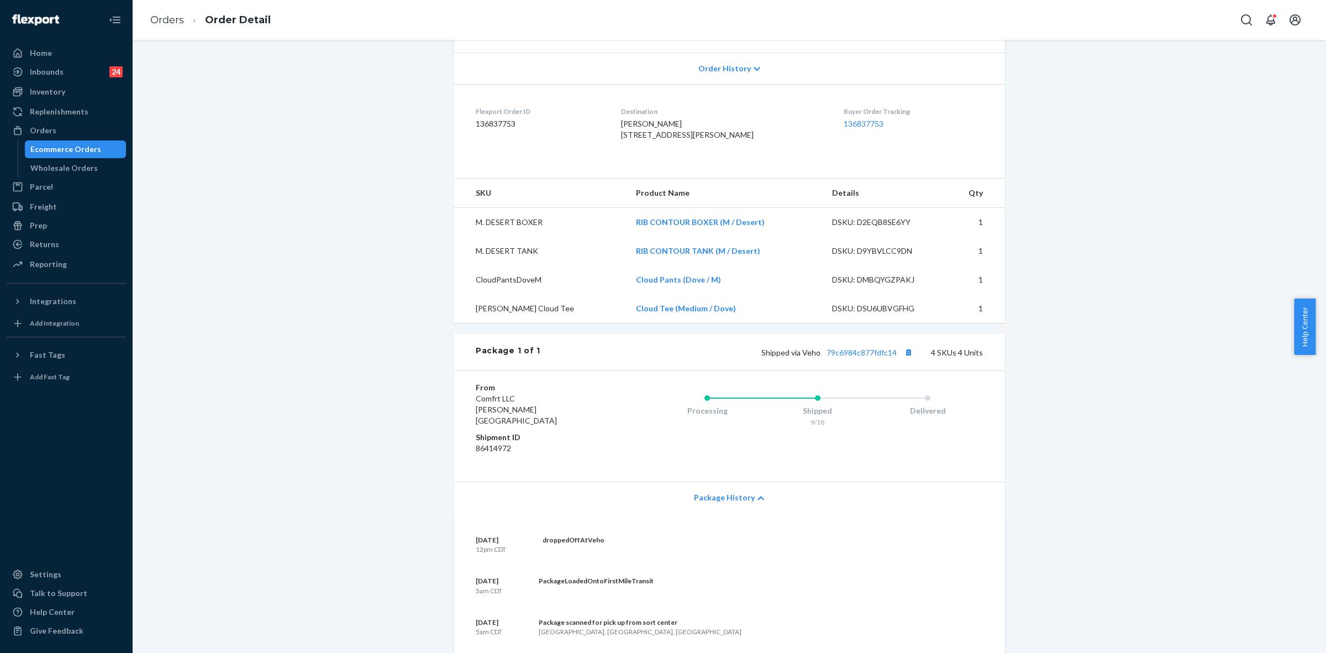
scroll to position [88, 0]
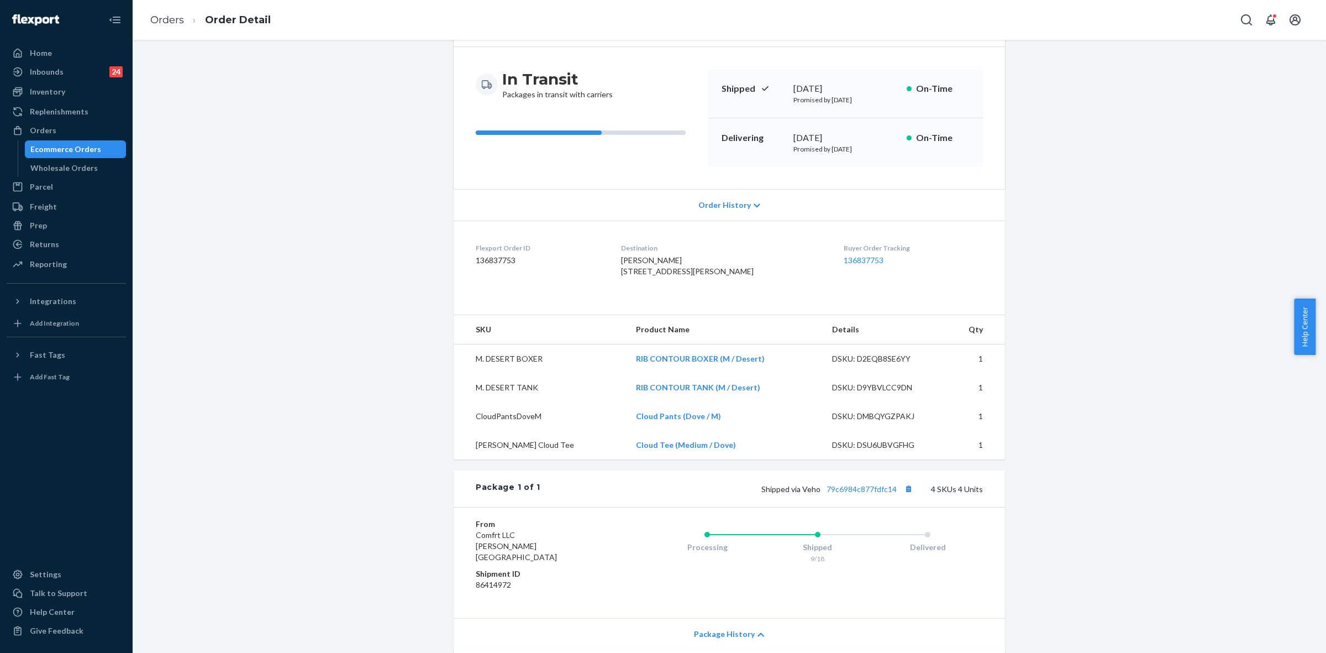
drag, startPoint x: 47, startPoint y: 125, endPoint x: 107, endPoint y: 151, distance: 65.1
click at [47, 125] on div "Orders" at bounding box center [43, 130] width 27 height 11
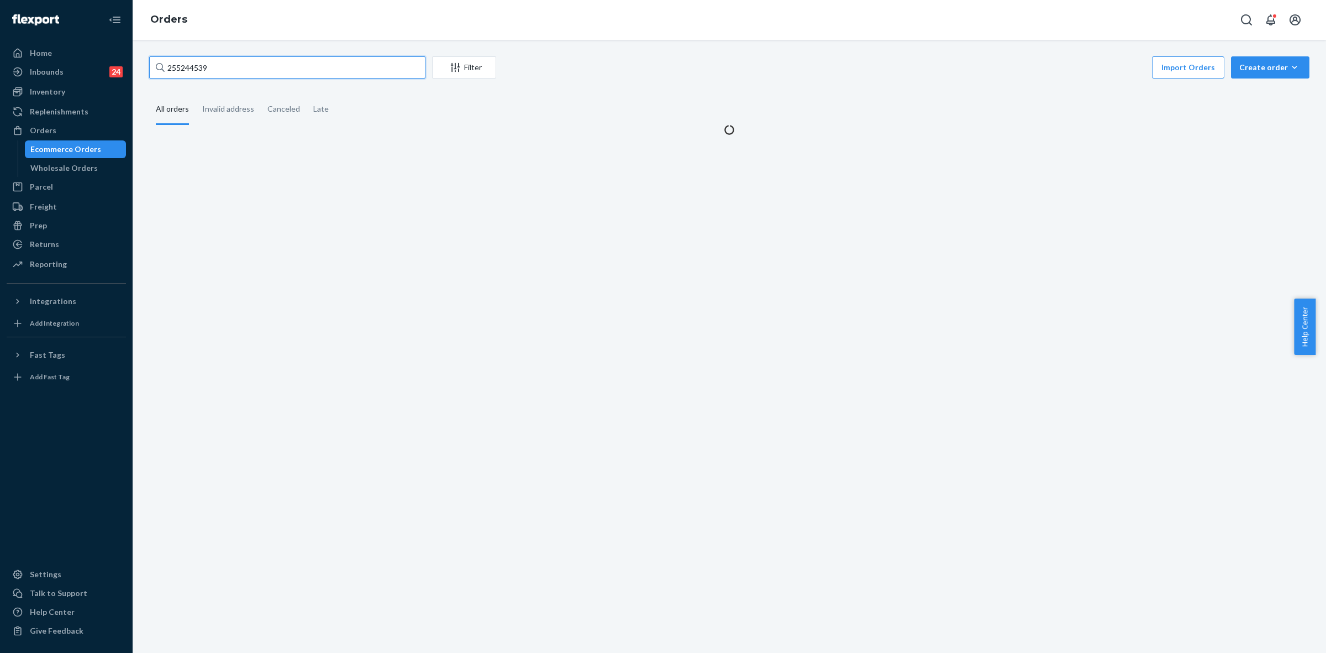
click at [192, 67] on input "255244539" at bounding box center [287, 67] width 276 height 22
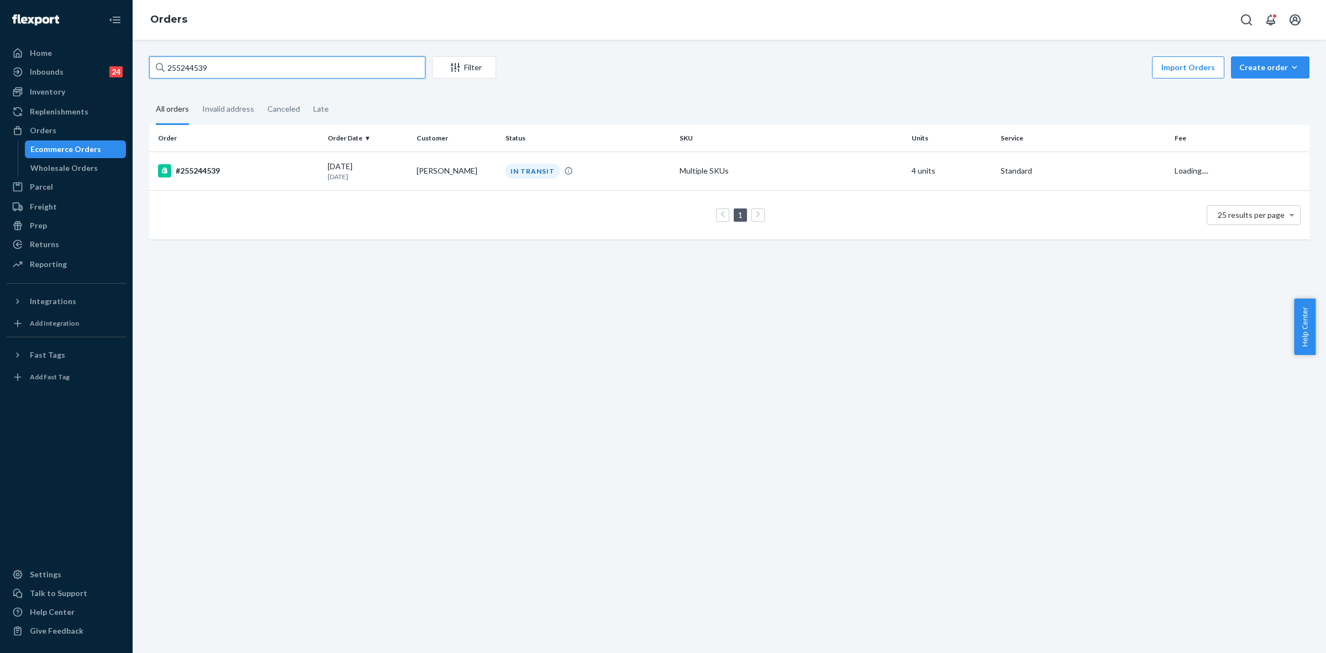
click at [199, 62] on input "255244539" at bounding box center [287, 67] width 276 height 22
paste input "02866"
type input "255028669"
click at [442, 159] on td "Amanda Holbrook" at bounding box center [456, 170] width 89 height 39
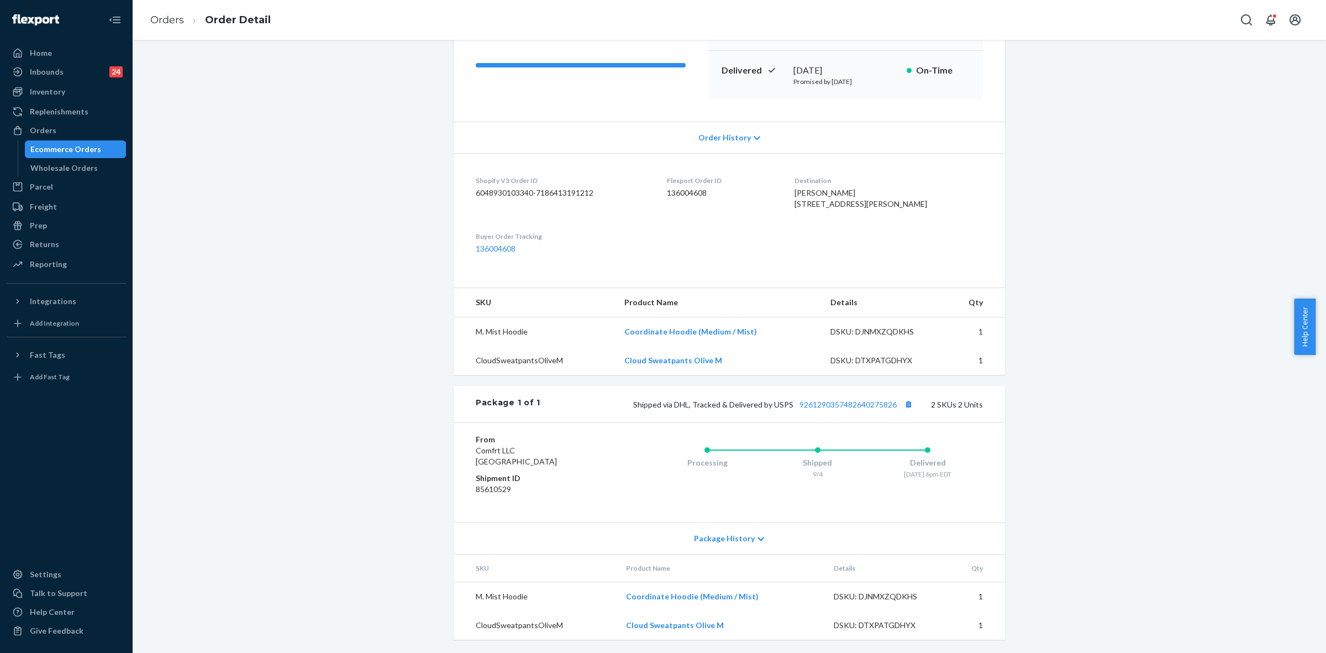
scroll to position [178, 0]
click at [759, 545] on div "Package History" at bounding box center [730, 537] width 552 height 31
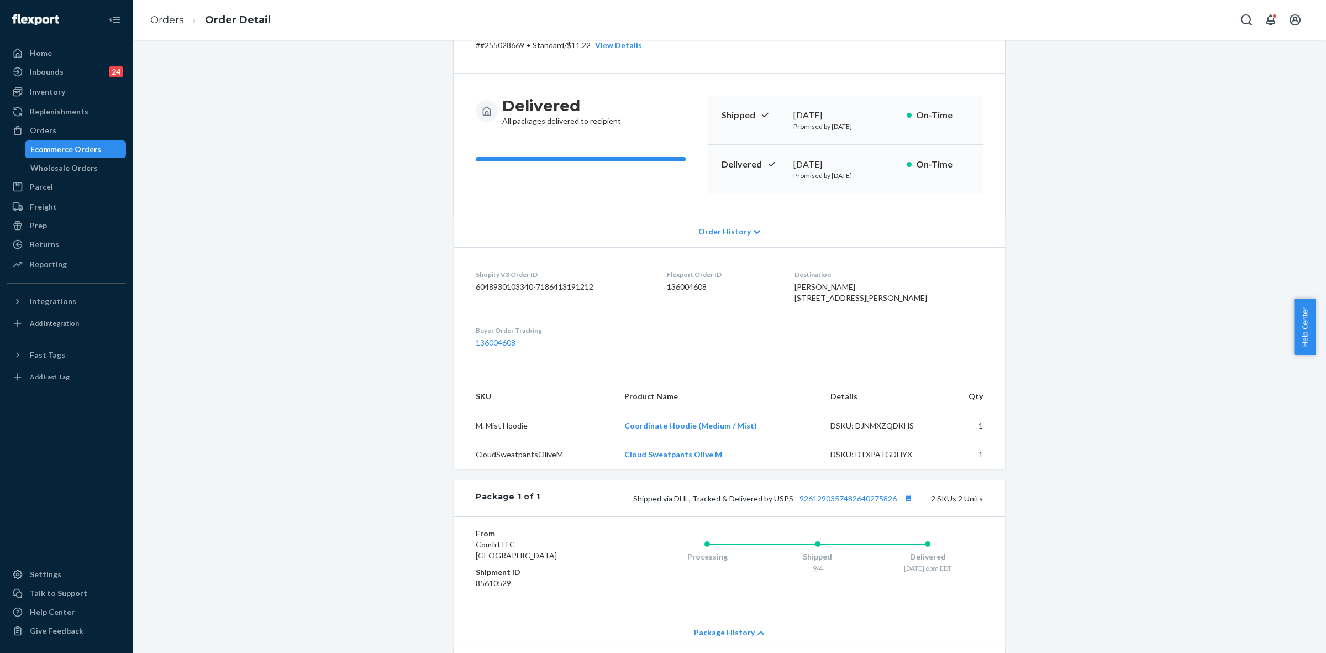
scroll to position [0, 0]
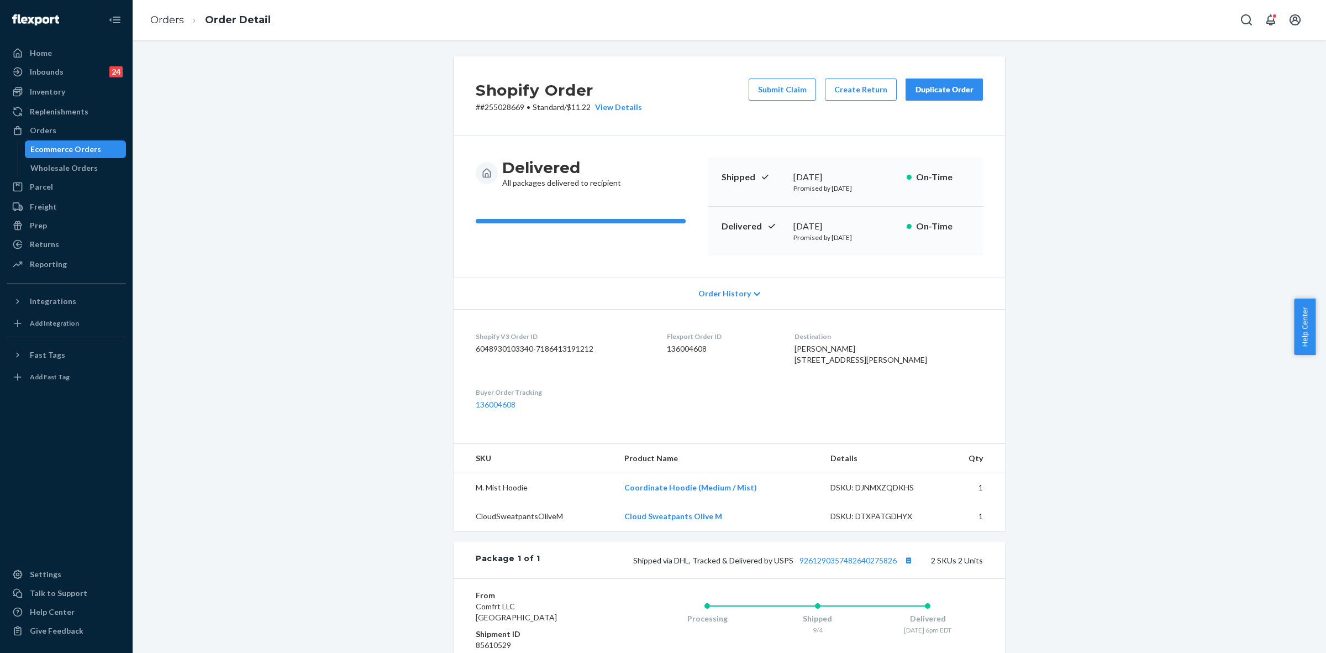
click at [916, 91] on div "Duplicate Order" at bounding box center [944, 89] width 59 height 11
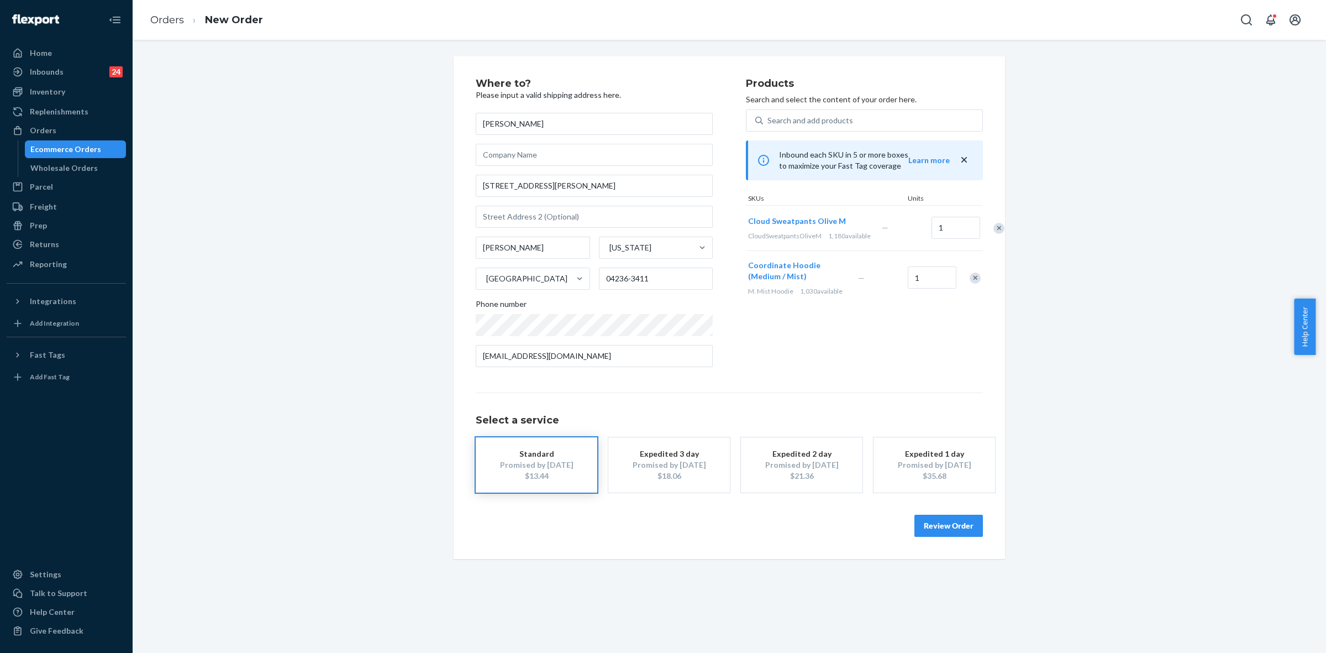
click at [970, 283] on div "Remove Item" at bounding box center [975, 277] width 11 height 11
click at [936, 519] on button "Review Order" at bounding box center [949, 525] width 69 height 22
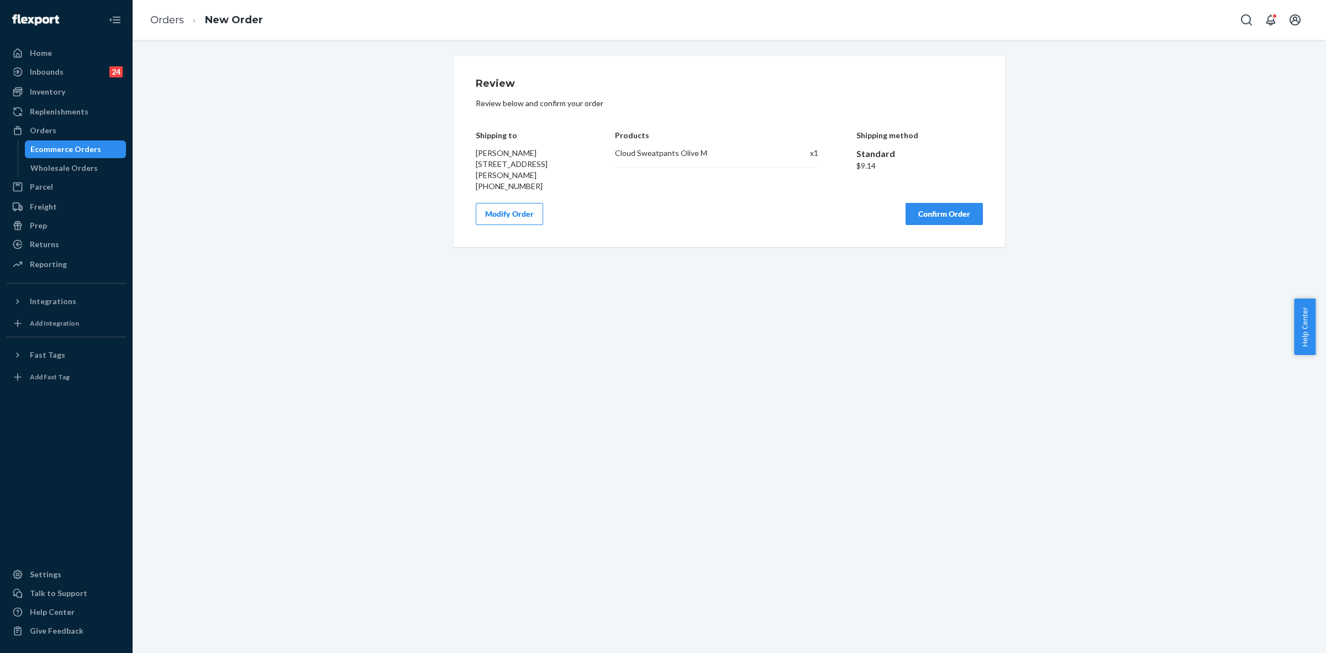
click at [930, 222] on button "Confirm Order" at bounding box center [944, 214] width 77 height 22
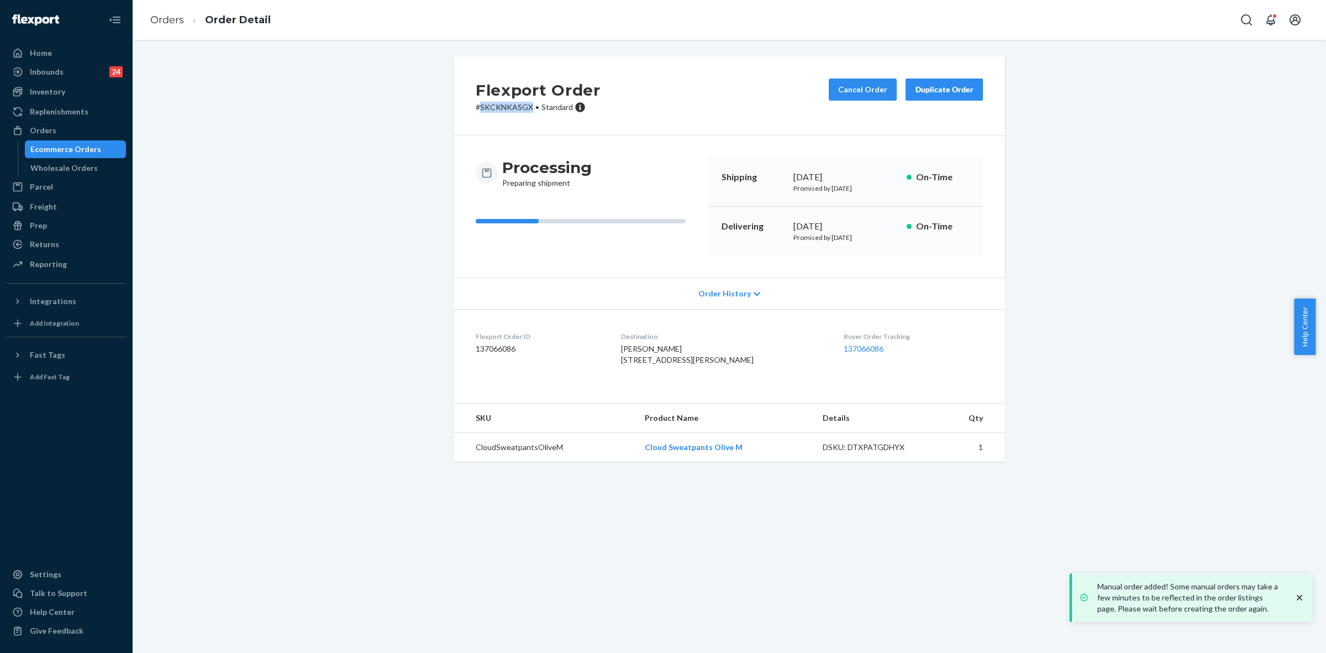
drag, startPoint x: 475, startPoint y: 107, endPoint x: 523, endPoint y: 106, distance: 48.1
click at [523, 106] on p "# SKCKNKASGX • Standard" at bounding box center [538, 107] width 125 height 11
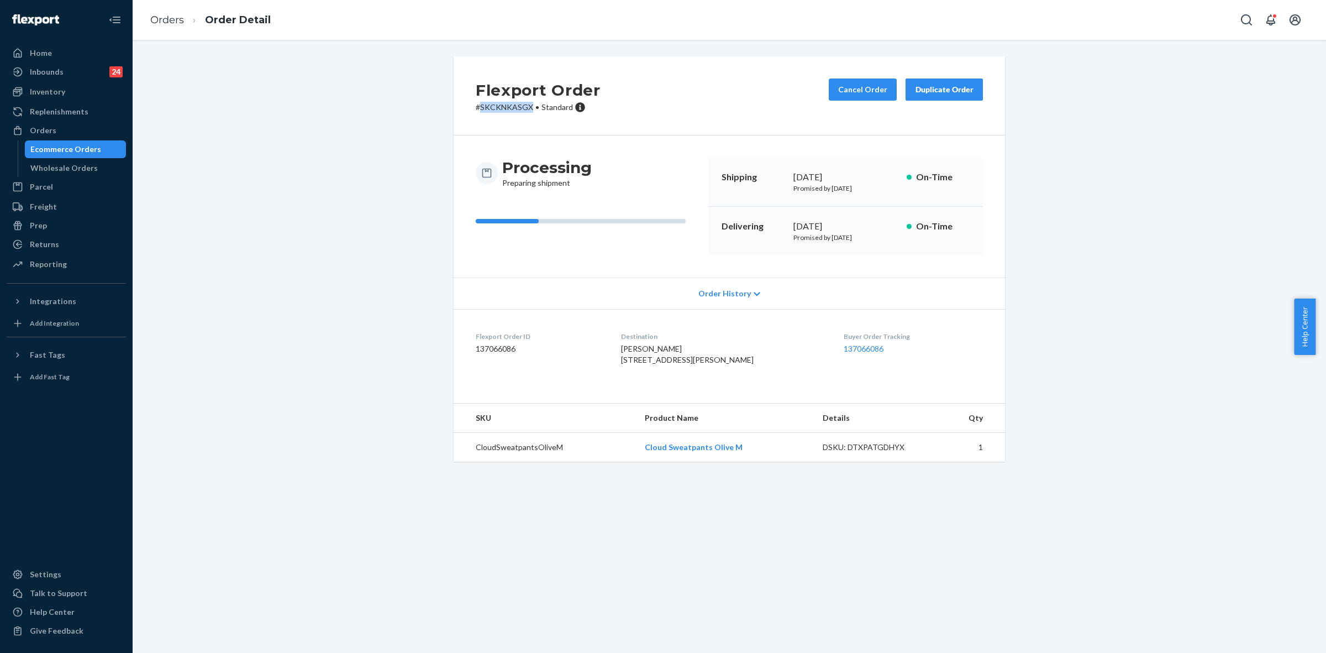
copy p "SKCKNKASGX"
click at [68, 136] on div "Orders" at bounding box center [66, 130] width 117 height 15
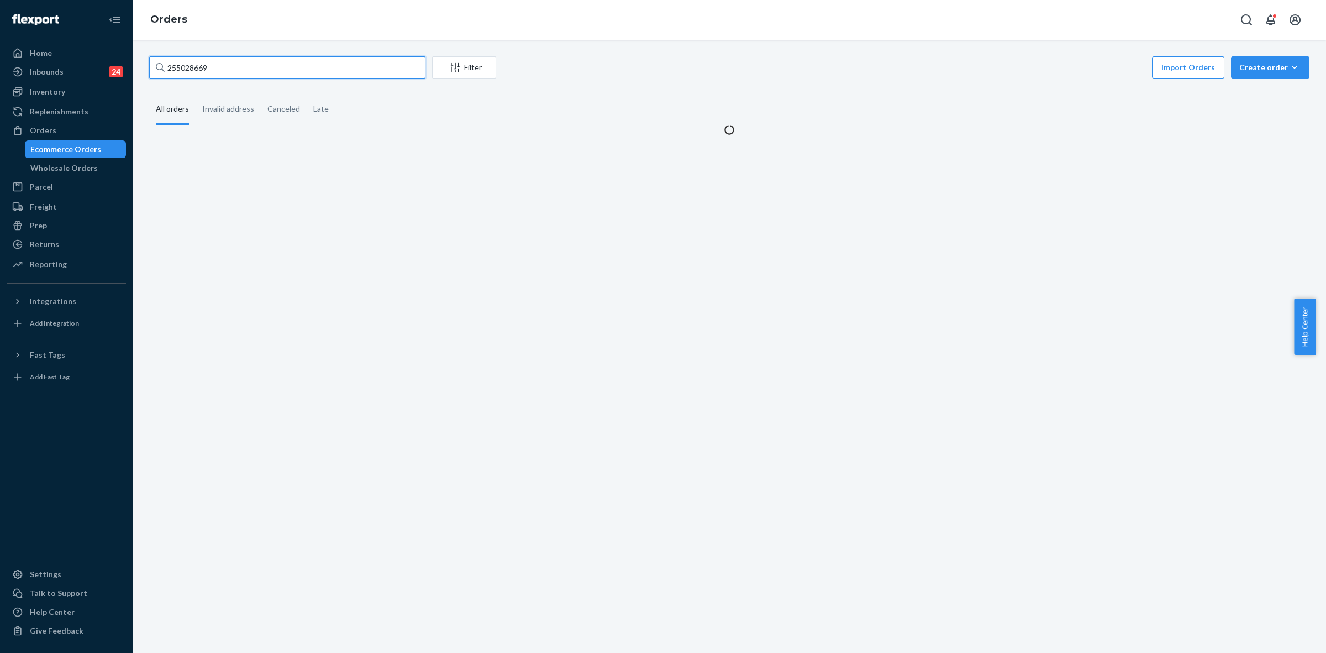
click at [188, 62] on input "255028669" at bounding box center [287, 67] width 276 height 22
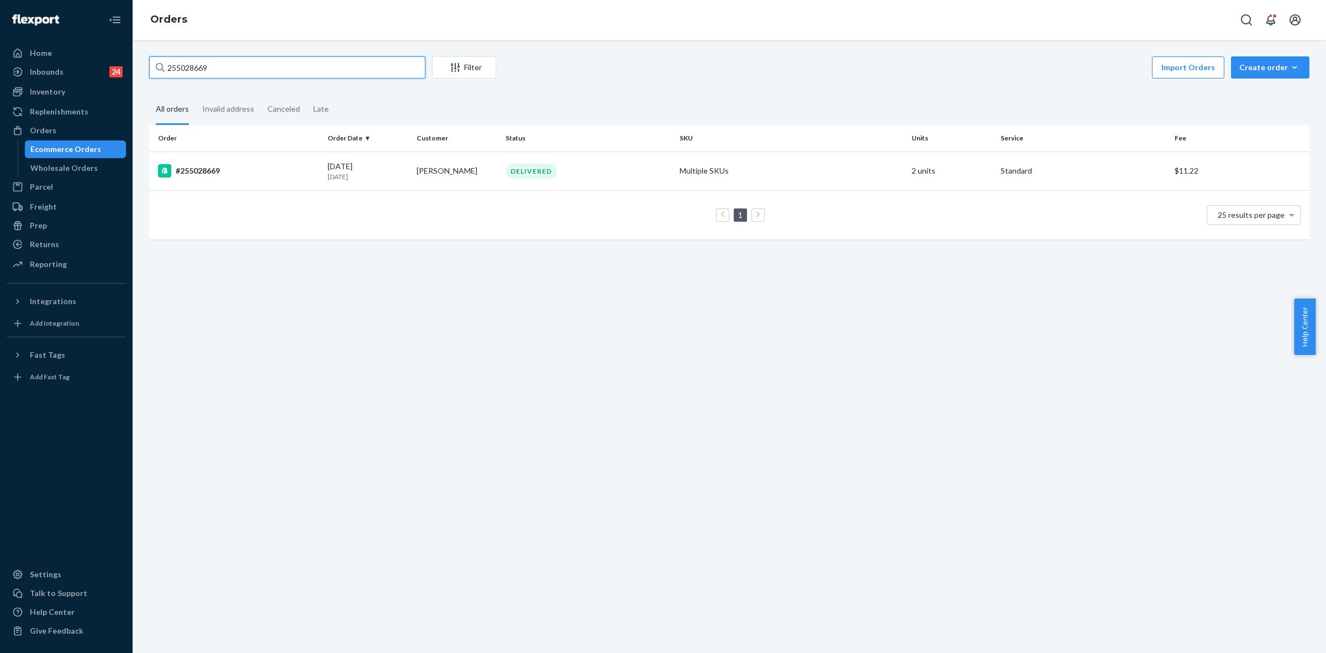
drag, startPoint x: 204, startPoint y: 79, endPoint x: 188, endPoint y: 67, distance: 19.8
click at [188, 67] on input "255028669" at bounding box center [287, 67] width 276 height 22
paste input "233341"
type input "255233341"
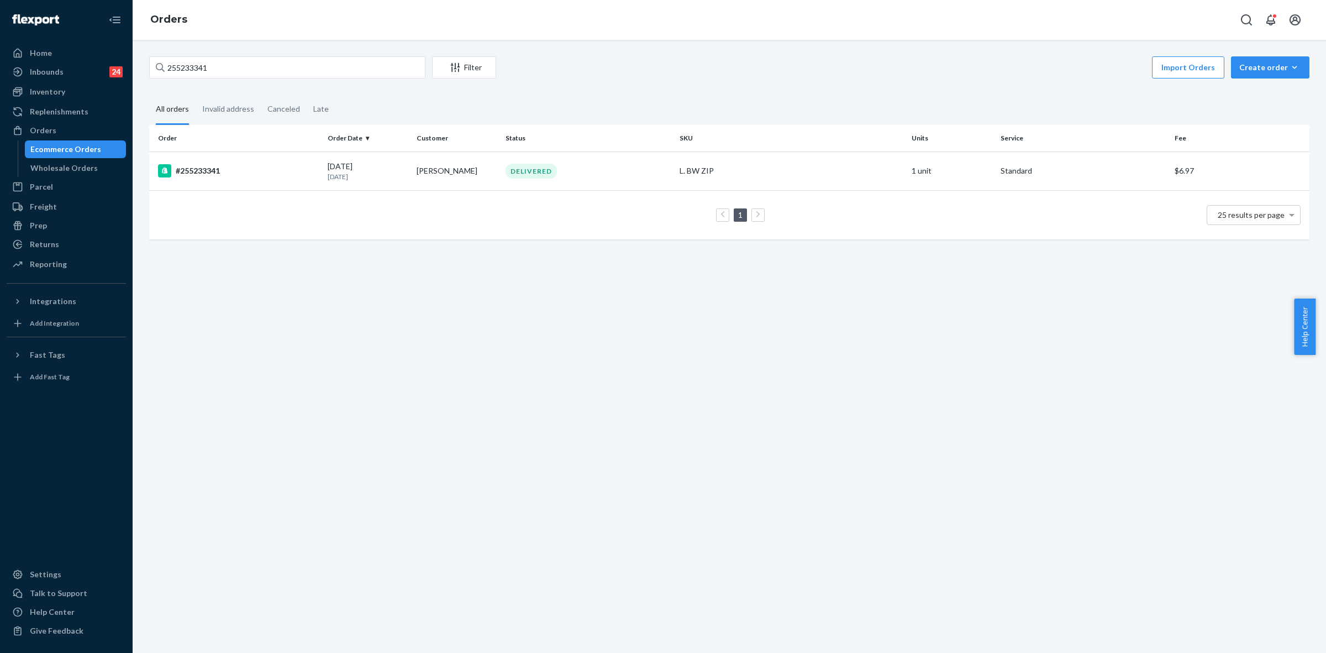
click at [474, 173] on td "Cody Waldron" at bounding box center [456, 170] width 89 height 39
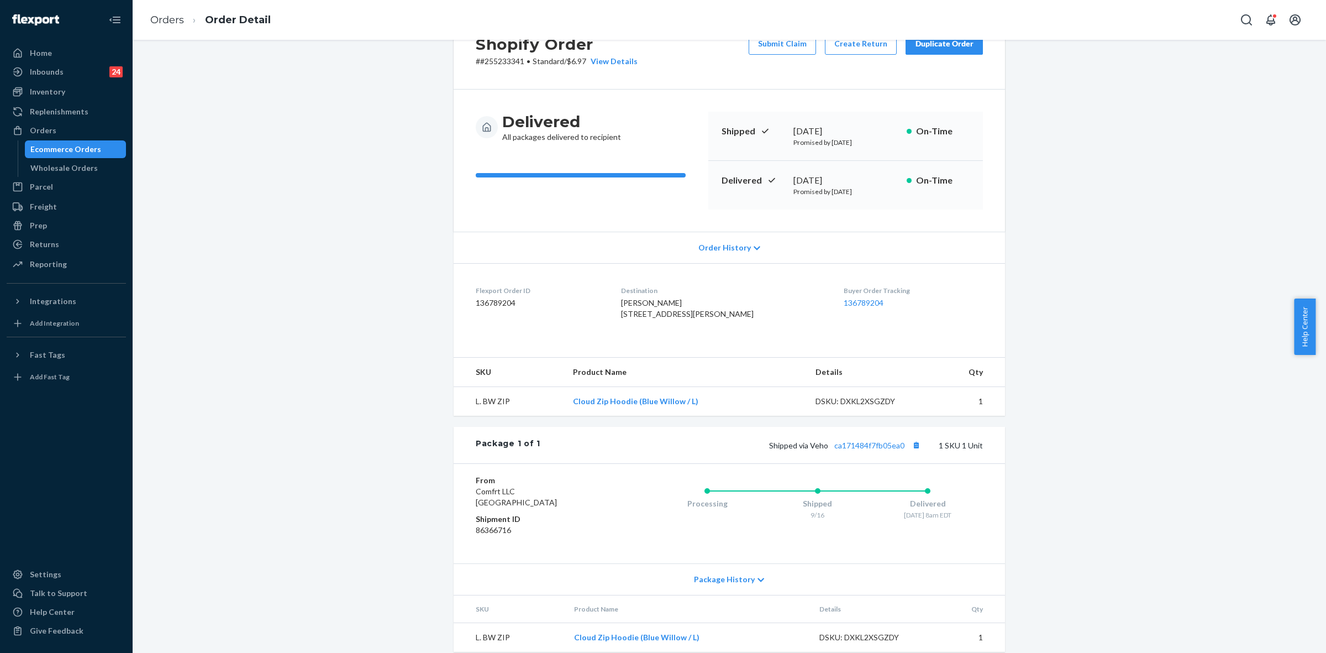
scroll to position [81, 0]
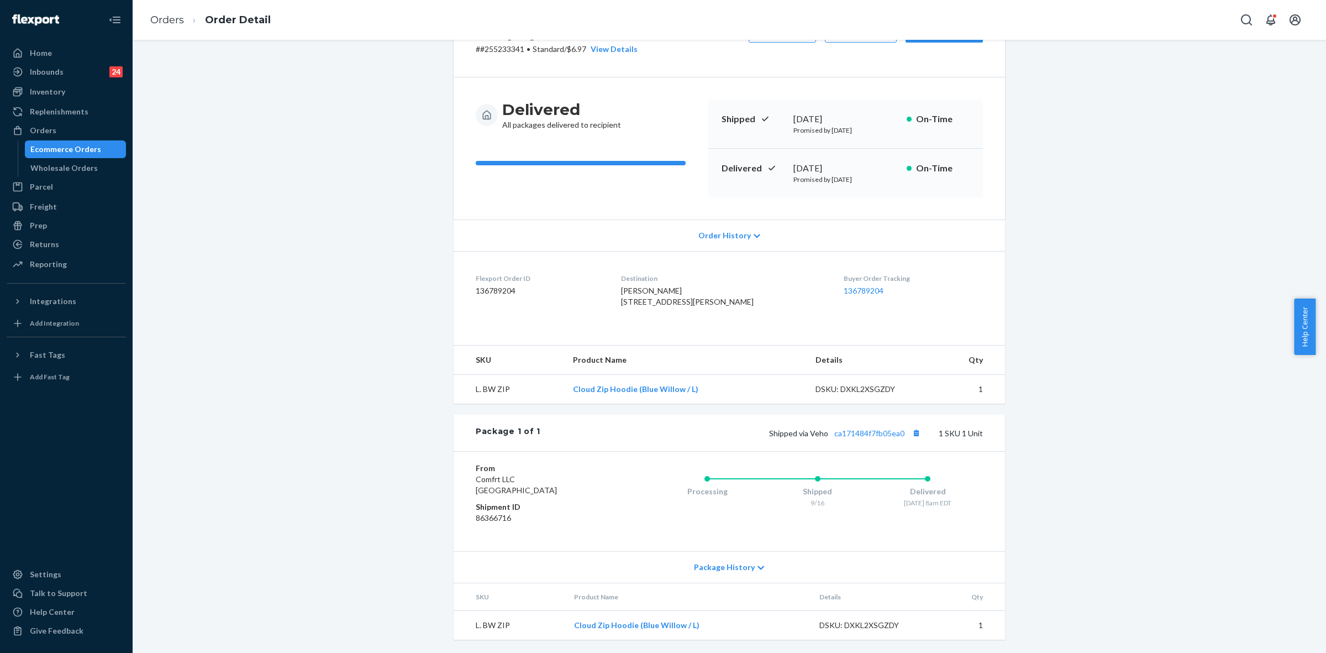
click at [758, 568] on div "Package History" at bounding box center [730, 566] width 552 height 31
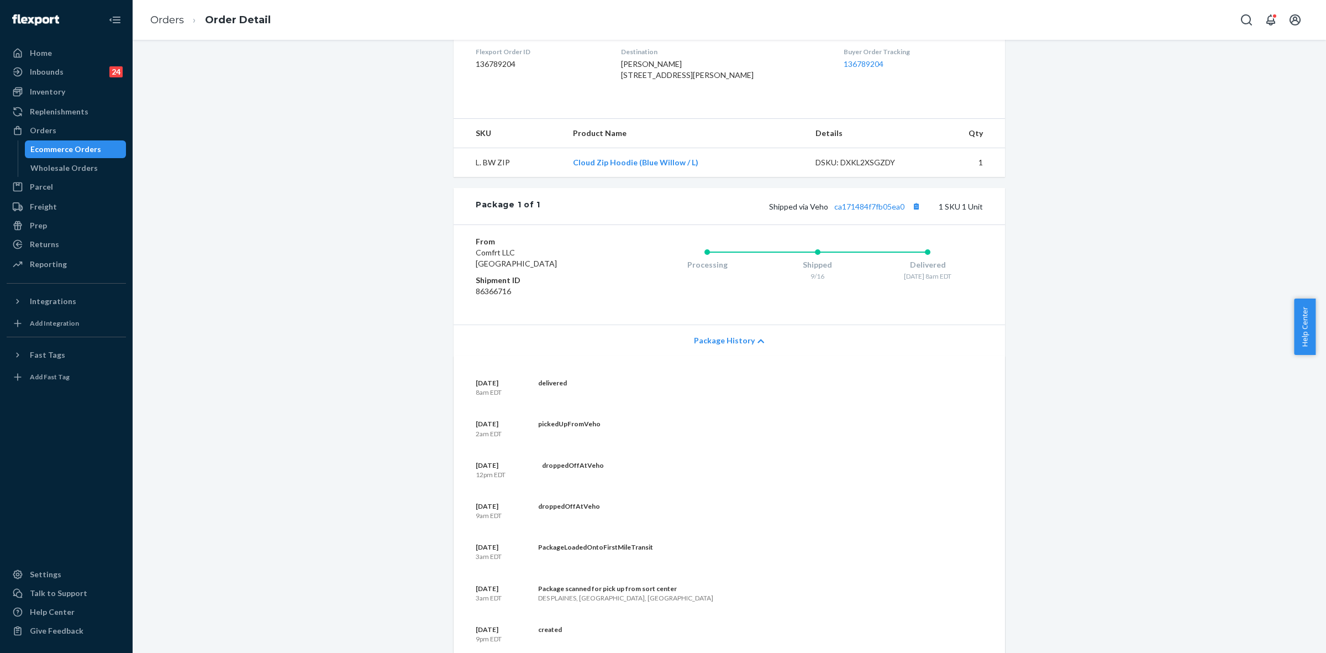
scroll to position [288, 0]
click at [869, 207] on link "ca171484f7fb05ea0" at bounding box center [869, 202] width 70 height 9
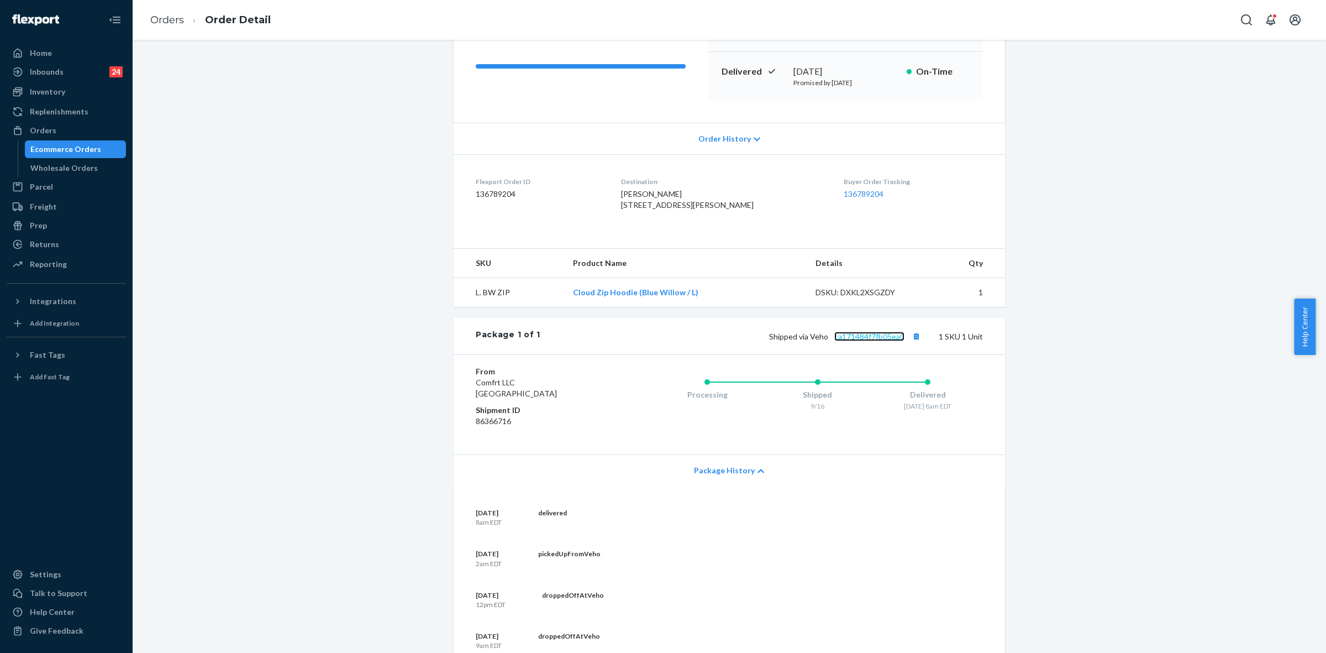
scroll to position [0, 0]
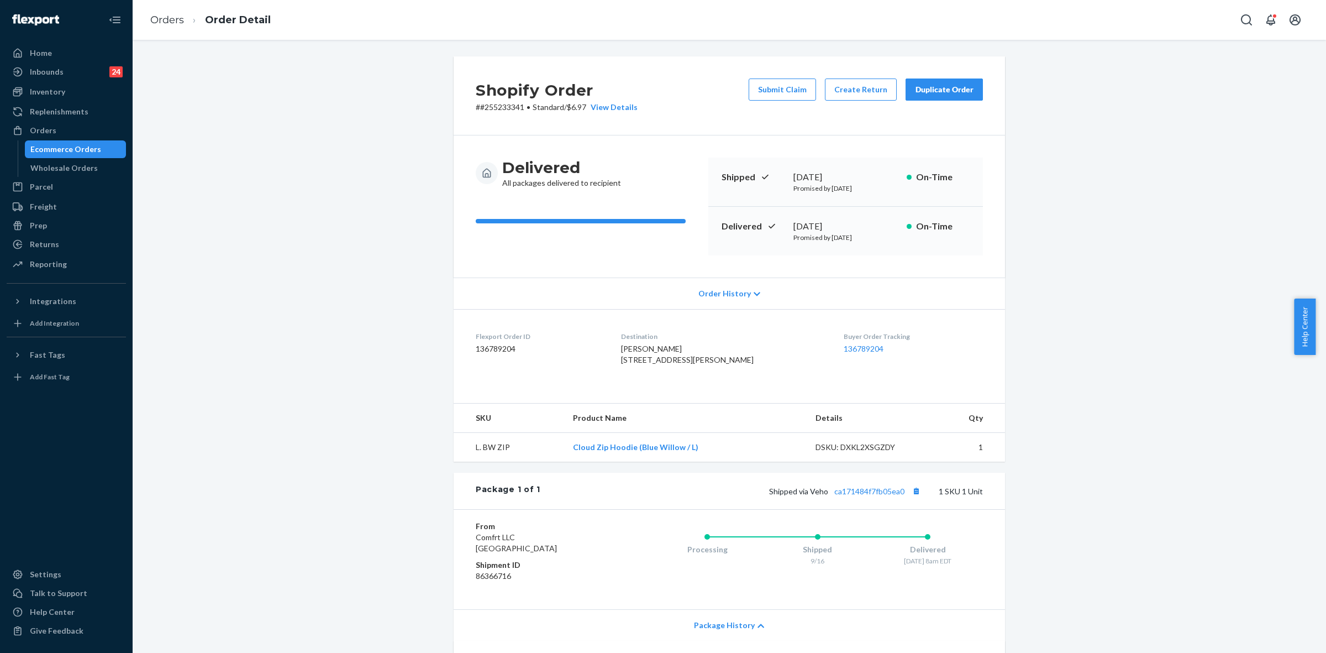
click at [496, 108] on p "# #255233341 • Standard / $6.97 View Details" at bounding box center [557, 107] width 162 height 11
drag, startPoint x: 500, startPoint y: 108, endPoint x: 514, endPoint y: 114, distance: 15.8
click at [501, 108] on p "# #255233341 • Standard / $6.97 View Details" at bounding box center [557, 107] width 162 height 11
click at [511, 108] on p "# #255233341 • Standard / $6.97 View Details" at bounding box center [557, 107] width 162 height 11
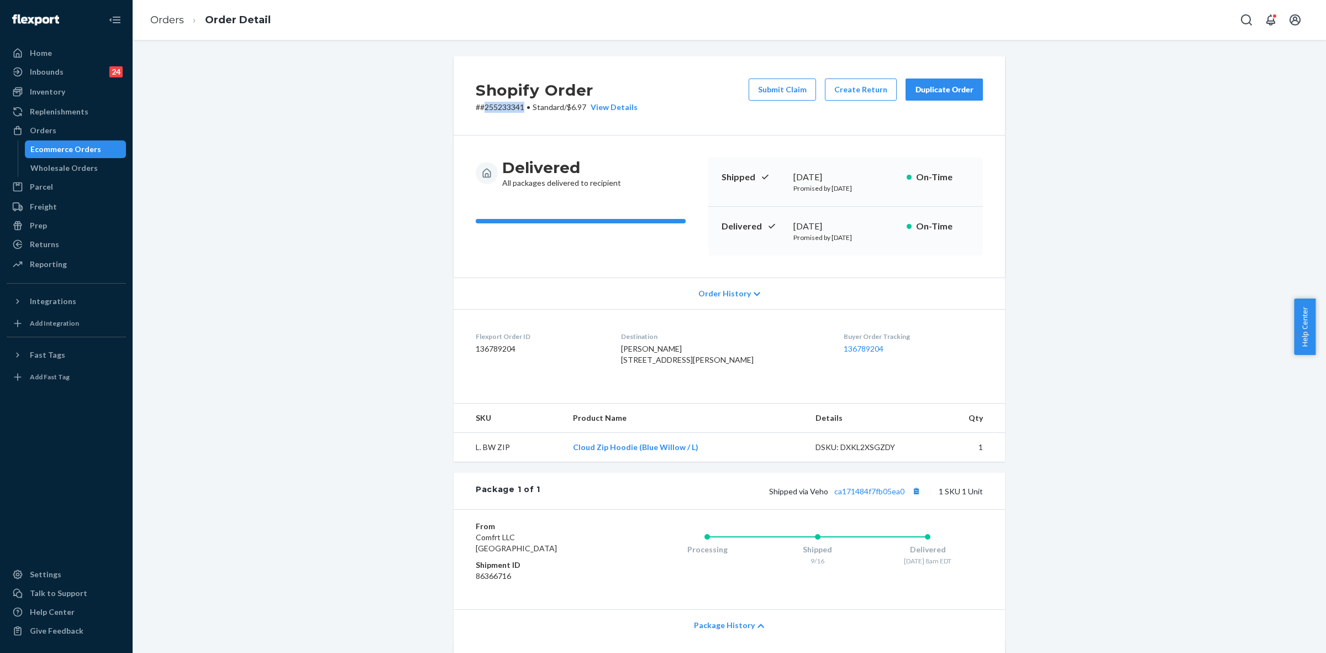
copy p "255233341"
drag, startPoint x: 807, startPoint y: 513, endPoint x: 905, endPoint y: 510, distance: 98.4
click at [905, 496] on span "Shipped via Veho ca171484f7fb05ea0" at bounding box center [846, 490] width 154 height 9
copy span "Veho ca171484f7fb05ea0"
click at [68, 125] on div "Orders" at bounding box center [66, 130] width 117 height 15
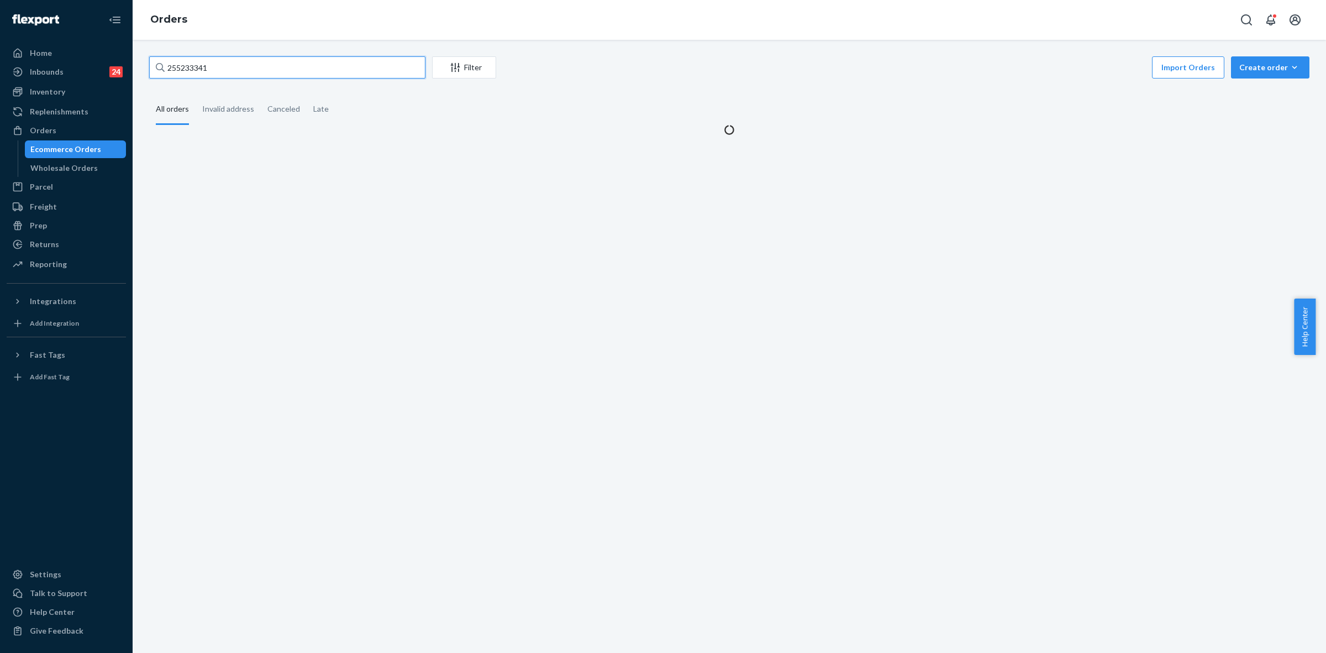
click at [174, 71] on input "255233341" at bounding box center [287, 67] width 276 height 22
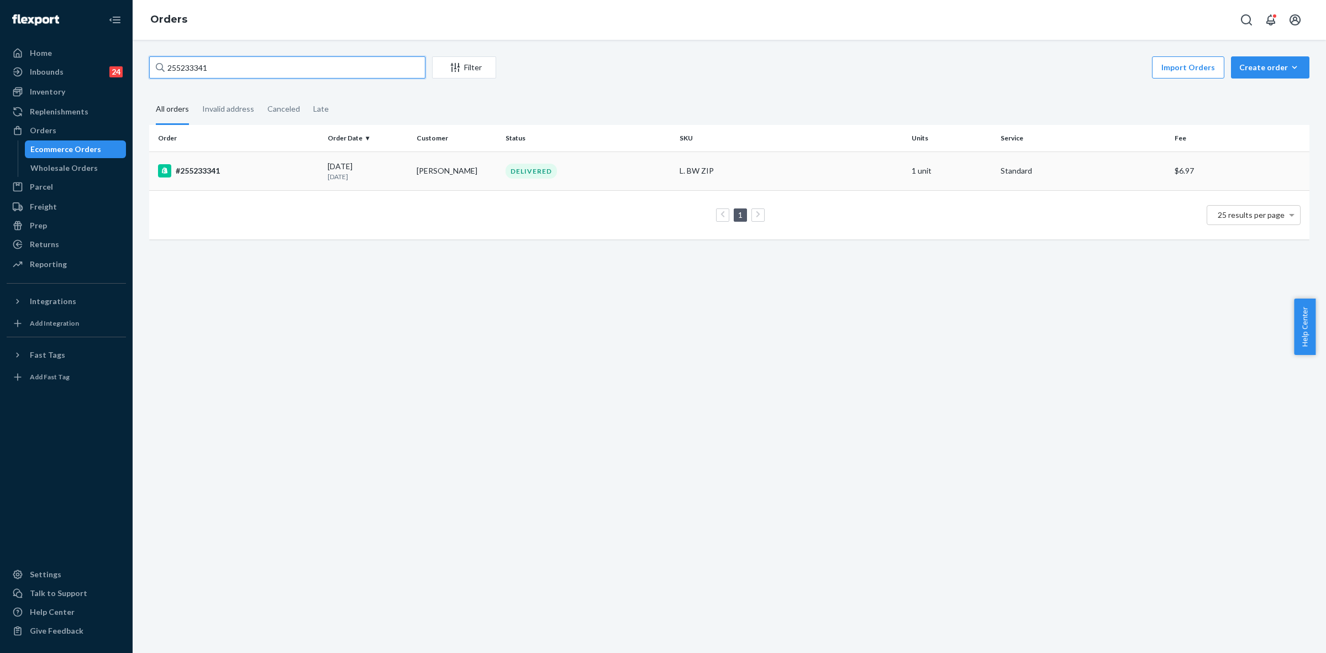
paste input "#255219953"
type input "#255219953"
click at [445, 185] on td "Kelly Ryan" at bounding box center [456, 170] width 89 height 39
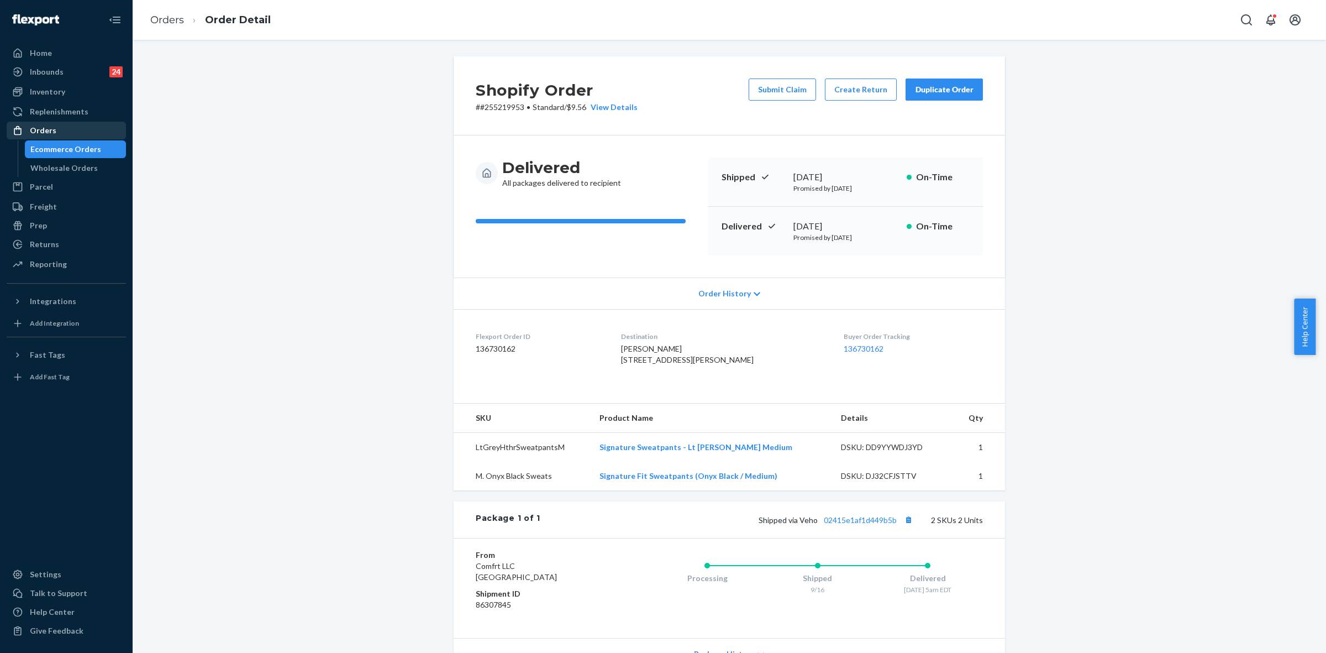
click at [52, 132] on div "Orders" at bounding box center [43, 130] width 27 height 11
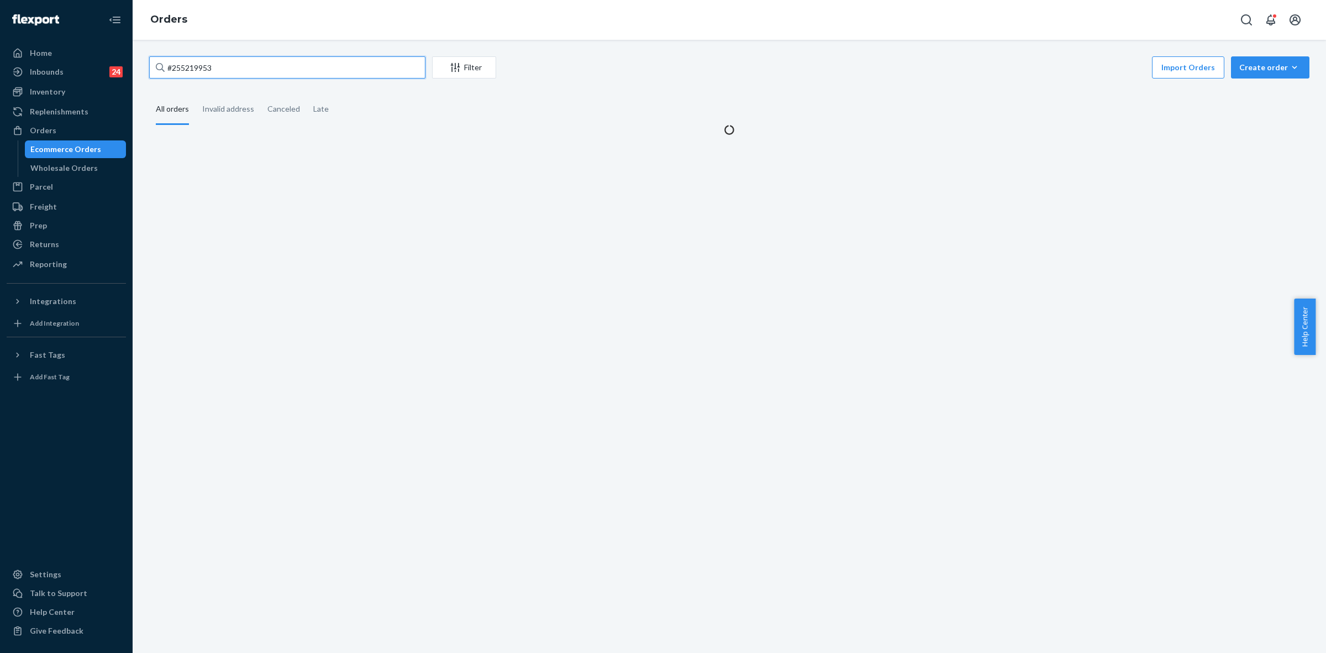
click at [180, 65] on input "#255219953" at bounding box center [287, 67] width 276 height 22
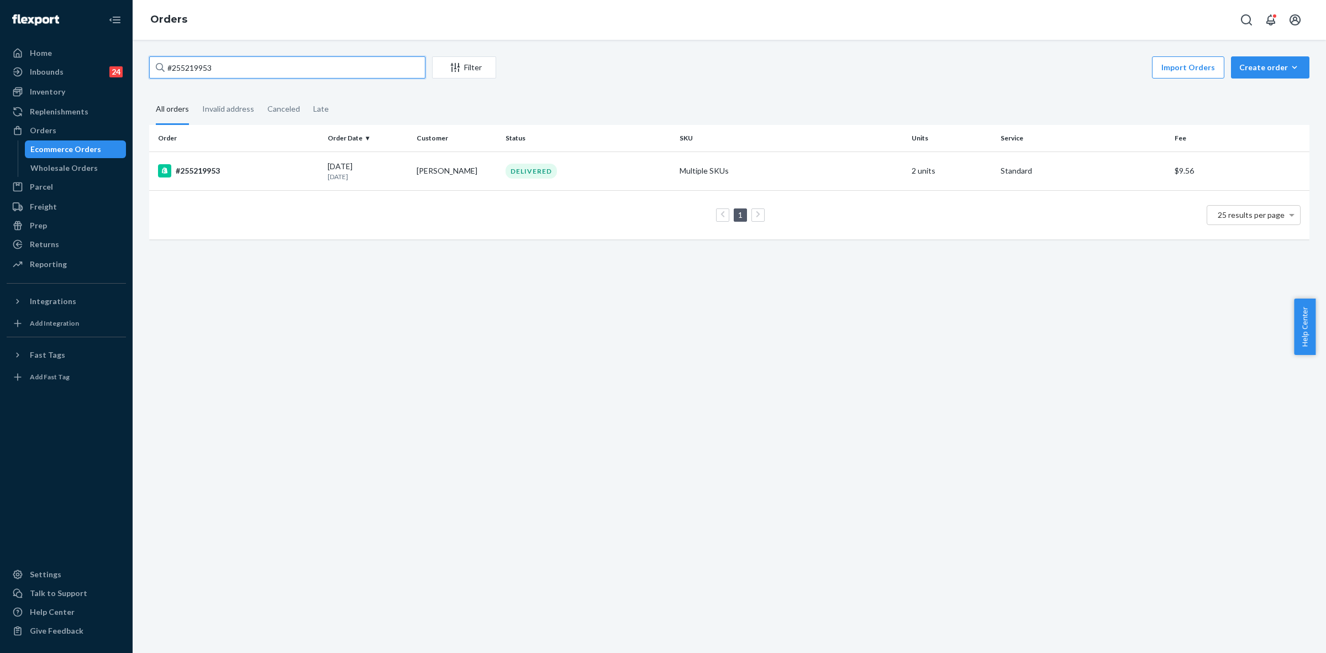
paste input "255230206"
type input "255230206"
click at [463, 166] on td "Jenny Martzahl" at bounding box center [456, 170] width 89 height 39
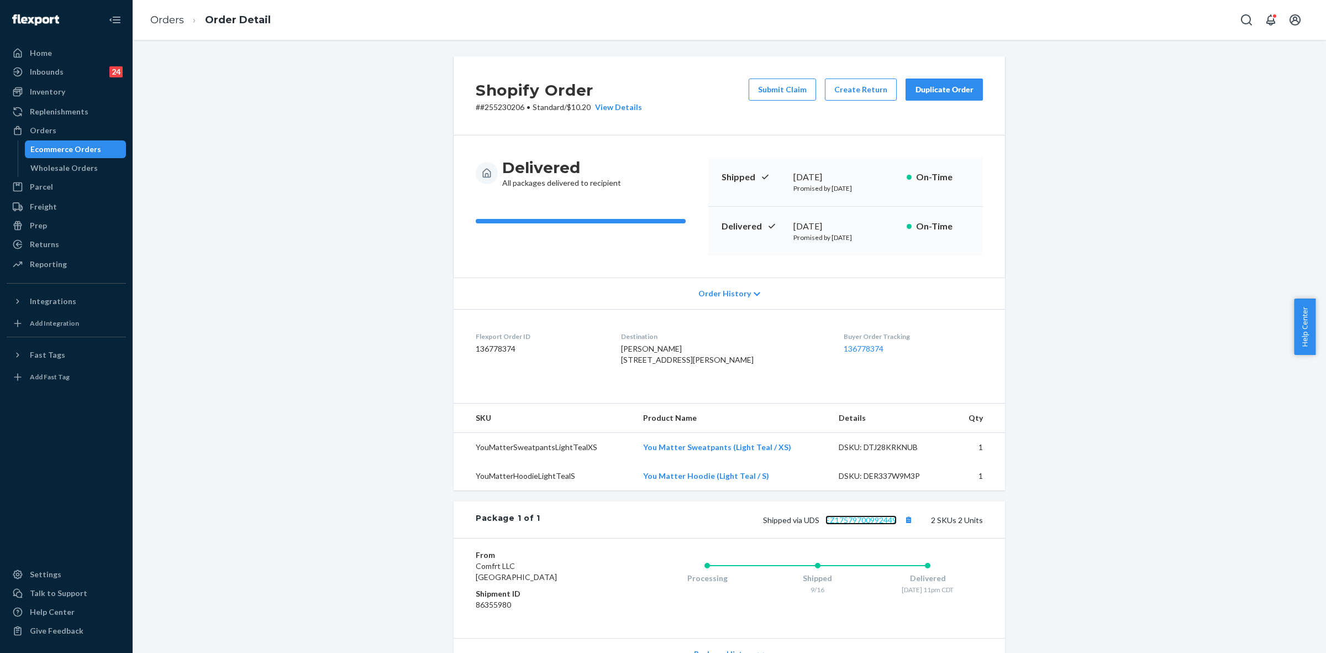
click at [843, 524] on link "EZ17579700992449" at bounding box center [861, 519] width 71 height 9
drag, startPoint x: 676, startPoint y: 370, endPoint x: 697, endPoint y: 370, distance: 21.6
click at [697, 364] on span "Jenny Martzahl 3274 E Fritz Ct Freedom, WI 54913-1700 US" at bounding box center [687, 354] width 133 height 20
copy span "54913"
click at [503, 100] on h2 "Shopify Order" at bounding box center [559, 89] width 166 height 23
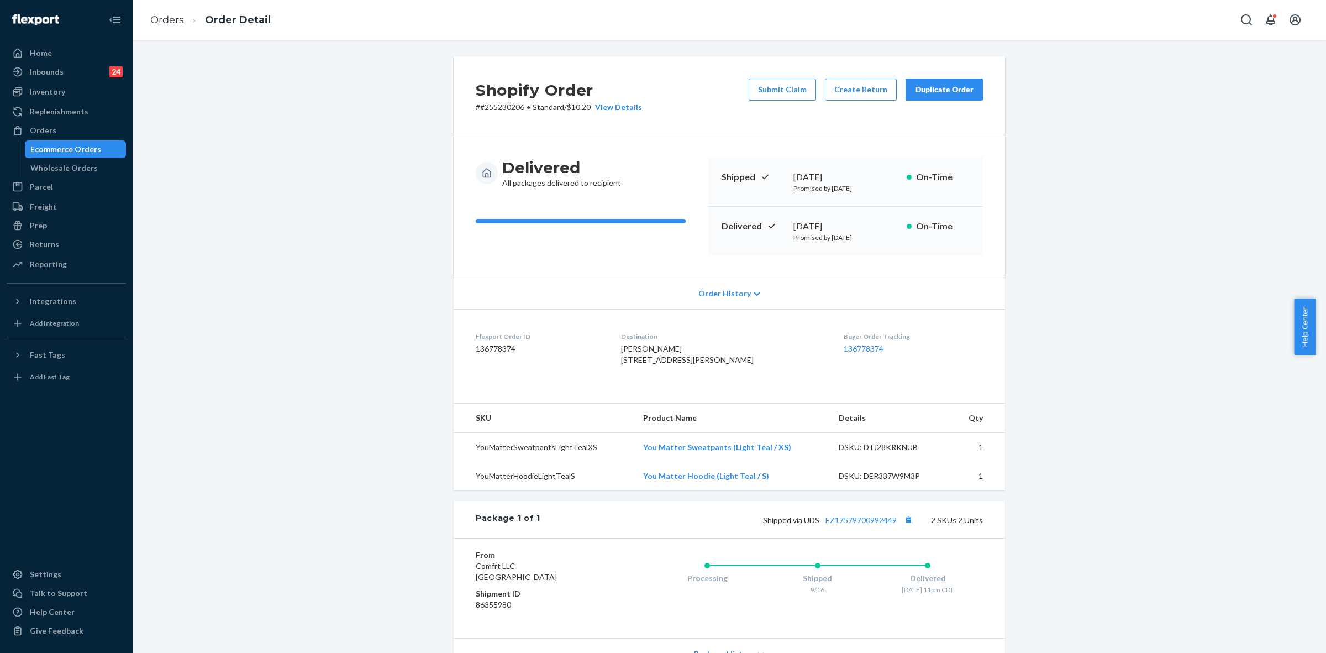
click at [503, 100] on h2 "Shopify Order" at bounding box center [559, 89] width 166 height 23
click at [491, 103] on p "# #255230206 • Standard / $10.20 View Details" at bounding box center [559, 107] width 166 height 11
click at [491, 105] on p "# #255230206 • Standard / $10.20 View Details" at bounding box center [559, 107] width 166 height 11
copy p "255230206"
drag, startPoint x: 800, startPoint y: 543, endPoint x: 893, endPoint y: 545, distance: 93.4
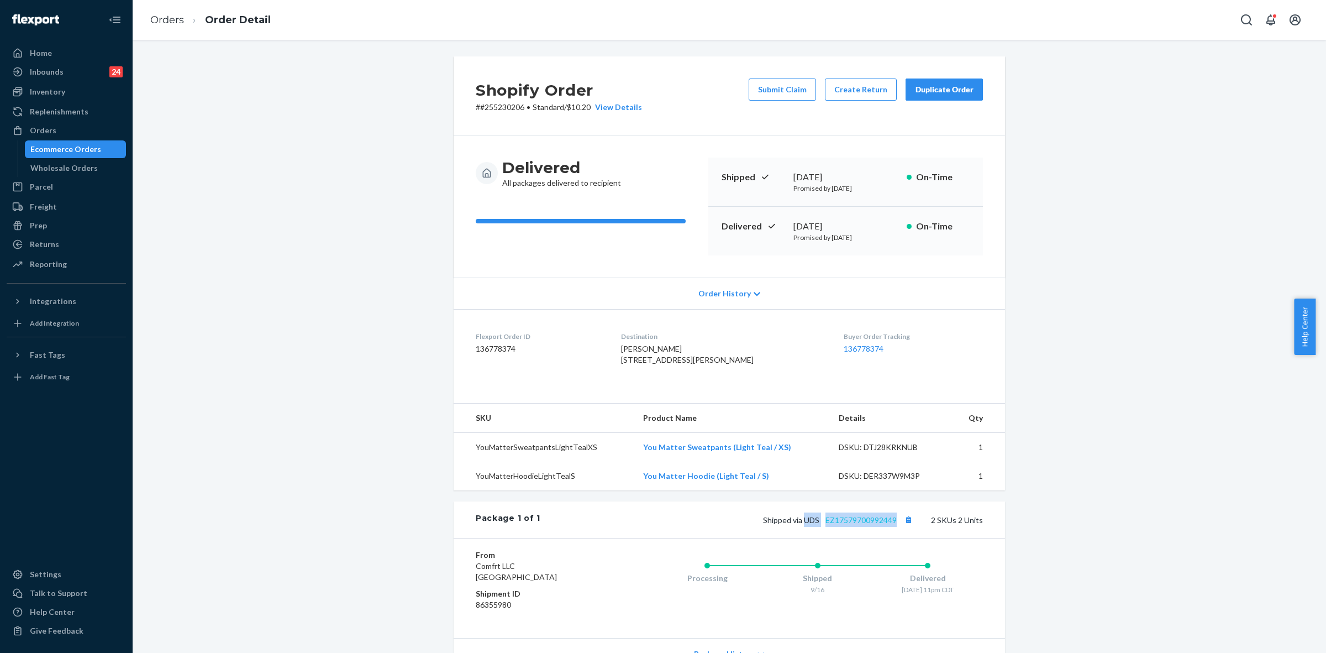
click at [893, 524] on span "Shipped via UDS EZ17579700992449" at bounding box center [839, 519] width 153 height 9
copy span "UDS EZ17579700992449"
drag, startPoint x: 627, startPoint y: 349, endPoint x: 680, endPoint y: 386, distance: 64.7
click at [680, 386] on dl "Flexport Order ID 136778374 Destination Jenny Martzahl 3274 E Fritz Ct Freedom,…" at bounding box center [730, 350] width 552 height 83
copy span "Jenny Martzahl 3274 E Fritz Ct Freedom, WI 54913-1700 US"
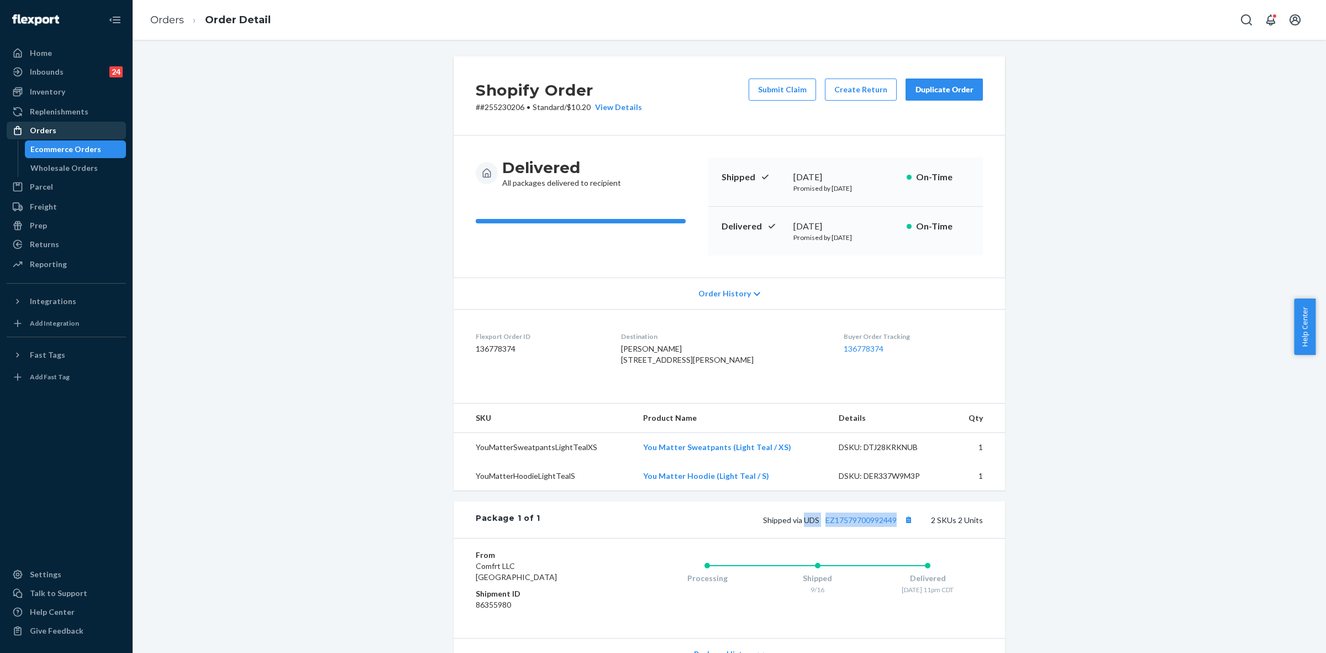
drag, startPoint x: 45, startPoint y: 129, endPoint x: 115, endPoint y: 145, distance: 72.1
click at [45, 128] on div "Orders" at bounding box center [43, 130] width 27 height 11
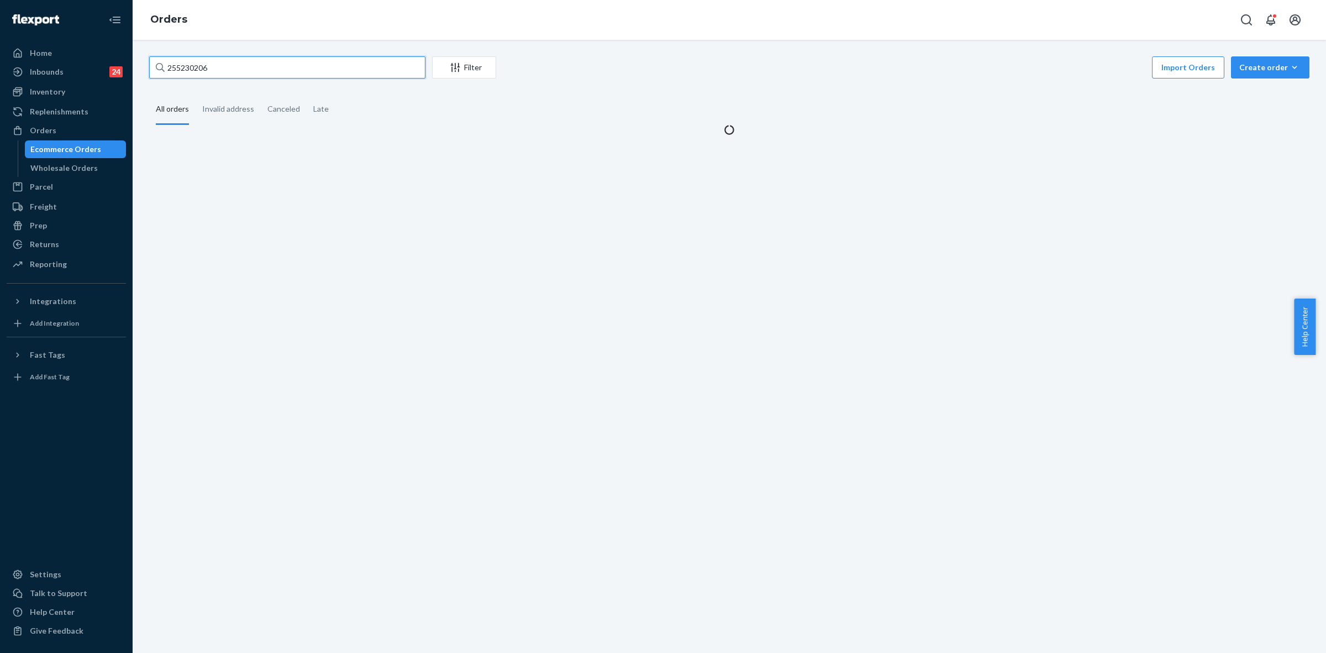
click at [165, 65] on input "255230206" at bounding box center [287, 67] width 276 height 22
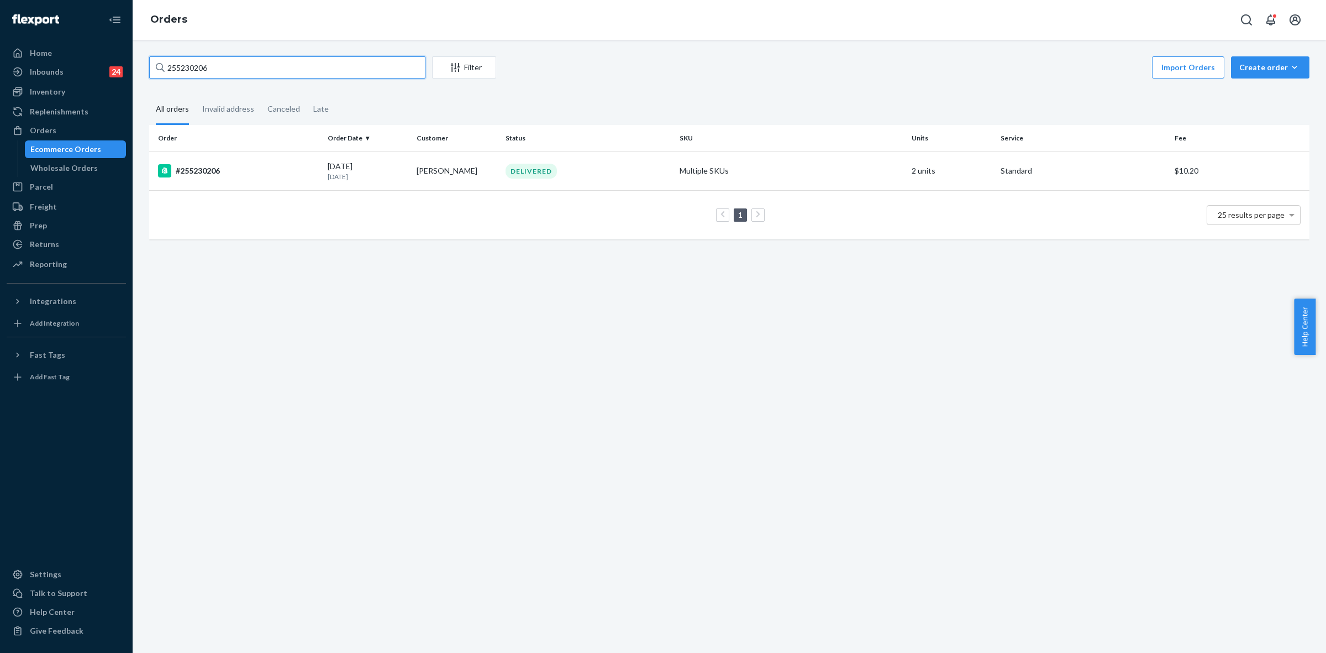
paste input "13685"
type input "255213685"
click at [605, 166] on div "DELIVERED" at bounding box center [588, 171] width 170 height 15
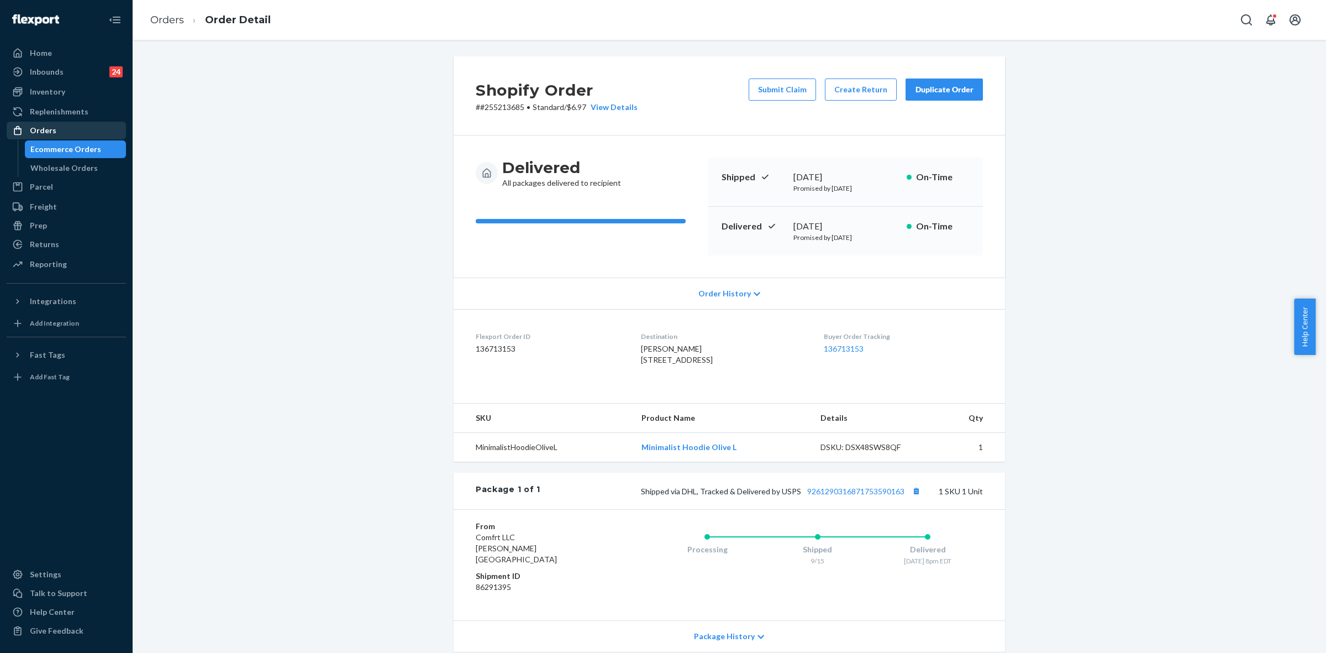
click at [39, 128] on div "Orders" at bounding box center [43, 130] width 27 height 11
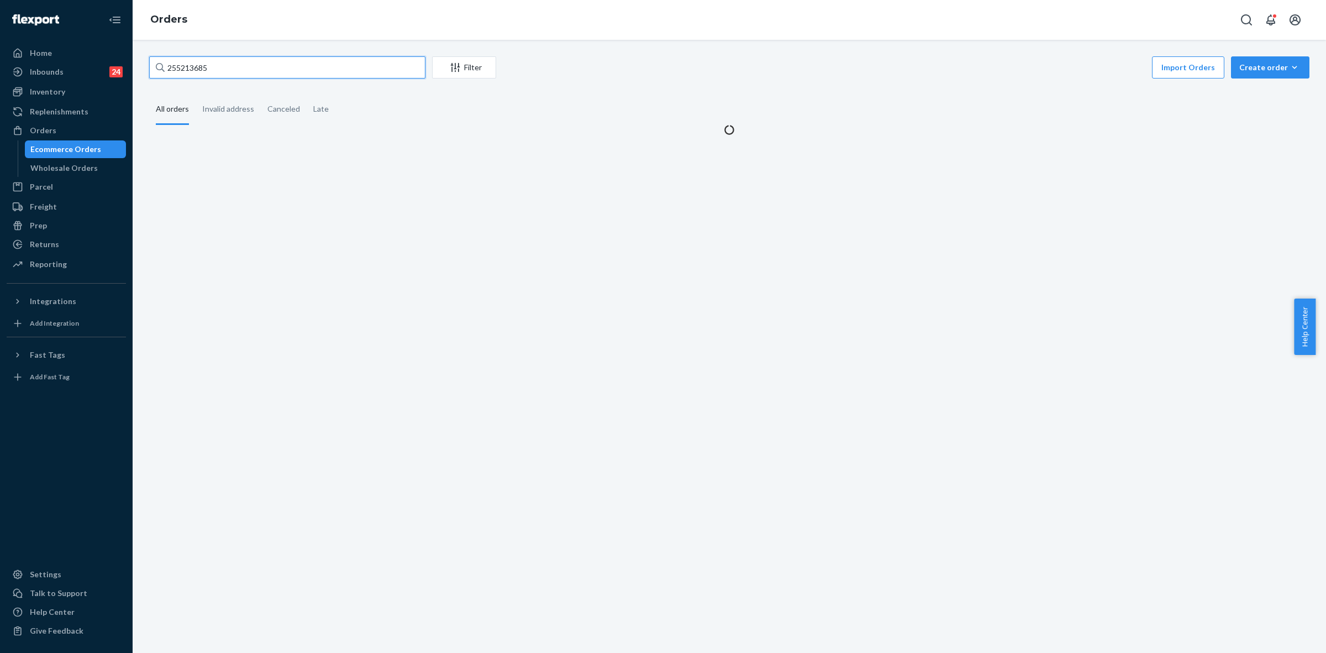
click at [177, 64] on input "255213685" at bounding box center [287, 67] width 276 height 22
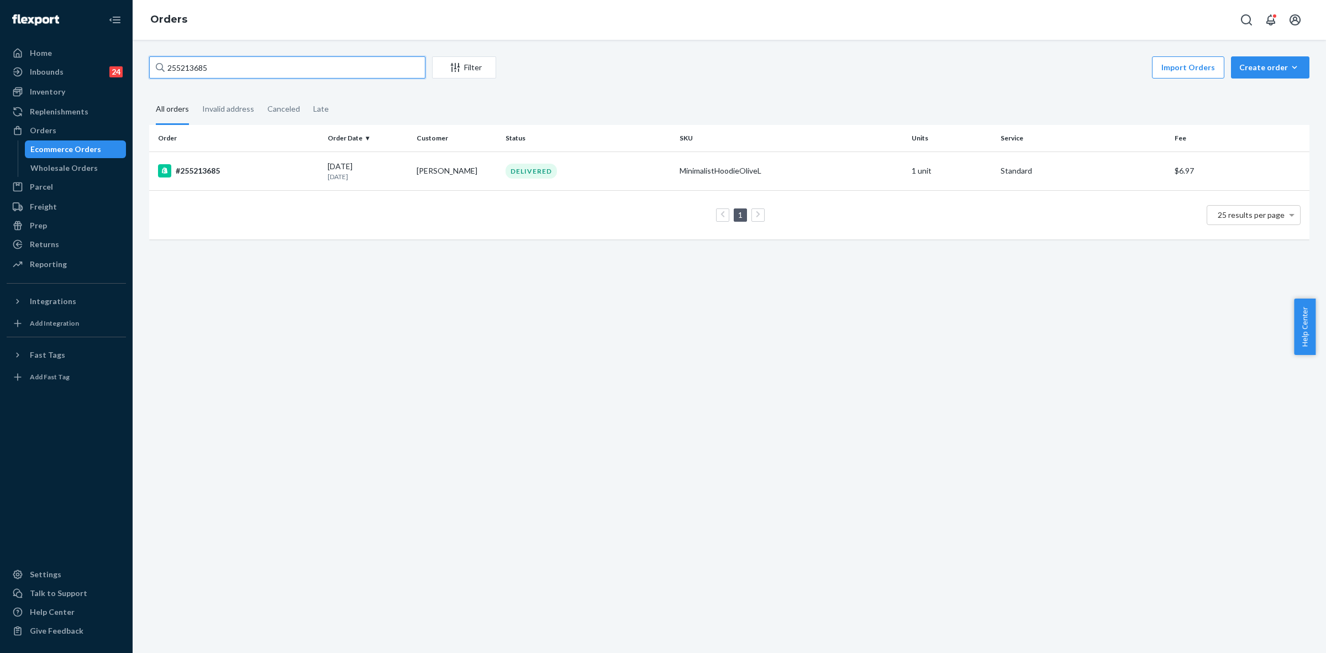
paste input "196550"
type input "255196550"
click at [469, 169] on td "Gina Reda" at bounding box center [456, 170] width 89 height 39
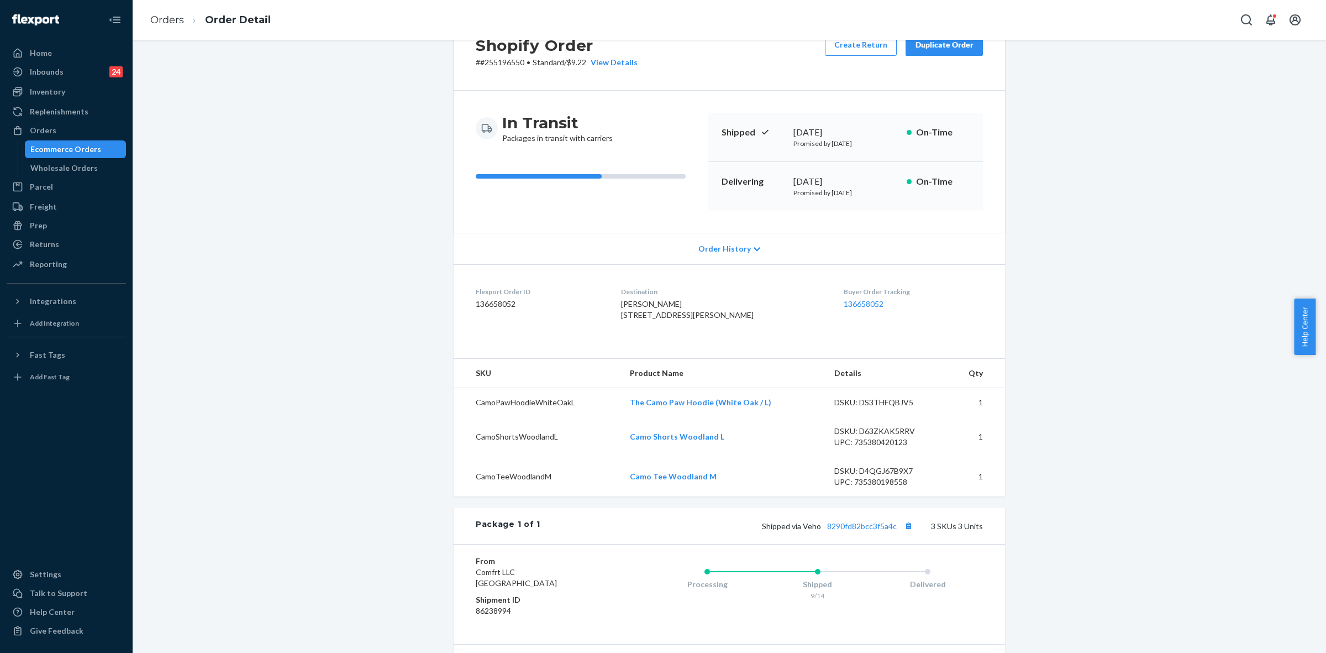
scroll to position [240, 0]
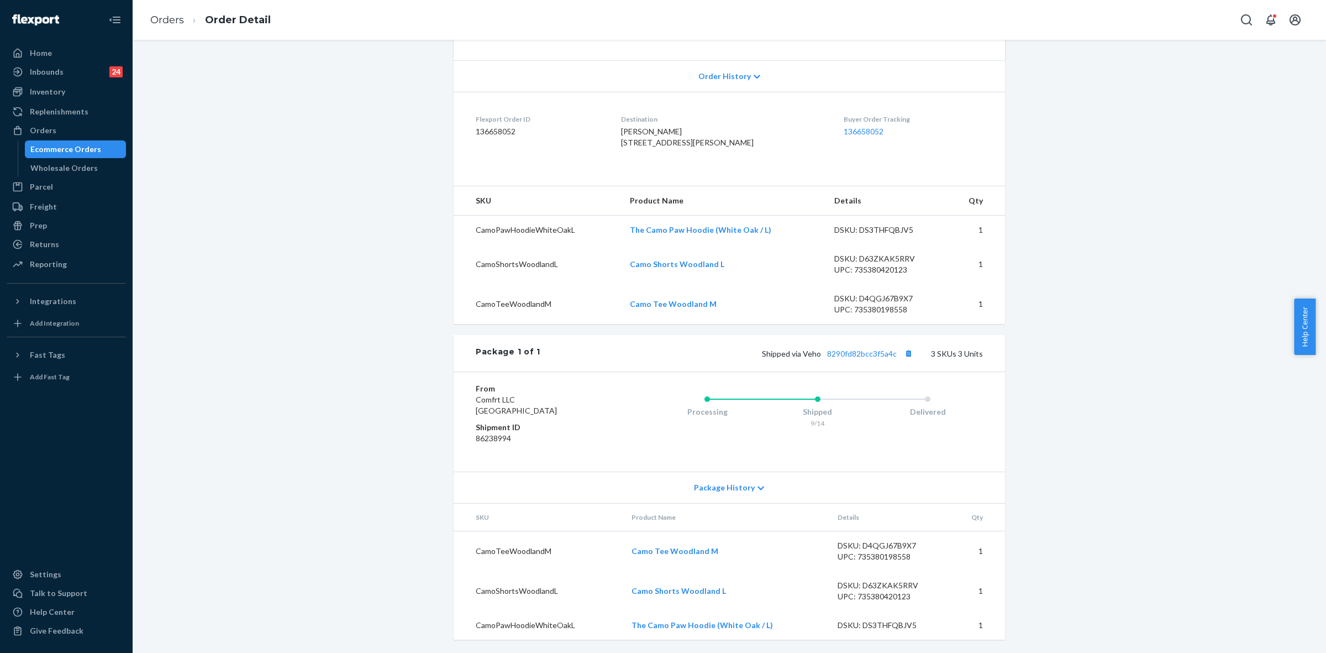
click at [758, 491] on icon at bounding box center [761, 488] width 7 height 8
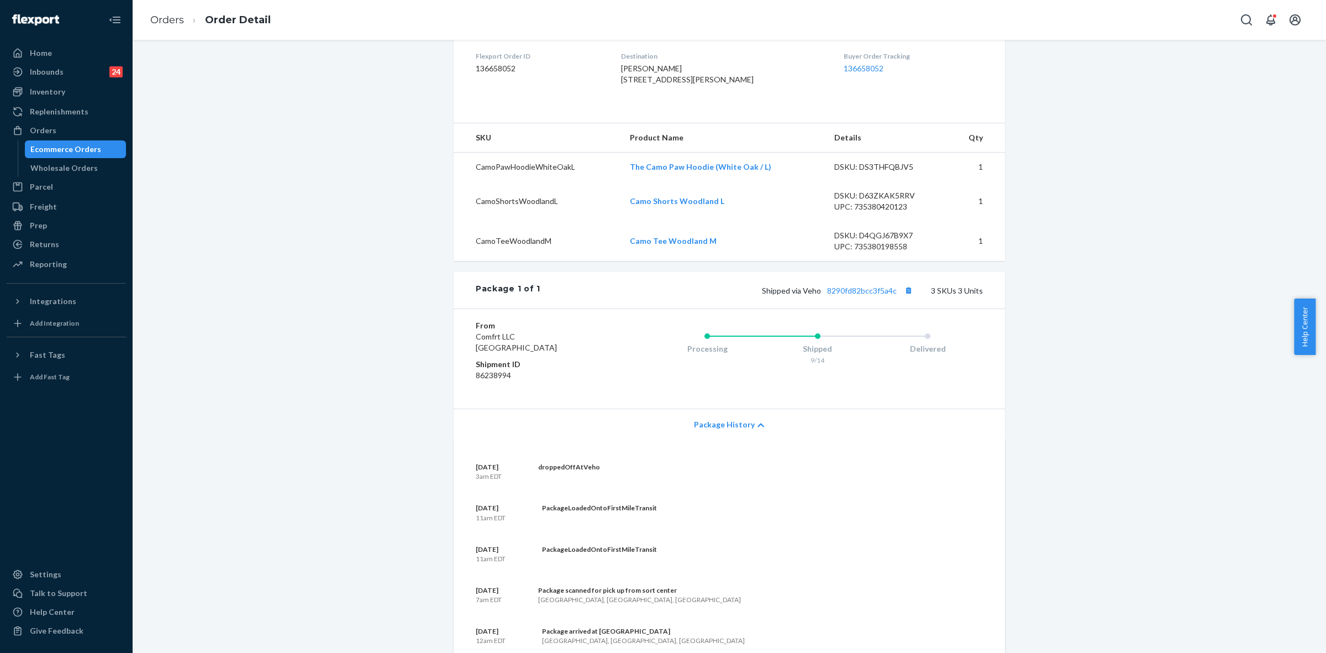
scroll to position [0, 0]
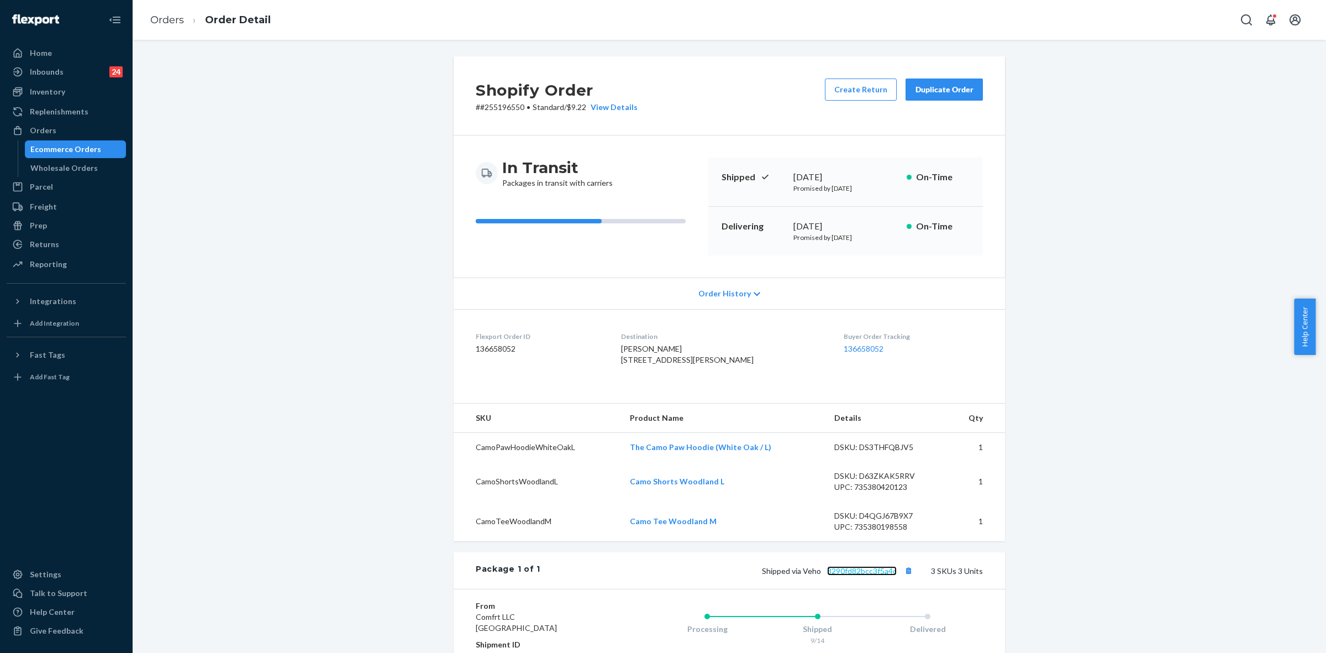
click at [869, 575] on link "8290fd82bcc3f5a4c" at bounding box center [862, 570] width 70 height 9
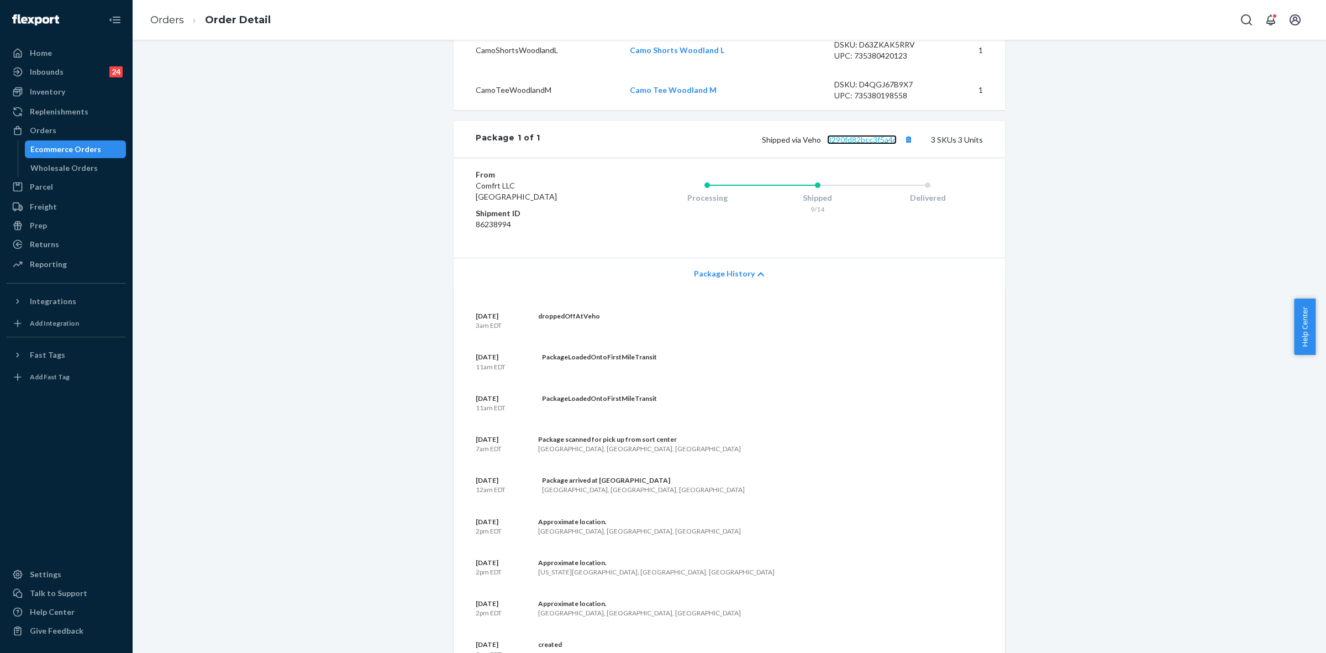
scroll to position [345, 0]
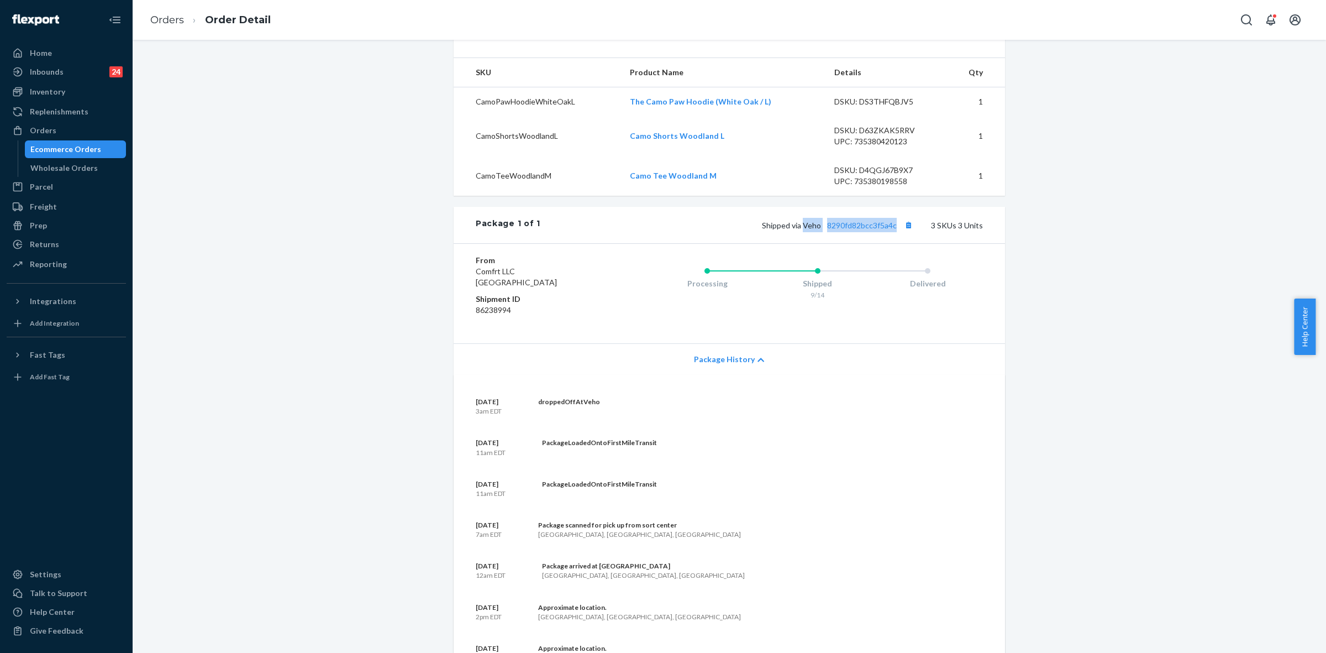
drag, startPoint x: 802, startPoint y: 247, endPoint x: 896, endPoint y: 246, distance: 93.4
click at [896, 230] on span "Shipped via Veho 8290fd82bcc3f5a4c" at bounding box center [839, 224] width 154 height 9
copy span "Veho 8290fd82bcc3f5a4c"
click at [51, 134] on div "Orders" at bounding box center [43, 130] width 27 height 11
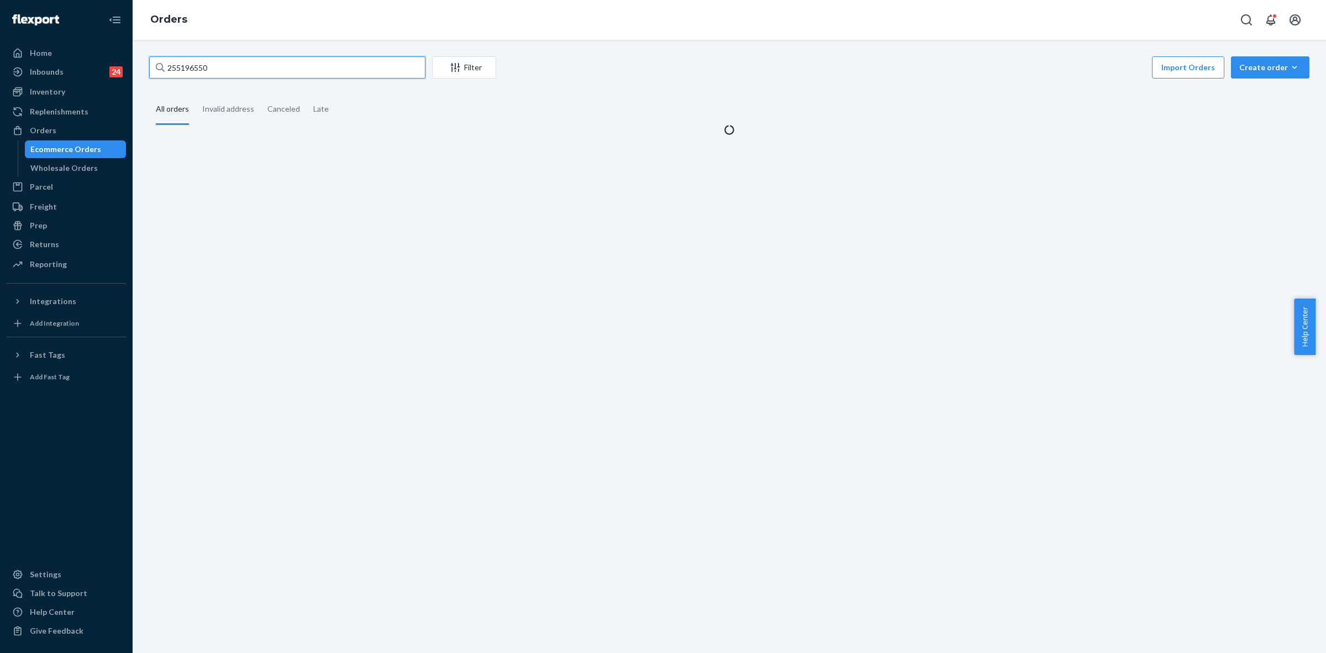
click at [187, 72] on input "255196550" at bounding box center [287, 67] width 276 height 22
click at [187, 71] on input "255196550" at bounding box center [287, 67] width 276 height 22
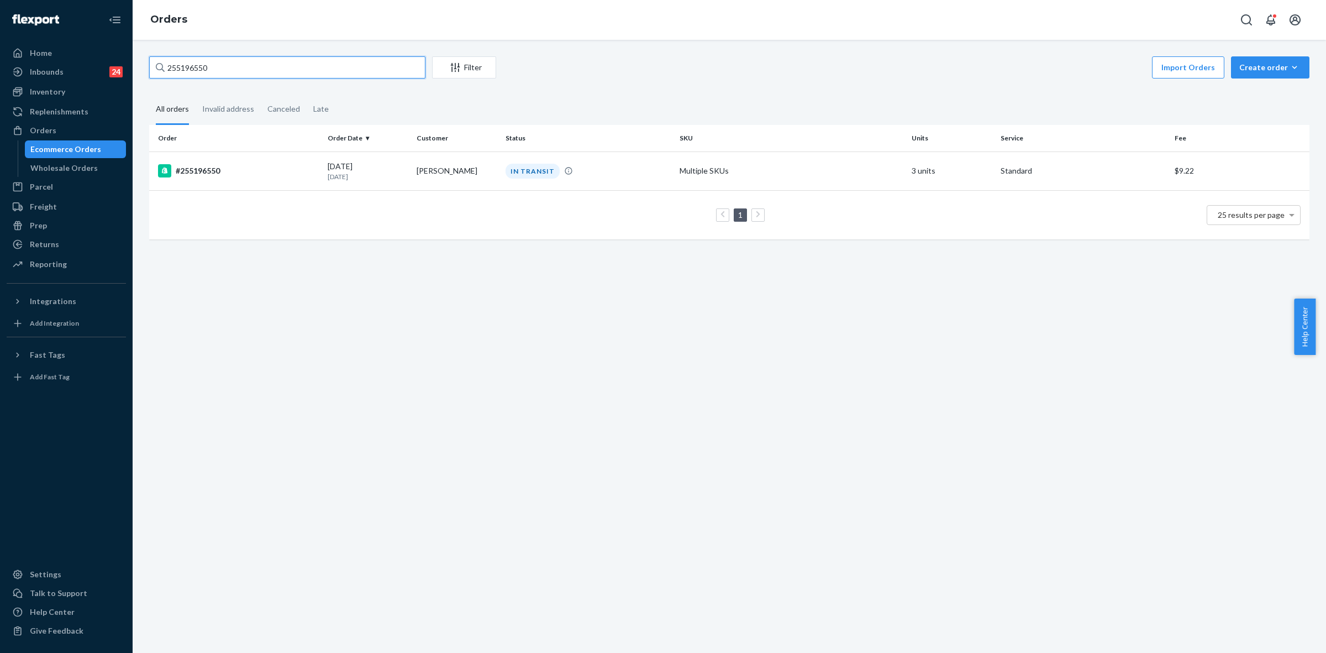
paste input "230976"
type input "255230976"
click at [446, 177] on td "Ryan Kraft" at bounding box center [456, 170] width 89 height 39
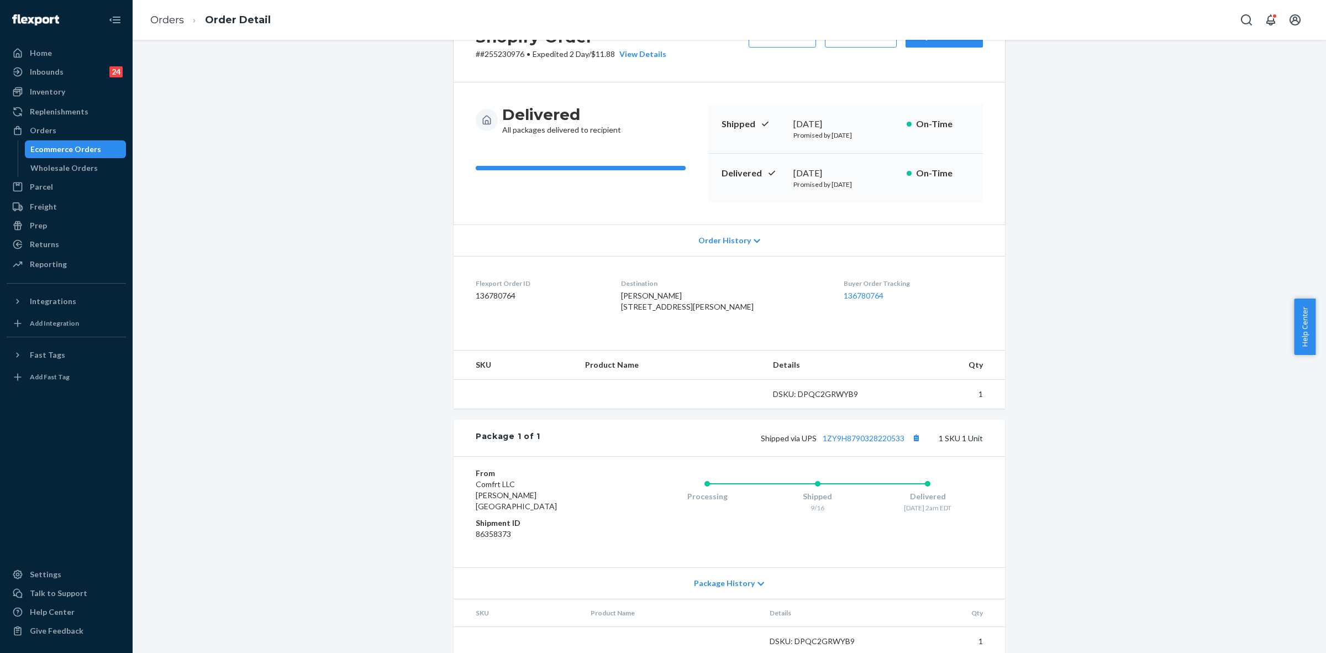
scroll to position [81, 0]
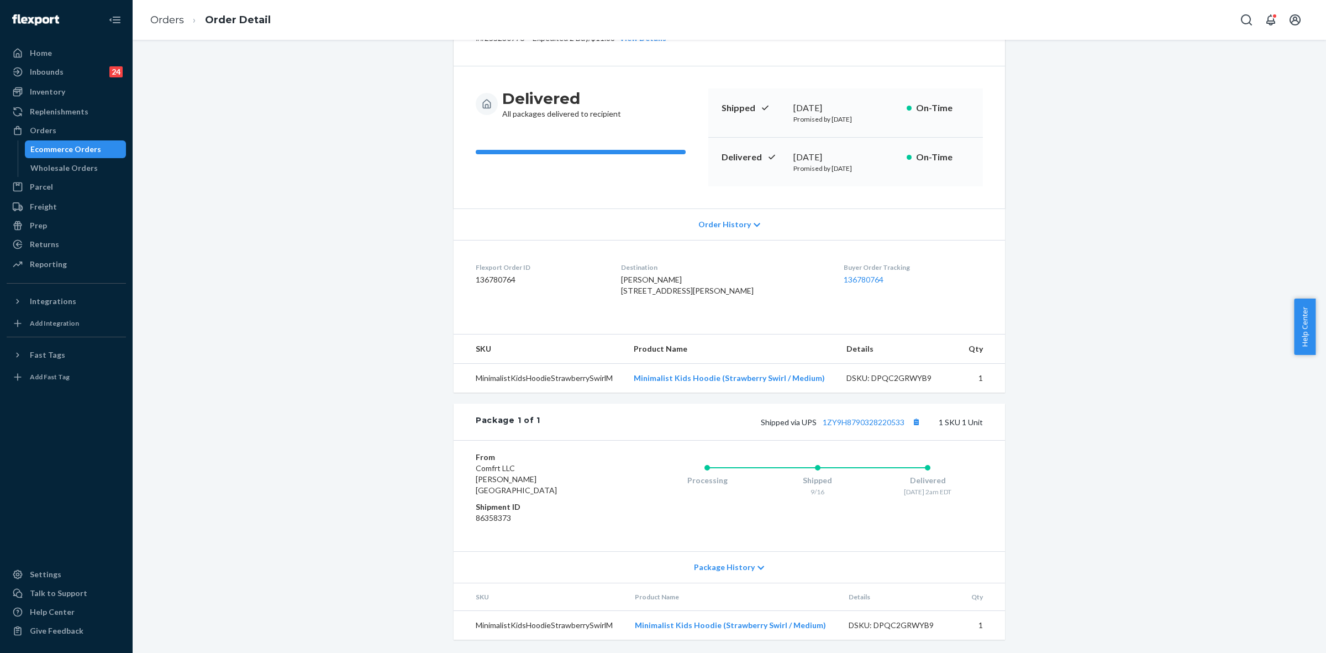
click at [755, 562] on div "Package History" at bounding box center [730, 566] width 552 height 31
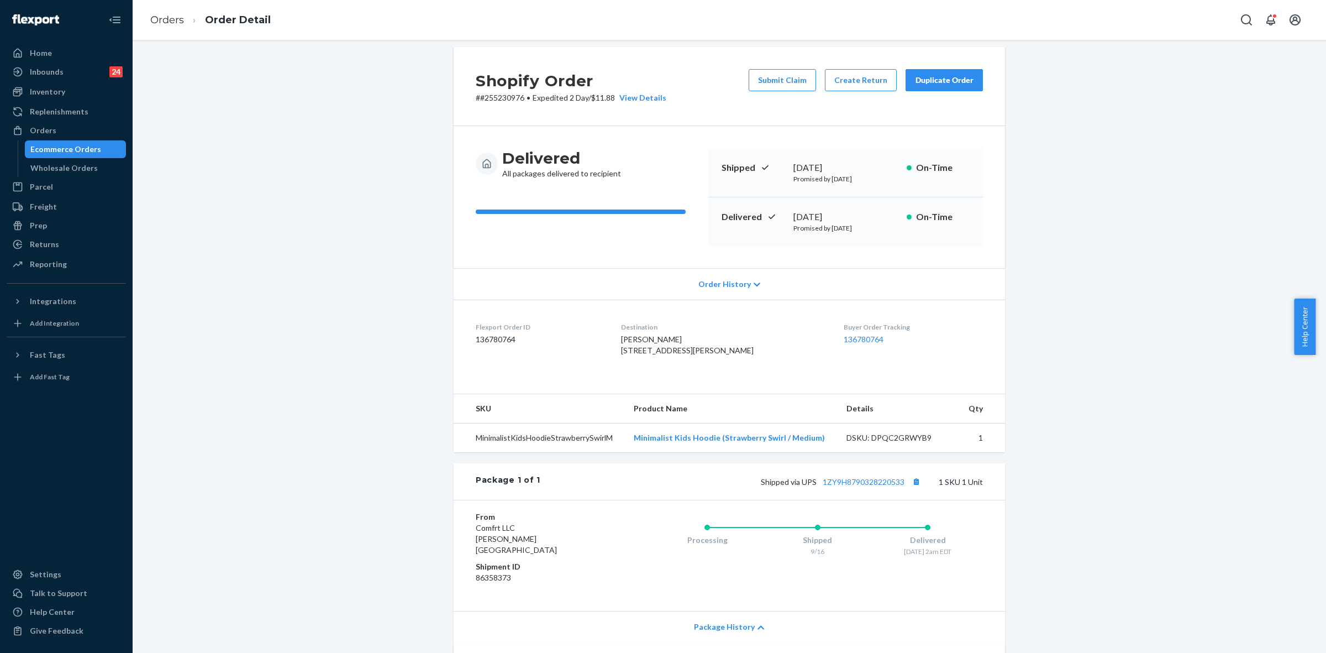
scroll to position [0, 0]
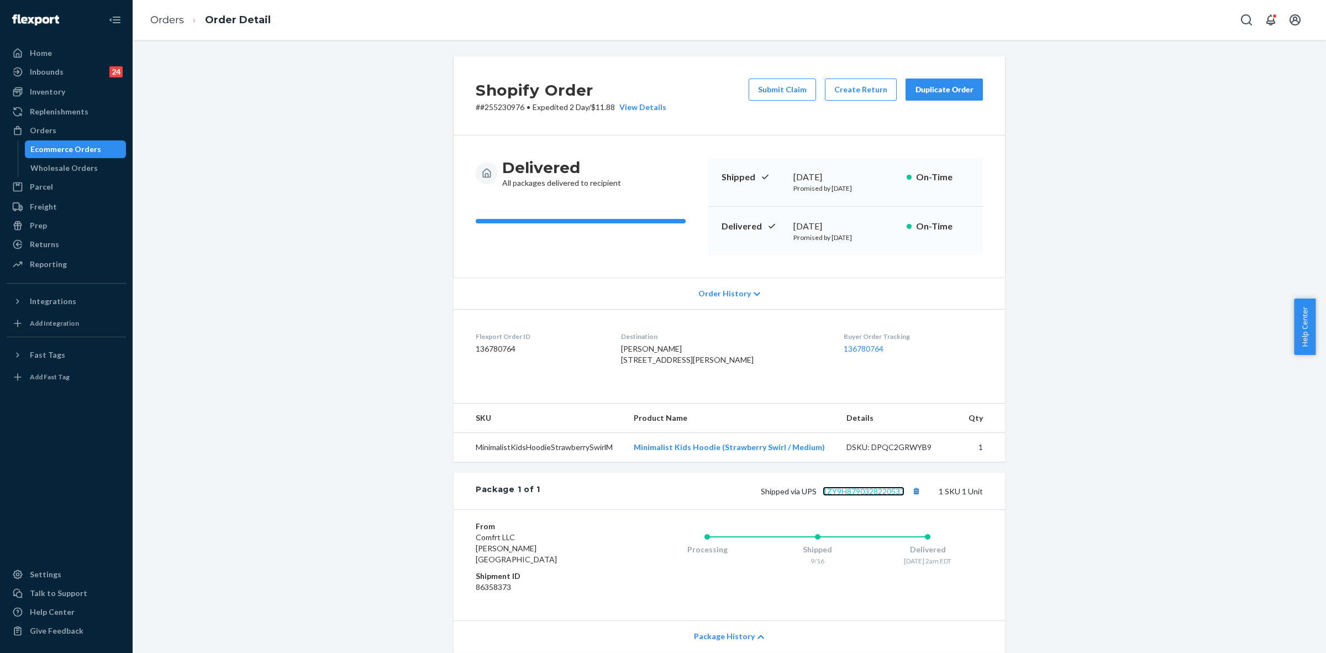
click at [868, 496] on link "1ZY9H8790328220533" at bounding box center [864, 490] width 82 height 9
drag, startPoint x: 697, startPoint y: 371, endPoint x: 718, endPoint y: 369, distance: 21.1
click at [718, 364] on span "Ryan Kraft 108 Chelmsford Pl Ponte Vedra Beach, FL 32082-2614 US" at bounding box center [687, 354] width 133 height 20
drag, startPoint x: 636, startPoint y: 467, endPoint x: 816, endPoint y: 468, distance: 180.2
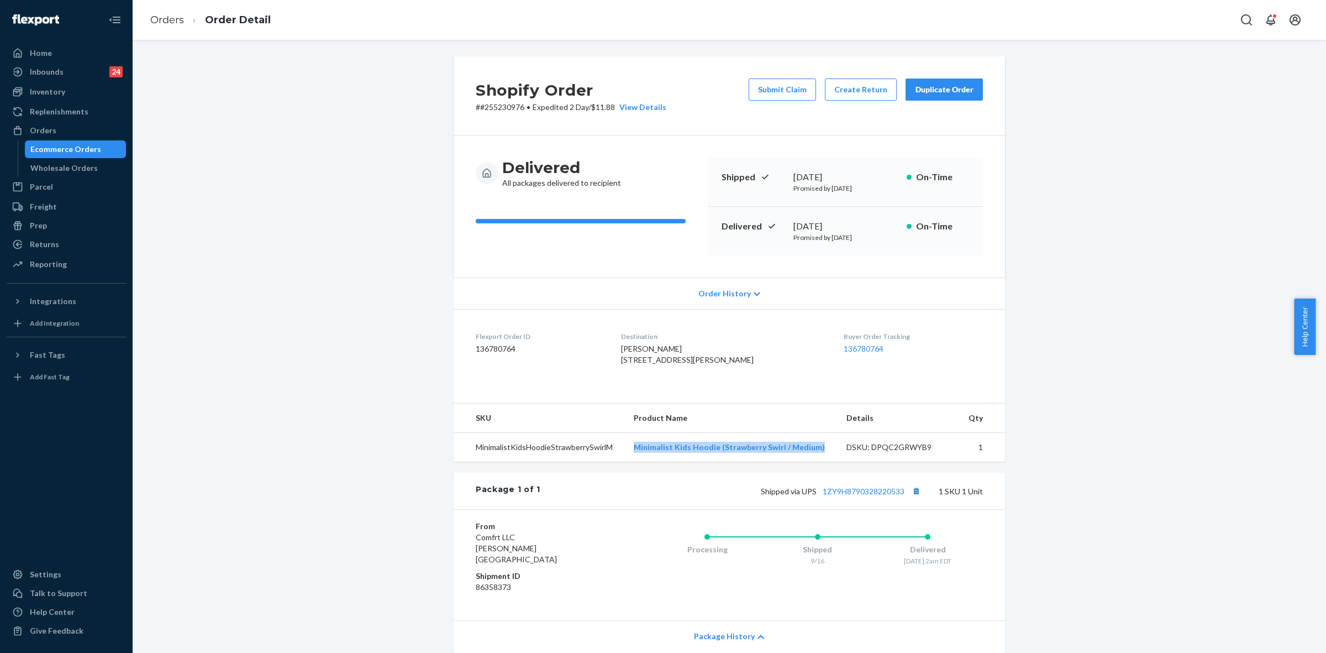
click at [816, 462] on td "Minimalist Kids Hoodie (Strawberry Swirl / Medium)" at bounding box center [731, 447] width 213 height 29
drag, startPoint x: 796, startPoint y: 513, endPoint x: 901, endPoint y: 512, distance: 105.6
click at [901, 496] on span "Shipped via UPS 1ZY9H8790328220533" at bounding box center [842, 490] width 162 height 9
drag, startPoint x: 620, startPoint y: 347, endPoint x: 650, endPoint y: 385, distance: 48.4
click at [650, 365] on div "Ryan Kraft 108 Chelmsford Pl Ponte Vedra Beach, FL 32082-2614 US" at bounding box center [724, 354] width 206 height 22
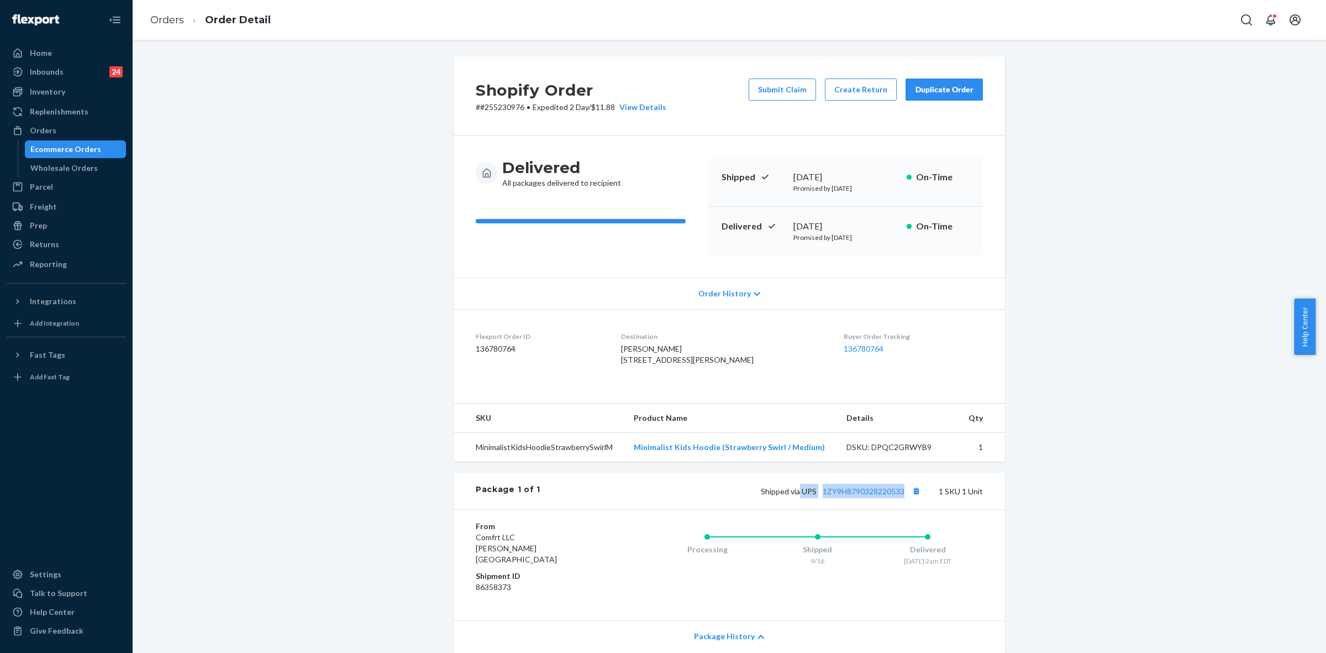
drag, startPoint x: 35, startPoint y: 128, endPoint x: 126, endPoint y: 155, distance: 95.3
click at [36, 126] on div "Orders" at bounding box center [43, 130] width 27 height 11
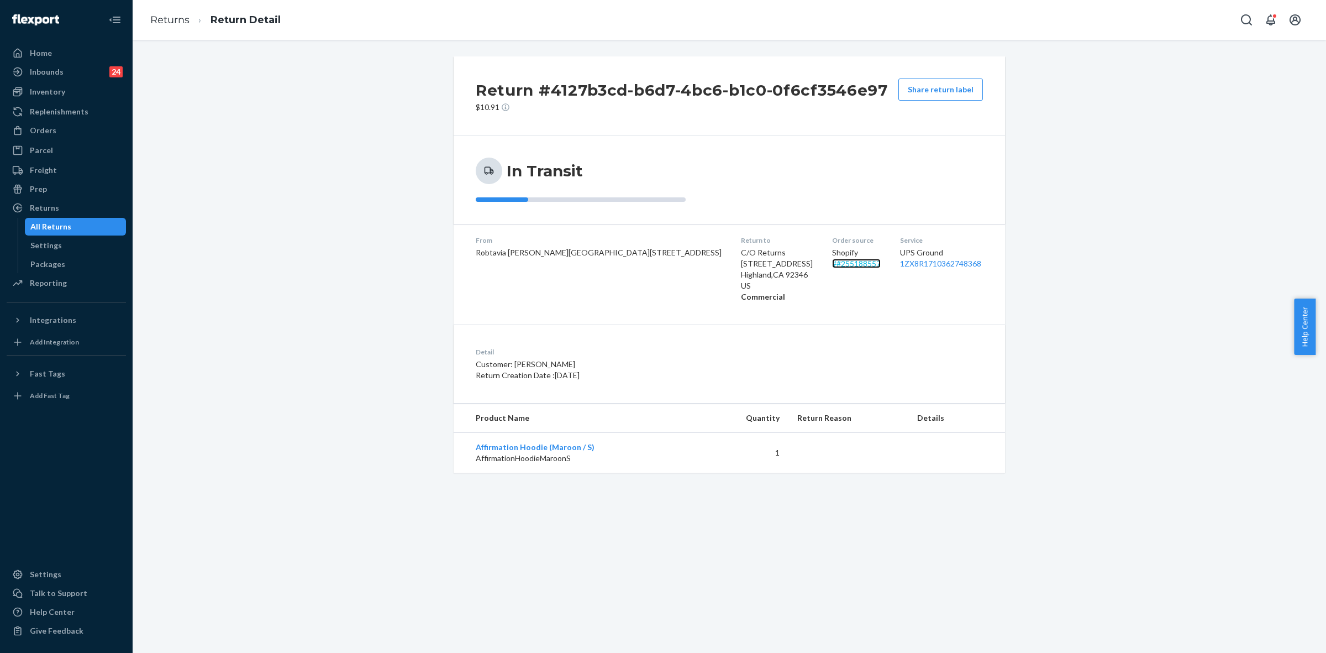
click at [832, 264] on link "# #255188557" at bounding box center [856, 263] width 49 height 9
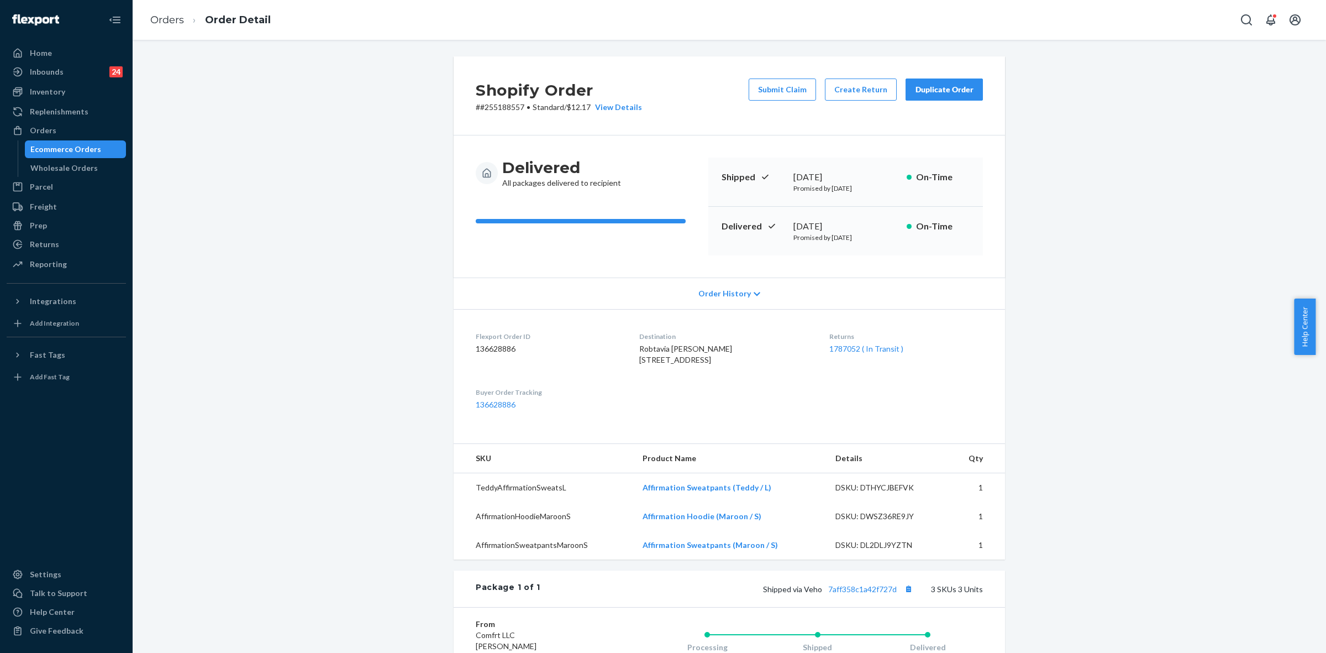
drag, startPoint x: 939, startPoint y: 96, endPoint x: 932, endPoint y: 98, distance: 8.0
click at [939, 95] on button "Duplicate Order" at bounding box center [944, 89] width 77 height 22
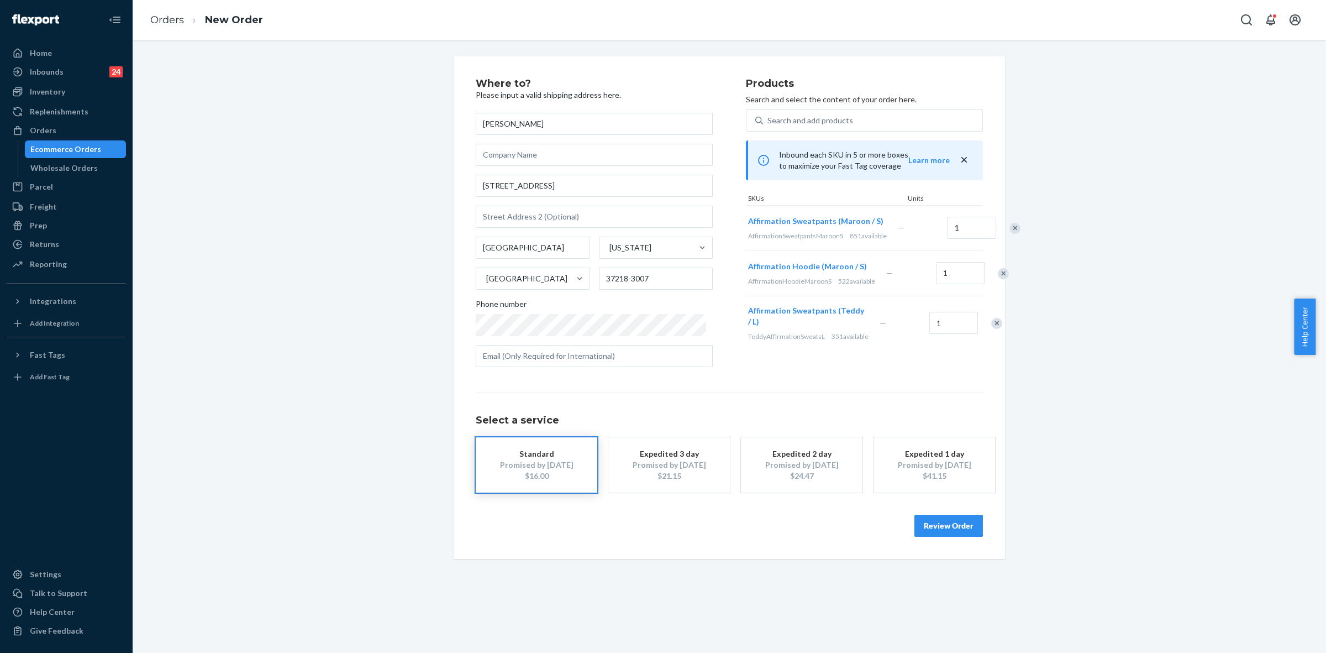
click at [1010, 234] on div "Remove Item" at bounding box center [1015, 228] width 11 height 11
click at [991, 283] on div "Remove Item" at bounding box center [996, 277] width 11 height 11
click at [938, 529] on button "Review Order" at bounding box center [949, 525] width 69 height 22
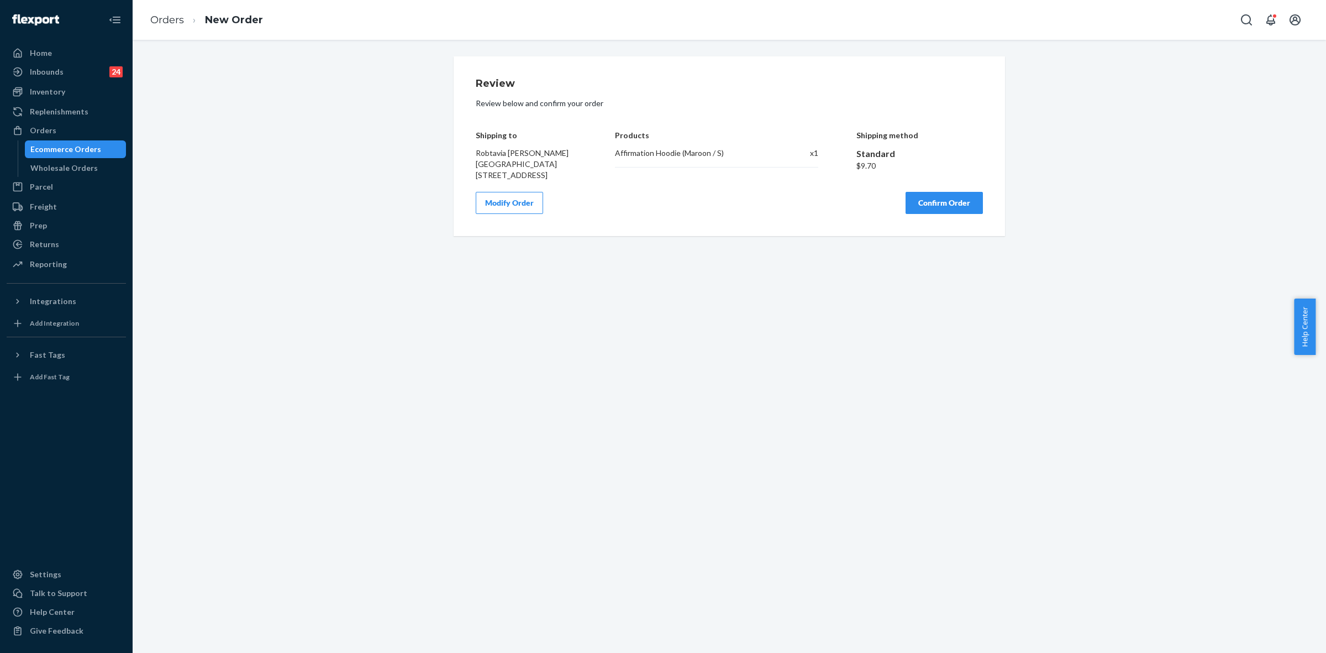
click at [928, 207] on button "Confirm Order" at bounding box center [944, 203] width 77 height 22
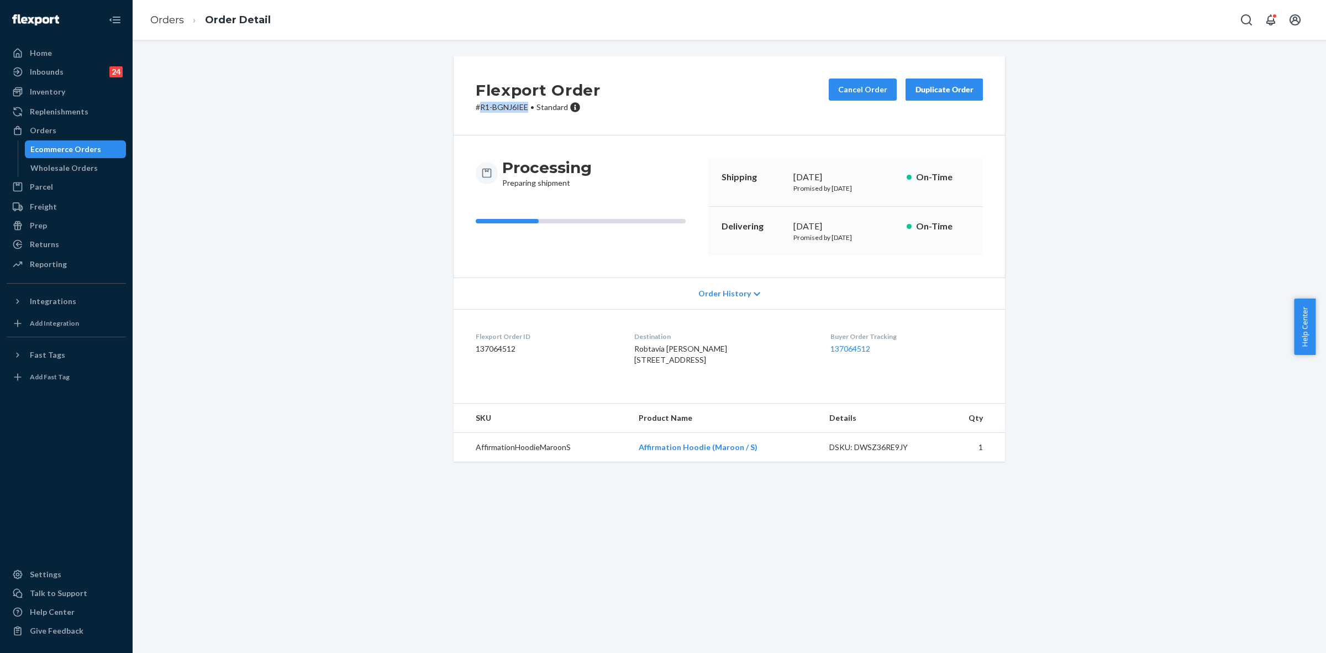
drag, startPoint x: 476, startPoint y: 107, endPoint x: 521, endPoint y: 107, distance: 45.3
click at [521, 107] on p "# R1-BGNJ6IEE • Standard" at bounding box center [538, 107] width 125 height 11
copy p "R1-BGNJ6IEE"
